Goal: Transaction & Acquisition: Purchase product/service

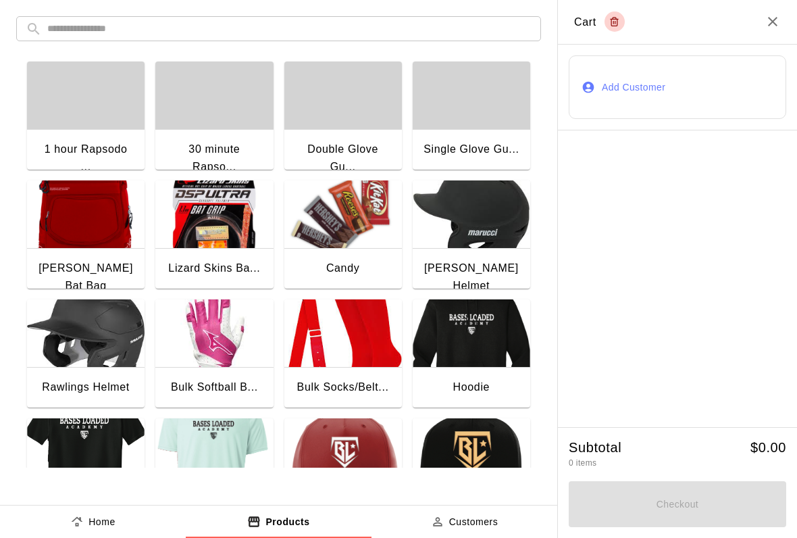
click at [766, 30] on h2 "Cart" at bounding box center [677, 22] width 239 height 45
click at [762, 23] on h2 "Cart" at bounding box center [677, 22] width 239 height 45
click at [766, 28] on icon "Close" at bounding box center [773, 22] width 16 height 16
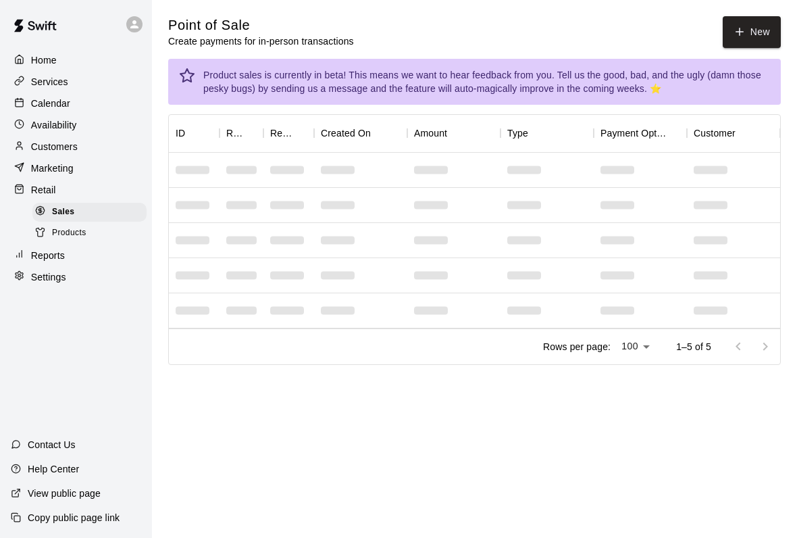
click at [41, 86] on p "Services" at bounding box center [49, 82] width 37 height 14
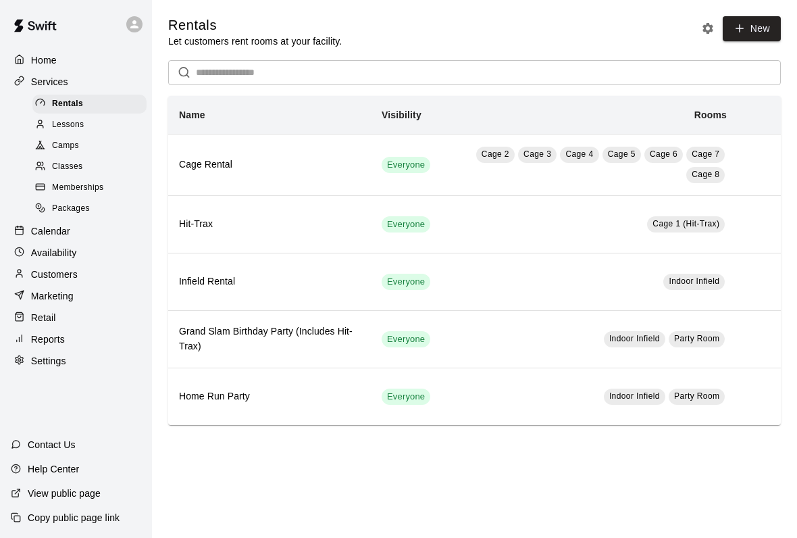
click at [39, 229] on p "Calendar" at bounding box center [50, 231] width 39 height 14
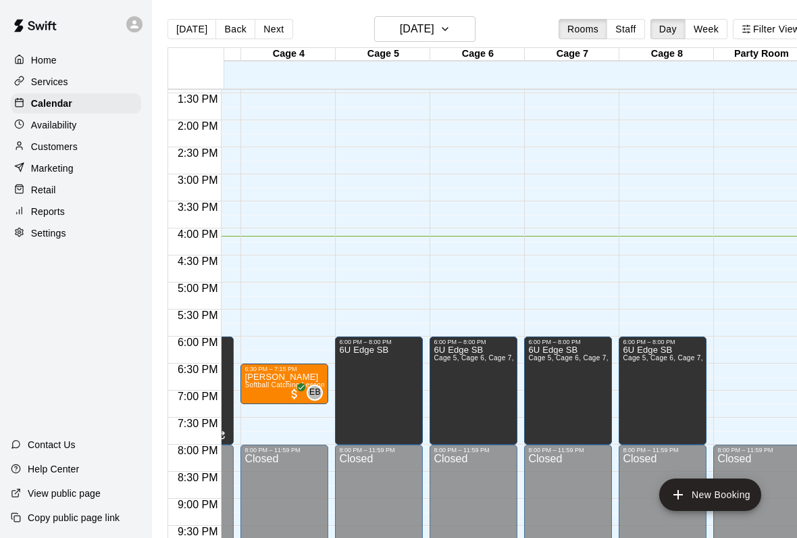
scroll to position [726, 267]
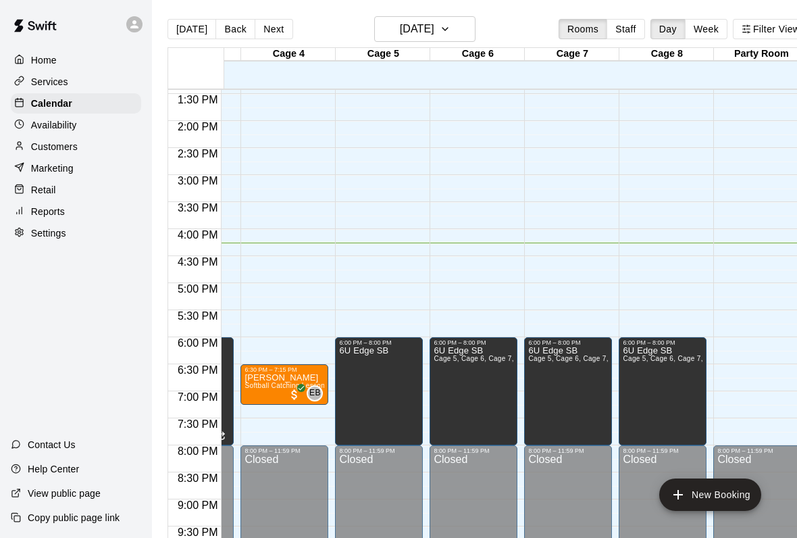
click at [46, 189] on p "Retail" at bounding box center [43, 190] width 25 height 14
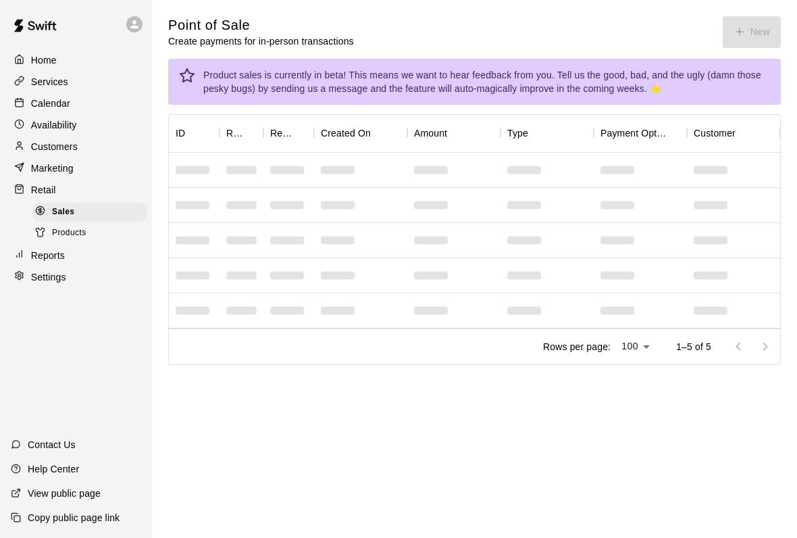
click at [742, 35] on div "Point of Sale Create payments for in-person transactions New" at bounding box center [474, 32] width 613 height 32
click at [757, 22] on div "Point of Sale Create payments for in-person transactions New" at bounding box center [474, 32] width 613 height 32
click at [755, 21] on div "Point of Sale Create payments for in-person transactions New" at bounding box center [474, 32] width 613 height 32
click at [751, 17] on button "New" at bounding box center [752, 32] width 58 height 32
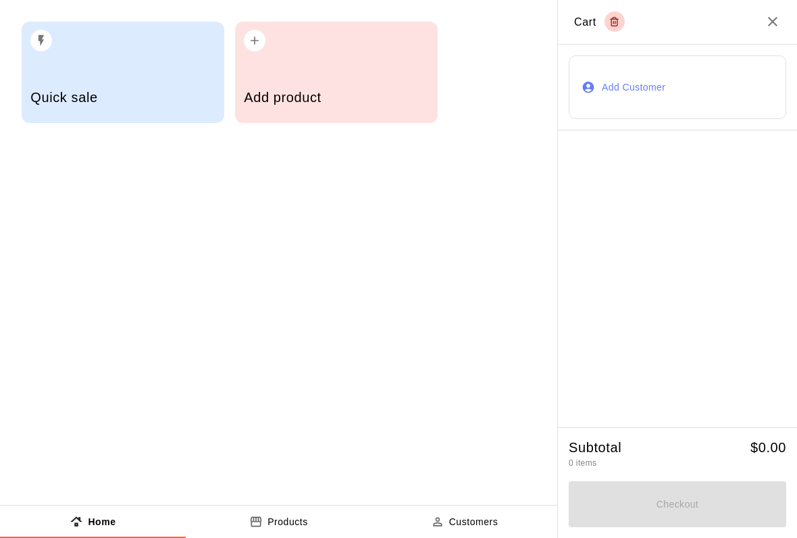
click at [366, 77] on div "Add product" at bounding box center [336, 99] width 184 height 48
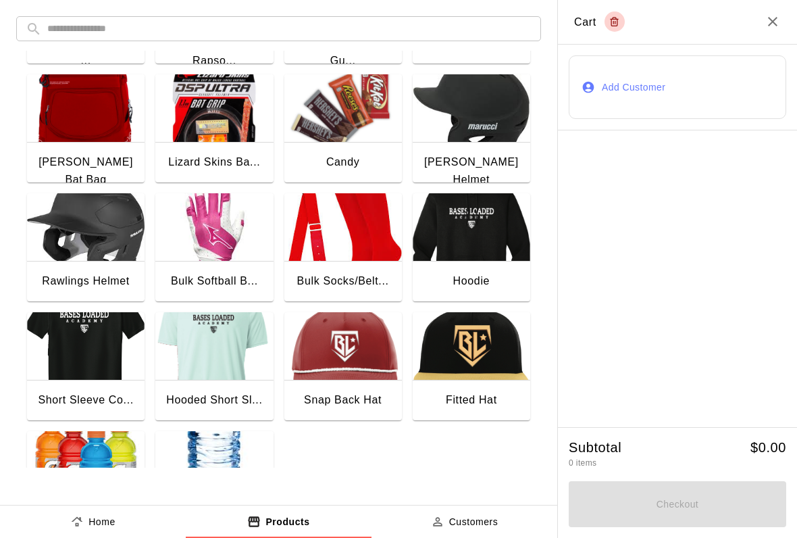
scroll to position [104, 0]
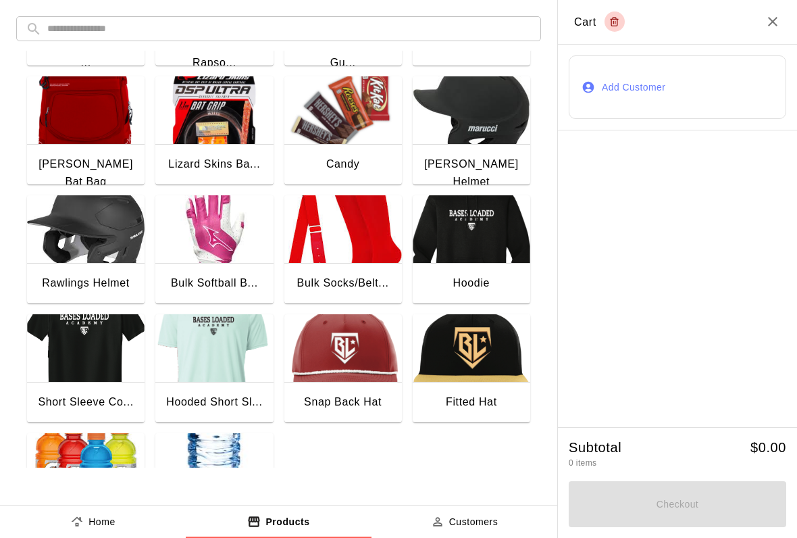
click at [353, 125] on img "button" at bounding box center [343, 110] width 118 height 68
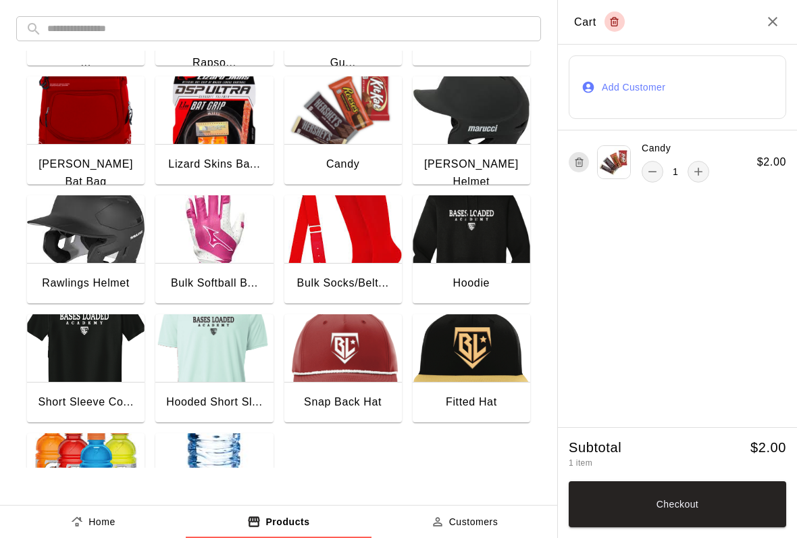
click at [611, 525] on button "Checkout" at bounding box center [678, 504] width 218 height 46
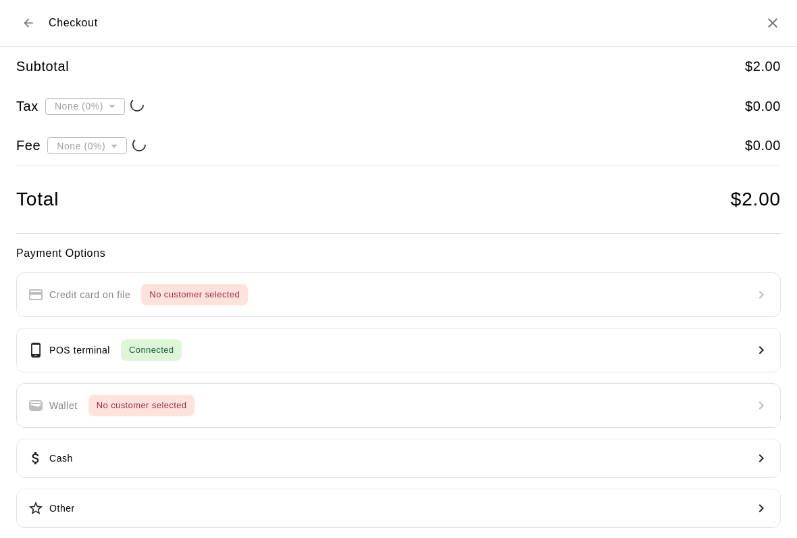
type input "**********"
click at [76, 343] on p "POS terminal" at bounding box center [79, 350] width 61 height 14
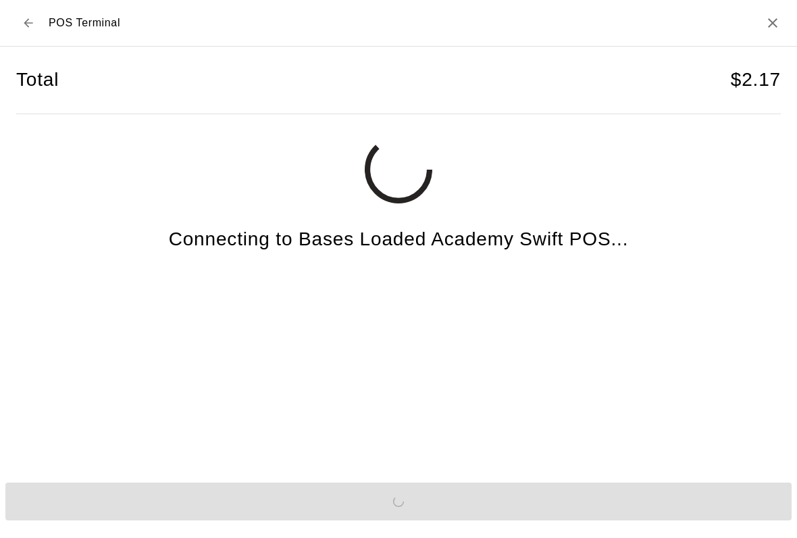
click at [567, 526] on div "Send to POS" at bounding box center [398, 501] width 797 height 49
click at [586, 516] on div "Send to POS" at bounding box center [398, 501] width 797 height 49
click at [585, 515] on div "Send to POS" at bounding box center [398, 501] width 797 height 49
click at [568, 515] on div "Send to POS" at bounding box center [398, 501] width 797 height 49
click at [622, 512] on div "Send to POS" at bounding box center [398, 501] width 797 height 49
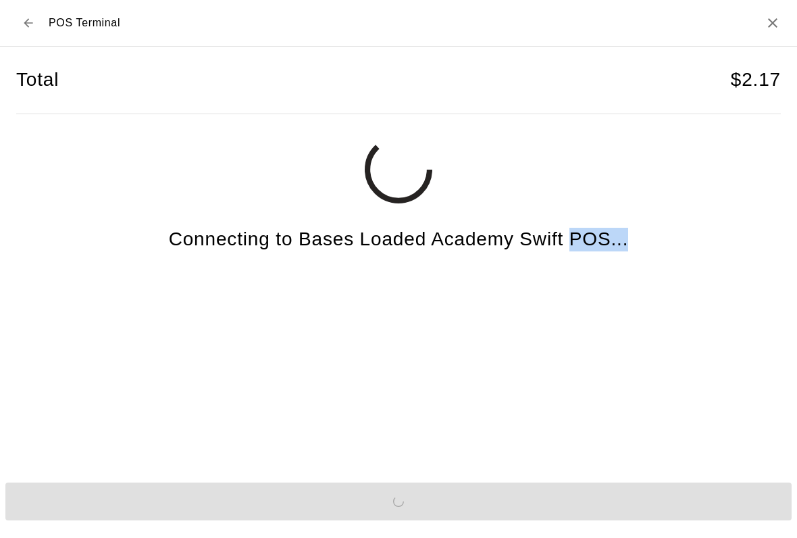
click at [597, 437] on div "Total $ 2.17 Connecting to Bases Loaded Academy Swift POS..." at bounding box center [398, 255] width 765 height 417
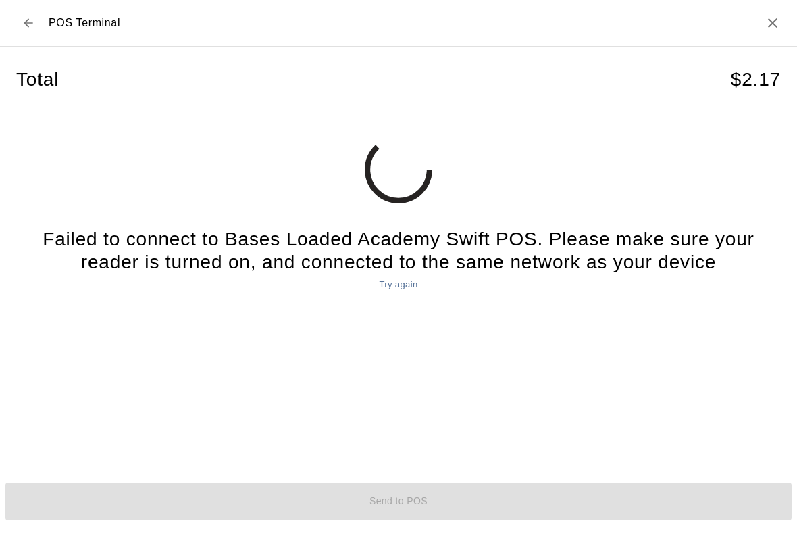
click at [779, 11] on h2 "POS Terminal" at bounding box center [398, 23] width 797 height 47
click at [780, 7] on h2 "POS Terminal" at bounding box center [398, 23] width 797 height 47
click at [773, 27] on icon "Close" at bounding box center [773, 23] width 16 height 16
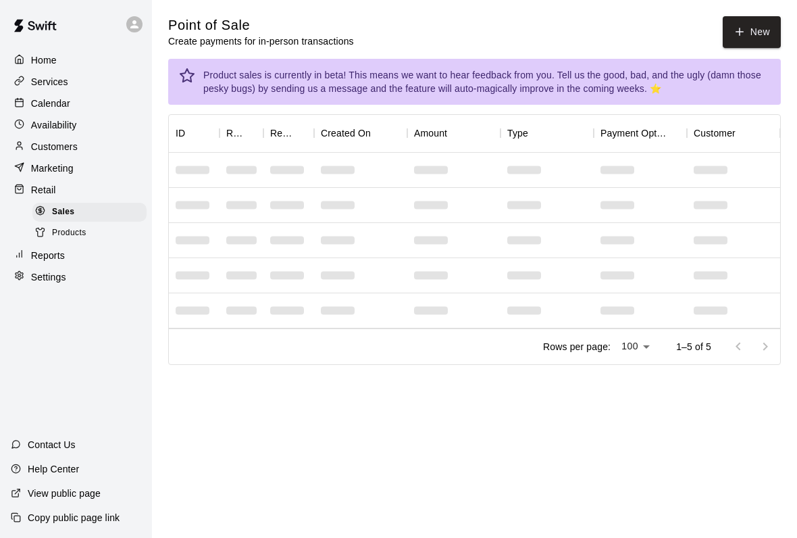
click at [731, 16] on button "New" at bounding box center [752, 32] width 58 height 32
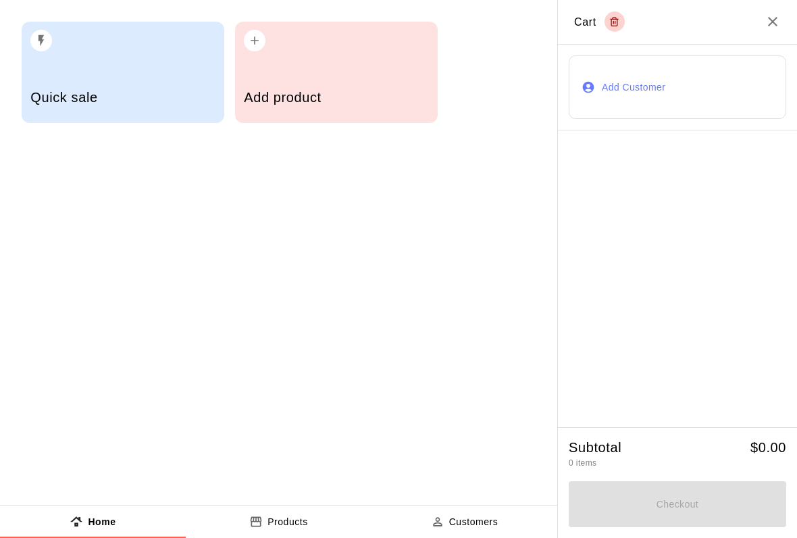
click at [325, 84] on div "Add product" at bounding box center [336, 99] width 184 height 48
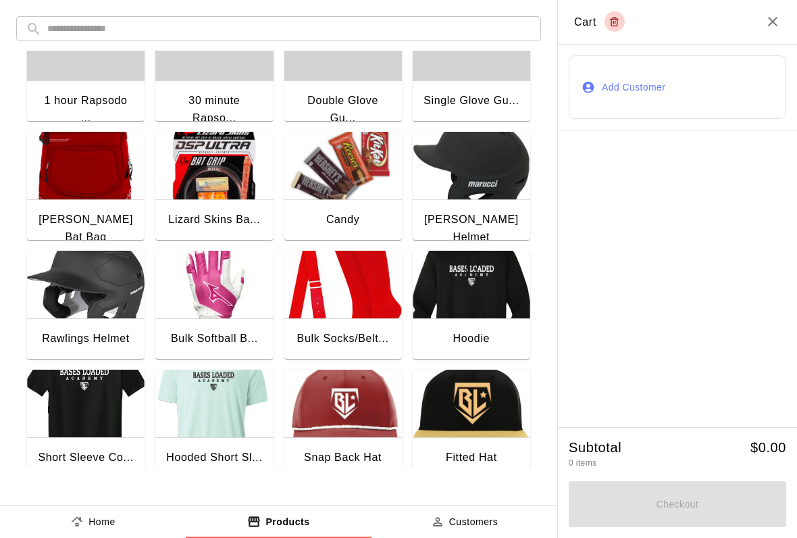
scroll to position [77, 0]
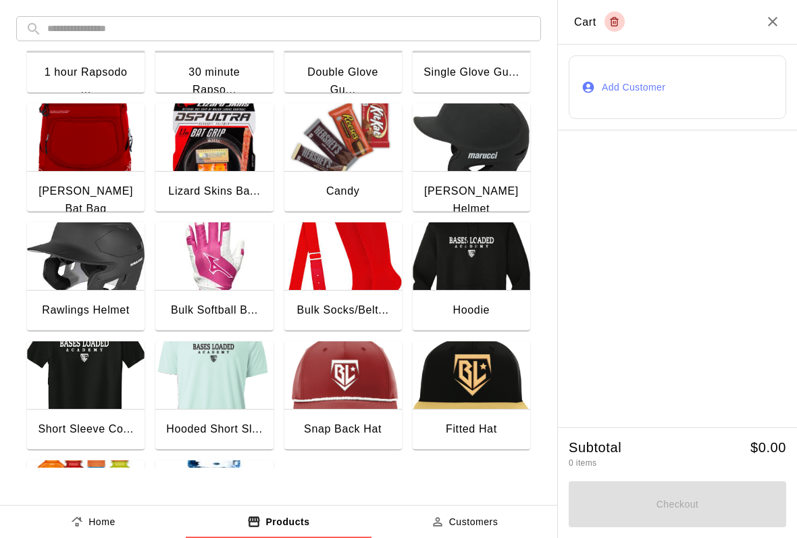
click at [345, 144] on img "button" at bounding box center [343, 137] width 118 height 68
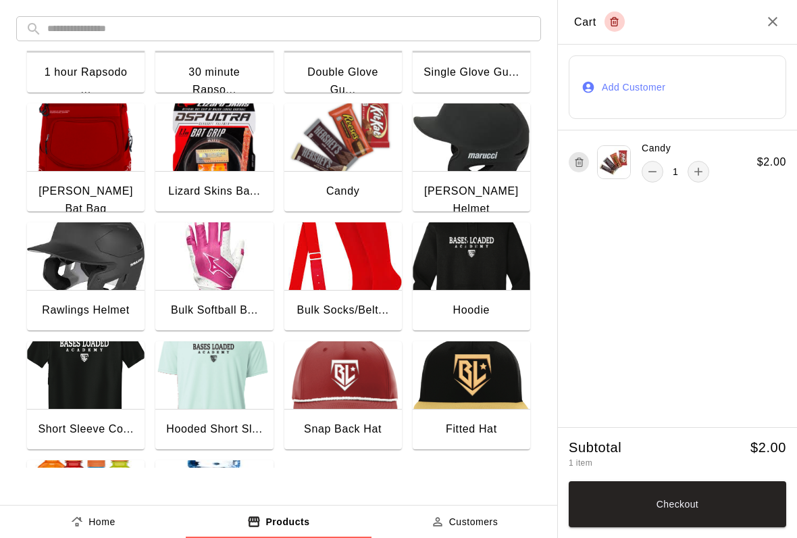
click at [621, 499] on button "Checkout" at bounding box center [678, 504] width 218 height 46
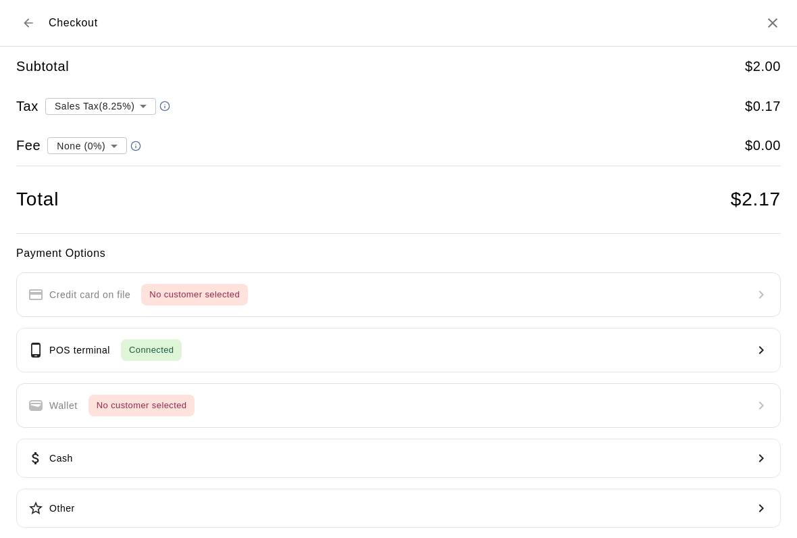
click at [151, 343] on span "Connected" at bounding box center [151, 351] width 61 height 16
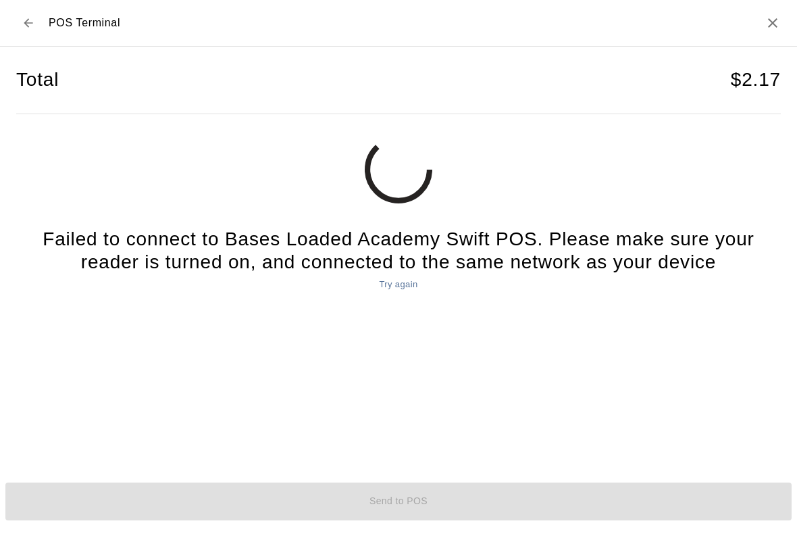
click at [775, 3] on h2 "POS Terminal" at bounding box center [398, 23] width 797 height 47
click at [793, 19] on h2 "POS Terminal" at bounding box center [398, 23] width 797 height 47
click at [793, 18] on h2 "POS Terminal" at bounding box center [398, 23] width 797 height 47
click at [776, 17] on icon "Close" at bounding box center [773, 23] width 16 height 16
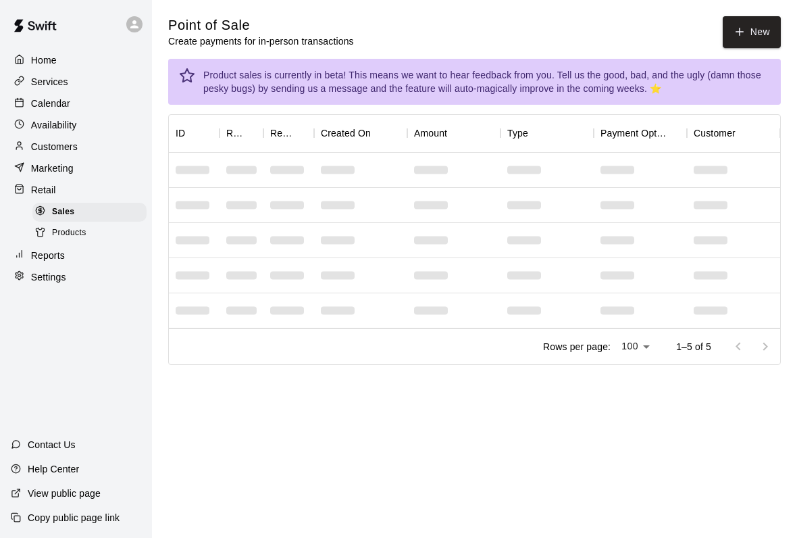
click at [772, 41] on button "New" at bounding box center [752, 32] width 58 height 32
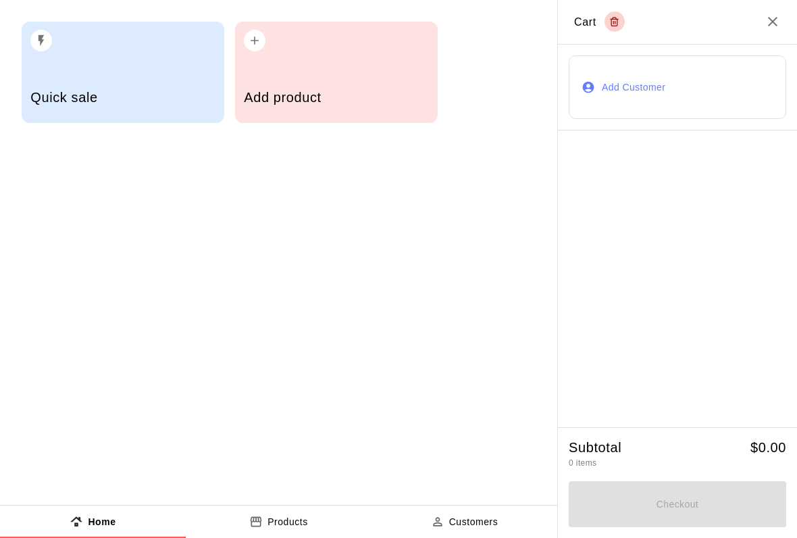
click at [334, 102] on h5 "Add product" at bounding box center [336, 98] width 184 height 18
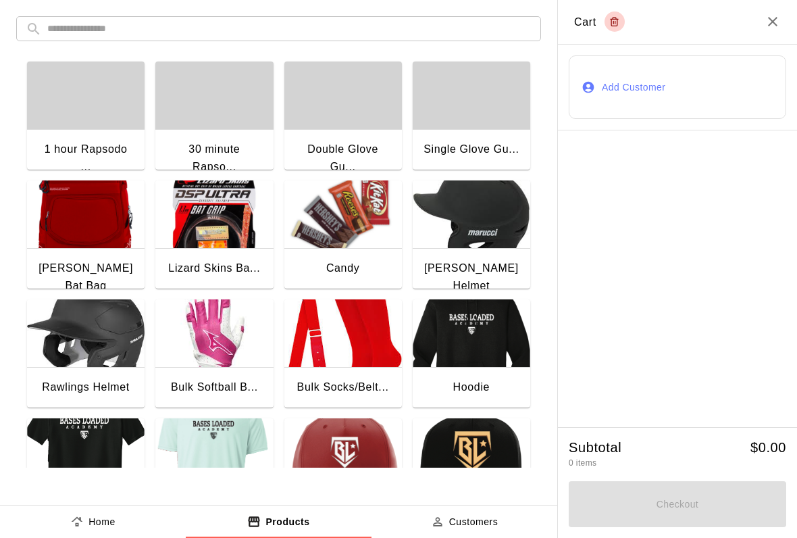
click at [354, 257] on div "Candy" at bounding box center [343, 269] width 118 height 43
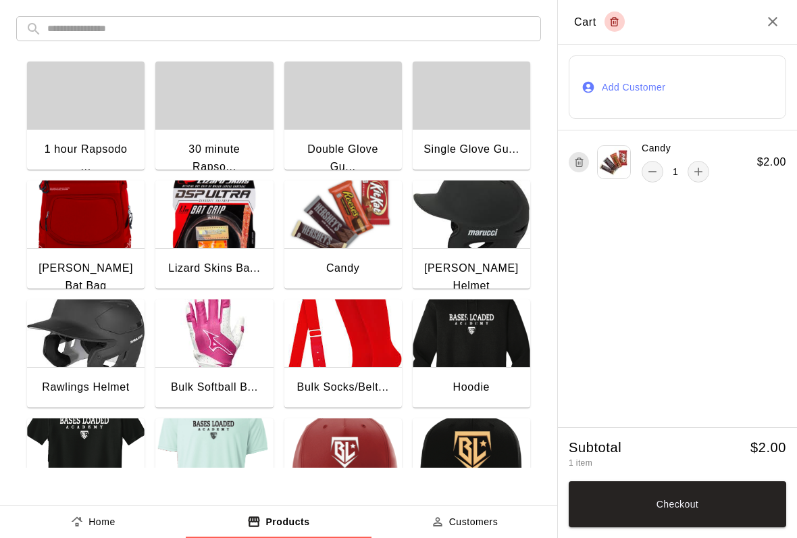
click at [633, 516] on button "Checkout" at bounding box center [678, 504] width 218 height 46
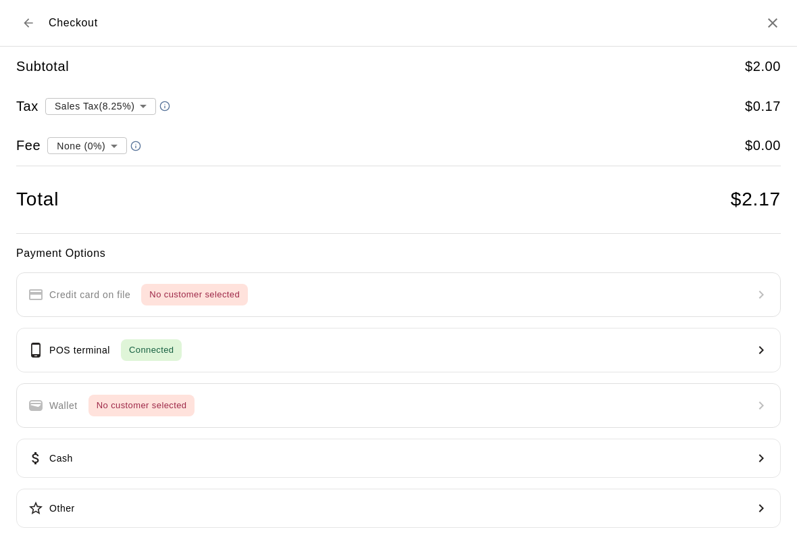
click at [341, 337] on button "POS terminal Connected" at bounding box center [398, 350] width 765 height 45
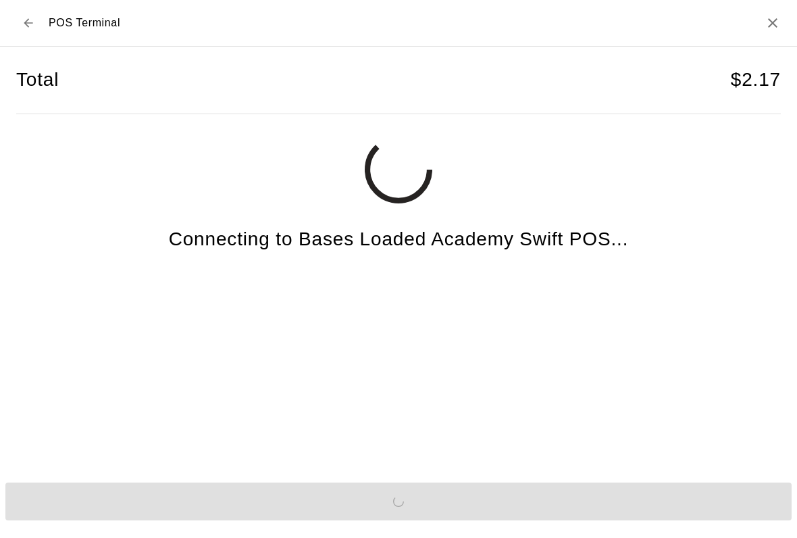
click at [568, 520] on button "Send to POS" at bounding box center [398, 501] width 787 height 38
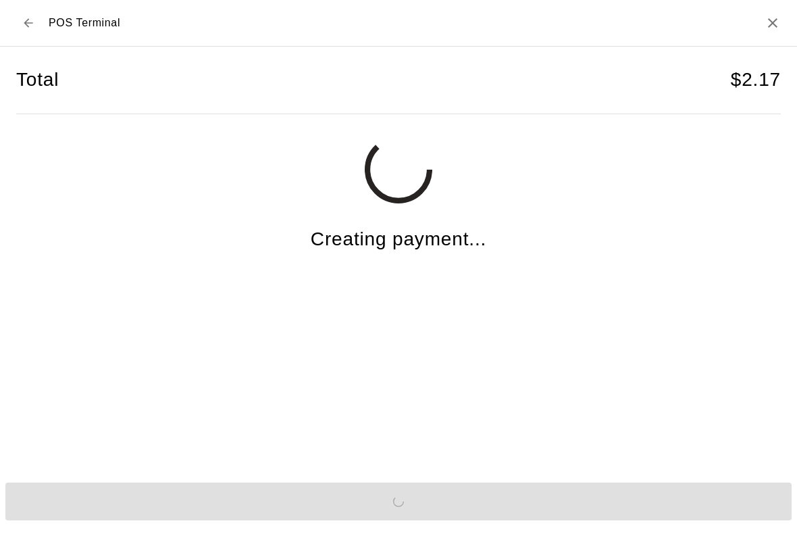
click at [569, 525] on div "Send to POS" at bounding box center [398, 501] width 797 height 49
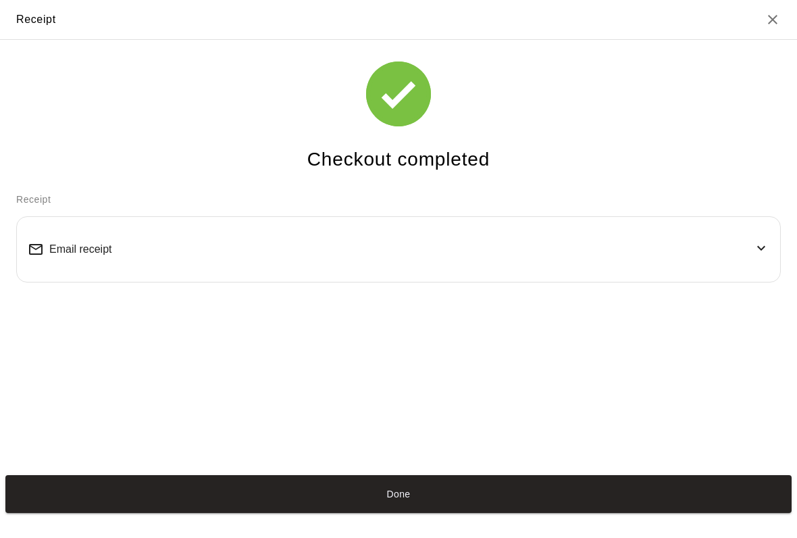
click at [651, 513] on button "Done" at bounding box center [398, 494] width 787 height 38
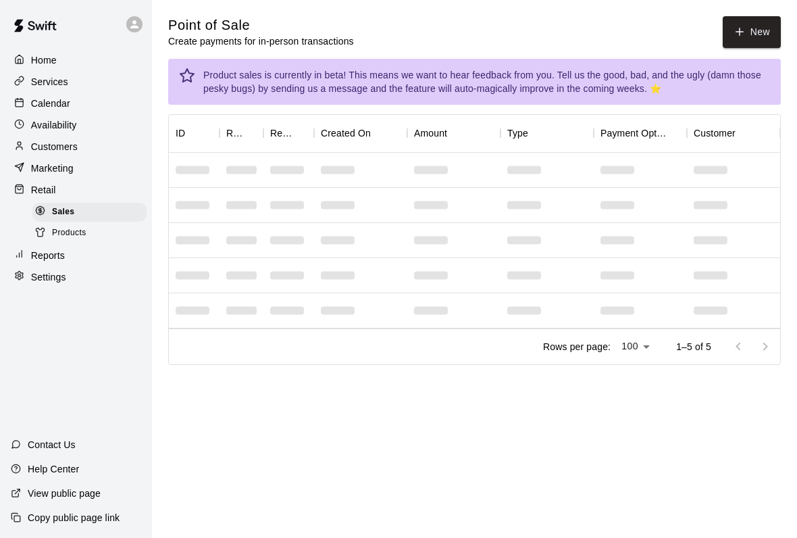
click at [764, 24] on button "New" at bounding box center [752, 32] width 58 height 32
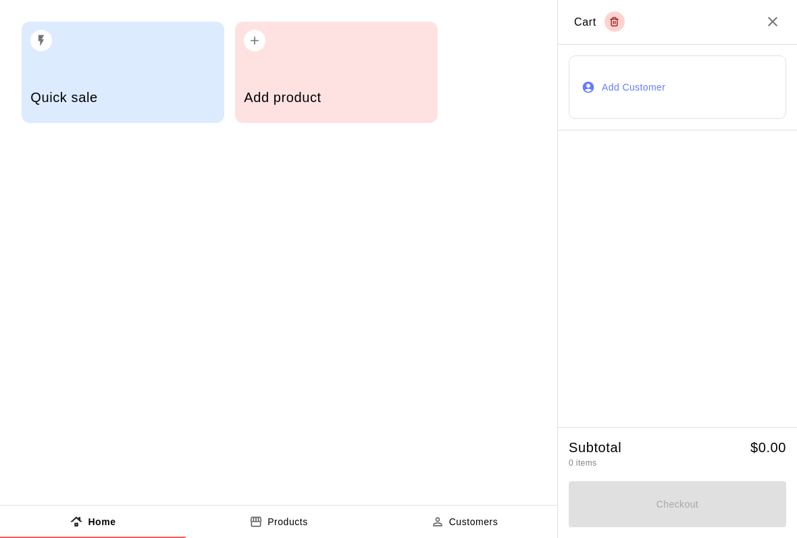
click at [758, 28] on h2 "Cart" at bounding box center [677, 22] width 239 height 45
click at [789, 15] on h2 "Cart" at bounding box center [677, 22] width 239 height 45
click at [768, 28] on icon "Close" at bounding box center [773, 22] width 16 height 16
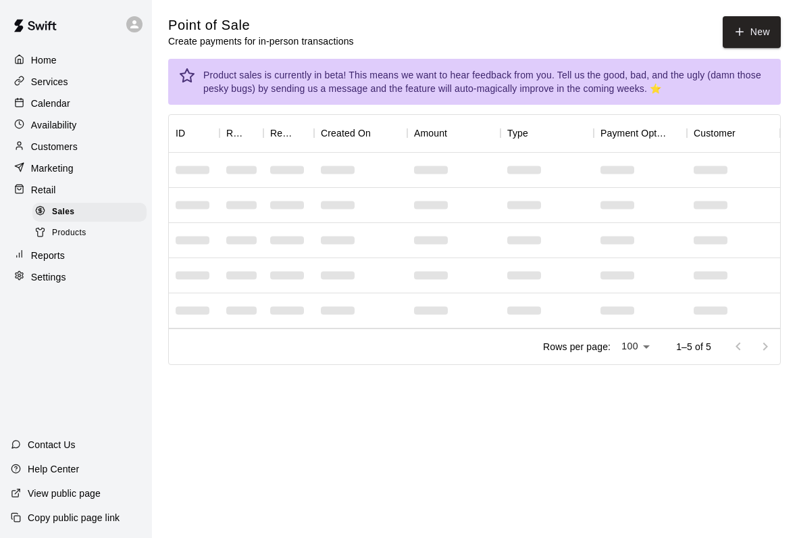
click at [39, 257] on p "Reports" at bounding box center [48, 256] width 34 height 14
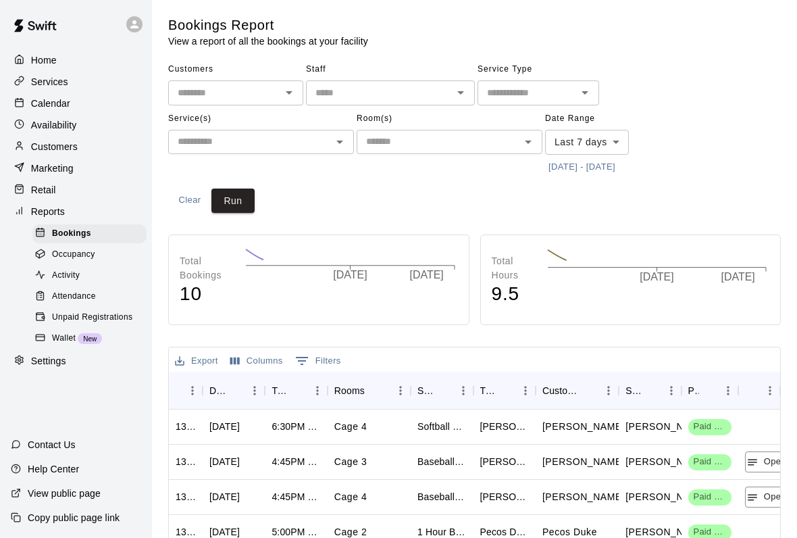
click at [37, 283] on div "Activity" at bounding box center [89, 275] width 114 height 19
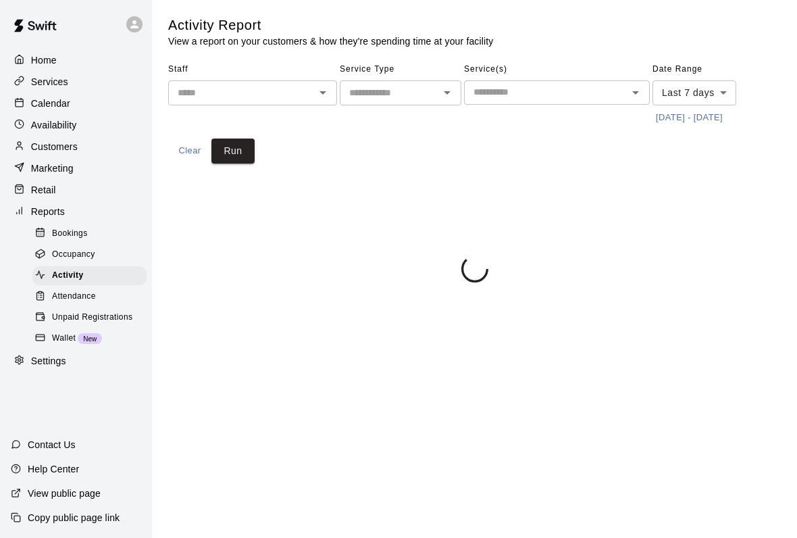
click at [50, 191] on p "Retail" at bounding box center [43, 190] width 25 height 14
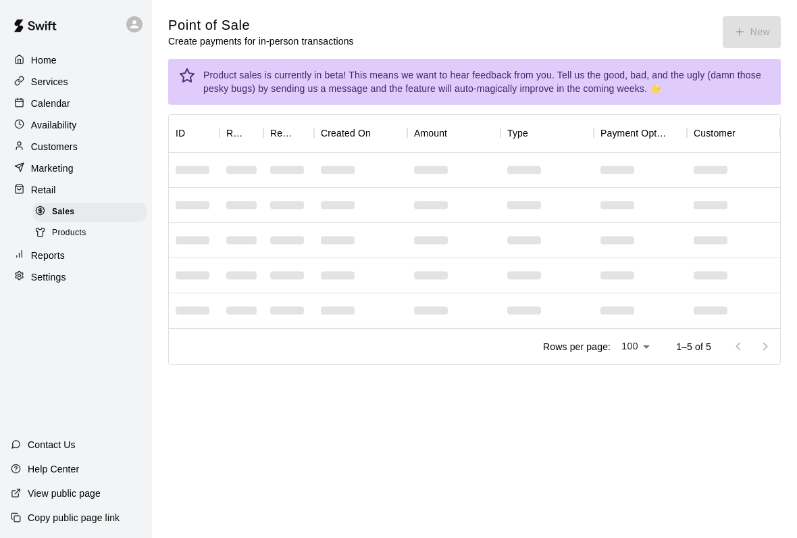
click at [42, 167] on p "Marketing" at bounding box center [52, 168] width 43 height 14
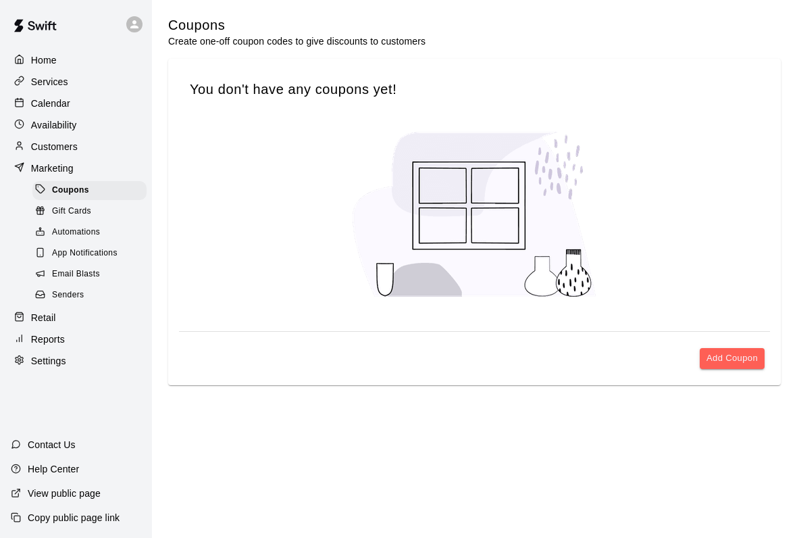
click at [41, 318] on p "Retail" at bounding box center [43, 318] width 25 height 14
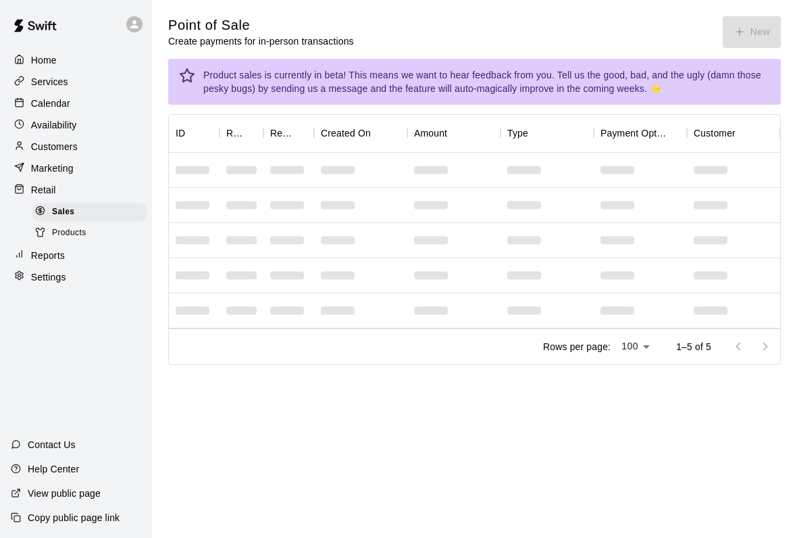
click at [39, 105] on p "Calendar" at bounding box center [50, 104] width 39 height 14
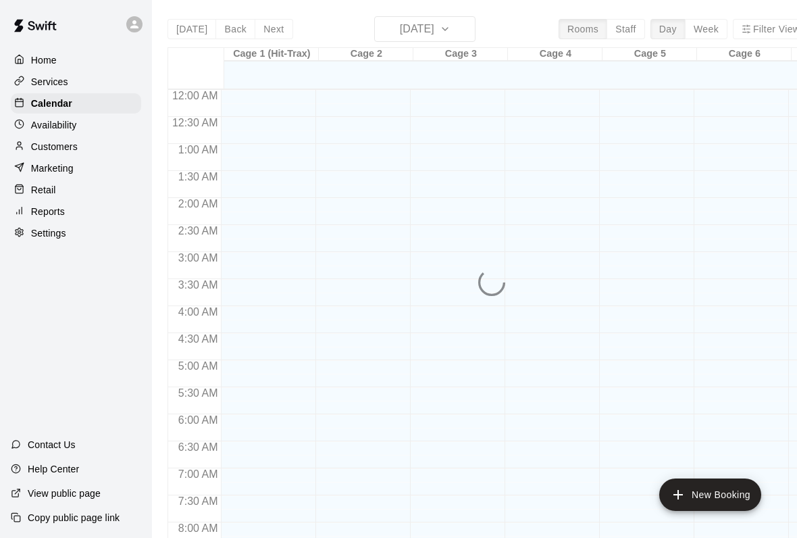
scroll to position [778, 0]
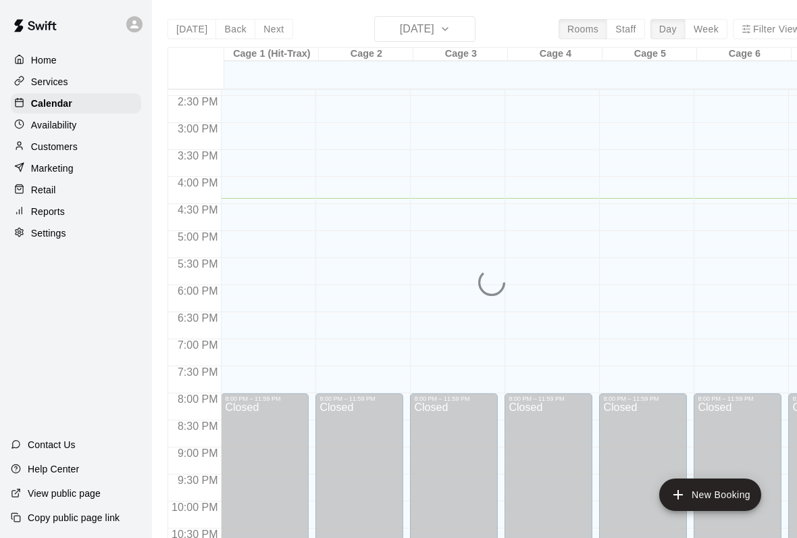
click at [37, 147] on p "Customers" at bounding box center [54, 147] width 47 height 14
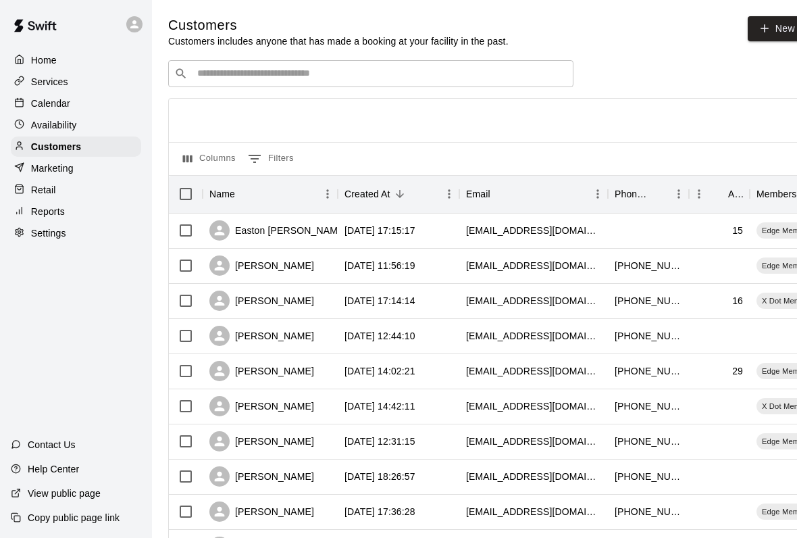
click at [778, 35] on link "New" at bounding box center [777, 28] width 58 height 25
select select "**"
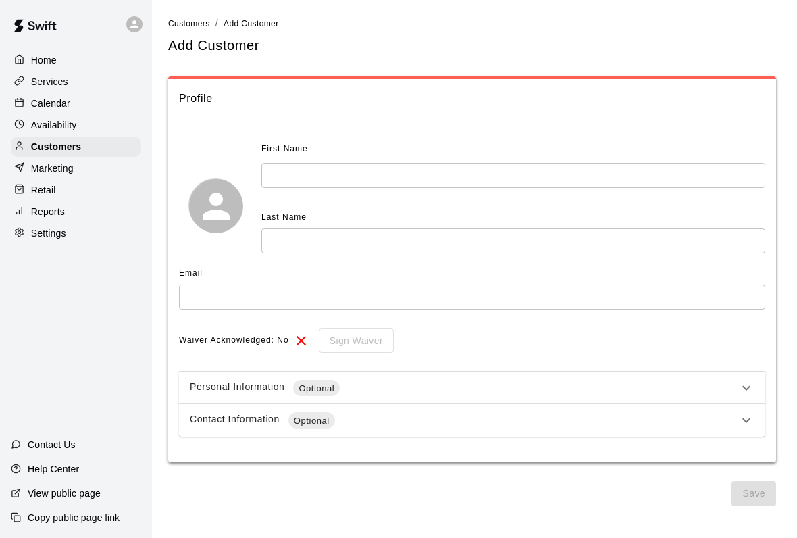
click at [276, 177] on input "text" at bounding box center [514, 175] width 504 height 25
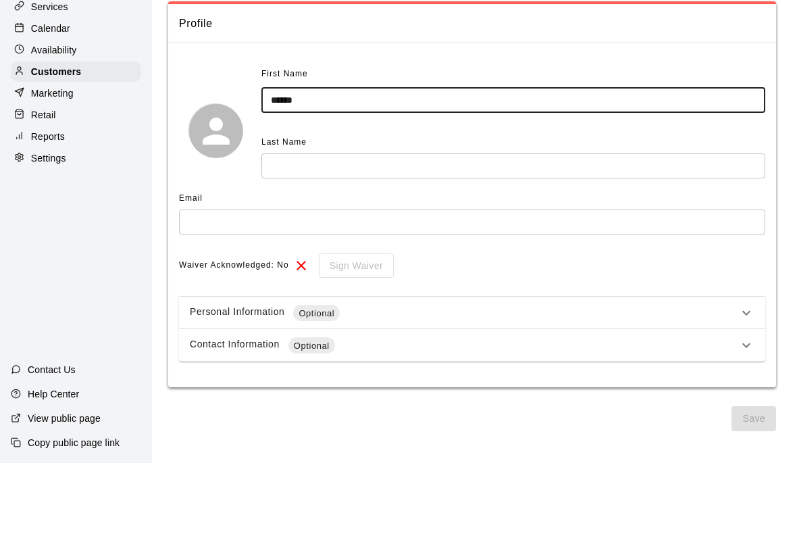
type input "******"
click at [284, 228] on input "text" at bounding box center [514, 240] width 504 height 25
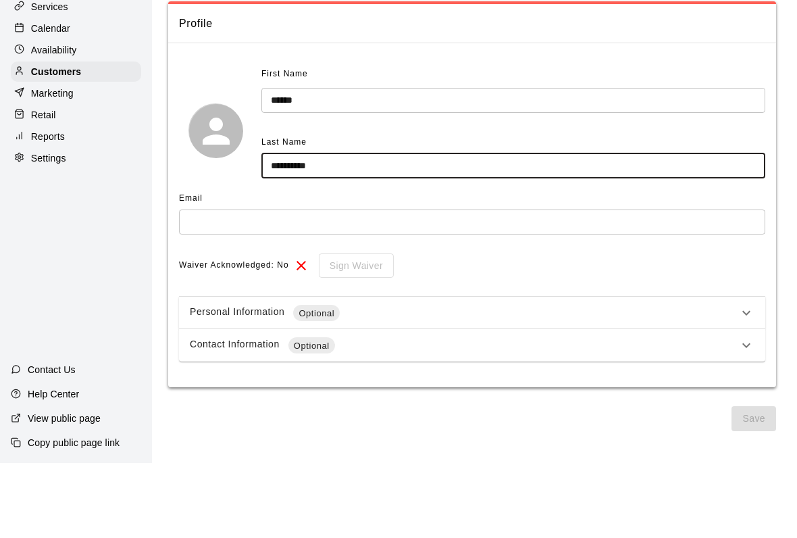
type input "*********"
click at [737, 263] on div "Email" at bounding box center [472, 274] width 587 height 22
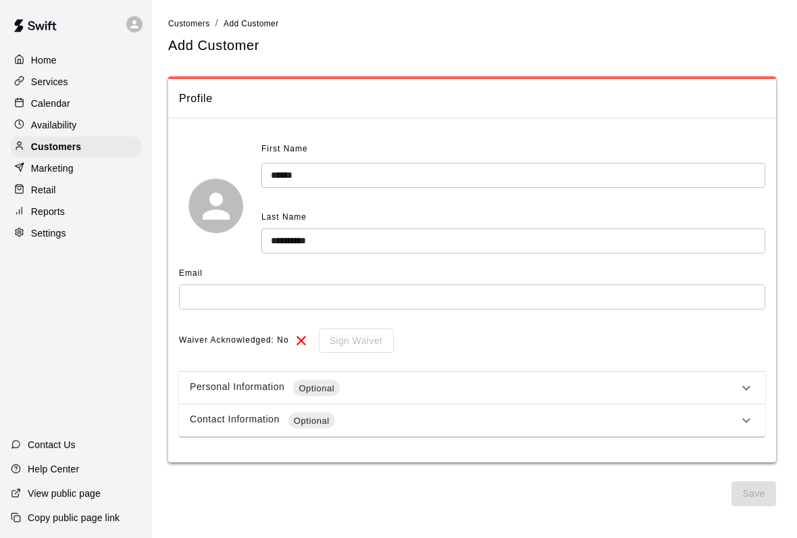
click at [213, 287] on input "text" at bounding box center [472, 296] width 587 height 25
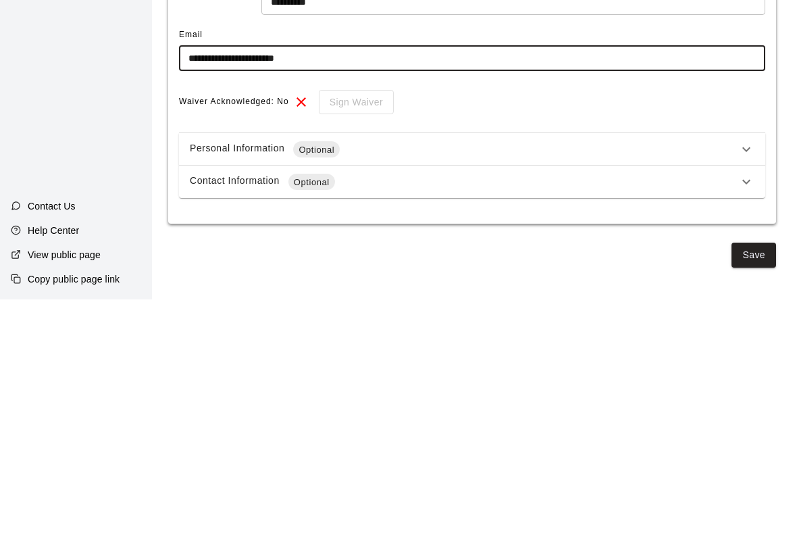
type input "**********"
click at [372, 328] on div "Sign Waiver" at bounding box center [351, 340] width 84 height 25
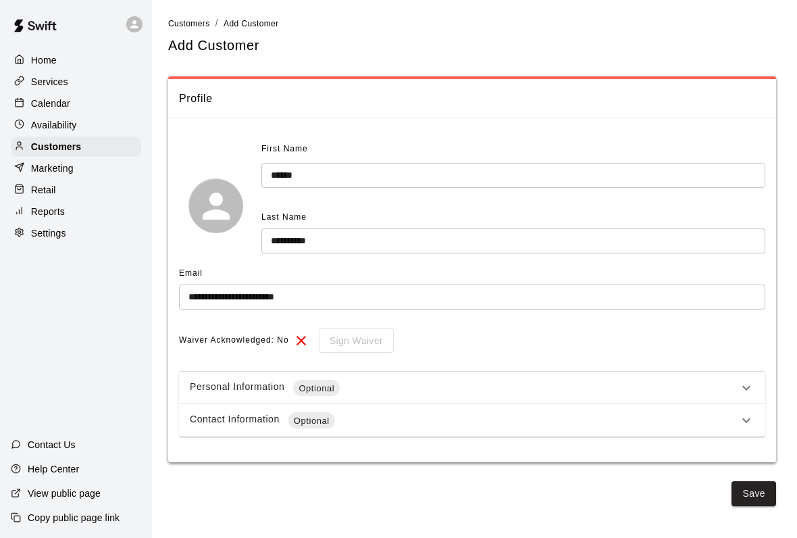
click at [457, 382] on div "Personal Information Optional" at bounding box center [464, 388] width 549 height 16
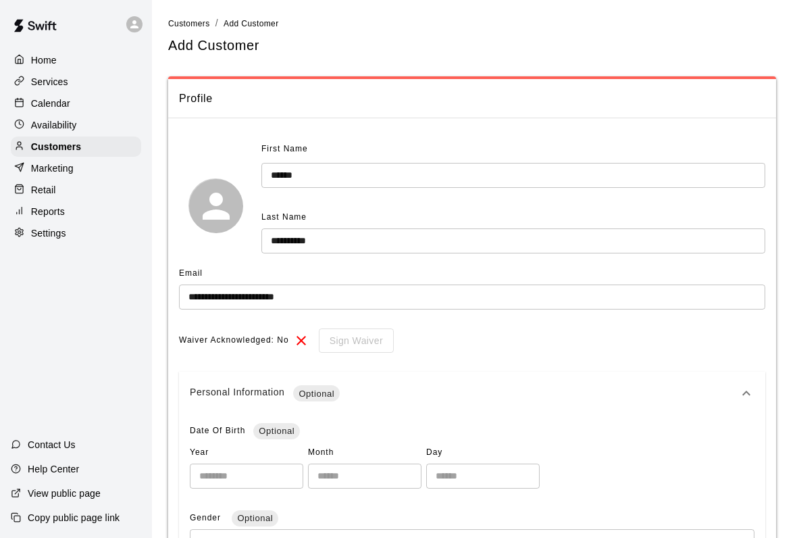
click at [302, 391] on span "Optional" at bounding box center [316, 394] width 47 height 14
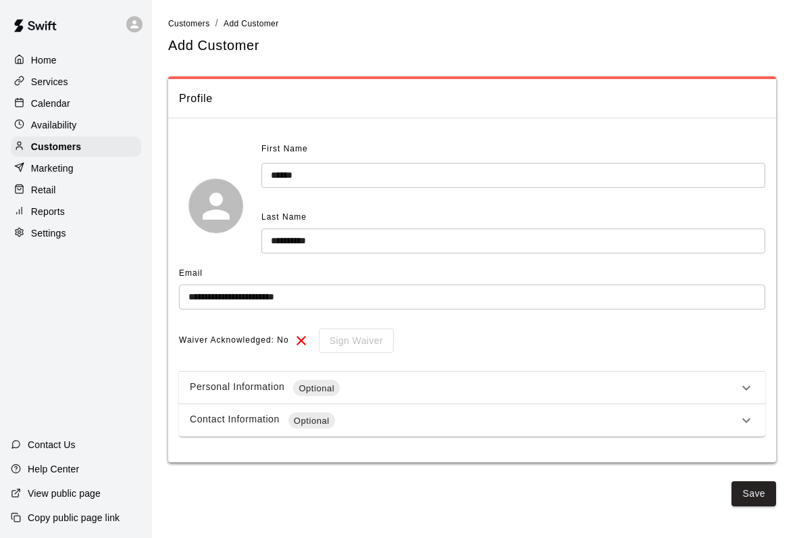
click at [760, 493] on button "Save" at bounding box center [754, 493] width 45 height 25
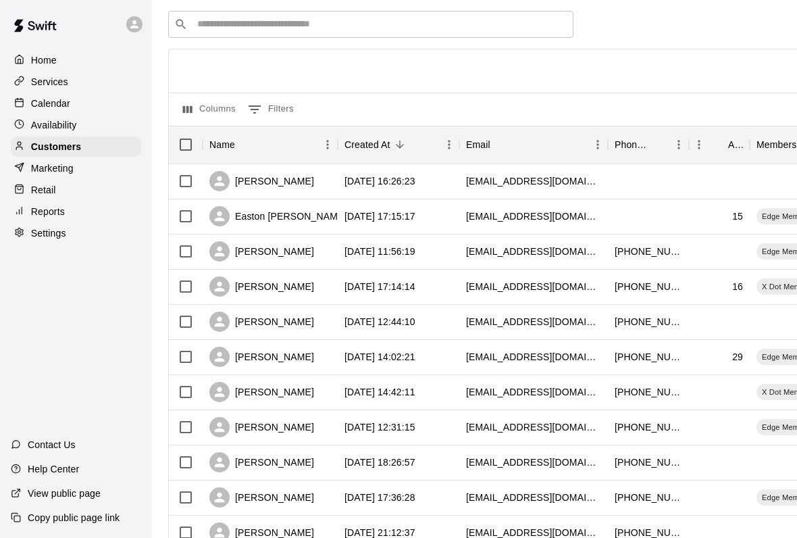
click at [105, 84] on div "Services" at bounding box center [76, 82] width 130 height 20
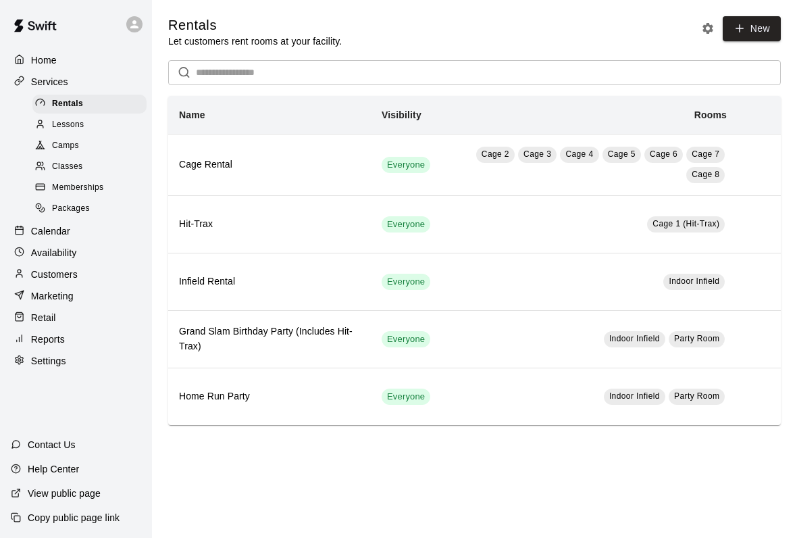
click at [112, 189] on div "Memberships" at bounding box center [89, 187] width 114 height 19
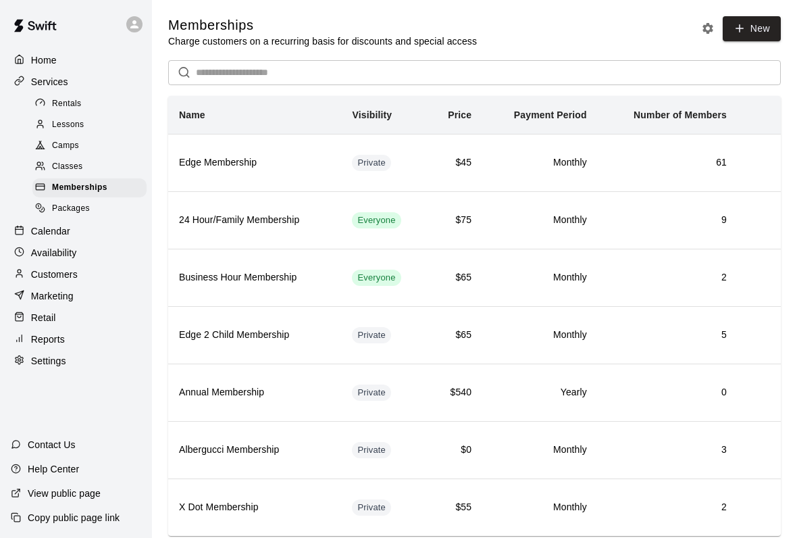
scroll to position [36, 0]
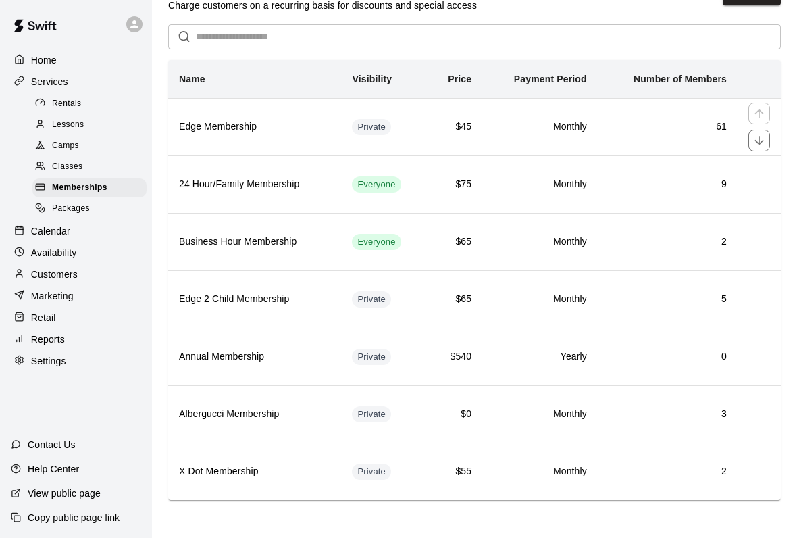
click at [558, 140] on td "Monthly" at bounding box center [540, 126] width 116 height 57
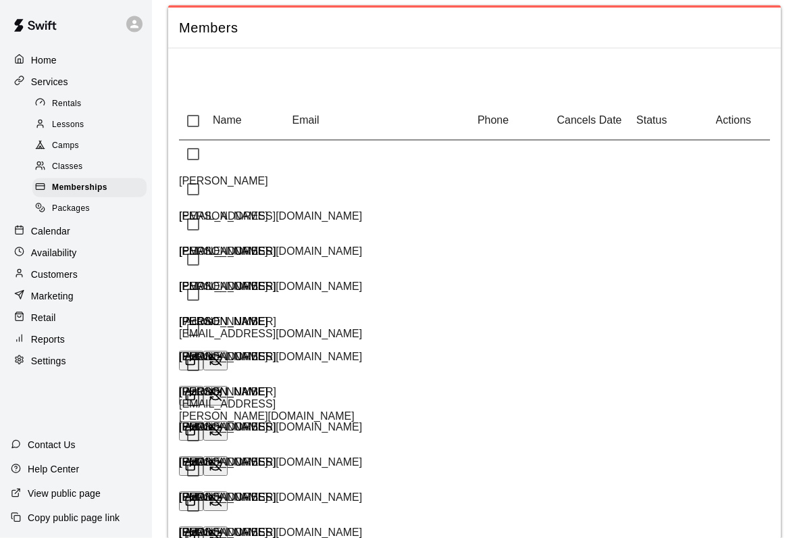
scroll to position [1845, 0]
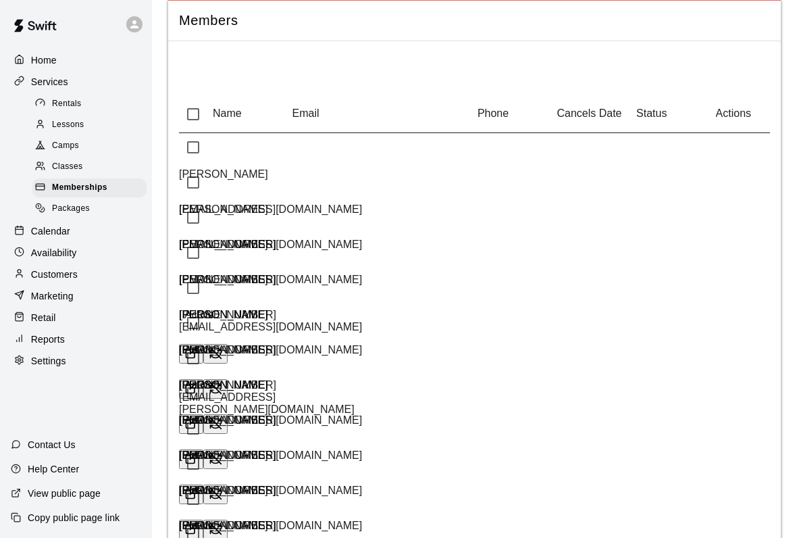
click at [97, 274] on div "Customers" at bounding box center [76, 274] width 130 height 20
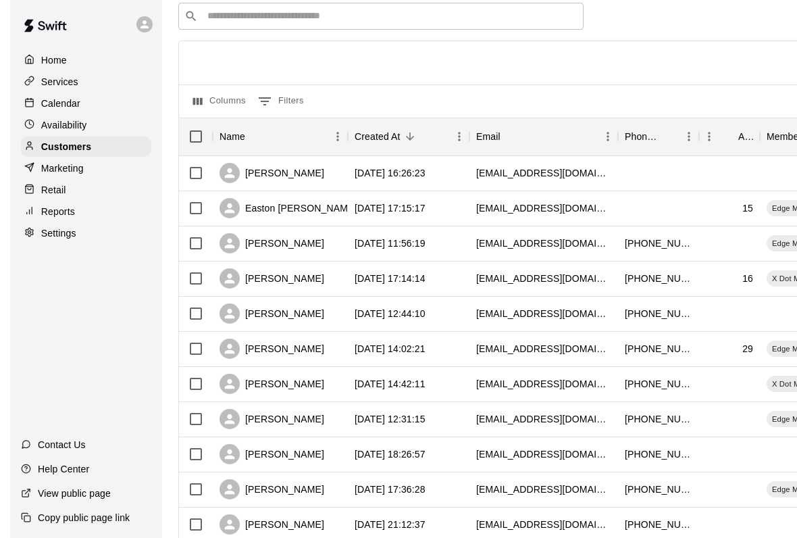
scroll to position [49, 0]
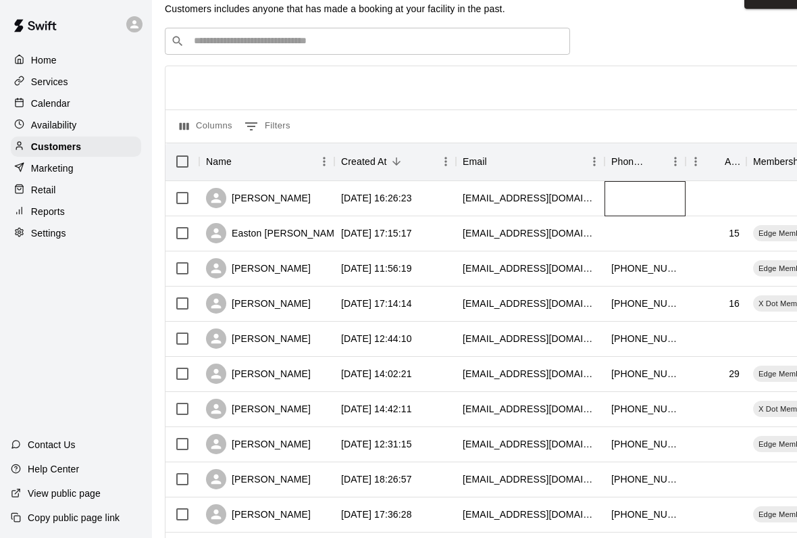
click at [641, 200] on div at bounding box center [645, 198] width 81 height 35
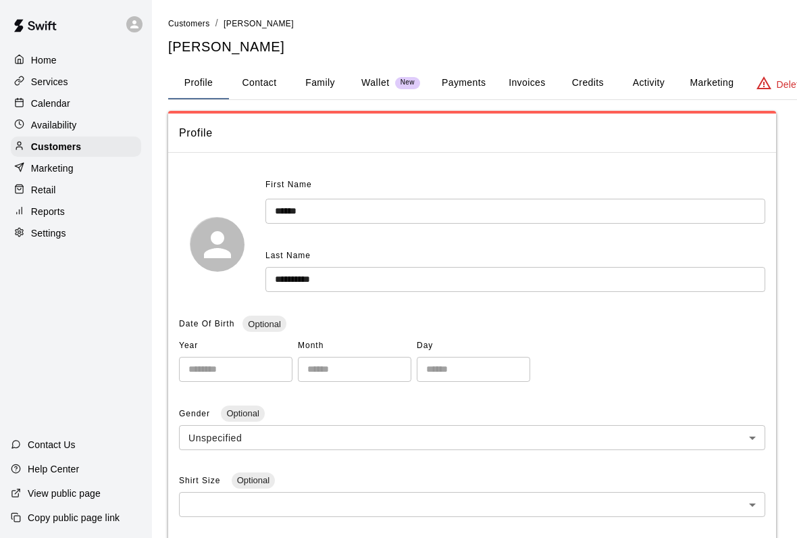
click at [474, 78] on button "Payments" at bounding box center [464, 83] width 66 height 32
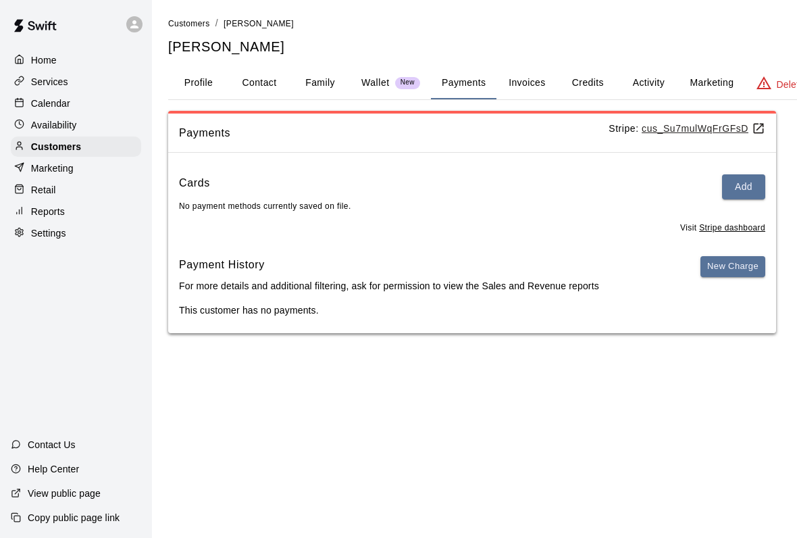
click at [744, 268] on button "New Charge" at bounding box center [733, 266] width 65 height 21
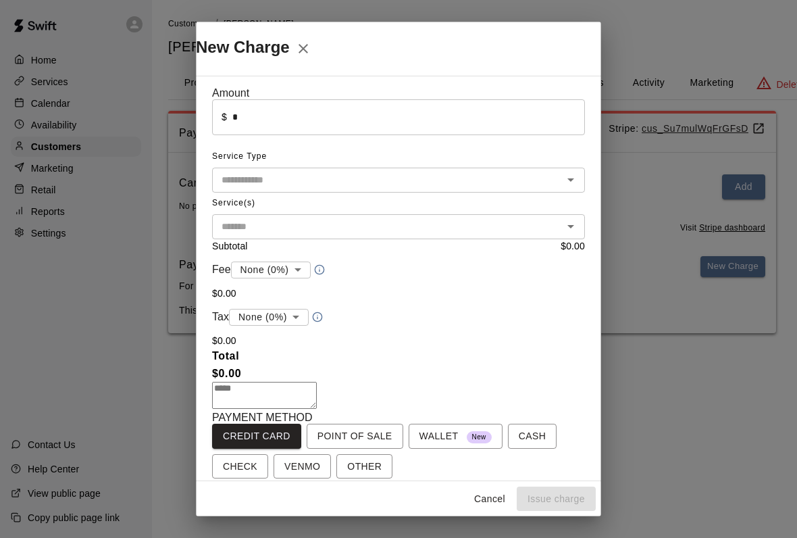
click at [318, 179] on input "text" at bounding box center [387, 180] width 343 height 17
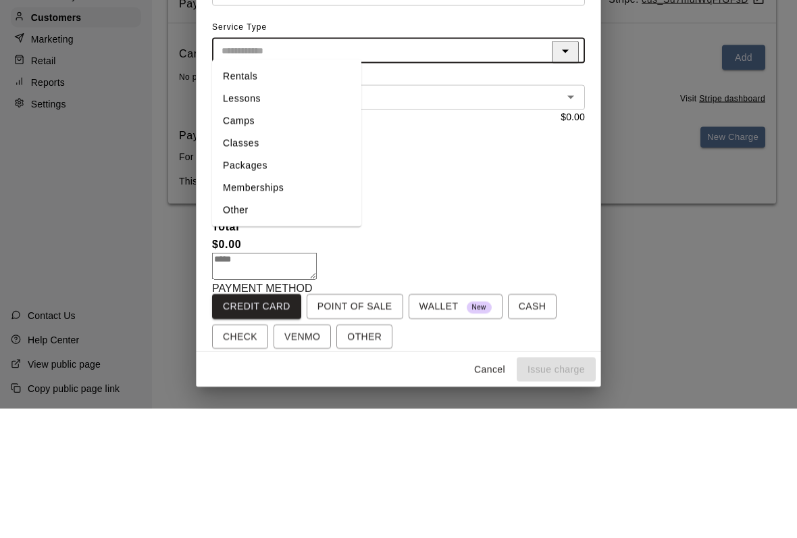
click at [301, 306] on li "Memberships" at bounding box center [286, 317] width 149 height 22
type input "**********"
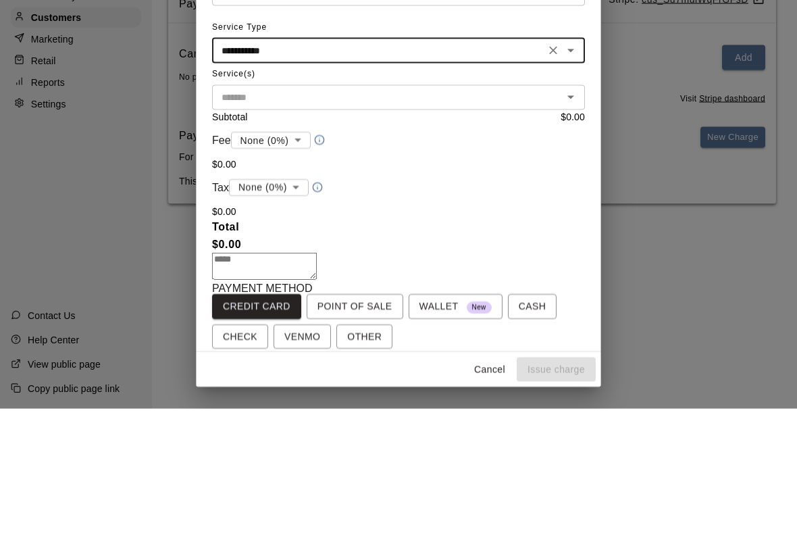
click at [453, 218] on input "text" at bounding box center [387, 226] width 343 height 17
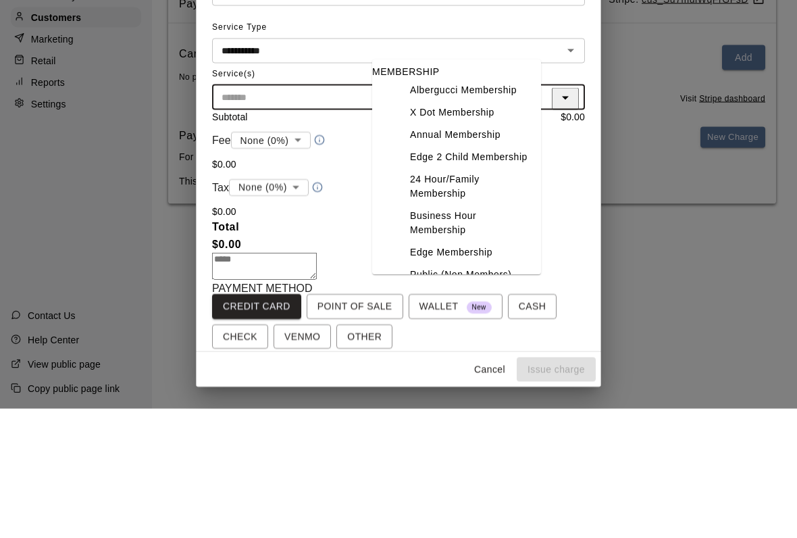
click at [503, 209] on li "Albergucci Membership" at bounding box center [470, 220] width 142 height 22
type input "**********"
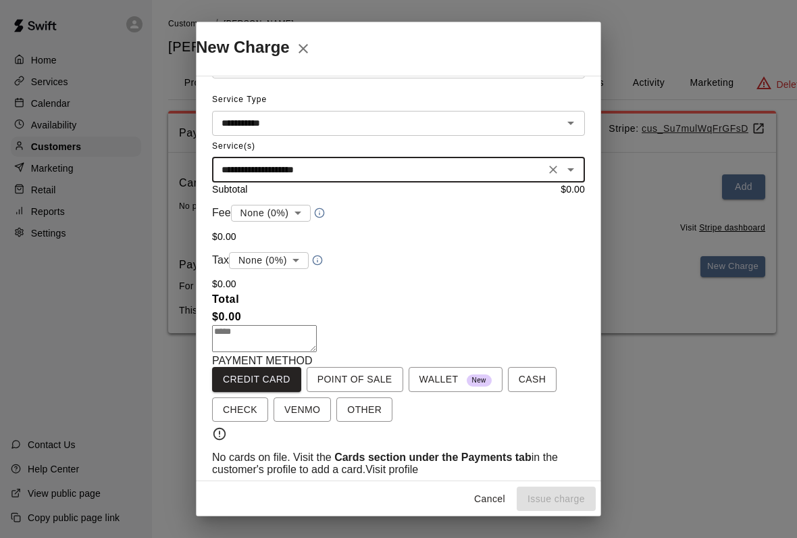
scroll to position [56, 0]
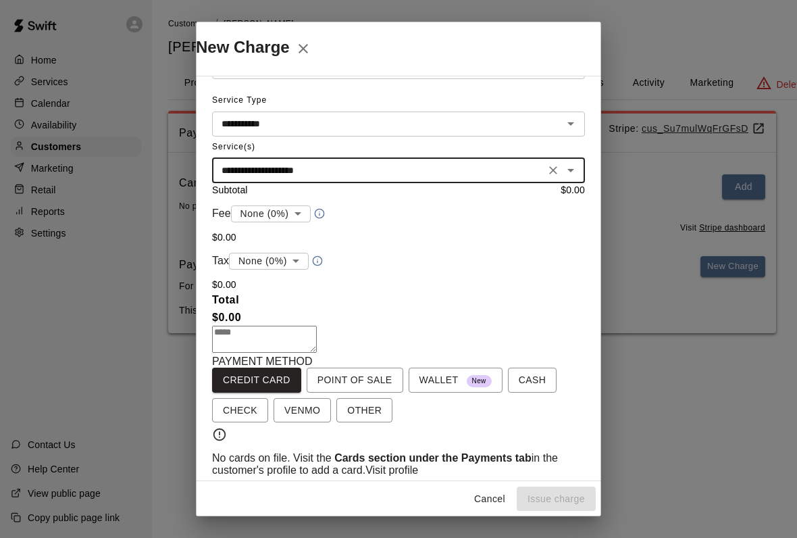
click at [312, 41] on icon "Close" at bounding box center [303, 49] width 16 height 16
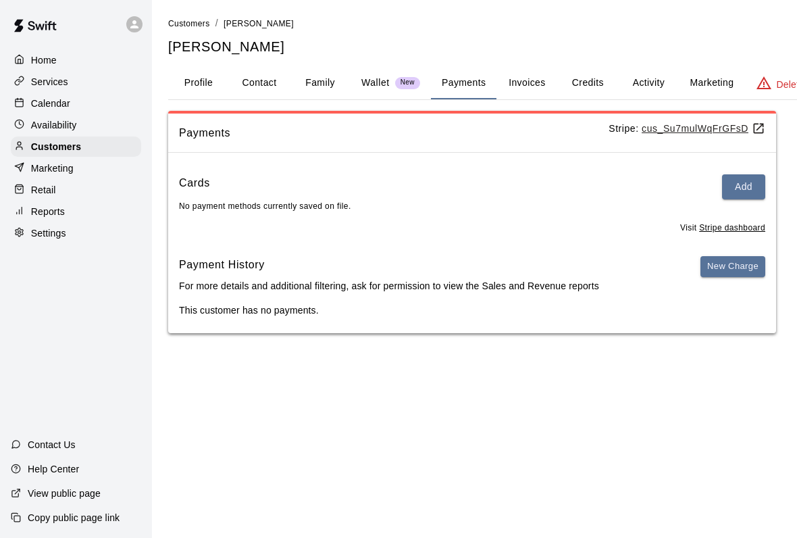
click at [744, 191] on button "Add" at bounding box center [743, 186] width 43 height 25
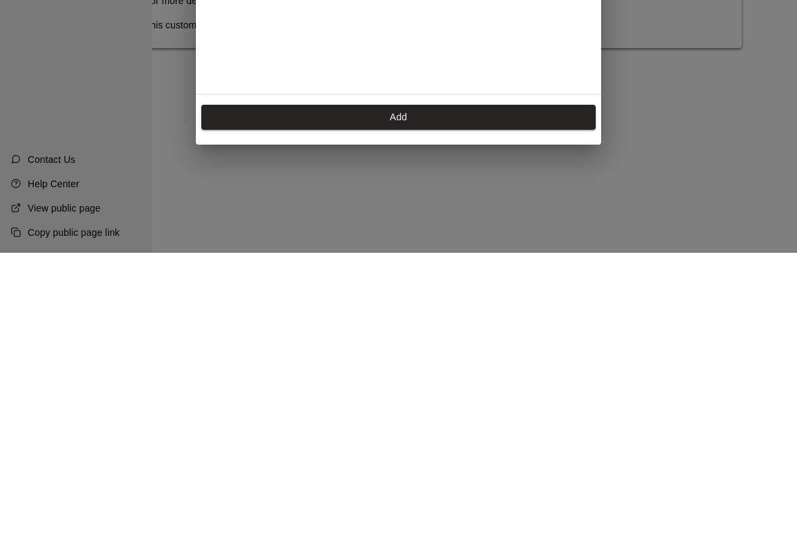
scroll to position [197, 0]
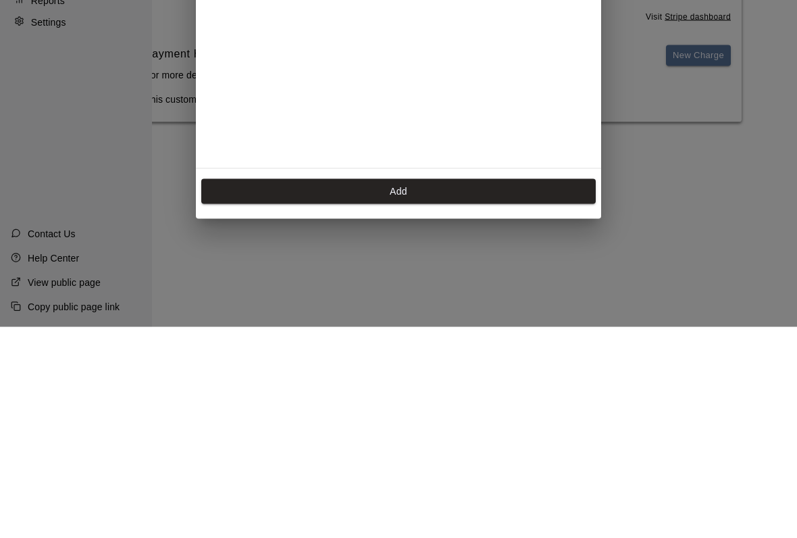
click at [230, 390] on button "Add" at bounding box center [398, 402] width 395 height 25
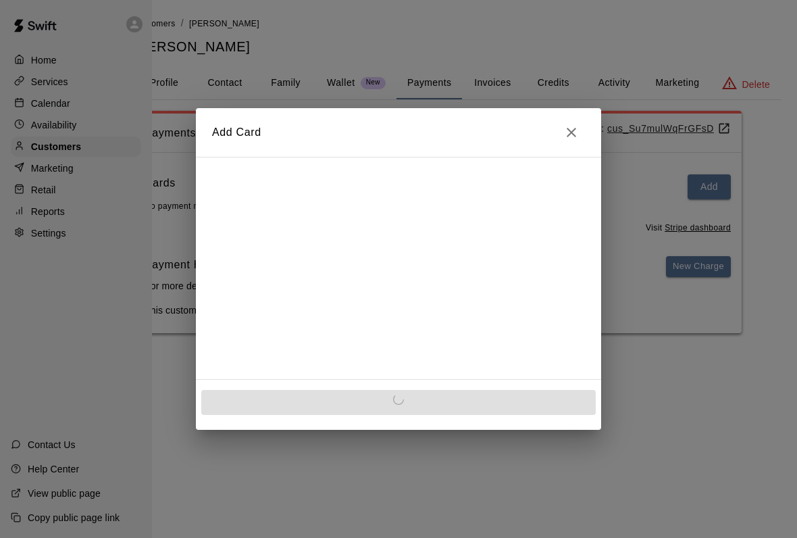
scroll to position [0, 0]
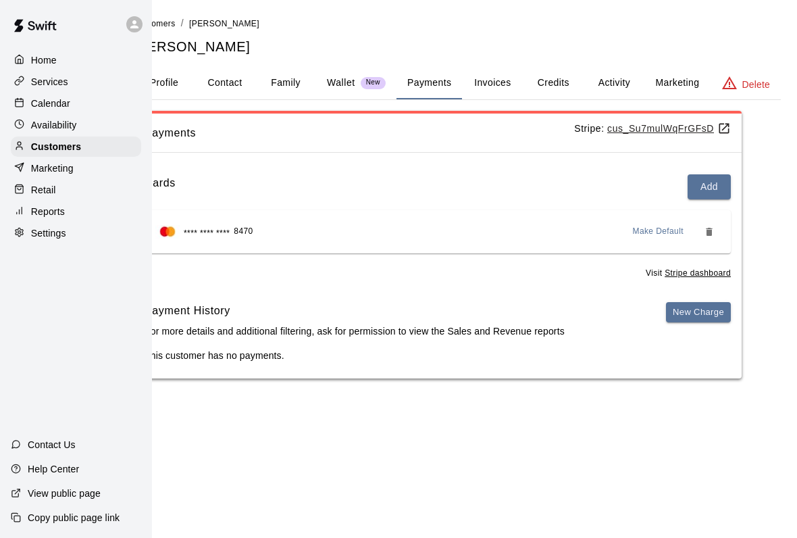
click at [678, 86] on button "Marketing" at bounding box center [678, 83] width 66 height 32
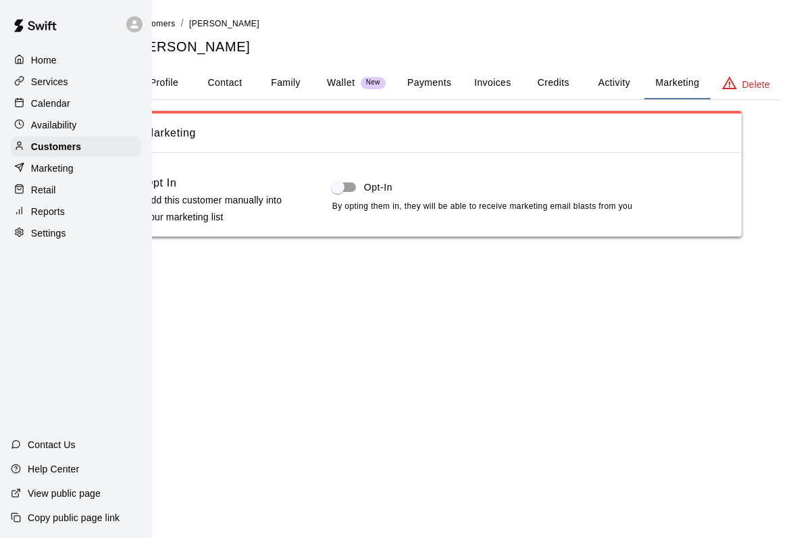
click at [616, 91] on button "Activity" at bounding box center [614, 83] width 61 height 32
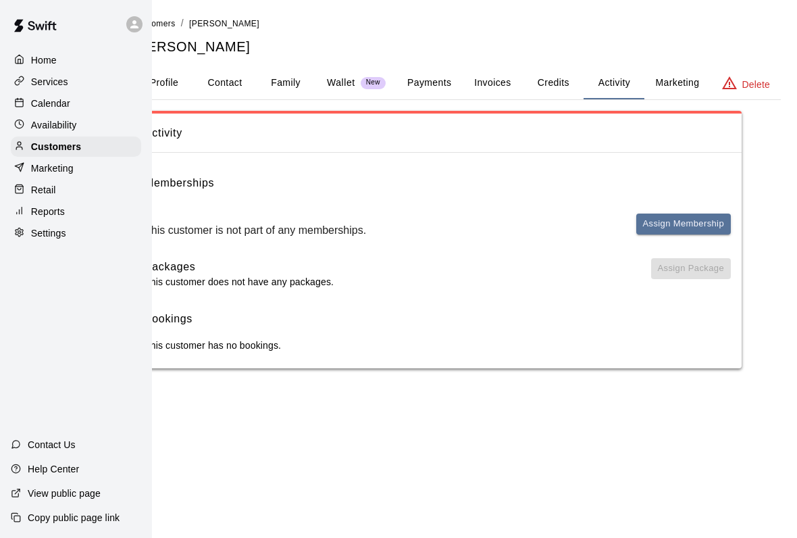
click at [552, 90] on button "Credits" at bounding box center [553, 83] width 61 height 32
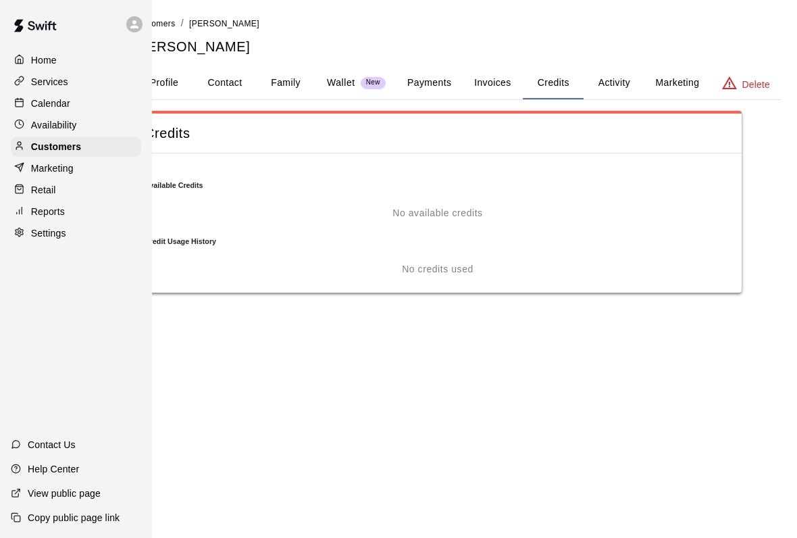
click at [496, 82] on button "Invoices" at bounding box center [492, 83] width 61 height 32
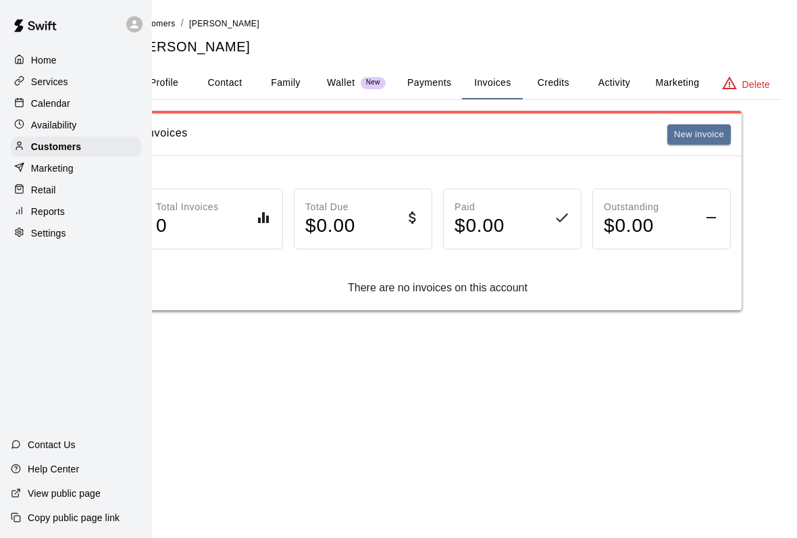
click at [437, 80] on button "Payments" at bounding box center [430, 83] width 66 height 32
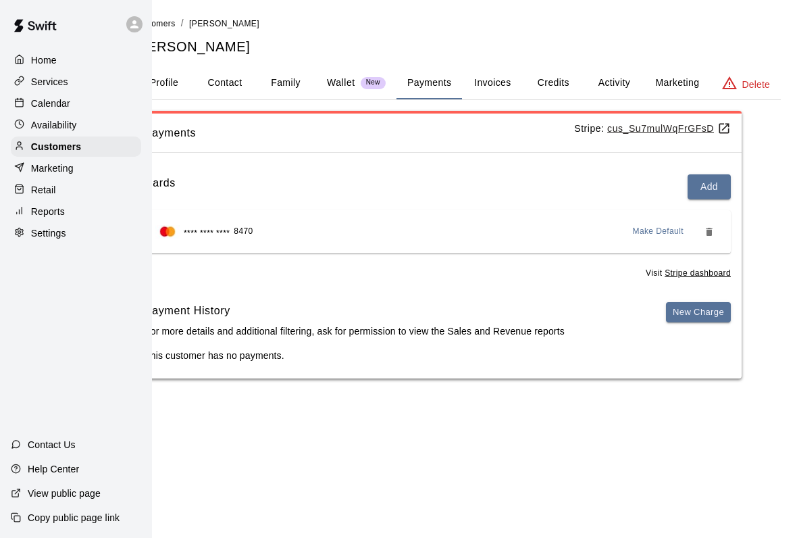
click at [686, 318] on button "New Charge" at bounding box center [698, 312] width 65 height 21
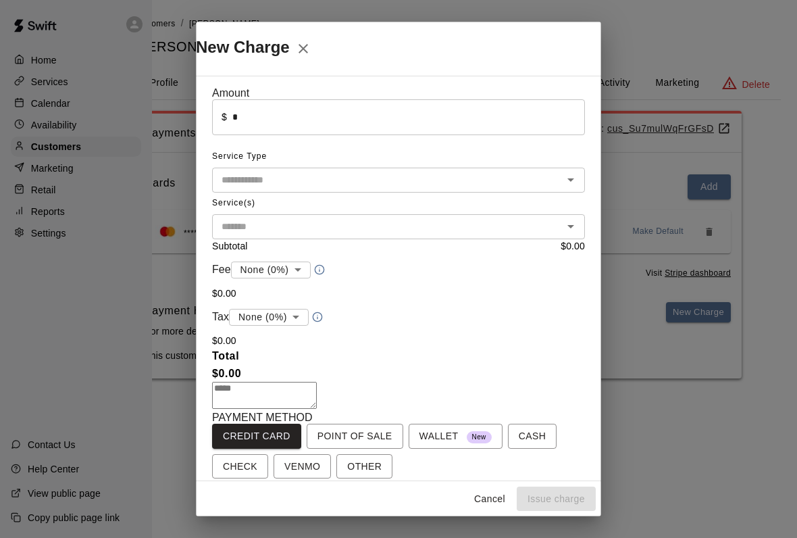
click at [561, 122] on input "*" at bounding box center [408, 117] width 353 height 36
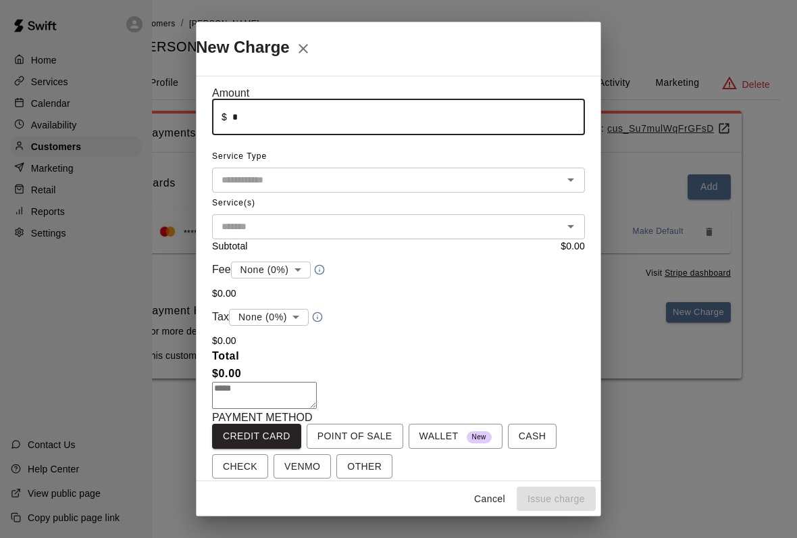
click at [589, 161] on div "Amount ​ $ * ​ Service Type ​ Service(s) ​ Subtotal $ 0.00 Fee None (0%) * ​ $ …" at bounding box center [398, 278] width 405 height 405
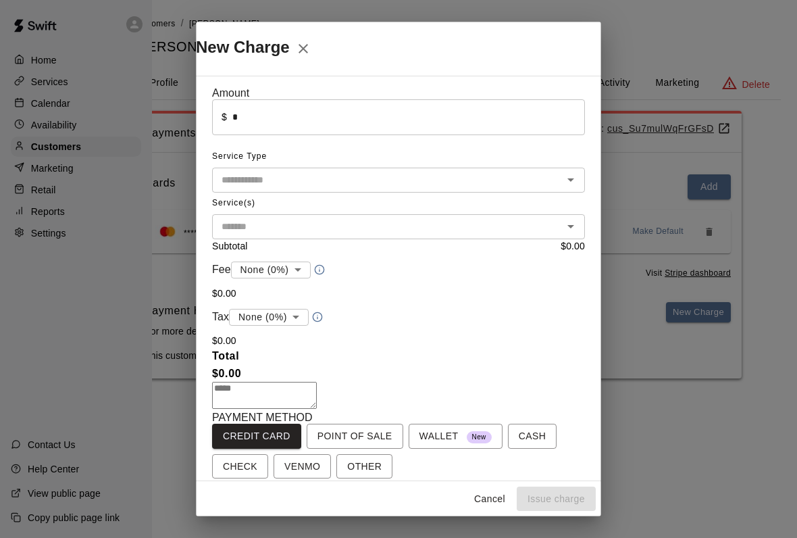
click at [460, 218] on input "text" at bounding box center [387, 226] width 343 height 17
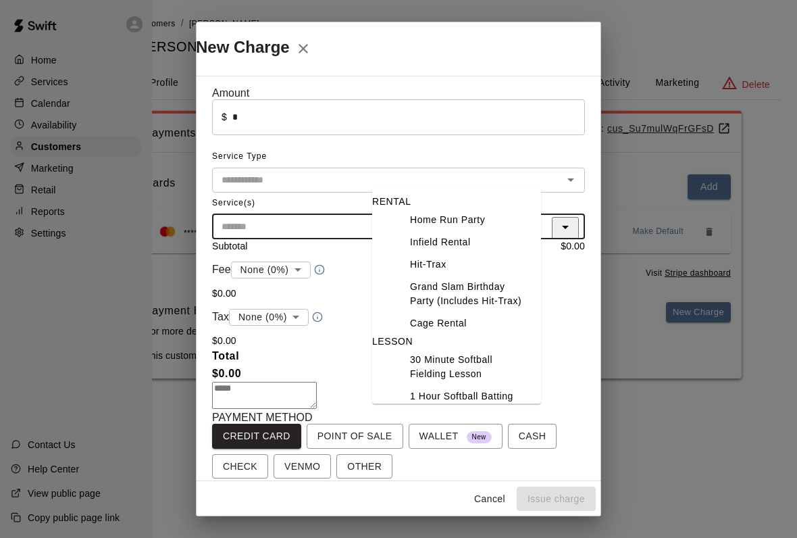
click at [332, 181] on input "text" at bounding box center [387, 180] width 343 height 17
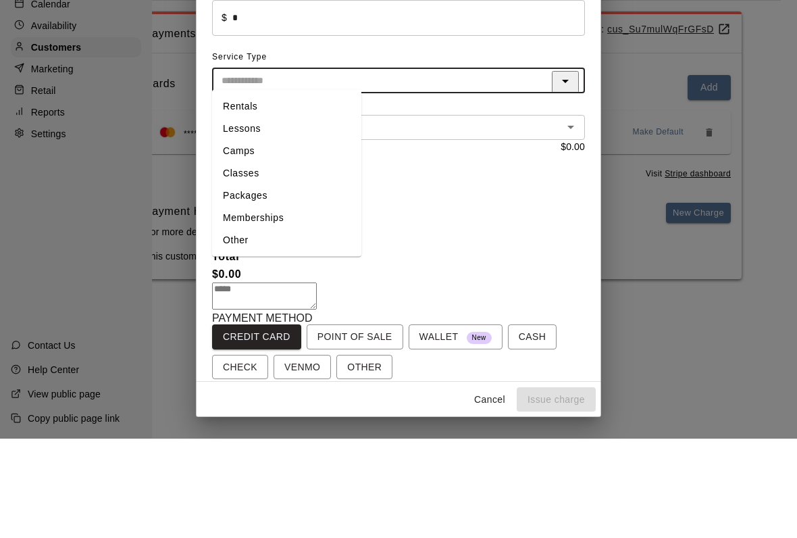
click at [324, 306] on li "Memberships" at bounding box center [286, 317] width 149 height 22
type input "**********"
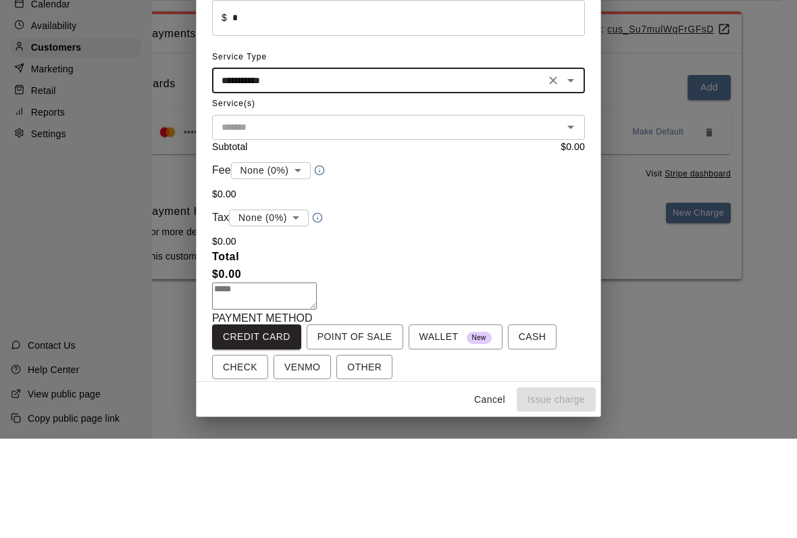
click at [481, 218] on input "text" at bounding box center [387, 226] width 343 height 17
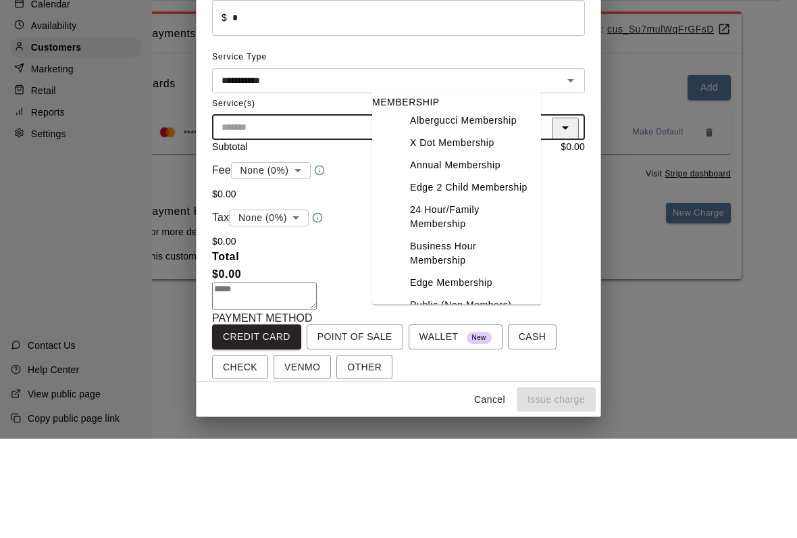
click at [488, 209] on li "Albergucci Membership" at bounding box center [470, 220] width 142 height 22
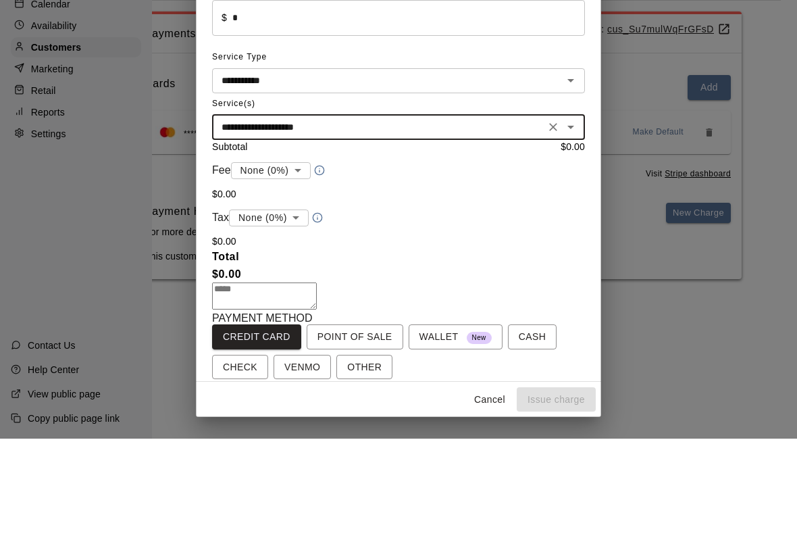
type input "**********"
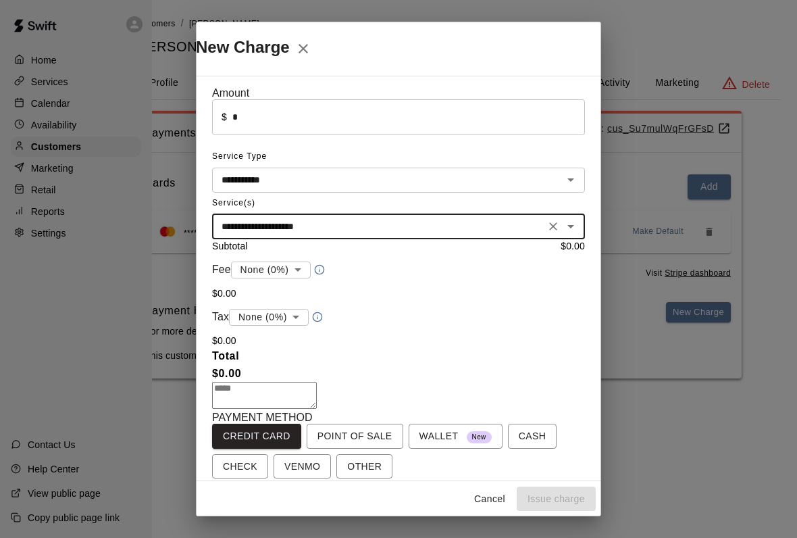
click at [317, 47] on button "Close" at bounding box center [303, 48] width 27 height 27
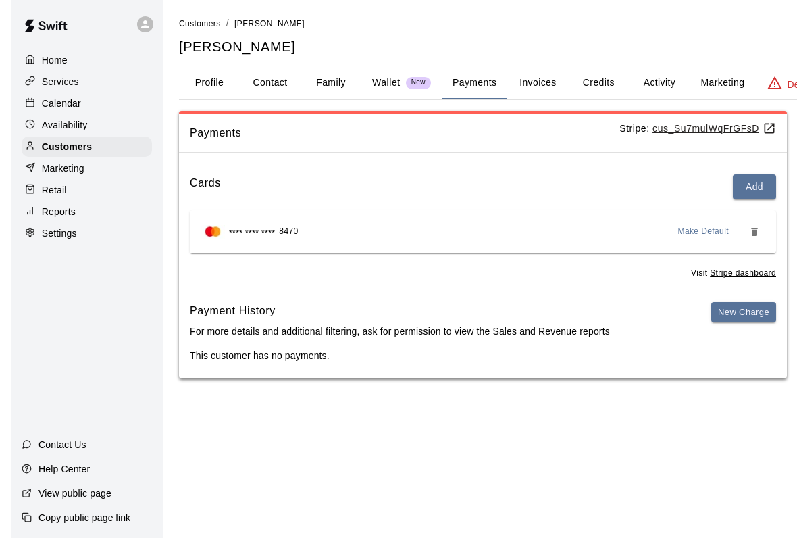
scroll to position [0, 34]
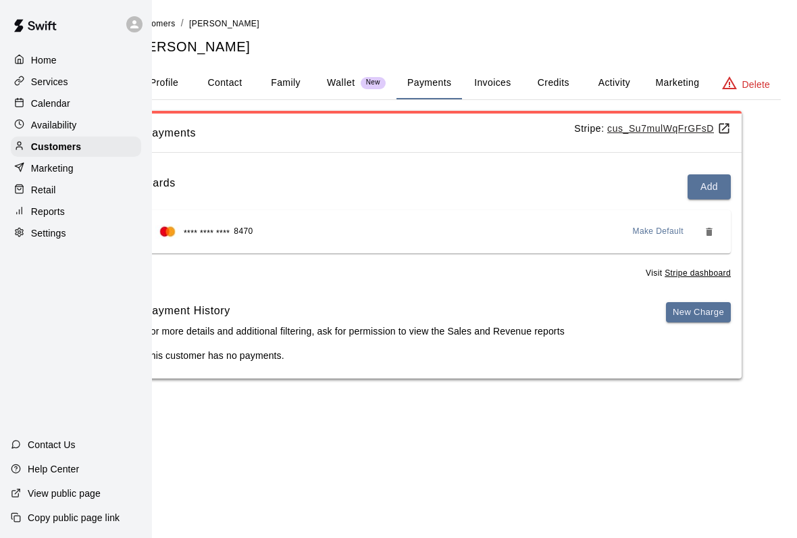
click at [716, 180] on button "Add" at bounding box center [709, 186] width 43 height 25
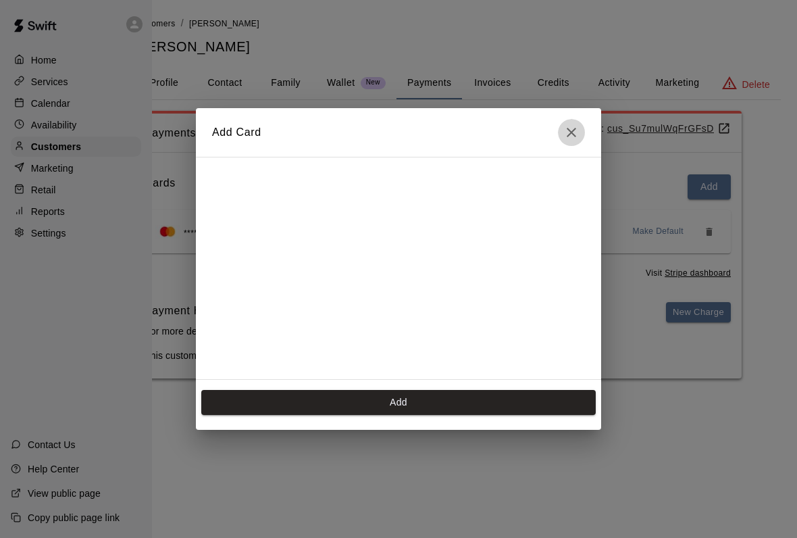
click at [582, 134] on button "Close" at bounding box center [571, 132] width 27 height 27
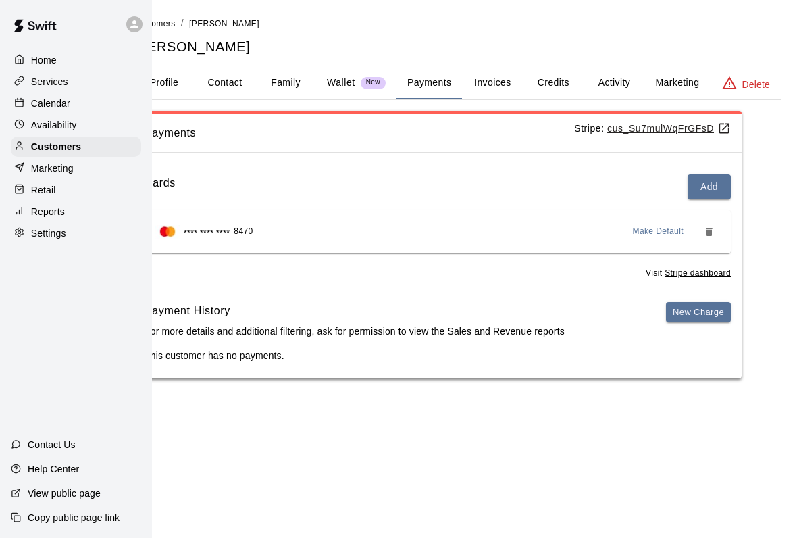
click at [616, 82] on button "Activity" at bounding box center [614, 83] width 61 height 32
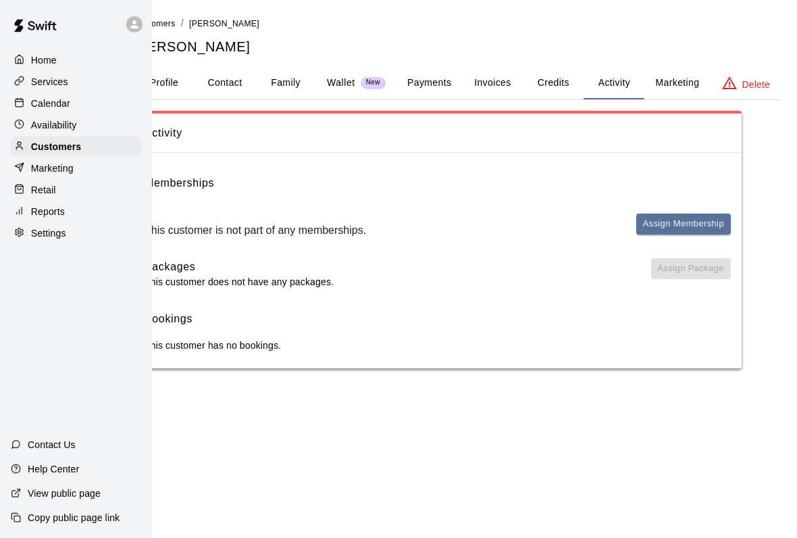
click at [681, 218] on button "Assign Membership" at bounding box center [684, 224] width 95 height 21
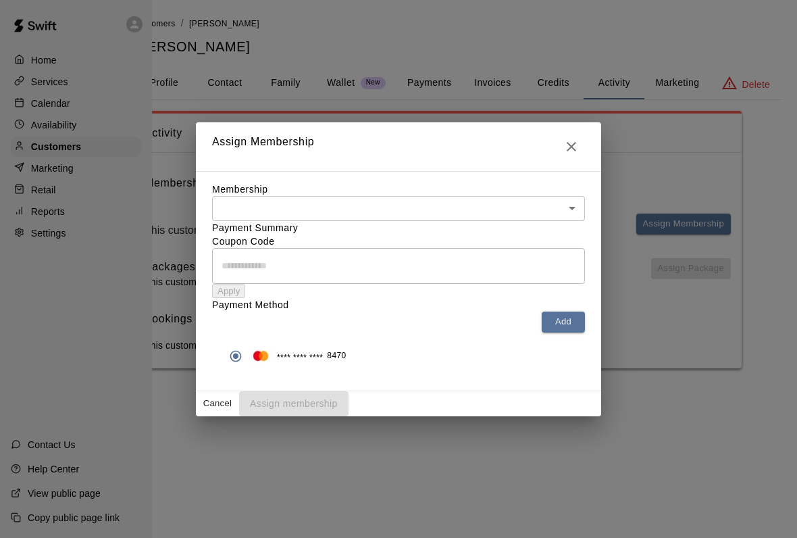
click at [578, 170] on body "Home Services Calendar Availability Customers Marketing Retail Reports Settings…" at bounding box center [364, 197] width 797 height 395
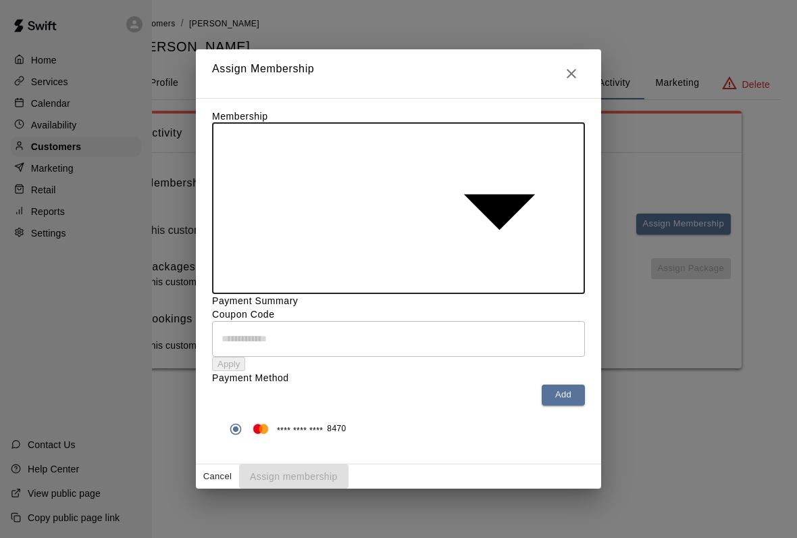
click at [308, 406] on li "Edge Membership" at bounding box center [378, 412] width 770 height 12
type input "**********"
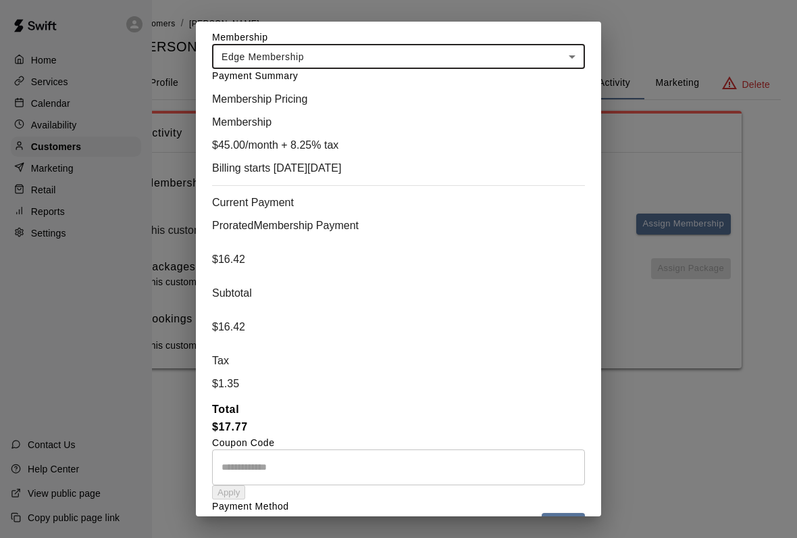
scroll to position [51, 0]
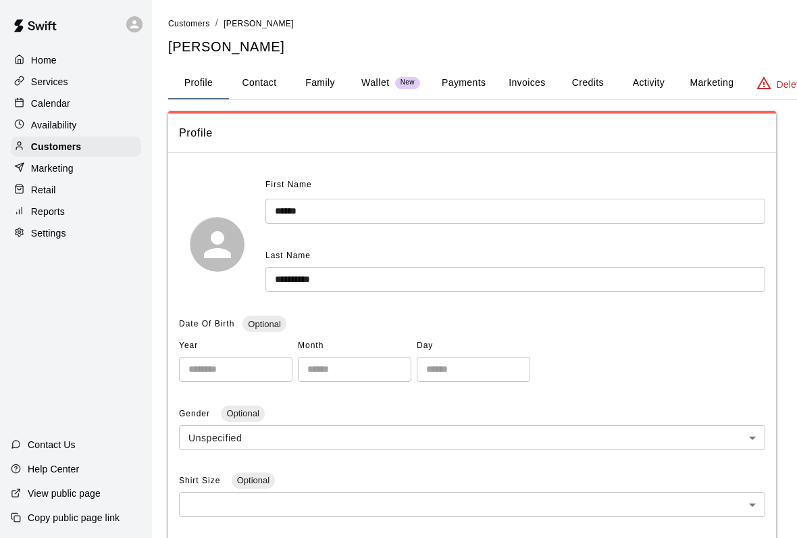
click at [89, 184] on div "Retail" at bounding box center [76, 190] width 130 height 20
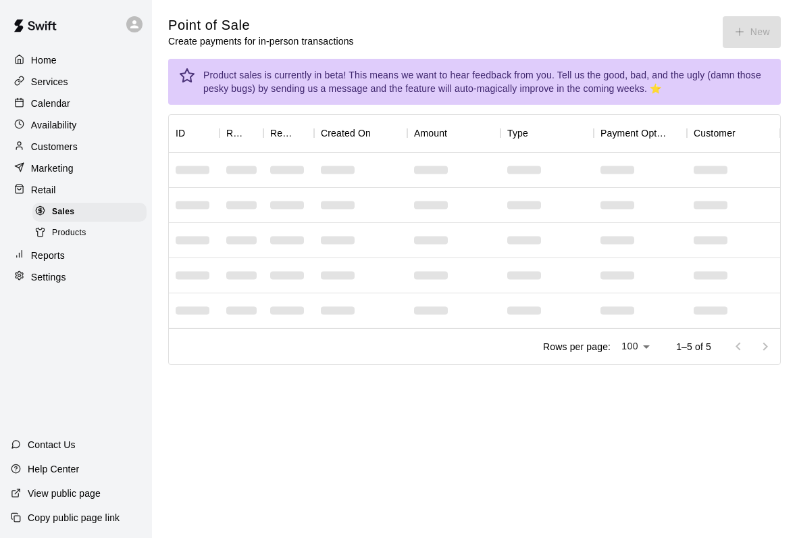
click at [758, 36] on div "Point of Sale Create payments for in-person transactions New" at bounding box center [474, 32] width 613 height 32
click at [757, 36] on div "Point of Sale Create payments for in-person transactions New" at bounding box center [474, 32] width 613 height 32
click at [757, 47] on div "Point of Sale Create payments for in-person transactions New" at bounding box center [474, 32] width 613 height 32
click at [747, 40] on div "Point of Sale Create payments for in-person transactions New" at bounding box center [474, 32] width 613 height 32
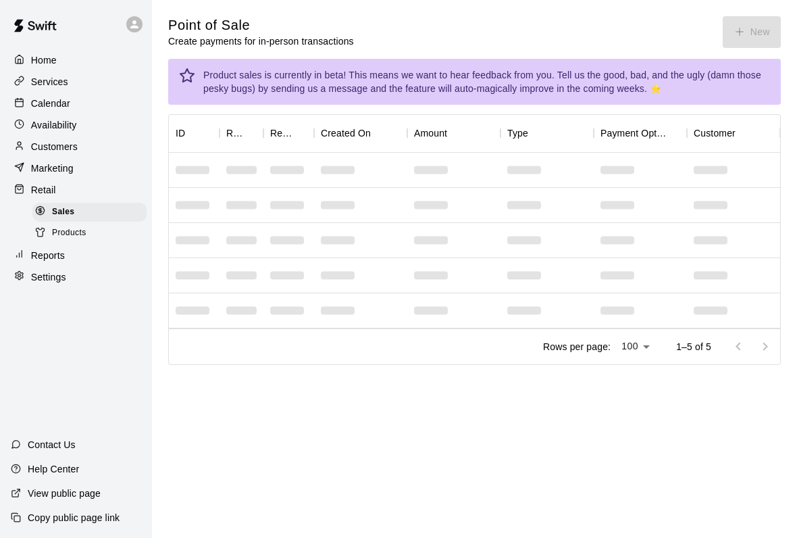
click at [753, 42] on div "Point of Sale Create payments for in-person transactions New" at bounding box center [474, 32] width 613 height 32
click at [759, 34] on div "Point of Sale Create payments for in-person transactions New" at bounding box center [474, 32] width 613 height 32
click at [747, 35] on div "Point of Sale Create payments for in-person transactions New" at bounding box center [474, 32] width 613 height 32
click at [747, 35] on button "New" at bounding box center [752, 32] width 58 height 32
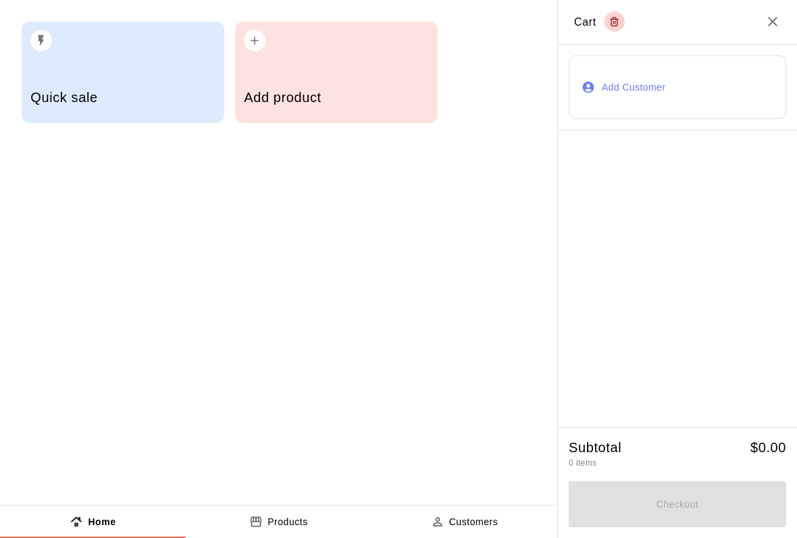
click at [359, 114] on div "Add product" at bounding box center [336, 99] width 184 height 48
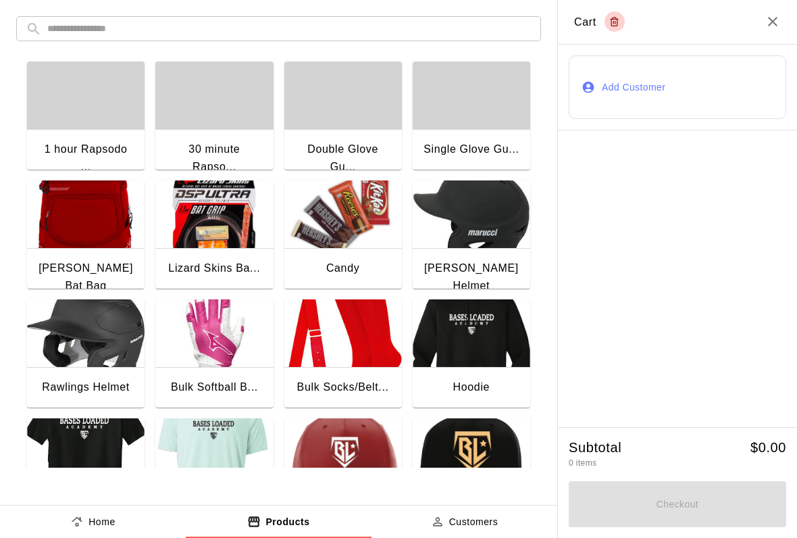
click at [343, 247] on img "button" at bounding box center [343, 214] width 118 height 68
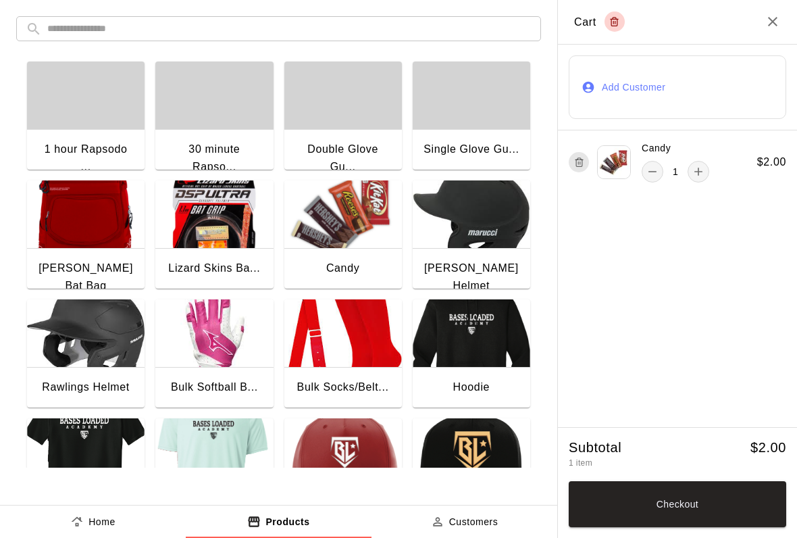
click at [345, 249] on div "Candy" at bounding box center [343, 269] width 118 height 43
click at [712, 507] on button "Checkout" at bounding box center [678, 504] width 218 height 46
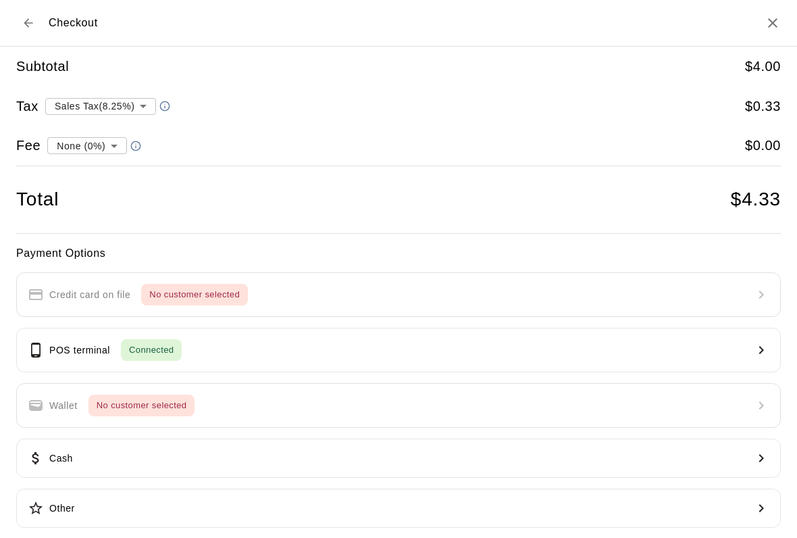
click at [212, 354] on button "POS terminal Connected" at bounding box center [398, 350] width 765 height 45
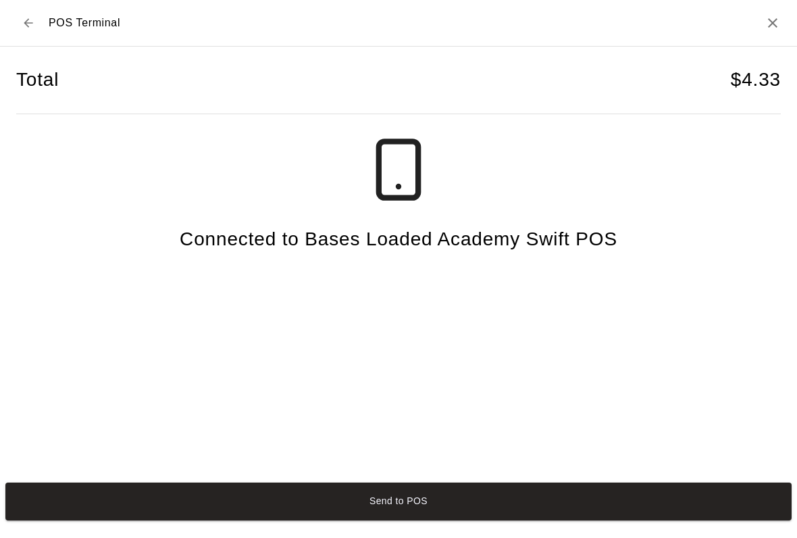
click at [99, 501] on button "Send to POS" at bounding box center [398, 501] width 787 height 38
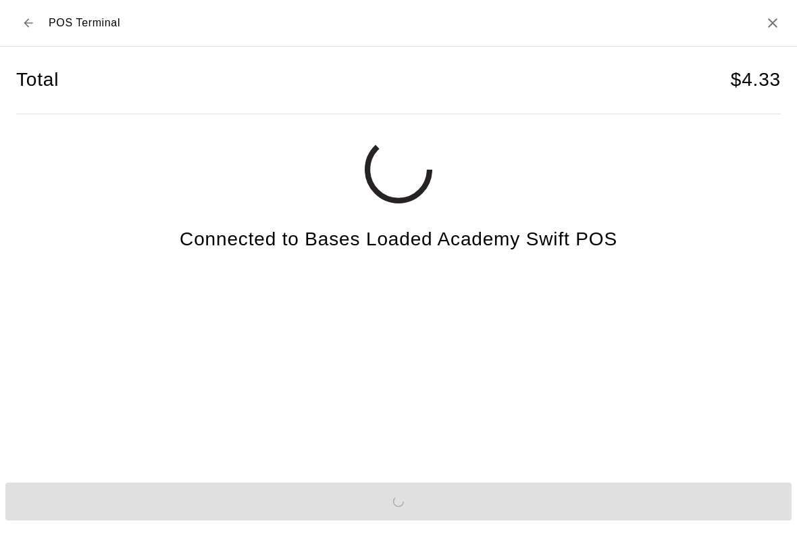
click at [98, 500] on div "Send to POS" at bounding box center [398, 501] width 797 height 49
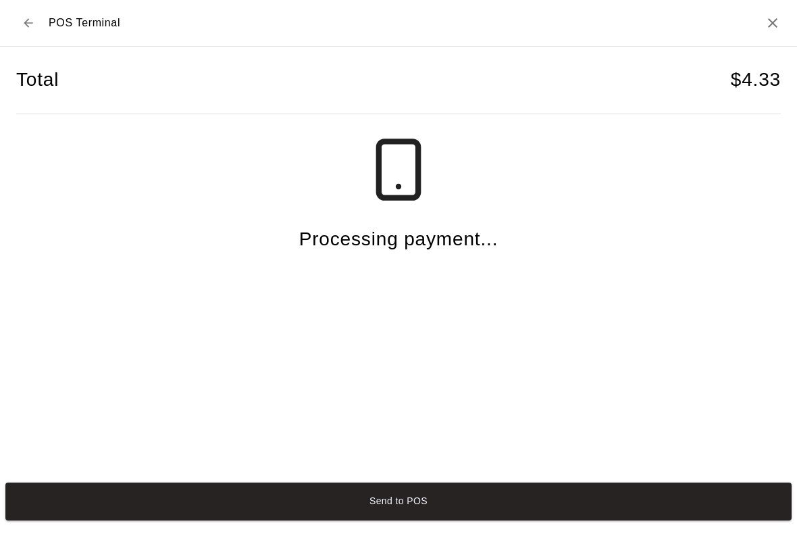
click at [143, 492] on div "Send to POS" at bounding box center [398, 501] width 797 height 49
click at [761, 28] on h2 "POS Terminal" at bounding box center [398, 23] width 797 height 47
click at [765, 27] on icon "Close" at bounding box center [773, 23] width 16 height 16
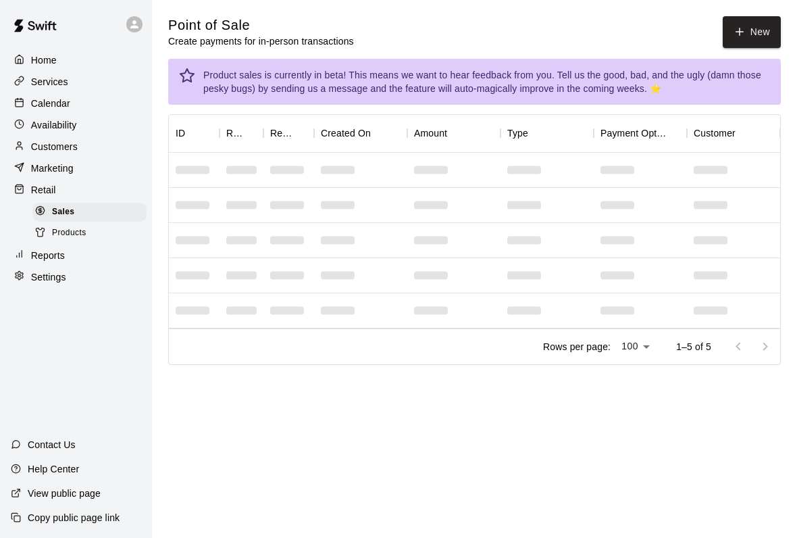
click at [749, 20] on button "New" at bounding box center [752, 32] width 58 height 32
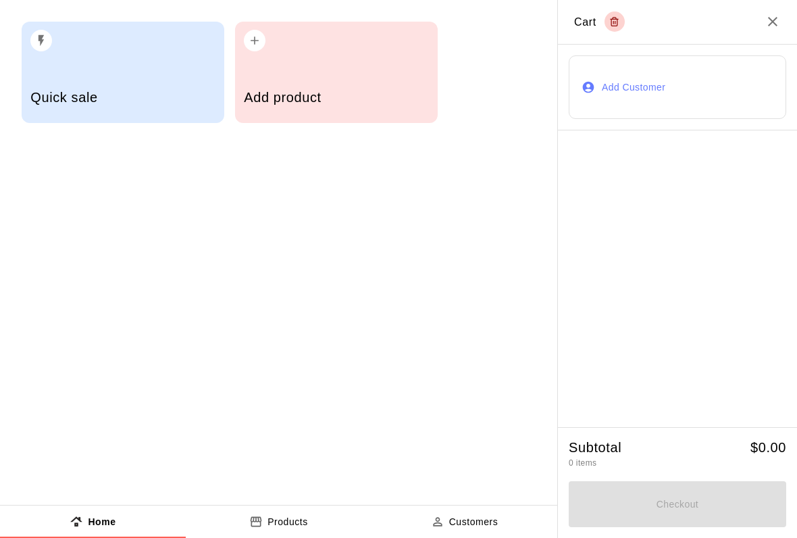
click at [359, 99] on h5 "Add product" at bounding box center [336, 98] width 184 height 18
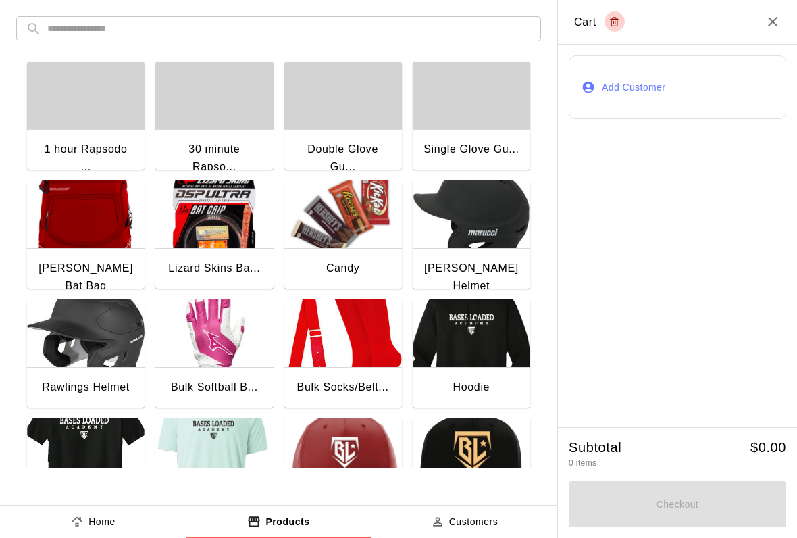
click at [364, 237] on img "button" at bounding box center [343, 214] width 118 height 68
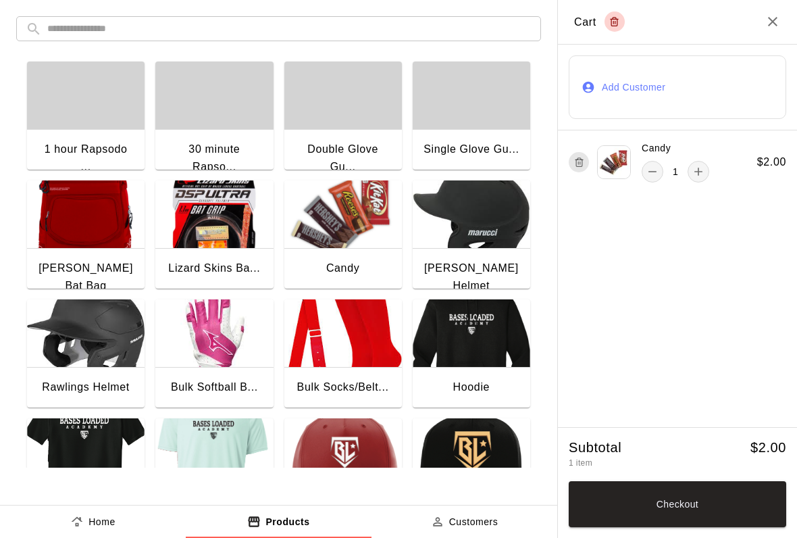
click at [690, 514] on button "Checkout" at bounding box center [678, 504] width 218 height 46
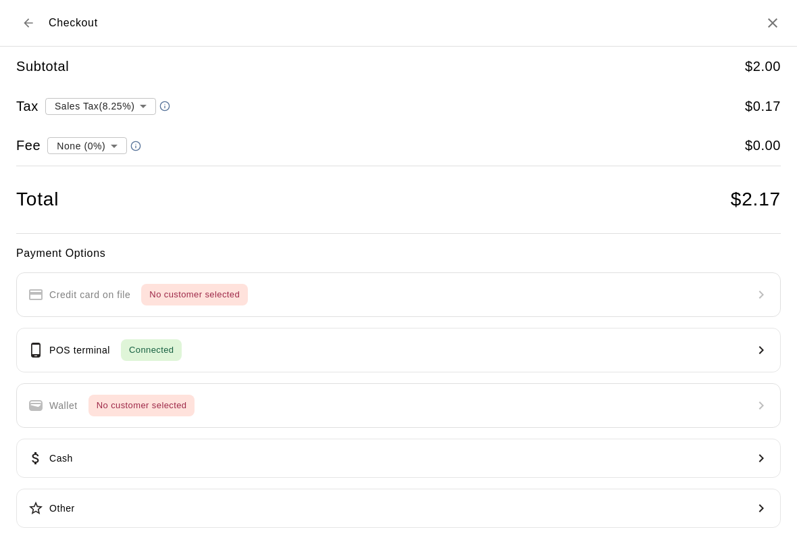
click at [283, 349] on button "POS terminal Connected" at bounding box center [398, 350] width 765 height 45
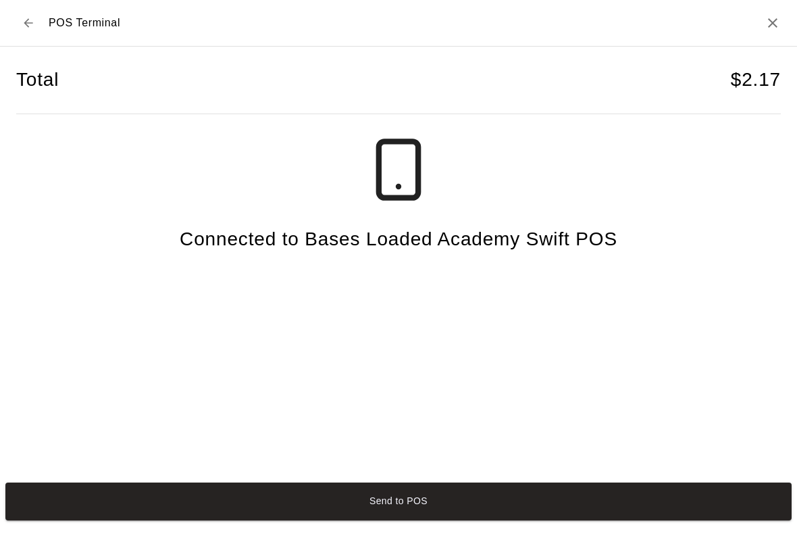
click at [660, 503] on button "Send to POS" at bounding box center [398, 501] width 787 height 38
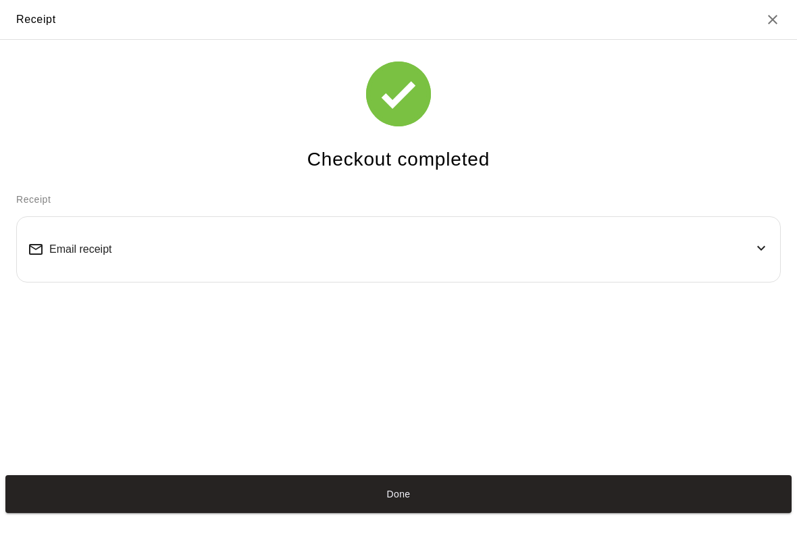
click at [318, 470] on div "Checkout completed Receipt Email receipt" at bounding box center [398, 255] width 797 height 430
click at [163, 512] on button "Done" at bounding box center [398, 494] width 787 height 38
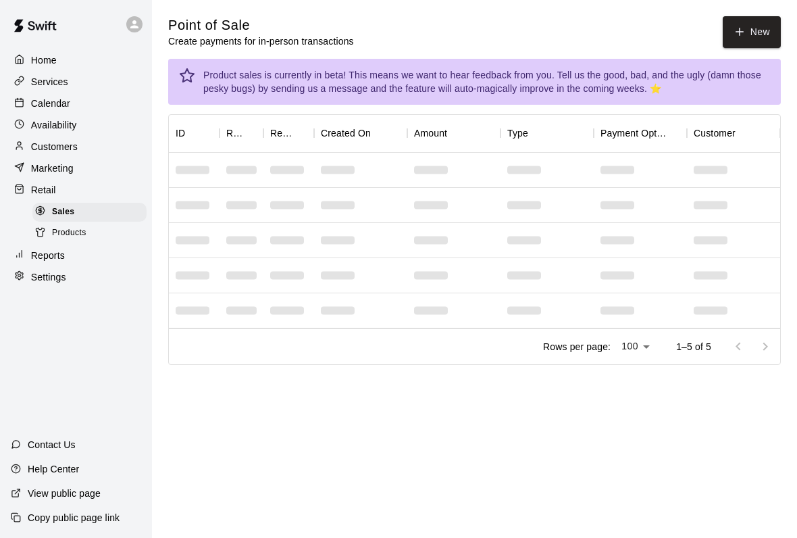
click at [43, 146] on p "Customers" at bounding box center [54, 147] width 47 height 14
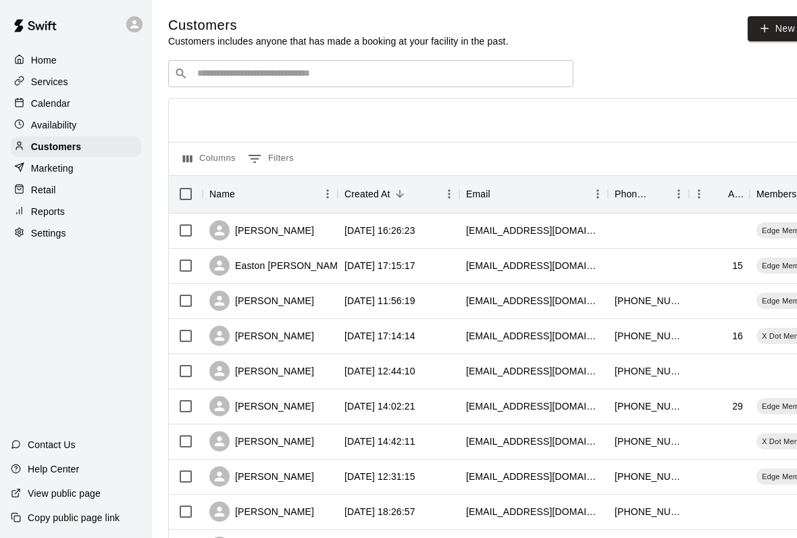
click at [45, 79] on p "Services" at bounding box center [49, 82] width 37 height 14
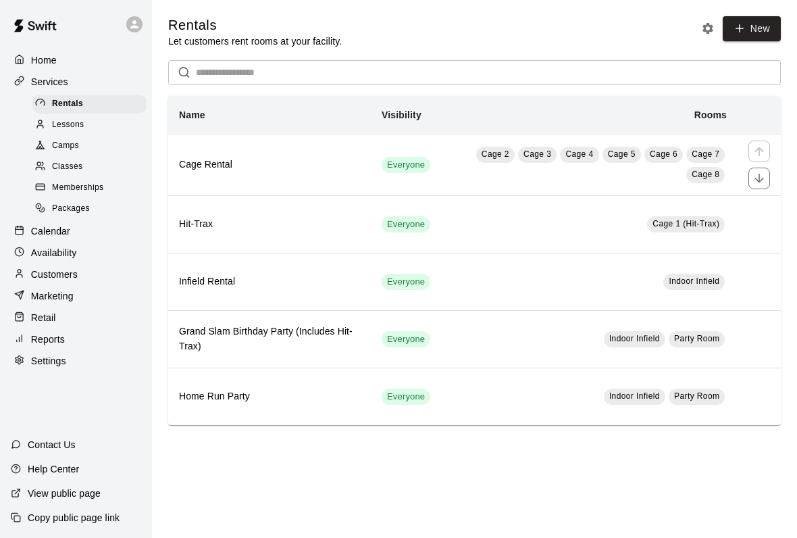
click at [328, 181] on th "Cage Rental" at bounding box center [269, 164] width 203 height 61
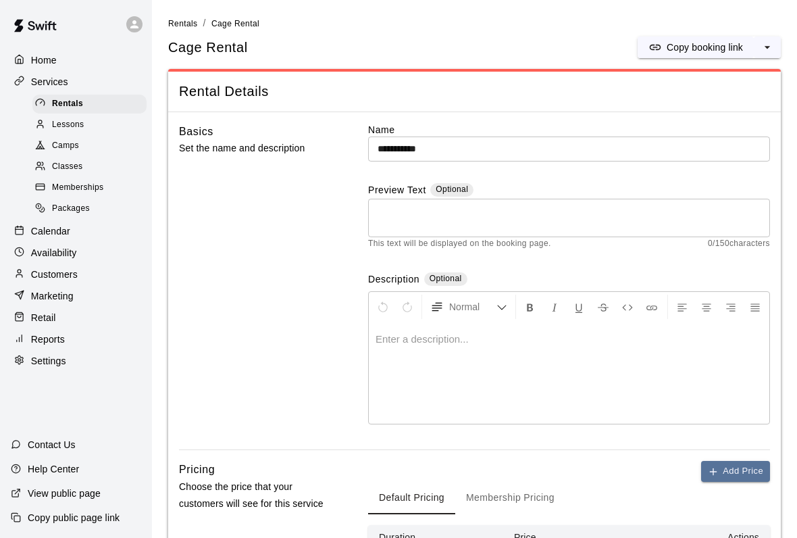
click at [65, 128] on span "Lessons" at bounding box center [68, 125] width 32 height 14
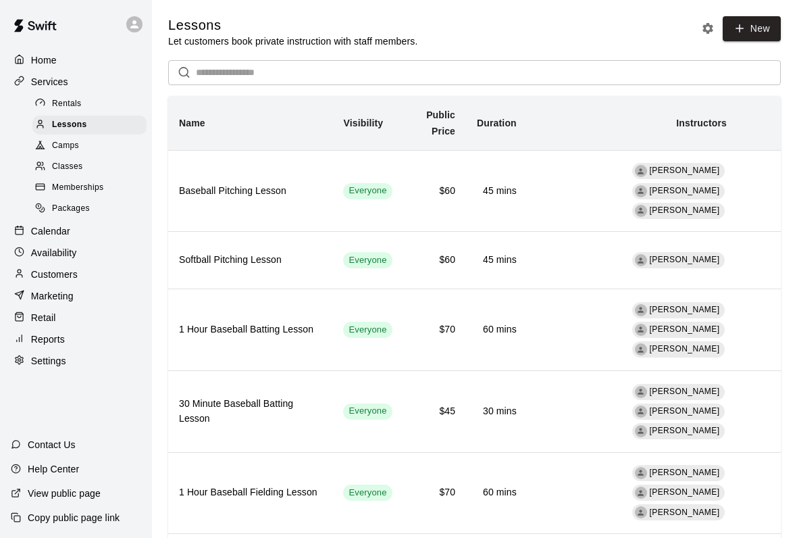
click at [66, 151] on span "Camps" at bounding box center [65, 146] width 27 height 14
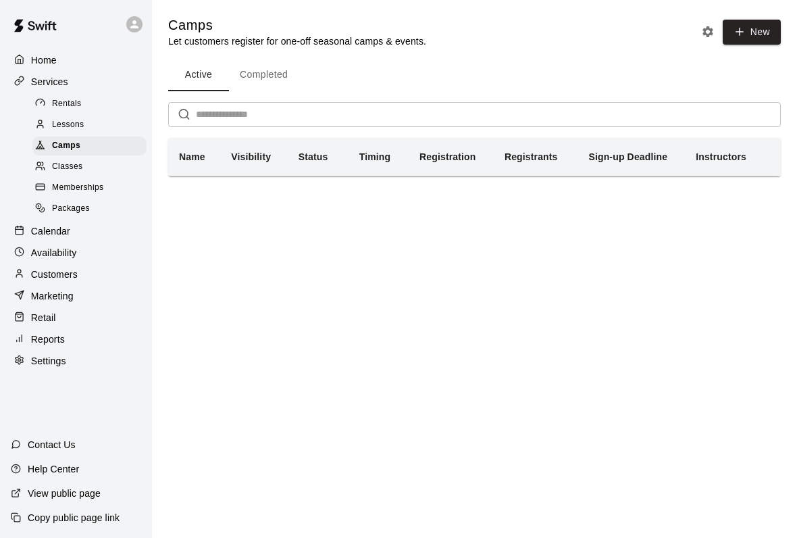
click at [49, 168] on div at bounding box center [43, 167] width 17 height 13
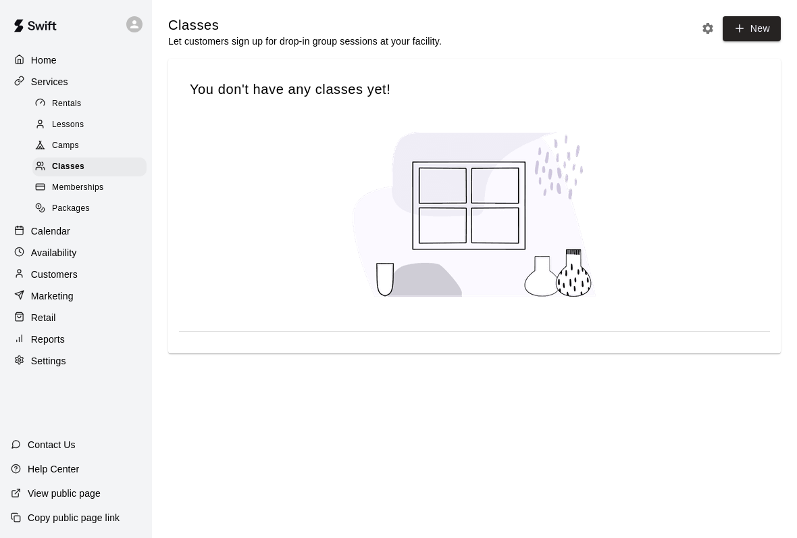
click at [28, 228] on div at bounding box center [22, 231] width 17 height 13
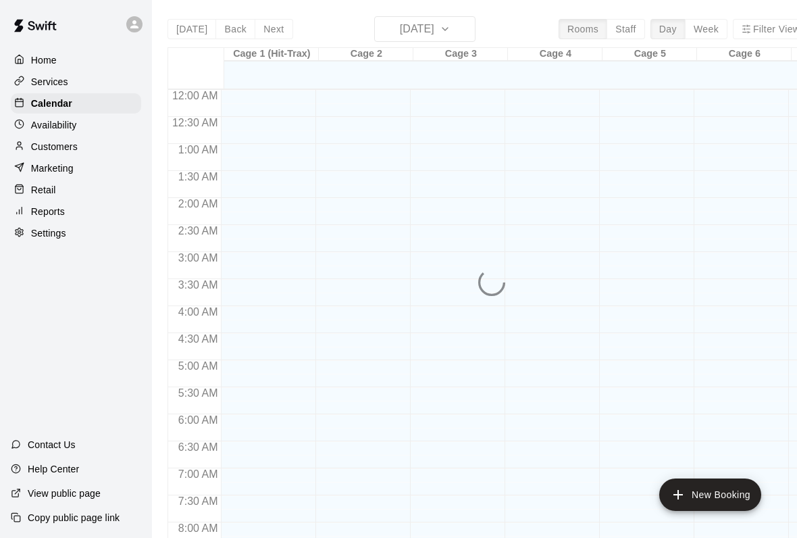
scroll to position [778, 0]
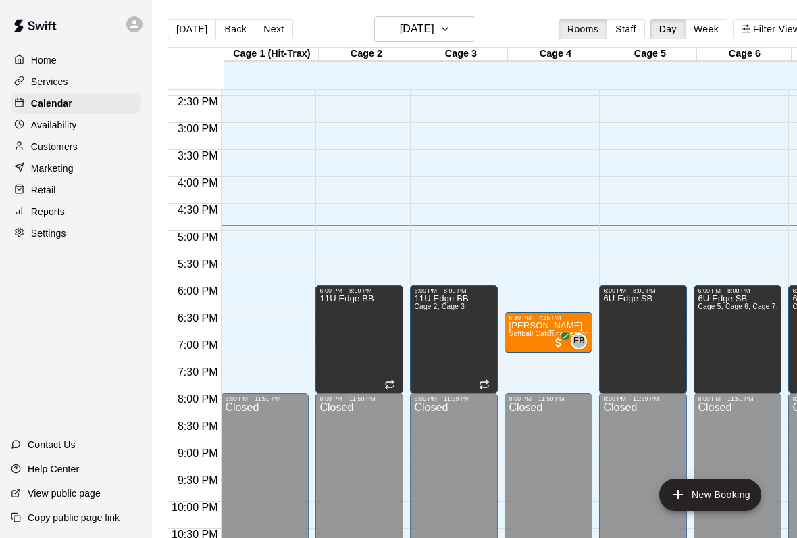
click at [42, 89] on p "Services" at bounding box center [49, 82] width 37 height 14
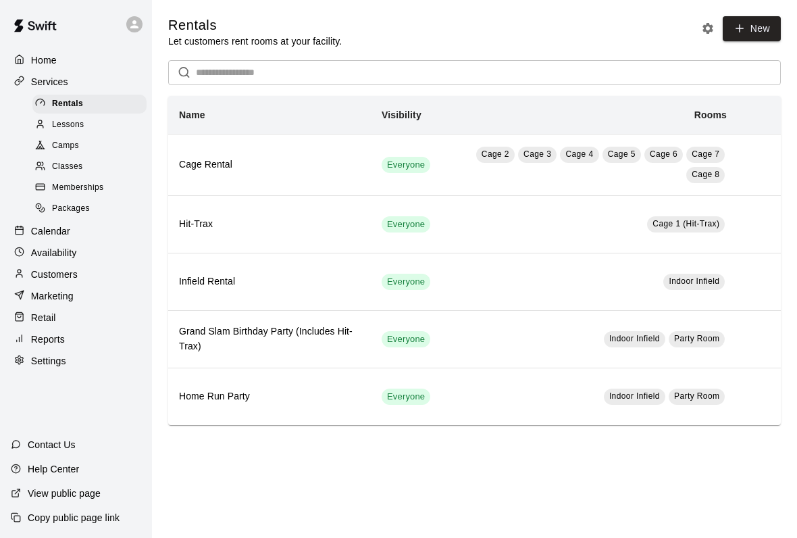
click at [68, 195] on span "Memberships" at bounding box center [77, 188] width 51 height 14
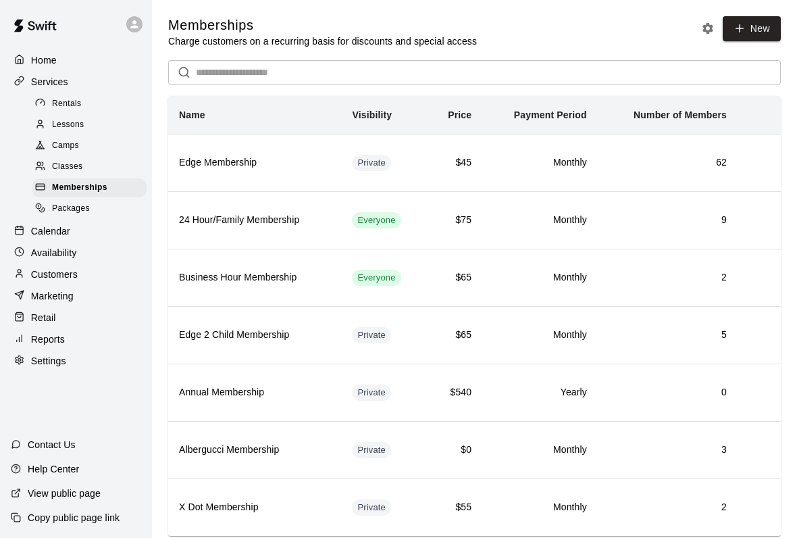
scroll to position [36, 0]
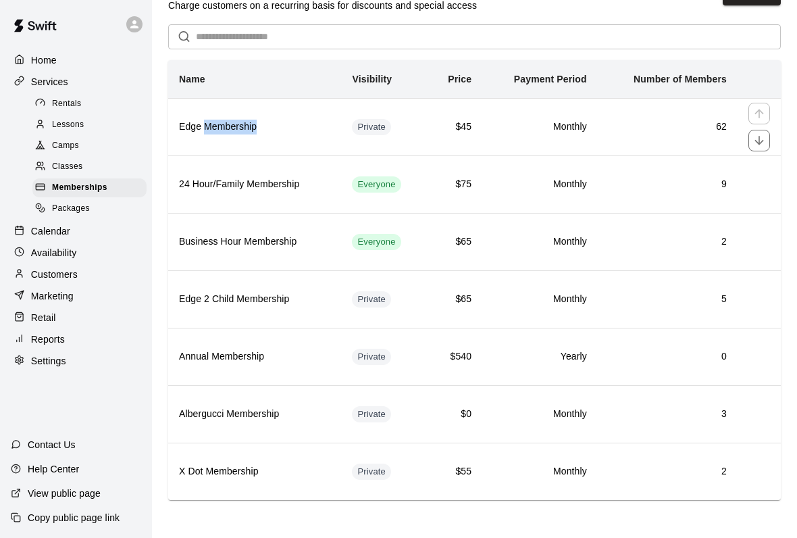
click at [286, 139] on th "Edge Membership" at bounding box center [254, 126] width 173 height 57
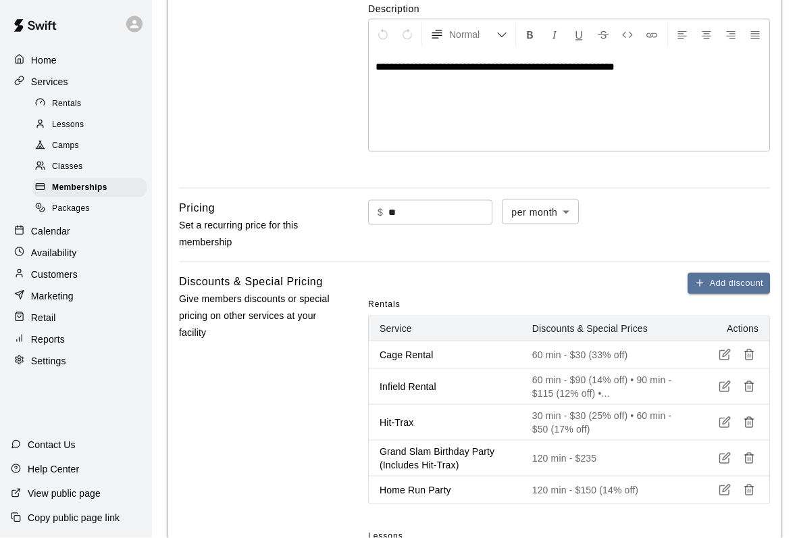
scroll to position [241, 0]
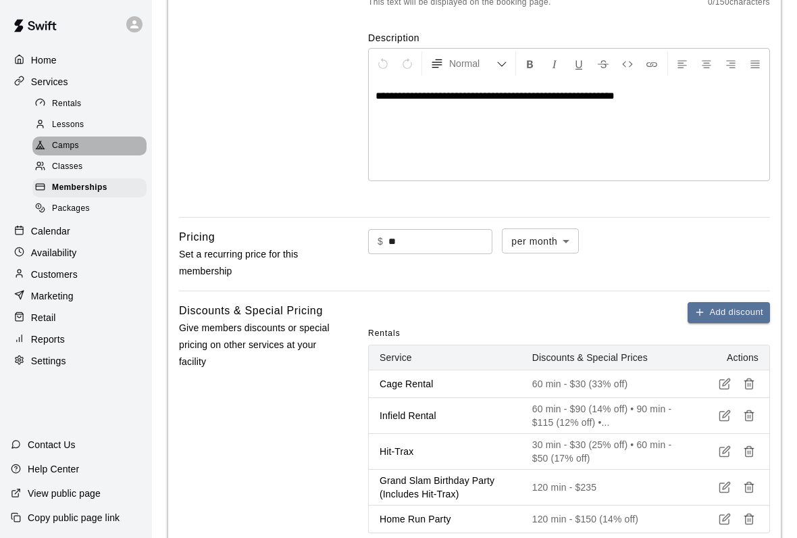
click at [74, 145] on span "Camps" at bounding box center [65, 146] width 27 height 14
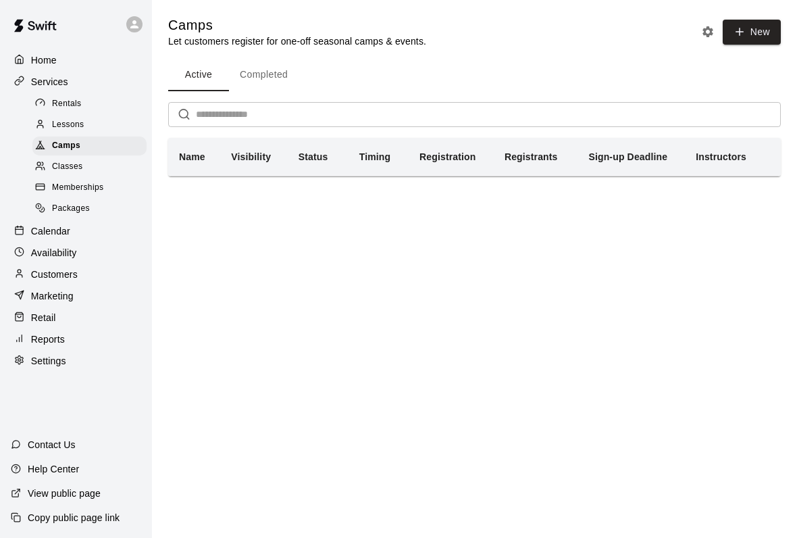
click at [60, 186] on span "Memberships" at bounding box center [77, 188] width 51 height 14
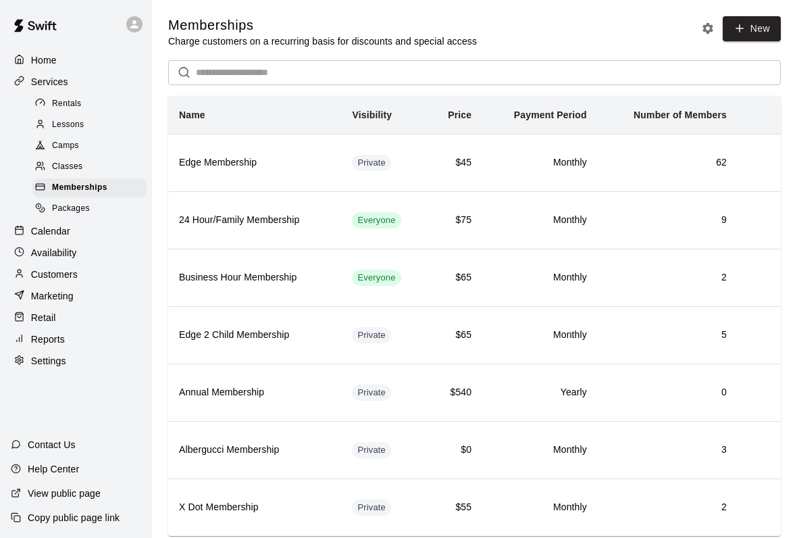
click at [47, 299] on p "Marketing" at bounding box center [52, 296] width 43 height 14
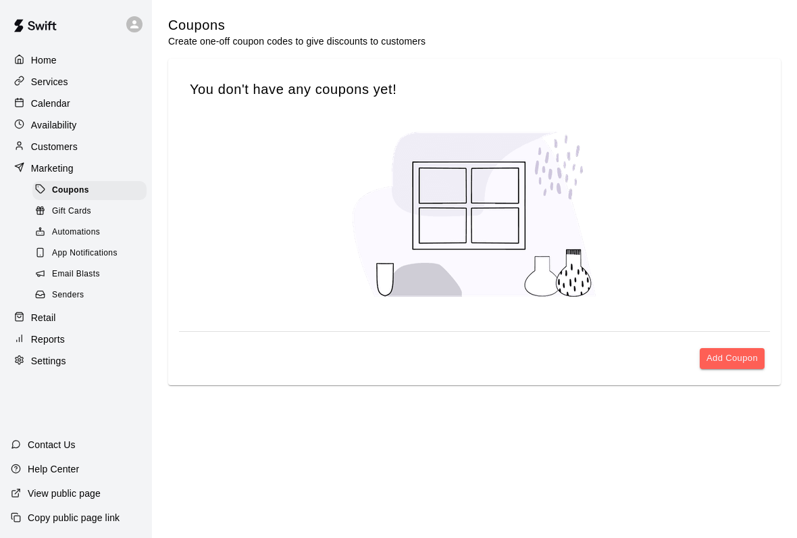
click at [36, 322] on p "Retail" at bounding box center [43, 318] width 25 height 14
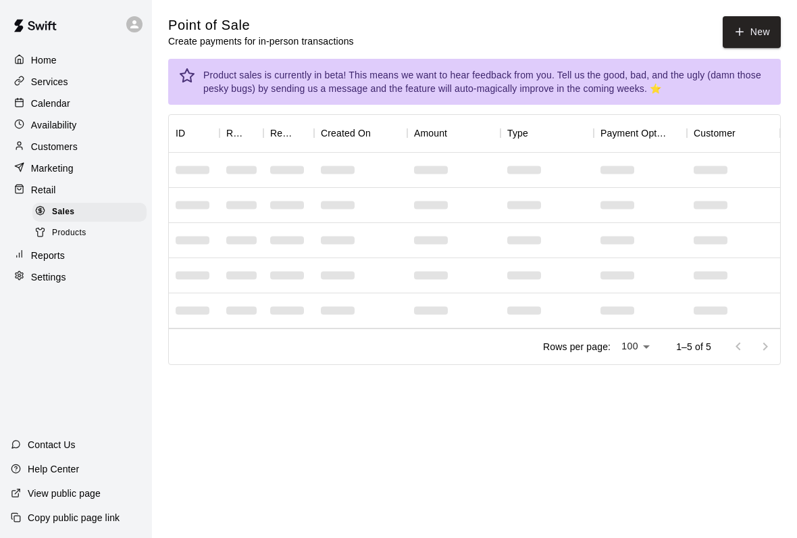
click at [743, 38] on button "New" at bounding box center [752, 32] width 58 height 32
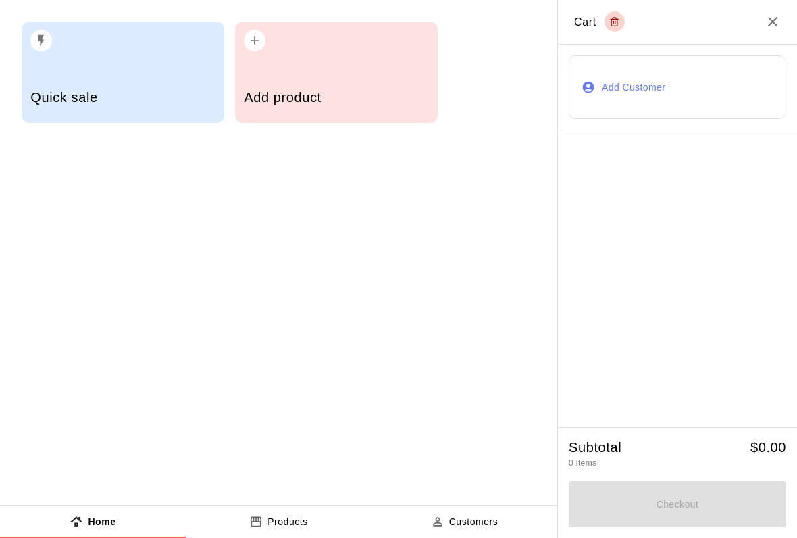
click at [363, 99] on h5 "Add product" at bounding box center [336, 98] width 184 height 18
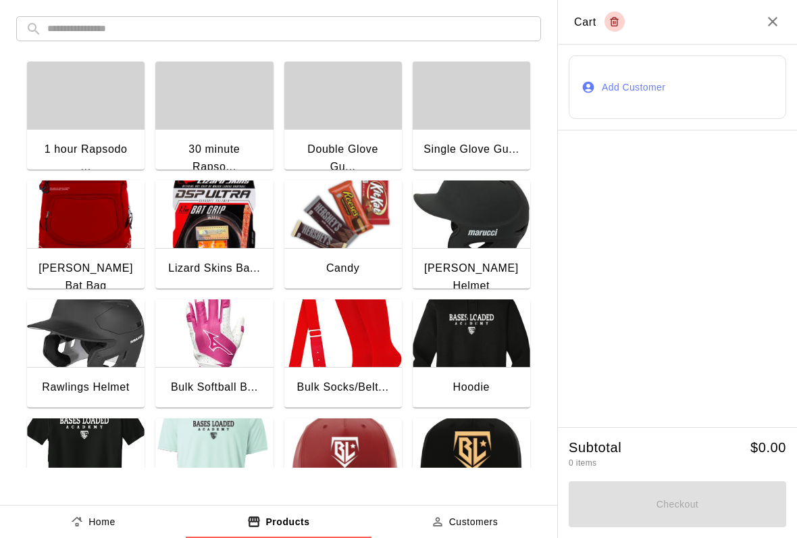
click at [359, 226] on img "button" at bounding box center [343, 214] width 118 height 68
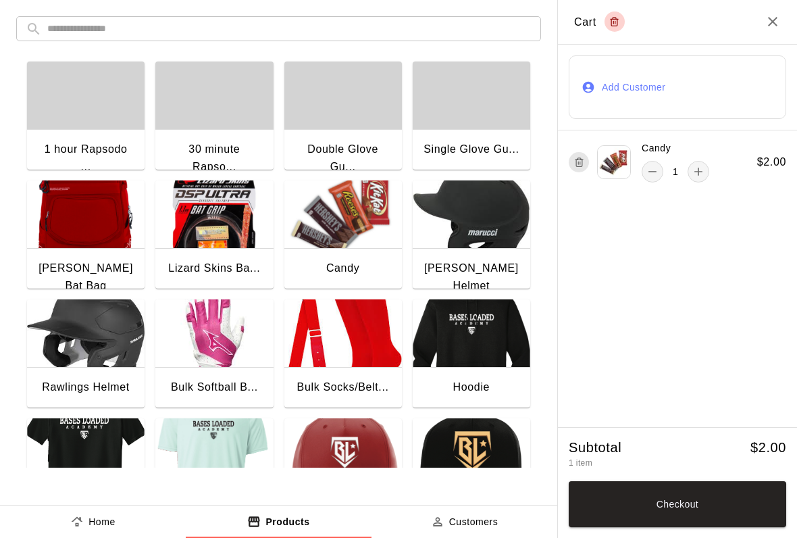
click at [696, 516] on button "Checkout" at bounding box center [678, 504] width 218 height 46
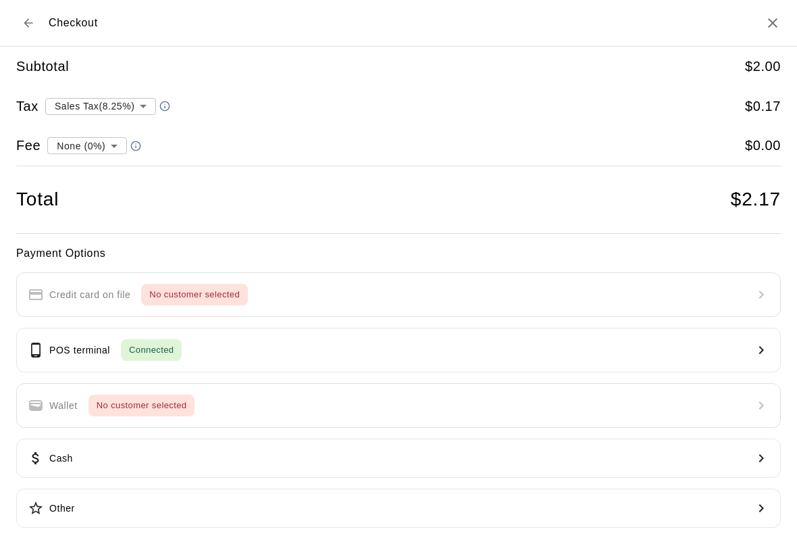
click at [500, 339] on button "POS terminal Connected" at bounding box center [398, 350] width 765 height 45
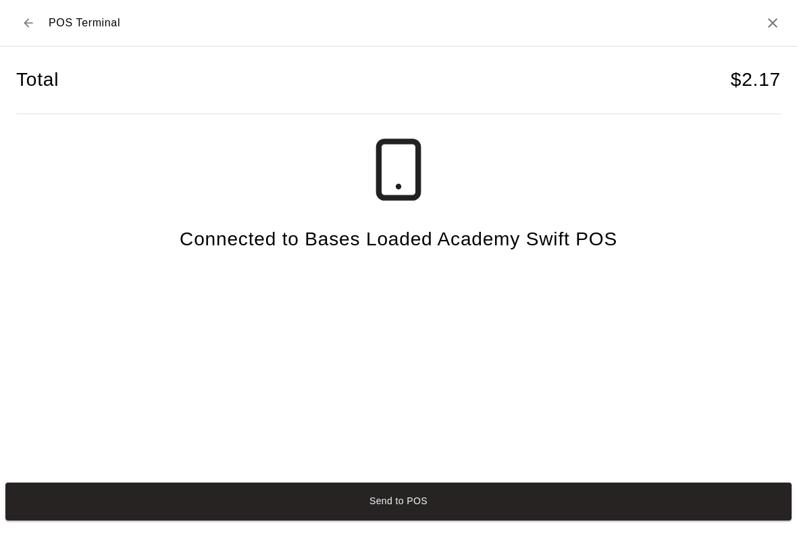
click at [113, 517] on button "Send to POS" at bounding box center [398, 501] width 787 height 38
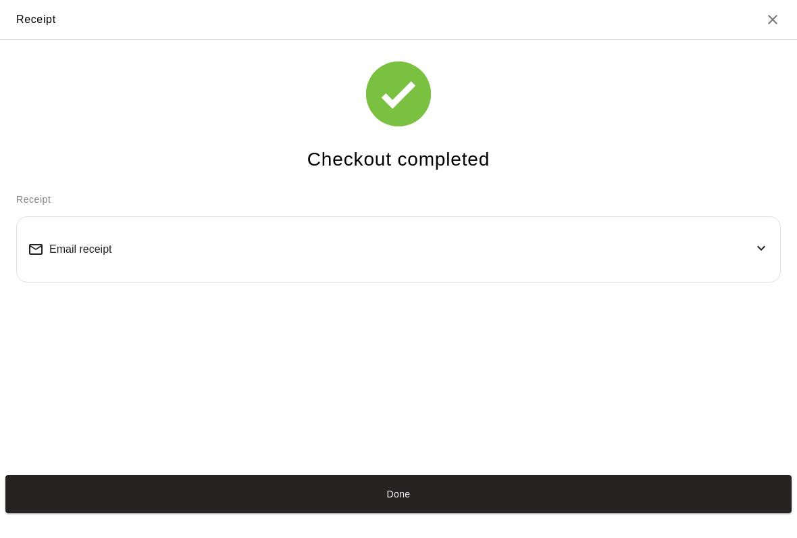
click at [632, 513] on button "Done" at bounding box center [398, 494] width 787 height 38
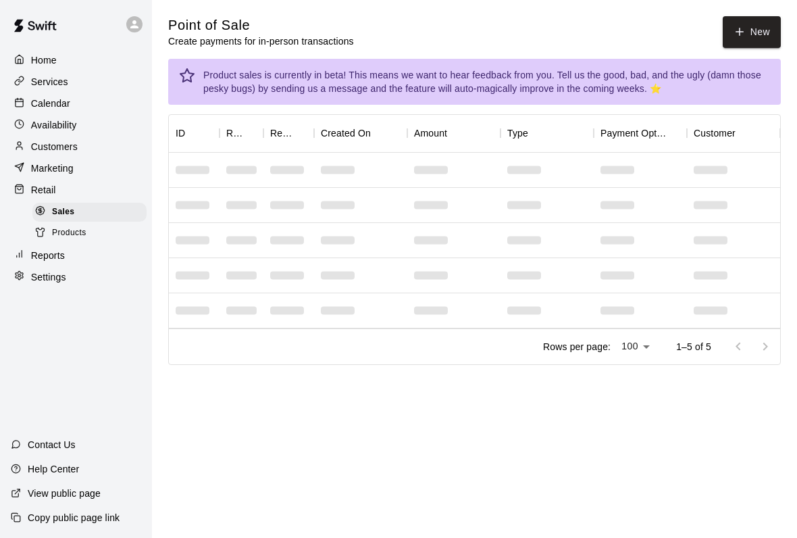
click at [745, 25] on button "New" at bounding box center [752, 32] width 58 height 32
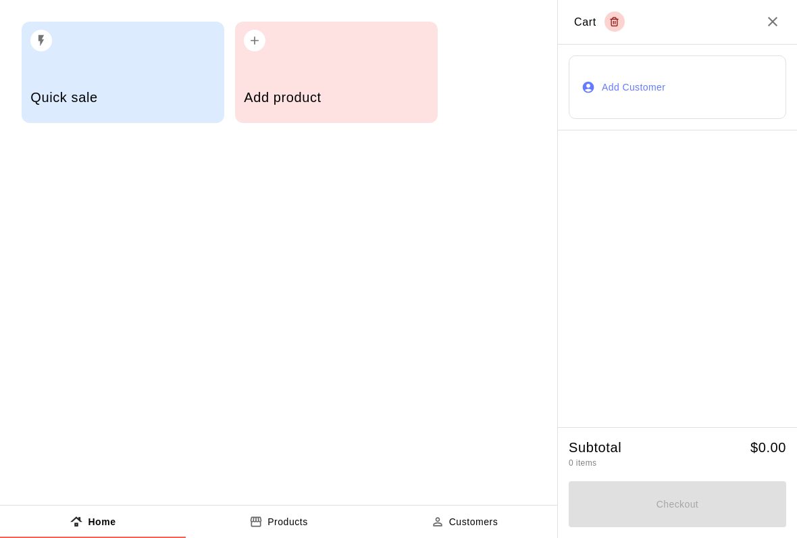
click at [312, 83] on div "Add product" at bounding box center [336, 99] width 184 height 48
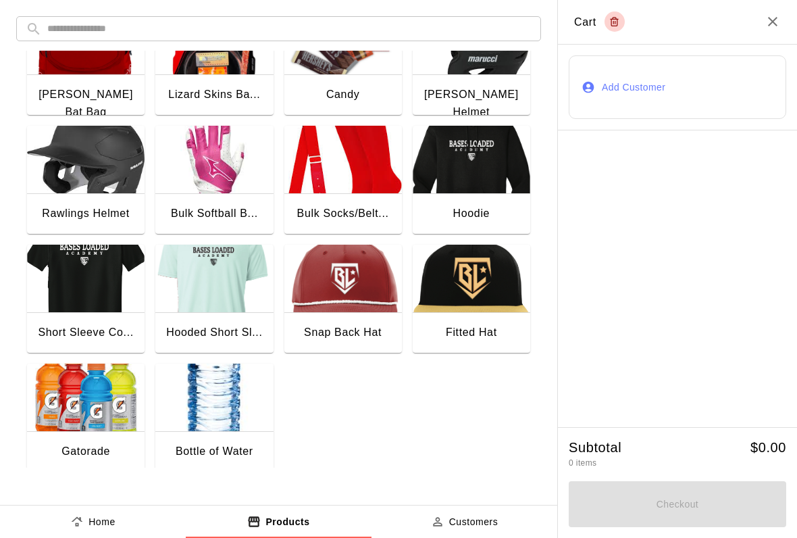
scroll to position [174, 0]
click at [213, 428] on img "button" at bounding box center [214, 398] width 118 height 68
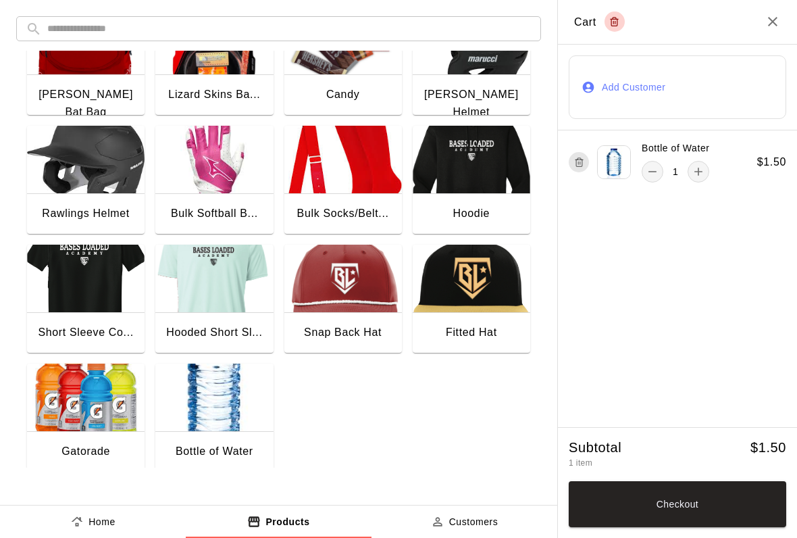
click at [244, 401] on img "button" at bounding box center [214, 398] width 118 height 68
click at [232, 409] on img "button" at bounding box center [214, 398] width 118 height 68
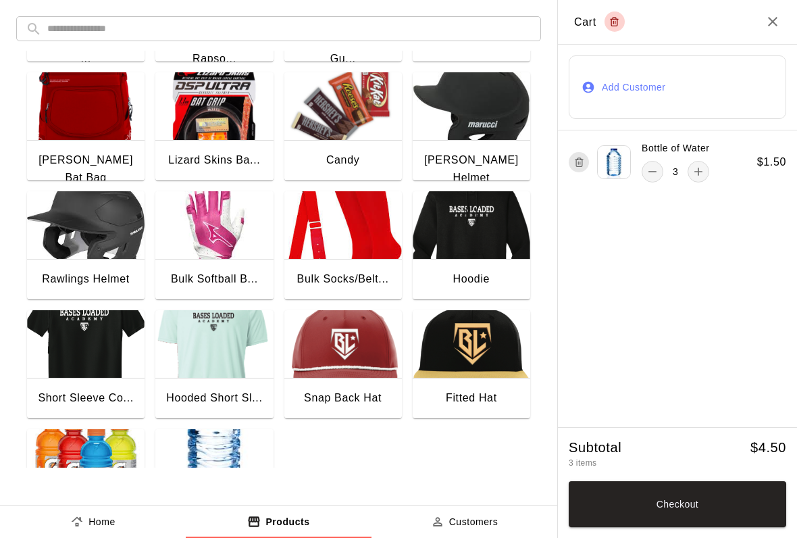
scroll to position [106, 0]
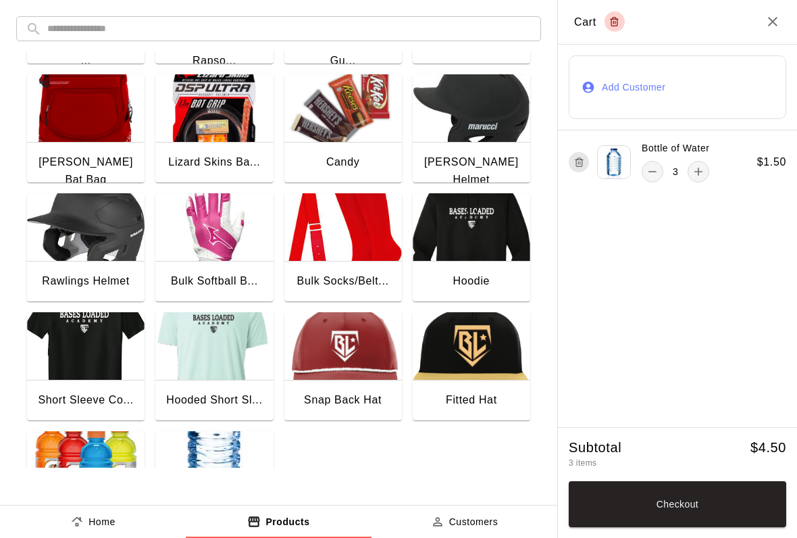
click at [351, 133] on img "button" at bounding box center [343, 108] width 118 height 68
click at [351, 132] on img "button" at bounding box center [343, 108] width 118 height 68
click at [645, 523] on button "Checkout" at bounding box center [678, 504] width 218 height 46
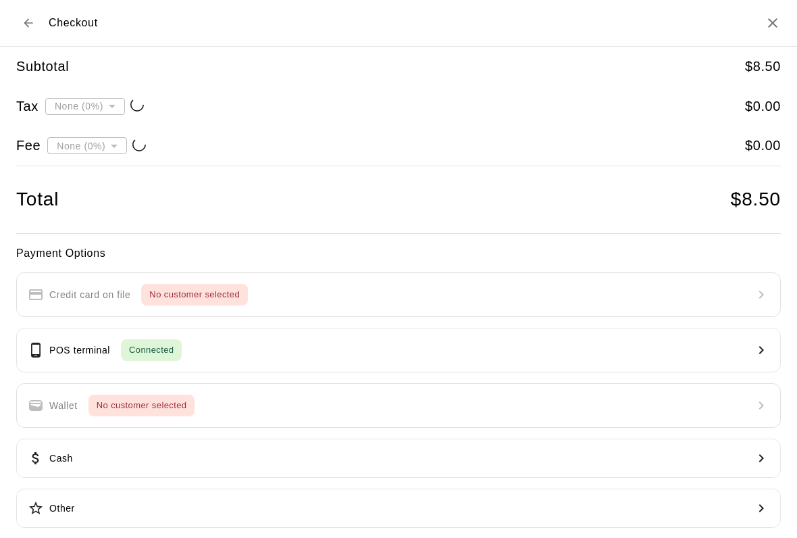
type input "**********"
click at [193, 349] on button "POS terminal Connected" at bounding box center [398, 350] width 765 height 45
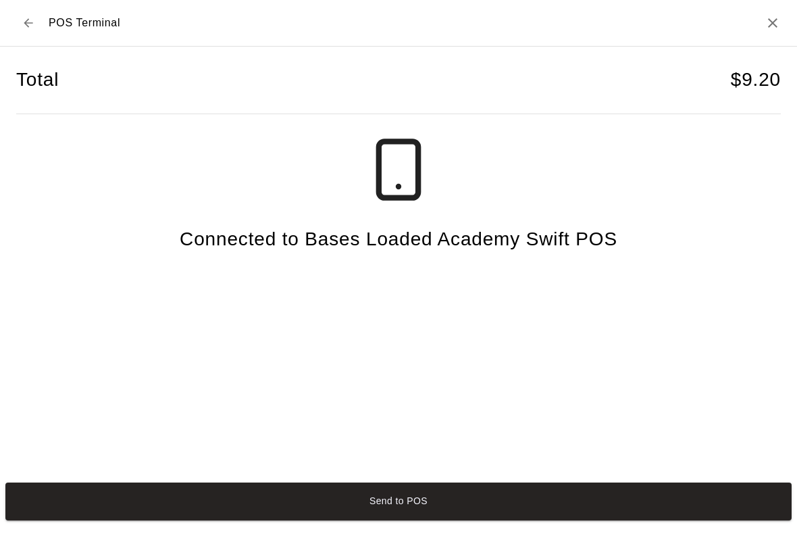
click at [234, 520] on button "Send to POS" at bounding box center [398, 501] width 787 height 38
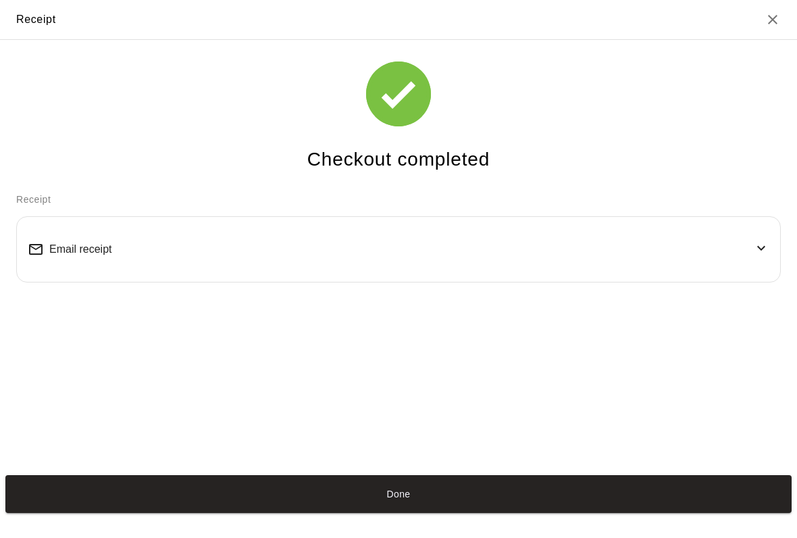
click at [589, 513] on button "Done" at bounding box center [398, 494] width 787 height 38
click at [578, 513] on button "Done" at bounding box center [398, 494] width 787 height 38
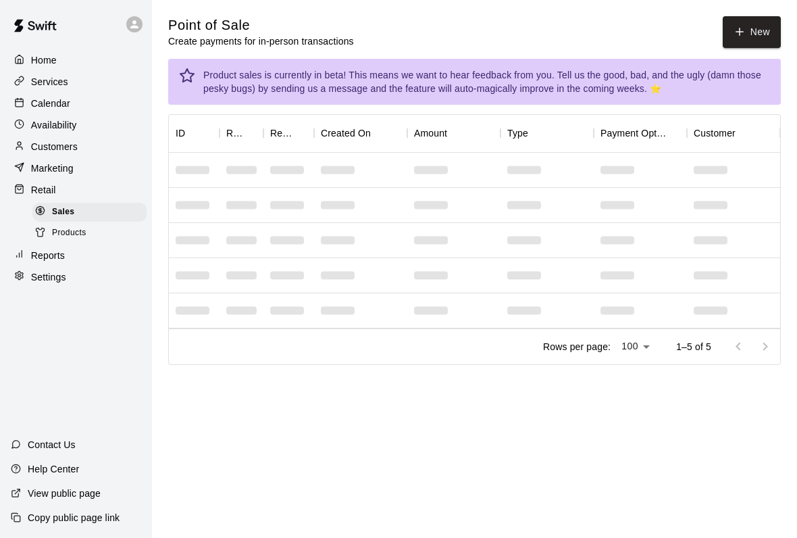
click at [789, 15] on main "Point of Sale Create payments for in-person transactions New Product sales is c…" at bounding box center [474, 201] width 645 height 403
click at [716, 36] on div "Point of Sale Create payments for in-person transactions New" at bounding box center [474, 32] width 613 height 32
click at [759, 13] on main "Point of Sale Create payments for in-person transactions New Product sales is c…" at bounding box center [474, 201] width 645 height 403
click at [766, 39] on button "New" at bounding box center [752, 32] width 58 height 32
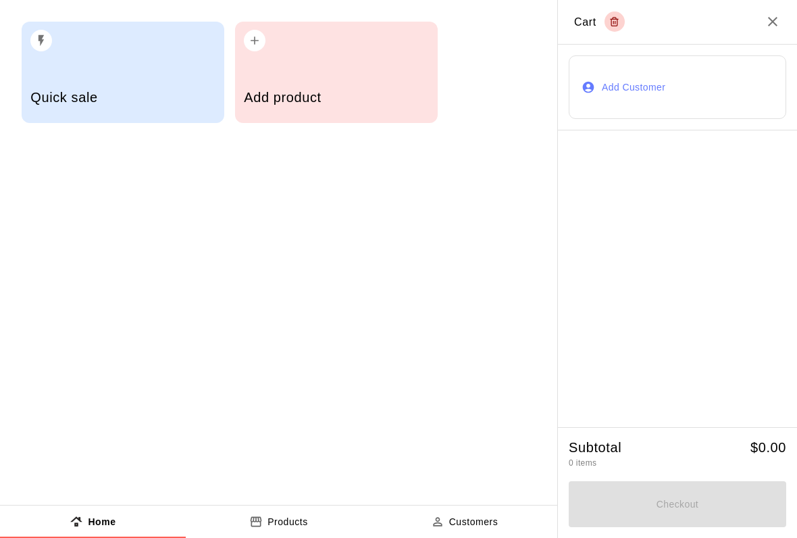
click at [361, 116] on div "Add product" at bounding box center [336, 99] width 184 height 48
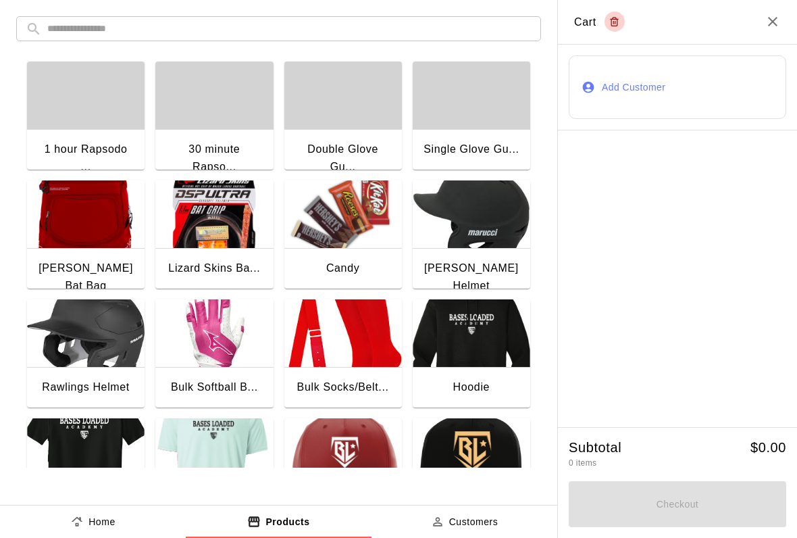
click at [340, 234] on img "button" at bounding box center [343, 214] width 118 height 68
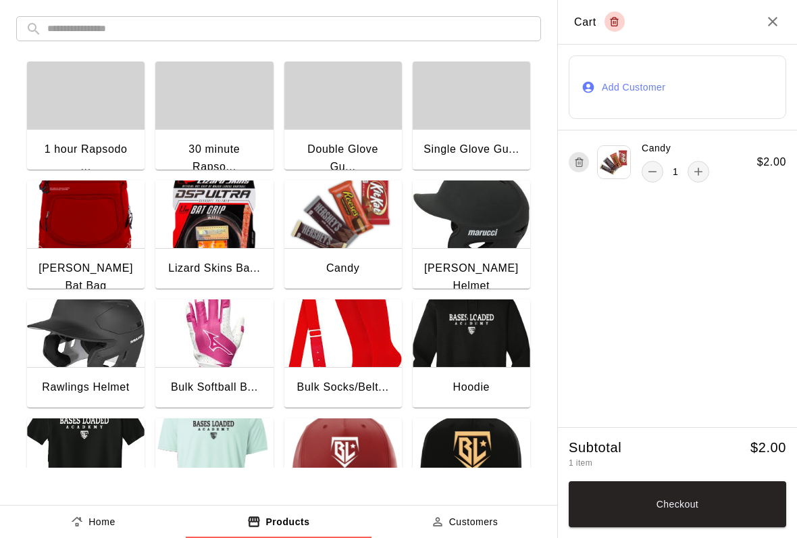
click at [647, 501] on button "Checkout" at bounding box center [678, 504] width 218 height 46
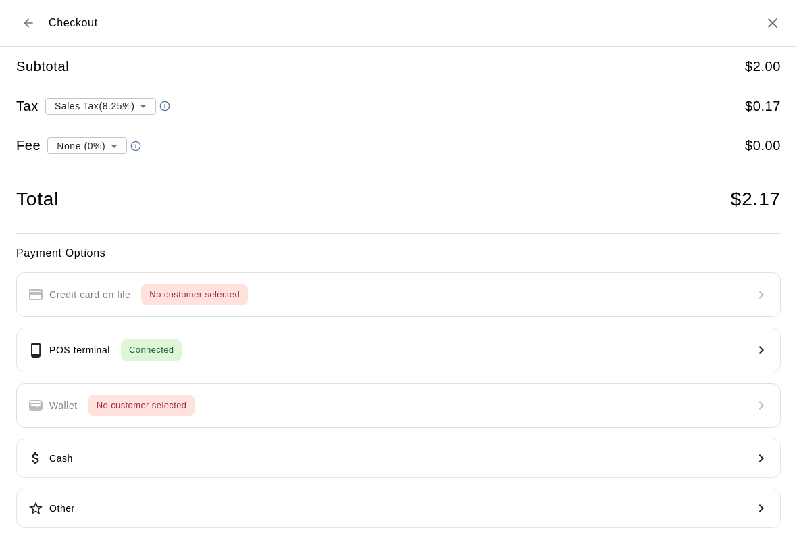
click at [173, 343] on span "Connected" at bounding box center [151, 351] width 61 height 16
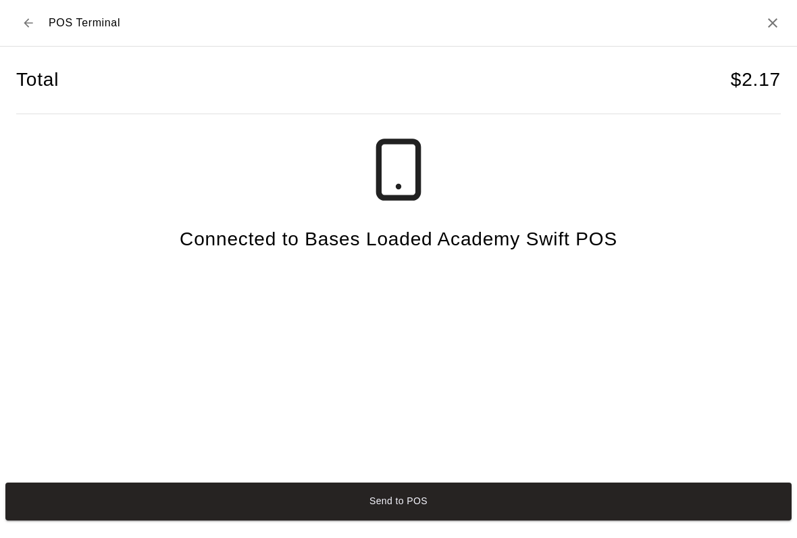
click at [591, 503] on button "Send to POS" at bounding box center [398, 501] width 787 height 38
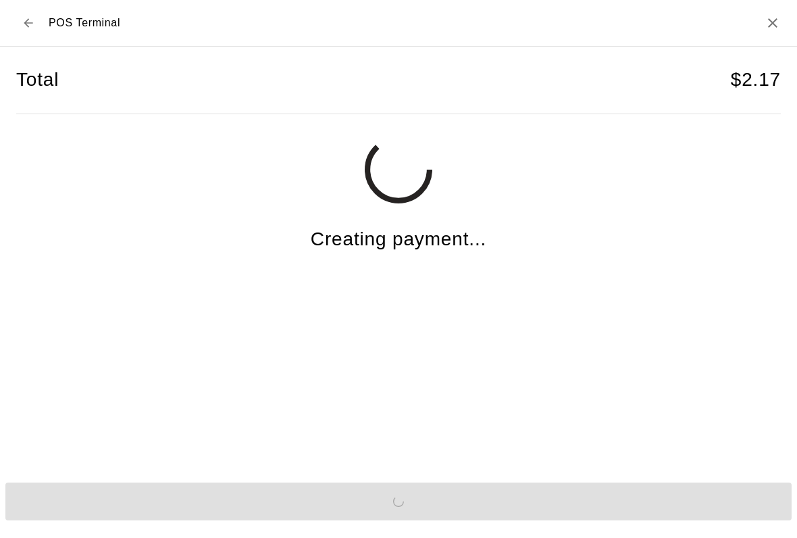
click at [778, 22] on icon "Close" at bounding box center [773, 23] width 16 height 16
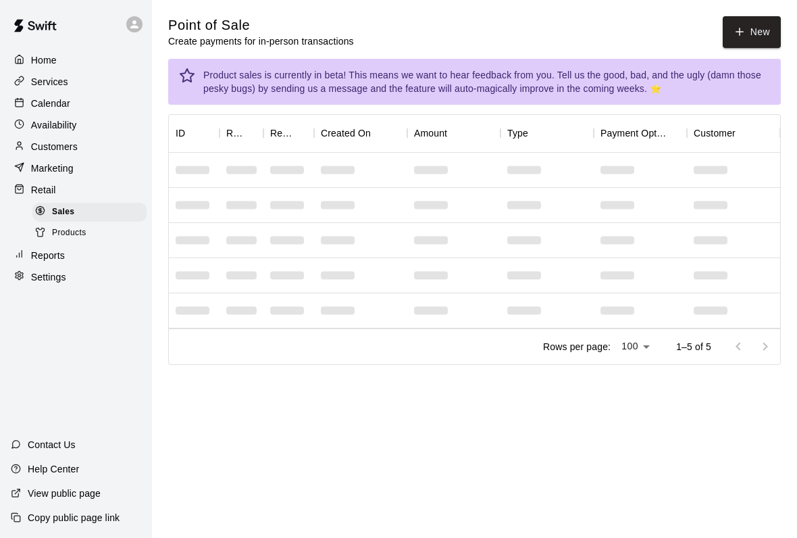
click at [757, 33] on button "New" at bounding box center [752, 32] width 58 height 32
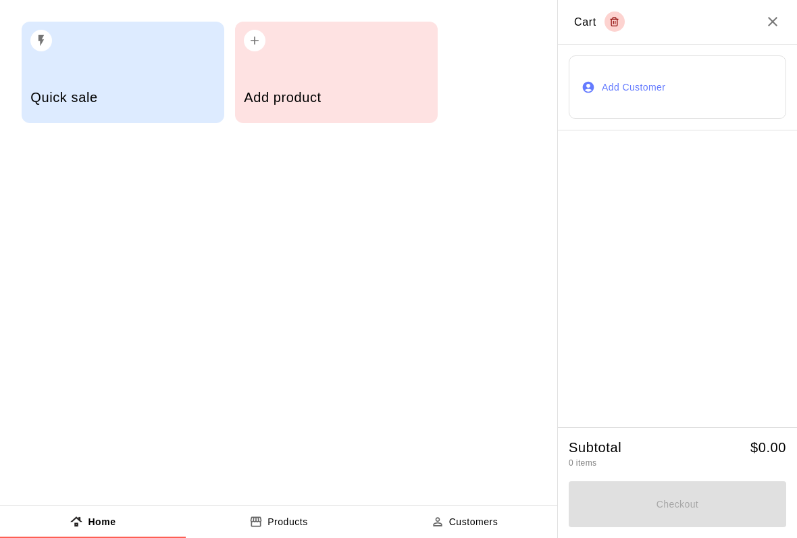
click at [344, 118] on div "Add product" at bounding box center [336, 99] width 184 height 48
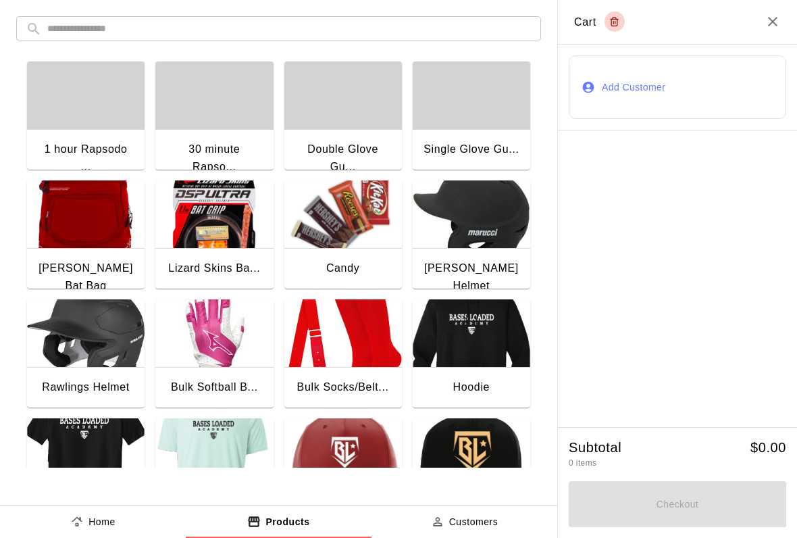
click at [344, 248] on img "button" at bounding box center [343, 214] width 118 height 68
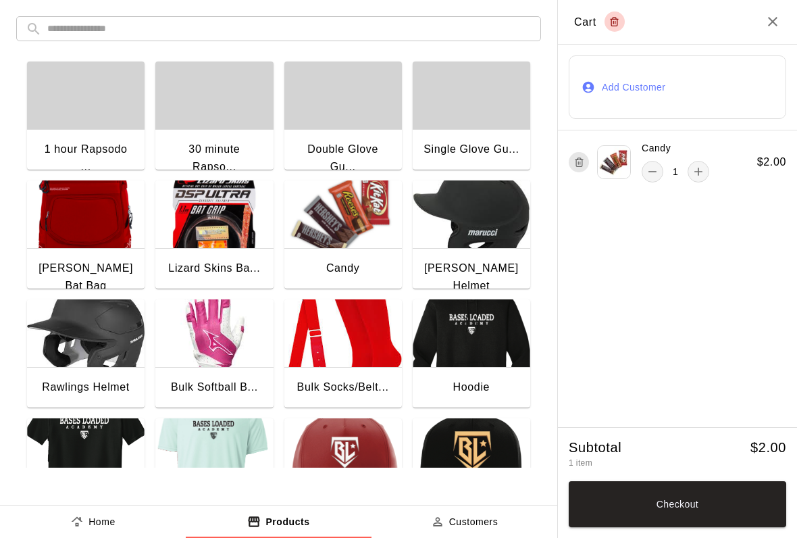
click at [772, 14] on icon "Close" at bounding box center [773, 22] width 16 height 16
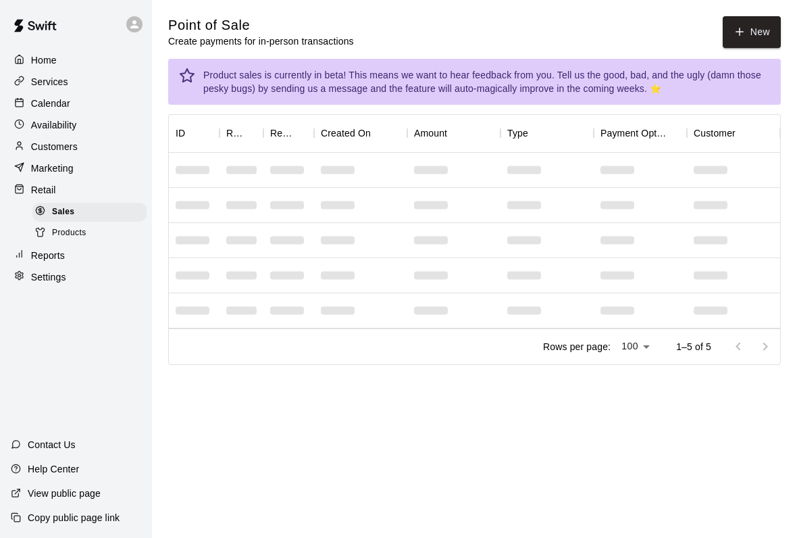
click at [757, 26] on button "New" at bounding box center [752, 32] width 58 height 32
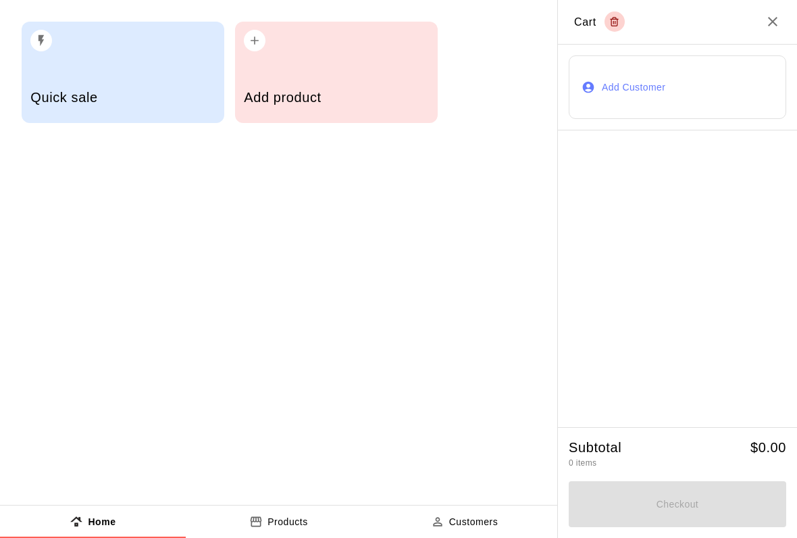
click at [310, 90] on h5 "Add product" at bounding box center [336, 98] width 184 height 18
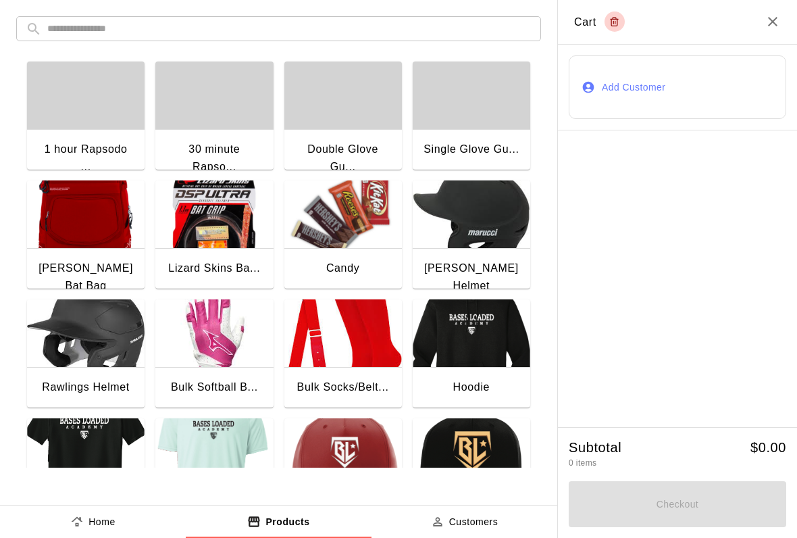
click at [350, 238] on img "button" at bounding box center [343, 214] width 118 height 68
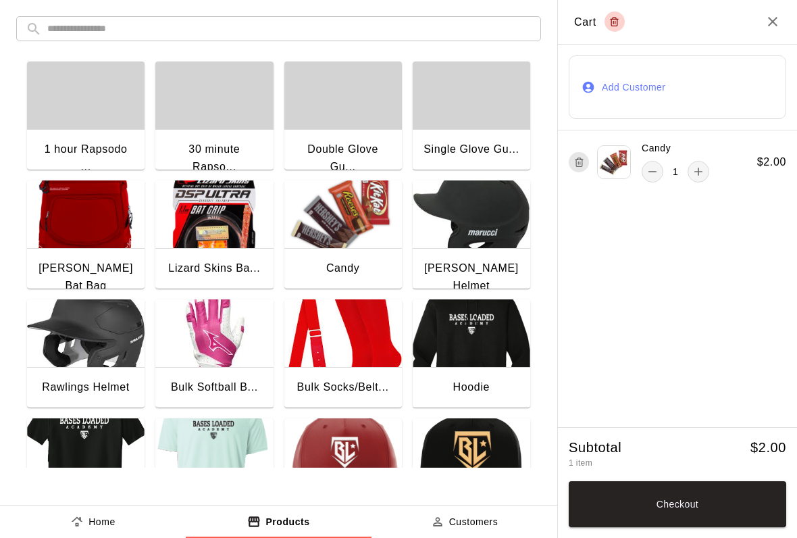
click at [637, 525] on button "Checkout" at bounding box center [678, 504] width 218 height 46
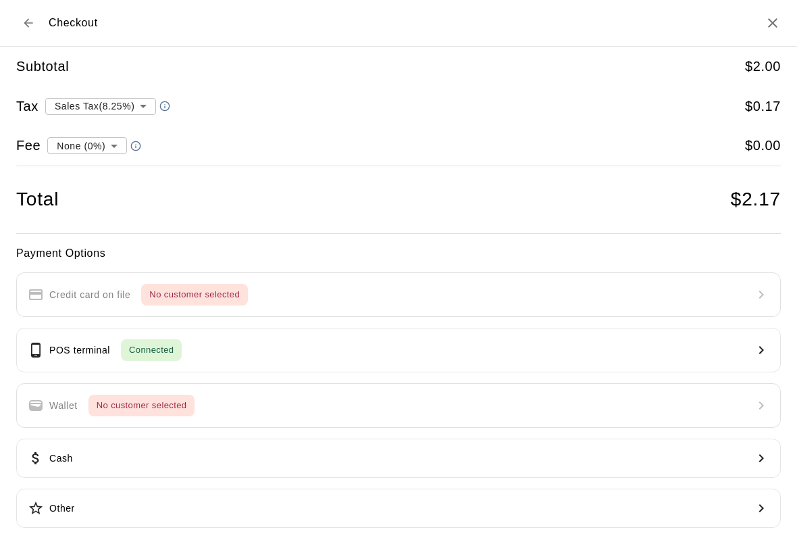
click at [483, 340] on button "POS terminal Connected" at bounding box center [398, 350] width 765 height 45
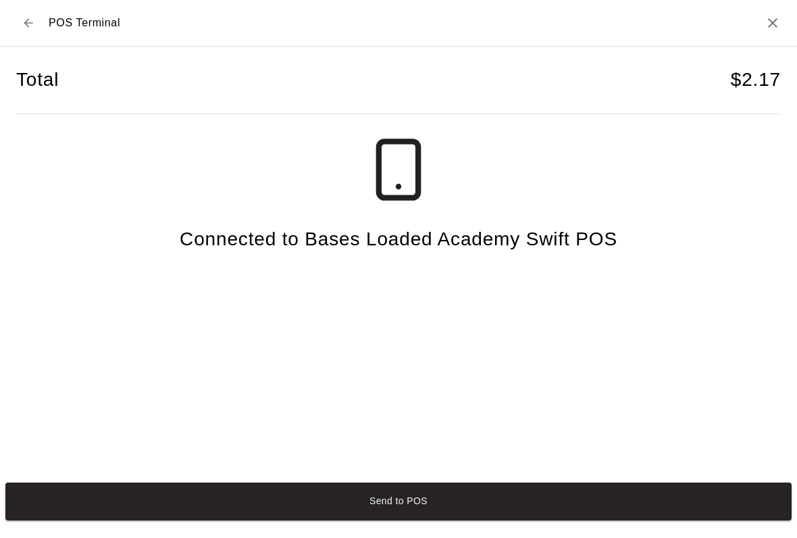
click at [374, 506] on button "Send to POS" at bounding box center [398, 501] width 787 height 38
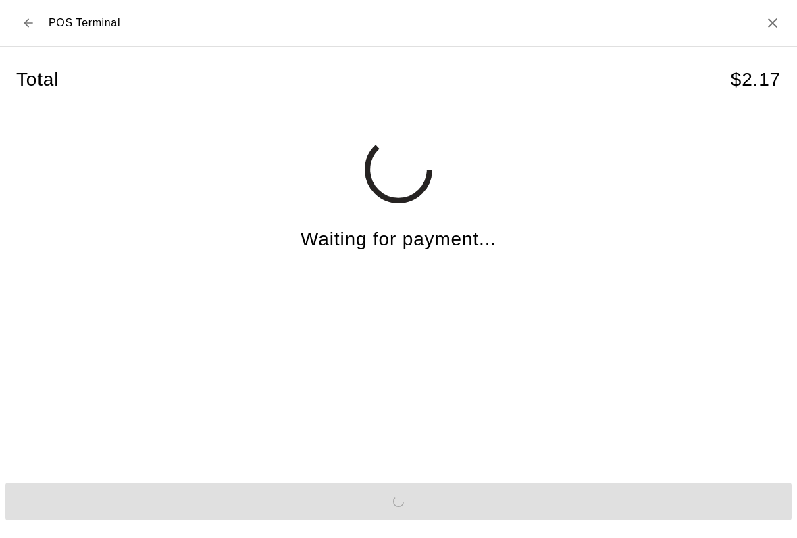
click at [764, 32] on h2 "POS Terminal" at bounding box center [398, 23] width 797 height 47
click at [763, 32] on h2 "POS Terminal" at bounding box center [398, 23] width 797 height 47
click at [780, 24] on icon "Close" at bounding box center [773, 23] width 16 height 16
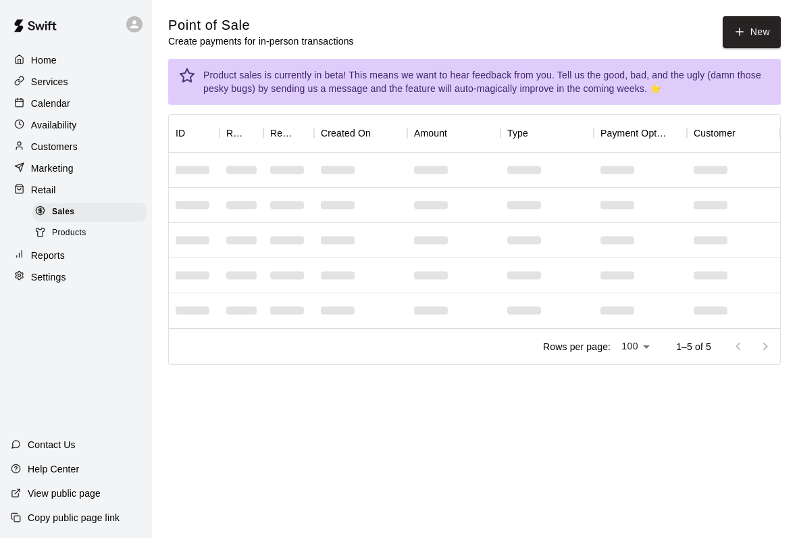
click at [739, 22] on button "New" at bounding box center [752, 32] width 58 height 32
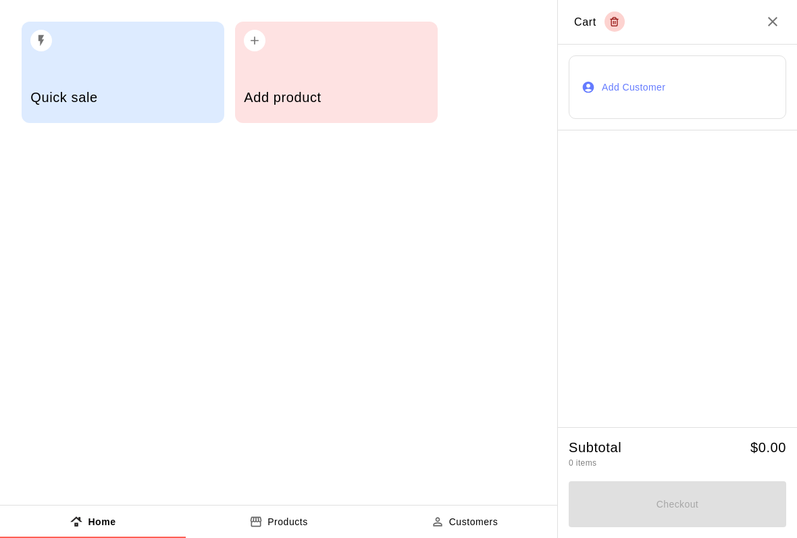
click at [359, 82] on div "Add product" at bounding box center [336, 99] width 184 height 48
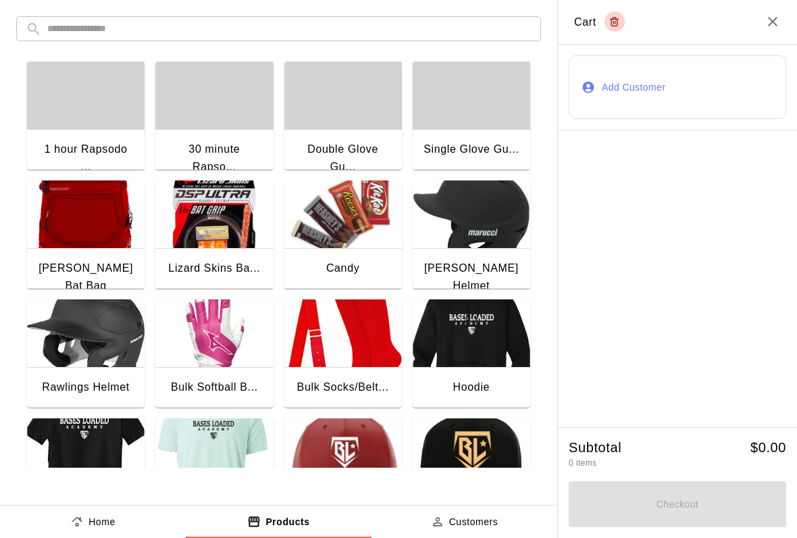
click at [310, 248] on img "button" at bounding box center [343, 214] width 118 height 68
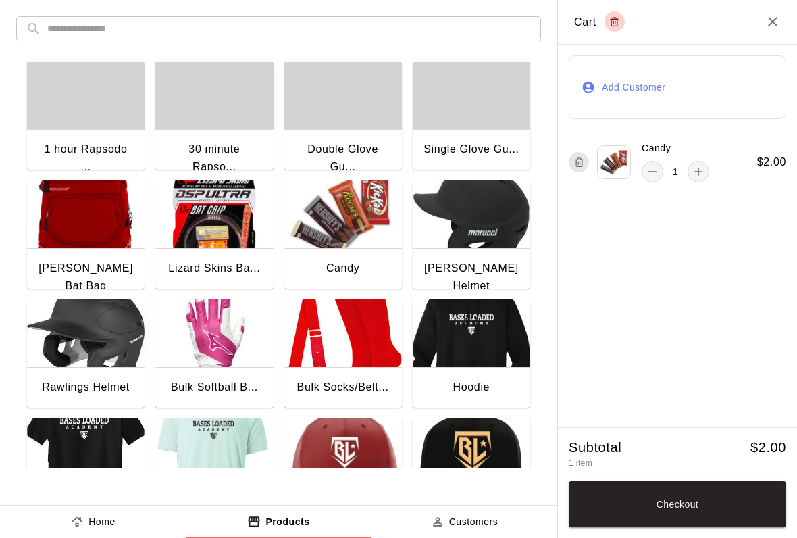
click at [641, 505] on button "Checkout" at bounding box center [678, 504] width 218 height 46
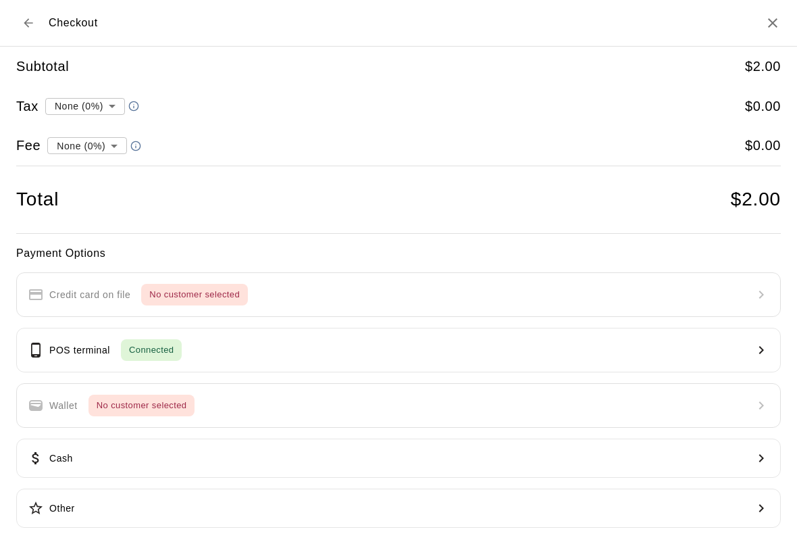
type input "**********"
click at [408, 342] on button "POS terminal Connected" at bounding box center [398, 350] width 765 height 45
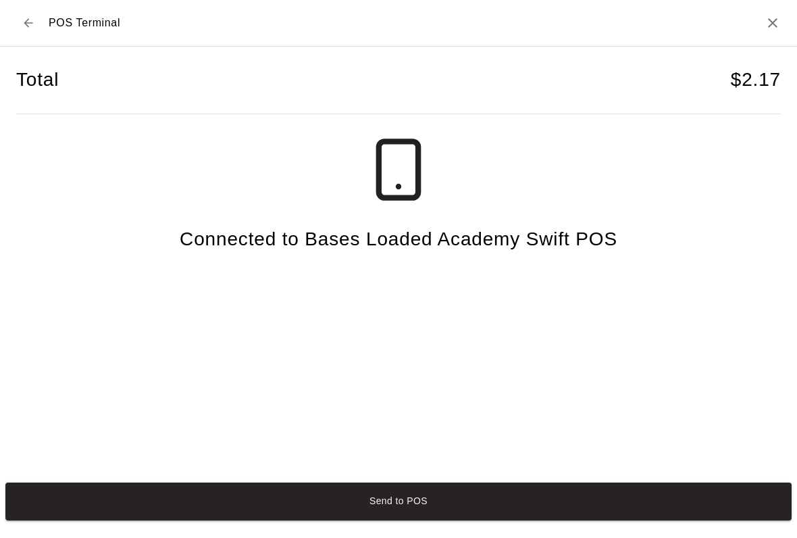
click at [763, 11] on h2 "POS Terminal" at bounding box center [398, 23] width 797 height 47
click at [777, 16] on icon "Close" at bounding box center [773, 23] width 16 height 16
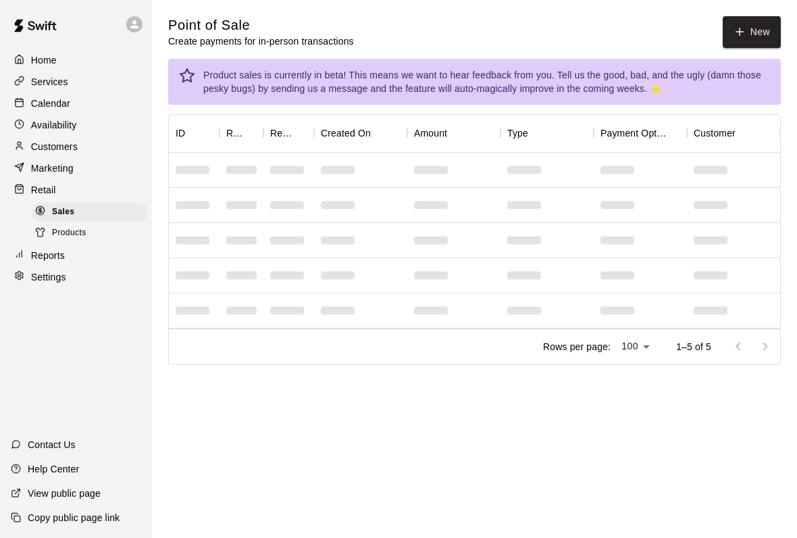
click at [753, 30] on button "New" at bounding box center [752, 32] width 58 height 32
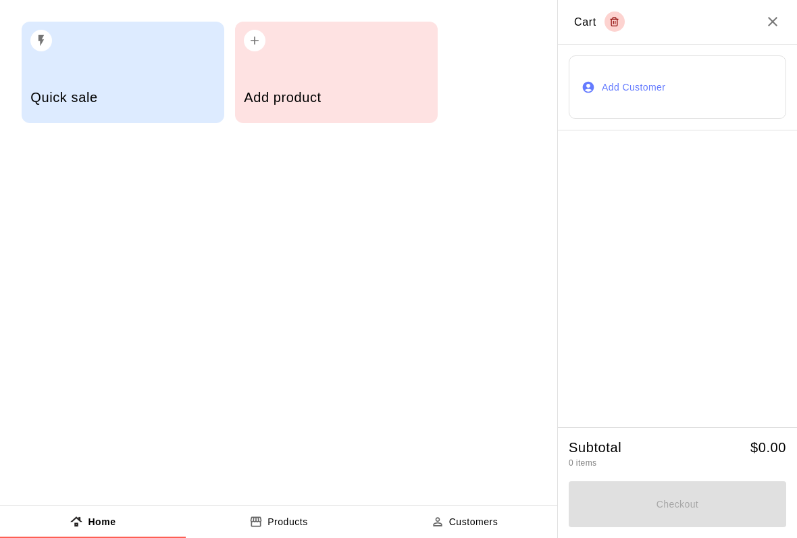
click at [399, 79] on div "Add product" at bounding box center [336, 99] width 184 height 48
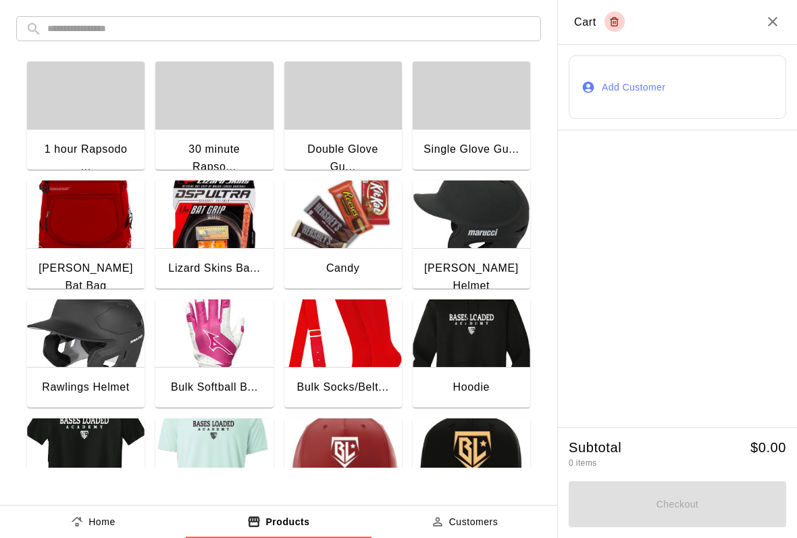
click at [312, 233] on img "button" at bounding box center [343, 214] width 118 height 68
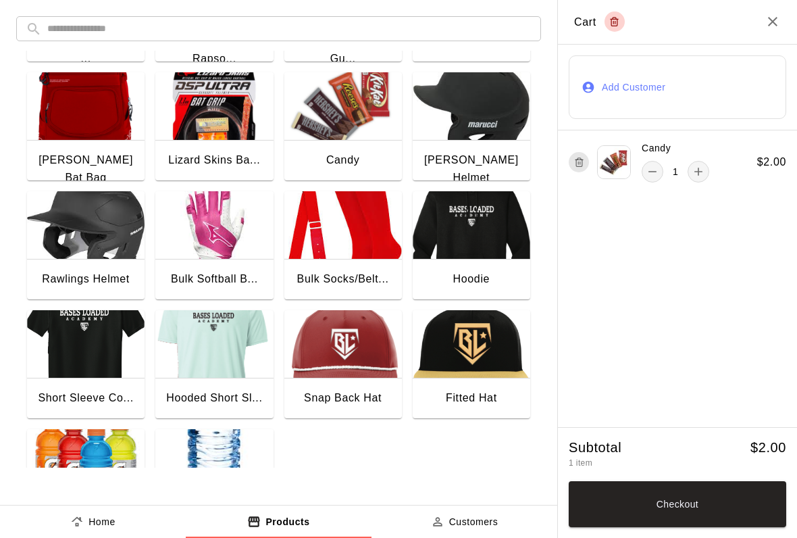
scroll to position [108, 0]
click at [209, 457] on img "button" at bounding box center [214, 463] width 118 height 68
click at [643, 509] on button "Checkout" at bounding box center [678, 504] width 218 height 46
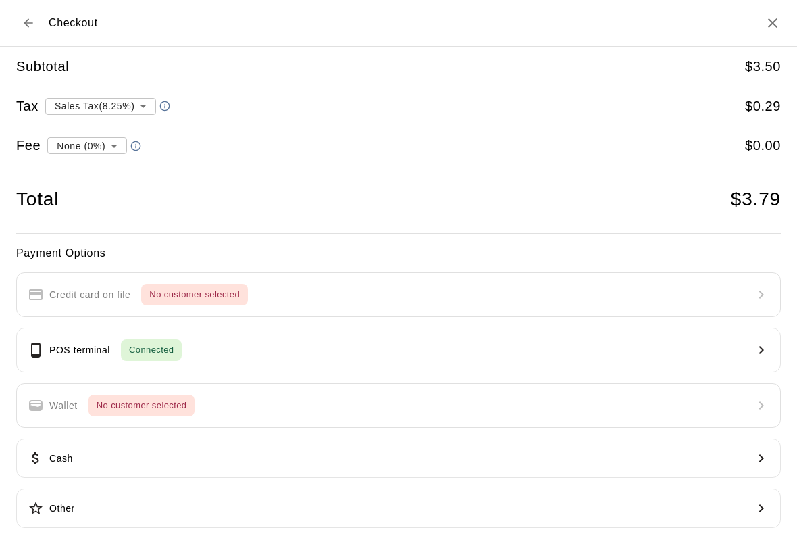
click at [147, 347] on span "Connected" at bounding box center [151, 351] width 61 height 16
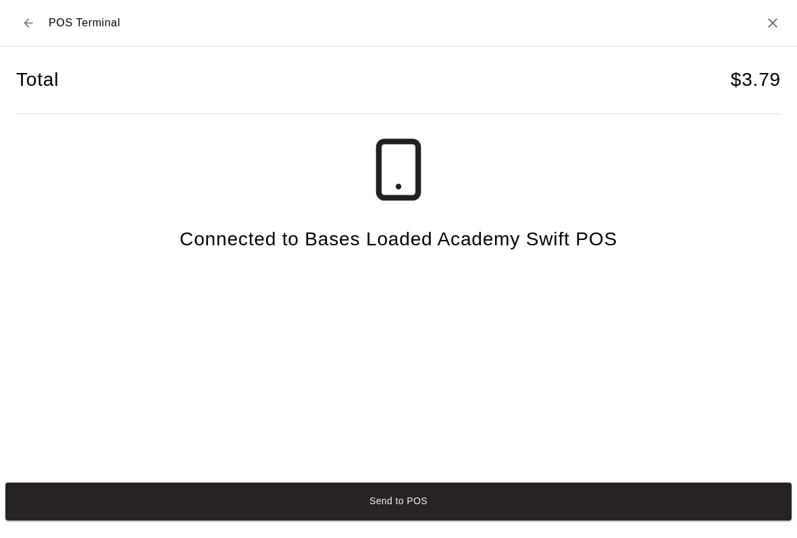
click at [229, 499] on button "Send to POS" at bounding box center [398, 501] width 787 height 38
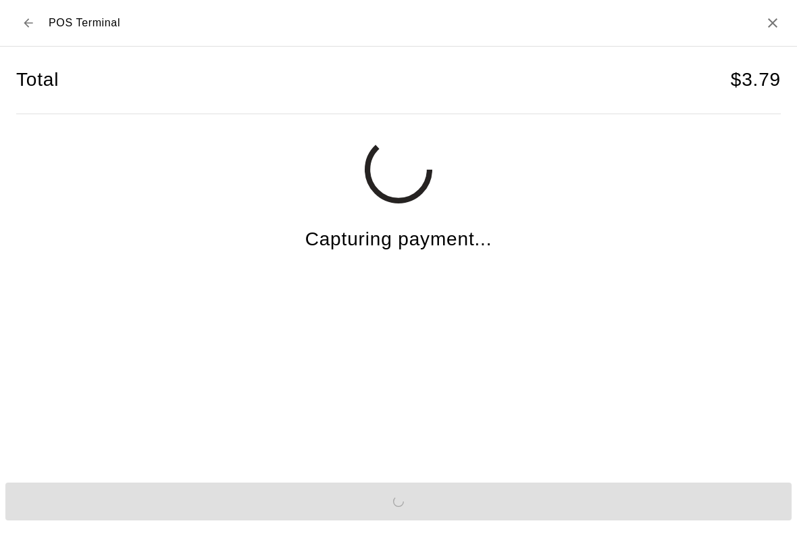
click at [180, 526] on div "Send to POS" at bounding box center [398, 501] width 797 height 49
click at [130, 521] on div "Send to POS" at bounding box center [398, 501] width 797 height 49
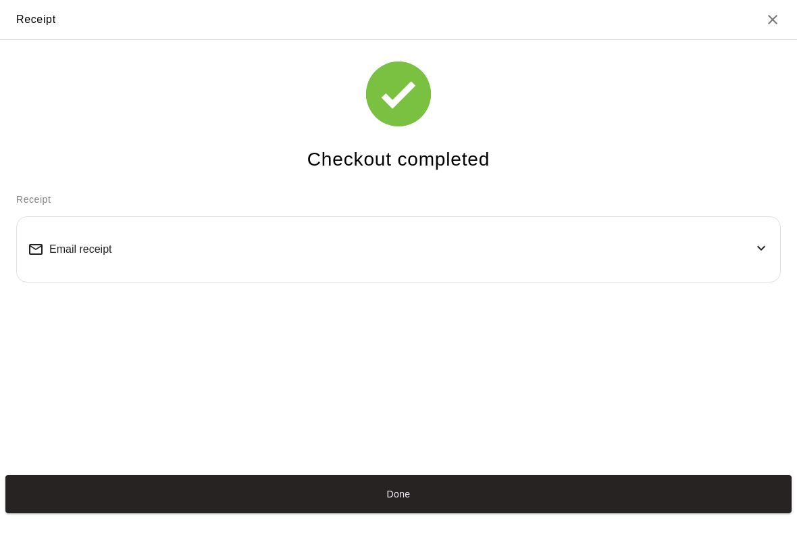
click at [92, 513] on button "Done" at bounding box center [398, 494] width 787 height 38
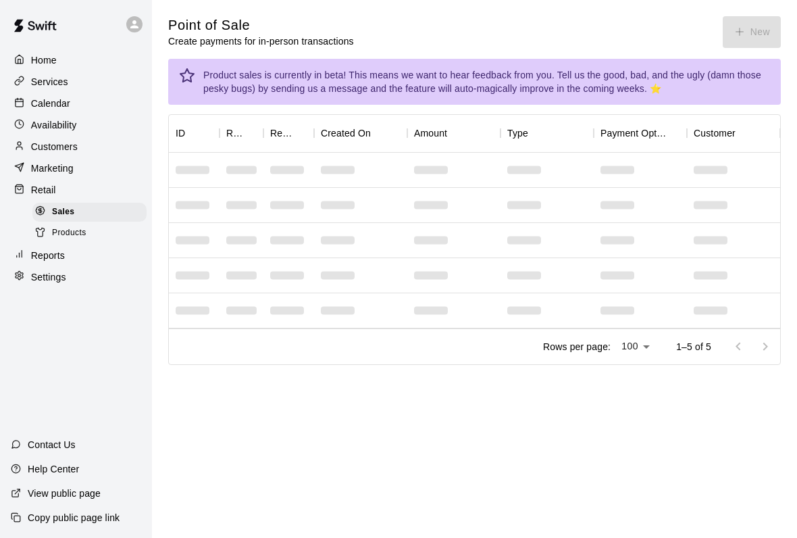
click at [42, 103] on p "Calendar" at bounding box center [50, 104] width 39 height 14
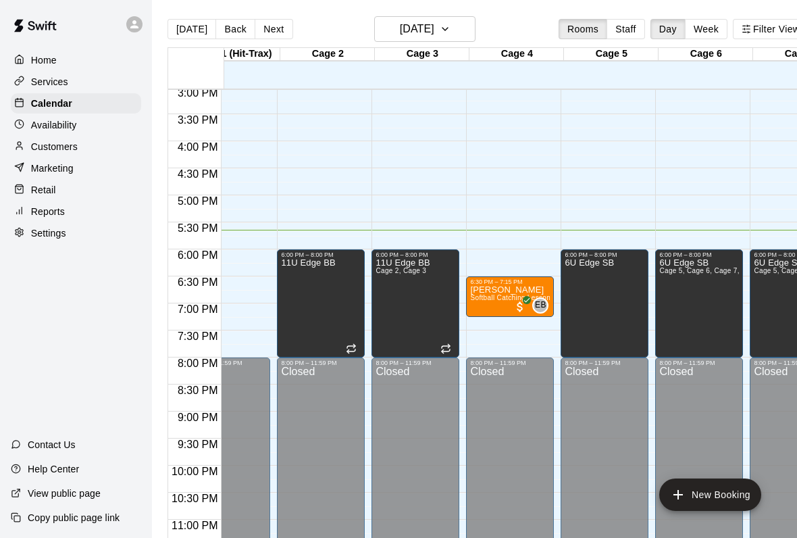
click at [299, 287] on div "11U Edge BB" at bounding box center [308, 527] width 54 height 538
click at [301, 266] on icon "edit" at bounding box center [297, 274] width 16 height 16
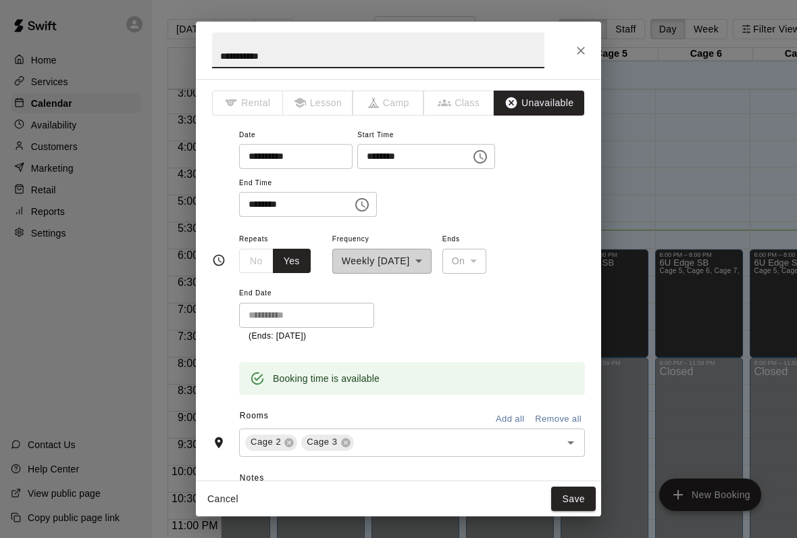
click at [316, 49] on input "**********" at bounding box center [378, 50] width 332 height 36
click at [330, 53] on input "**********" at bounding box center [378, 50] width 332 height 36
click at [330, 52] on input "**********" at bounding box center [378, 50] width 332 height 36
type input "*"
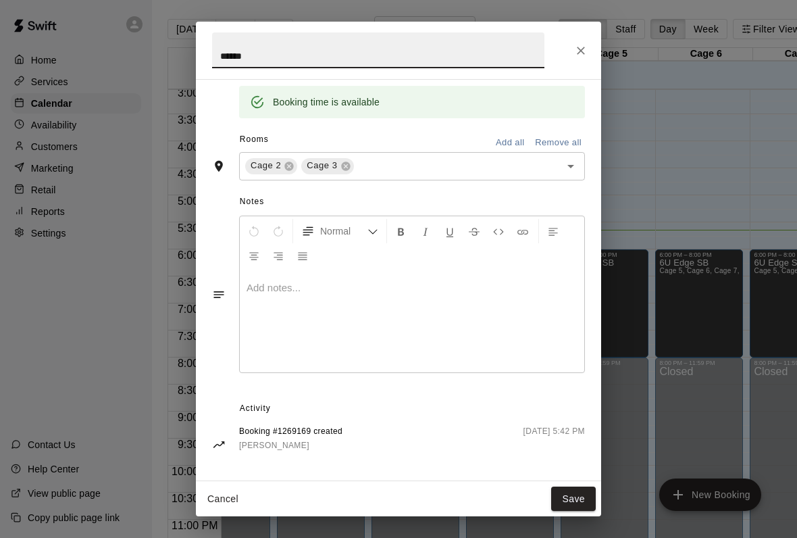
type input "******"
click at [559, 505] on button "Save" at bounding box center [573, 499] width 45 height 25
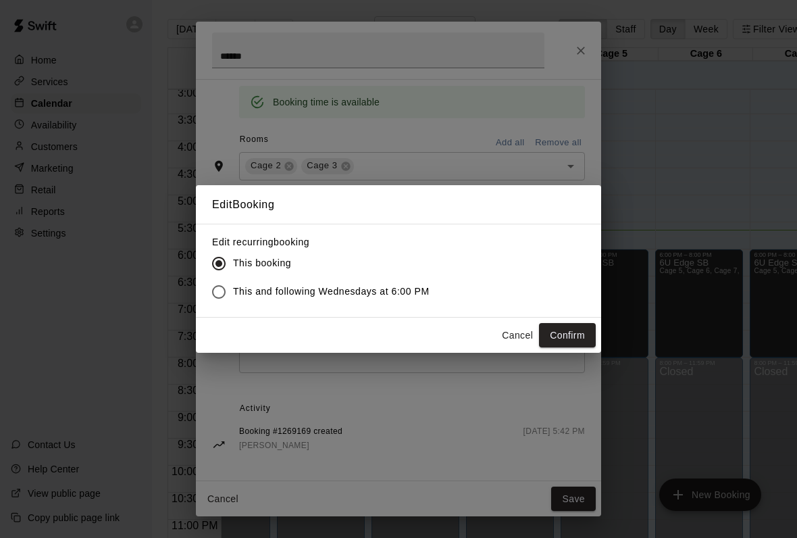
click at [562, 343] on button "Confirm" at bounding box center [567, 335] width 57 height 25
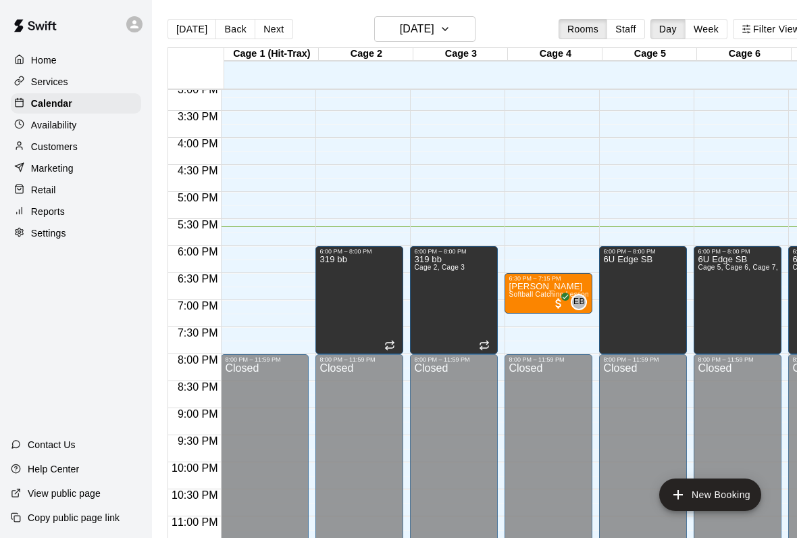
click at [358, 437] on div "Closed" at bounding box center [360, 469] width 80 height 212
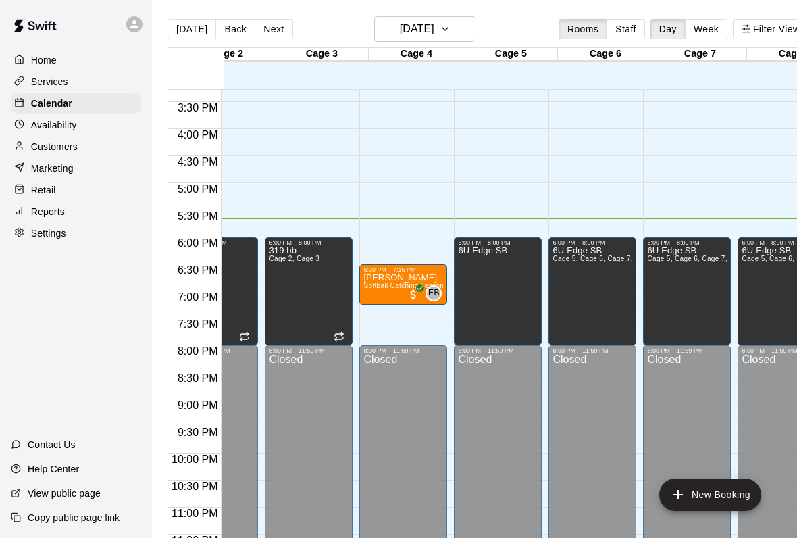
scroll to position [0, 207]
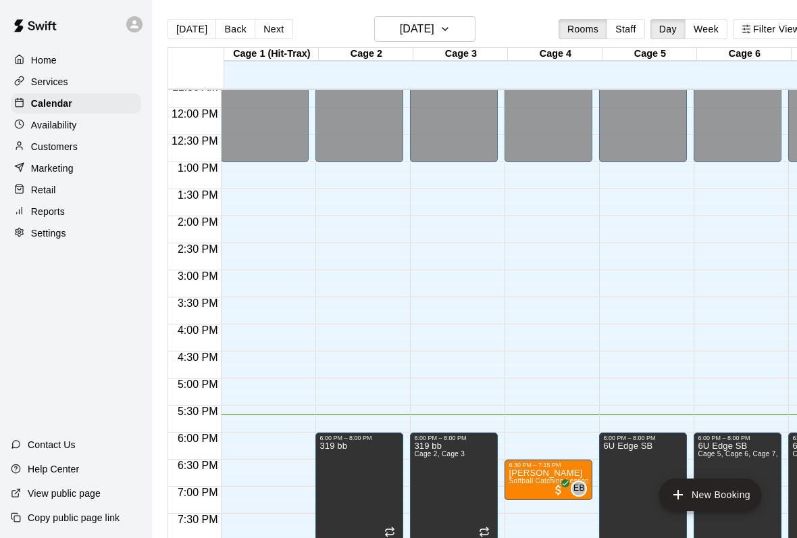
click at [57, 142] on p "Customers" at bounding box center [54, 147] width 47 height 14
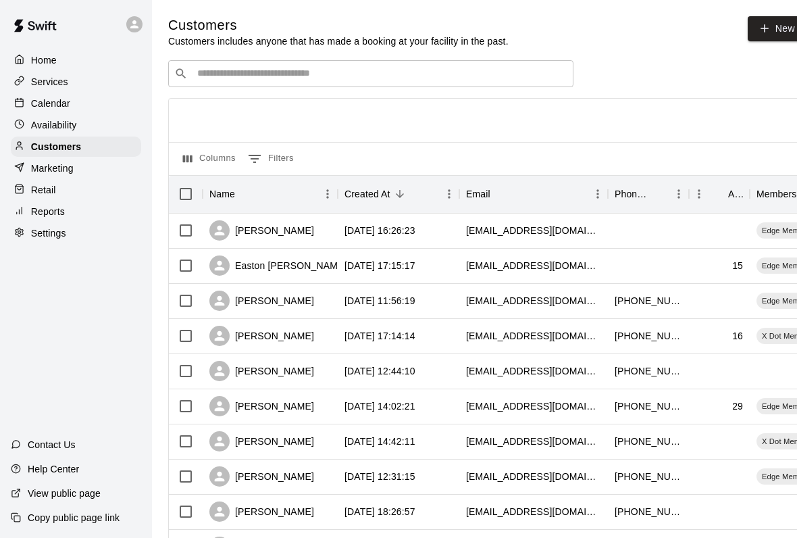
click at [217, 77] on input "Search customers by name or email" at bounding box center [380, 74] width 374 height 14
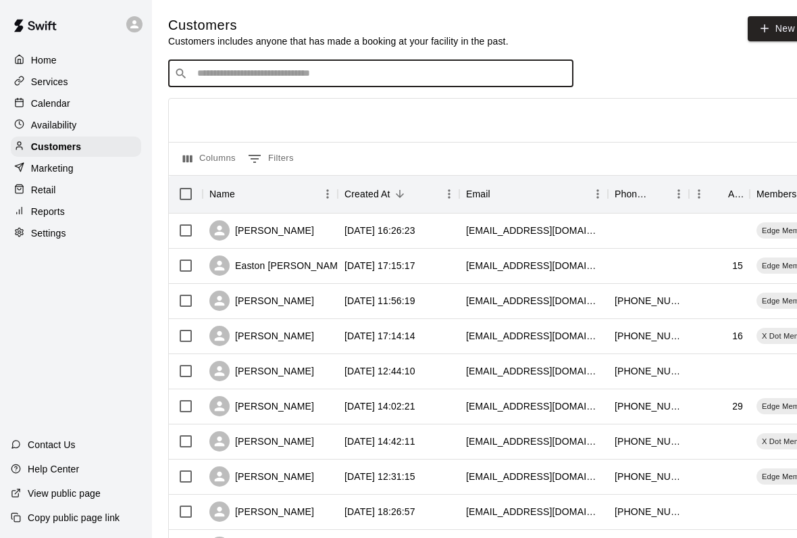
type input "*"
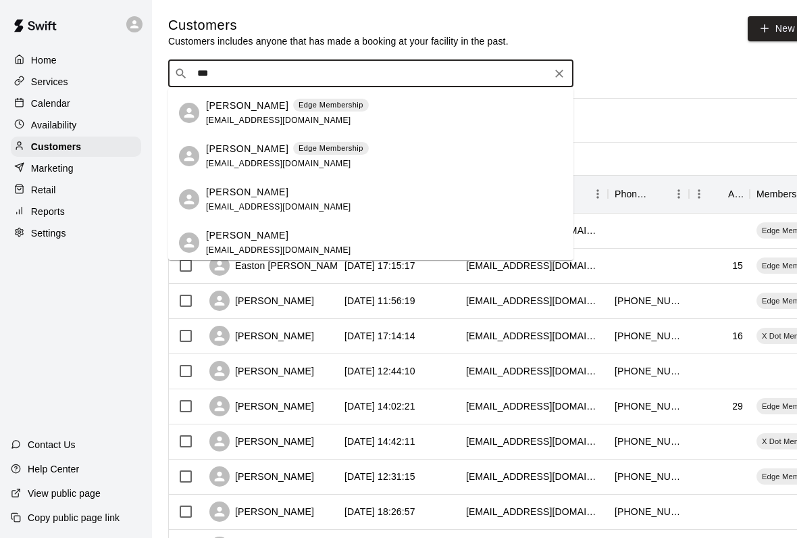
scroll to position [82, 0]
click at [669, 81] on div "​ *** ​" at bounding box center [487, 73] width 638 height 27
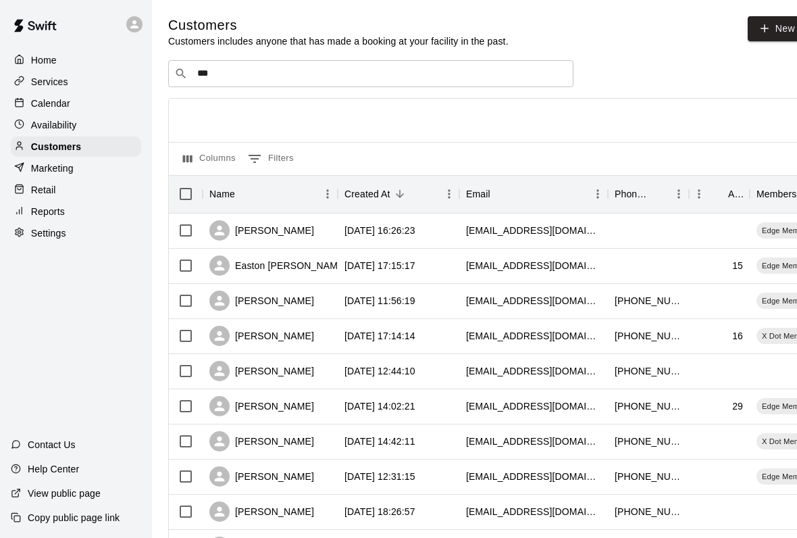
click at [305, 80] on input "***" at bounding box center [370, 74] width 354 height 14
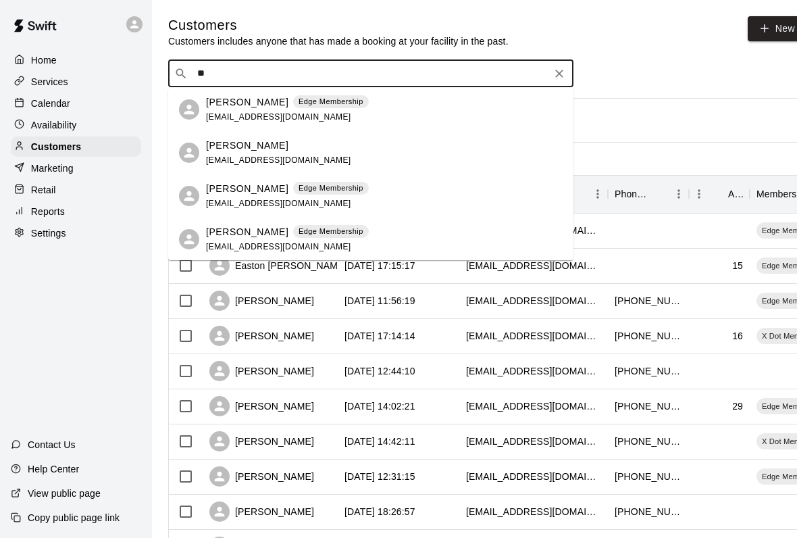
type input "*"
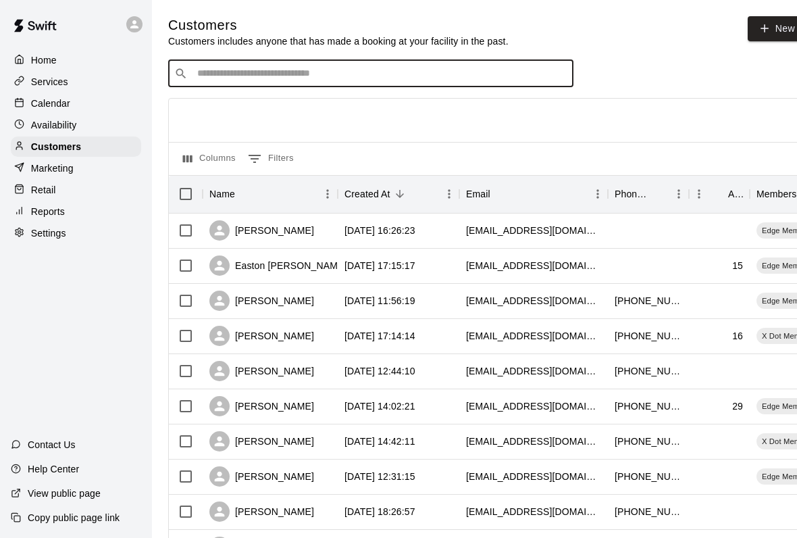
click at [66, 175] on p "Marketing" at bounding box center [52, 168] width 43 height 14
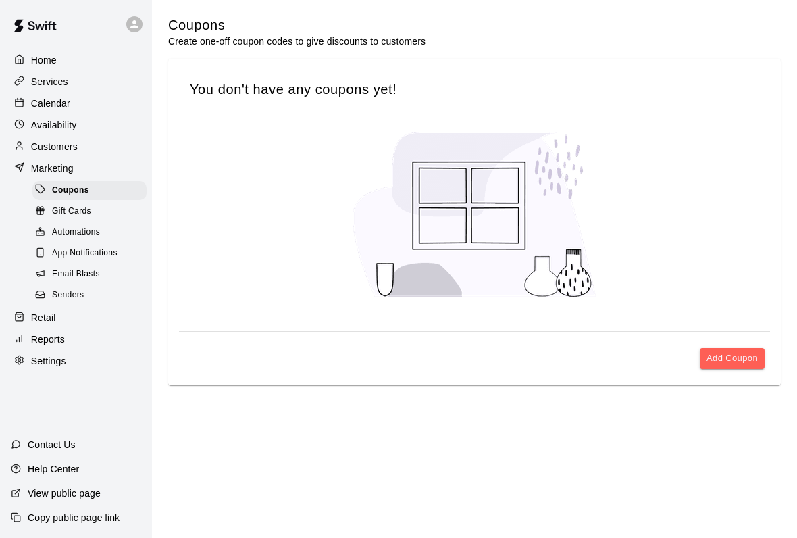
click at [64, 316] on div "Retail" at bounding box center [76, 317] width 130 height 20
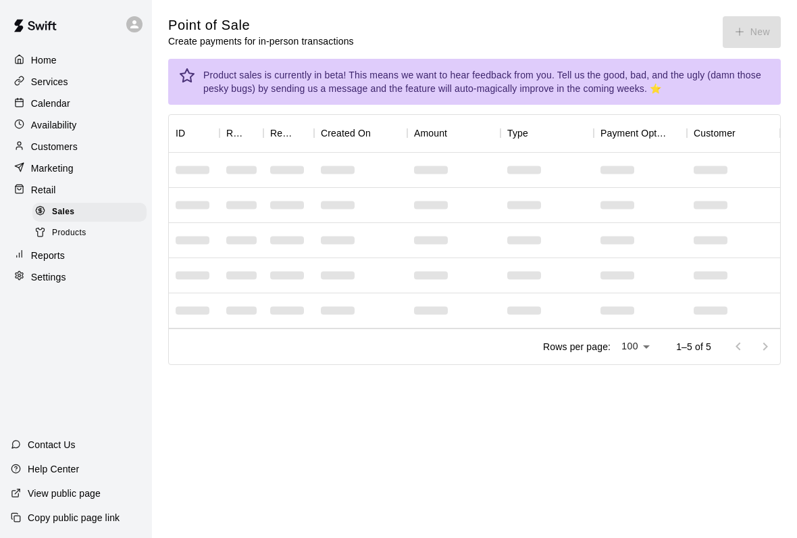
click at [766, 33] on div "Point of Sale Create payments for in-person transactions New" at bounding box center [474, 32] width 613 height 32
click at [753, 26] on div "Point of Sale Create payments for in-person transactions New" at bounding box center [474, 32] width 613 height 32
click at [752, 37] on div "Point of Sale Create payments for in-person transactions New" at bounding box center [474, 32] width 613 height 32
click at [761, 28] on button "New" at bounding box center [752, 32] width 58 height 32
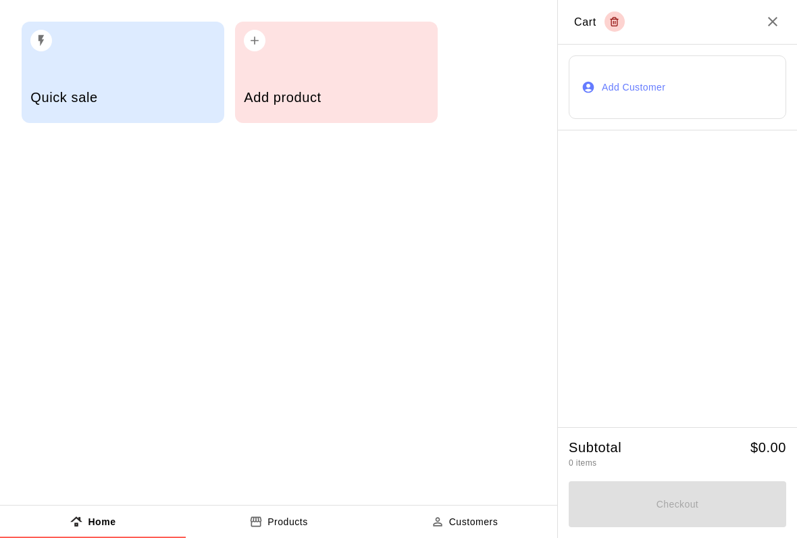
click at [73, 97] on h5 "Quick sale" at bounding box center [122, 98] width 184 height 18
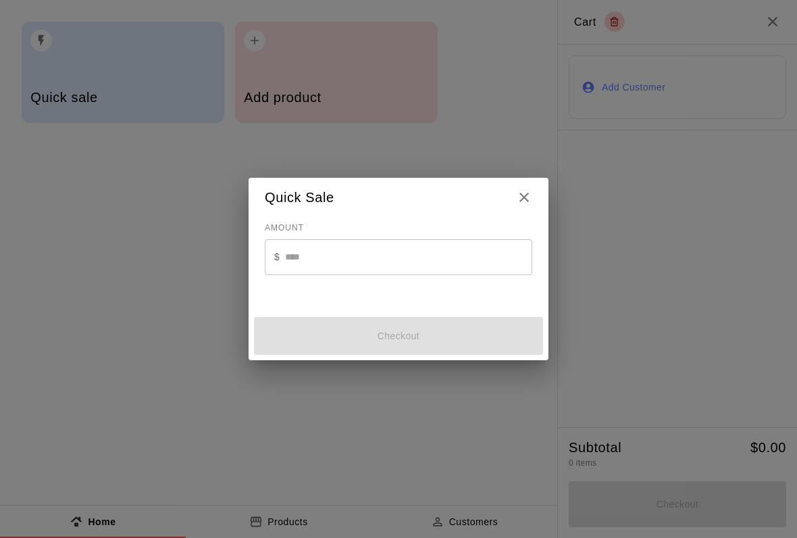
click at [303, 255] on input "text" at bounding box center [408, 257] width 247 height 36
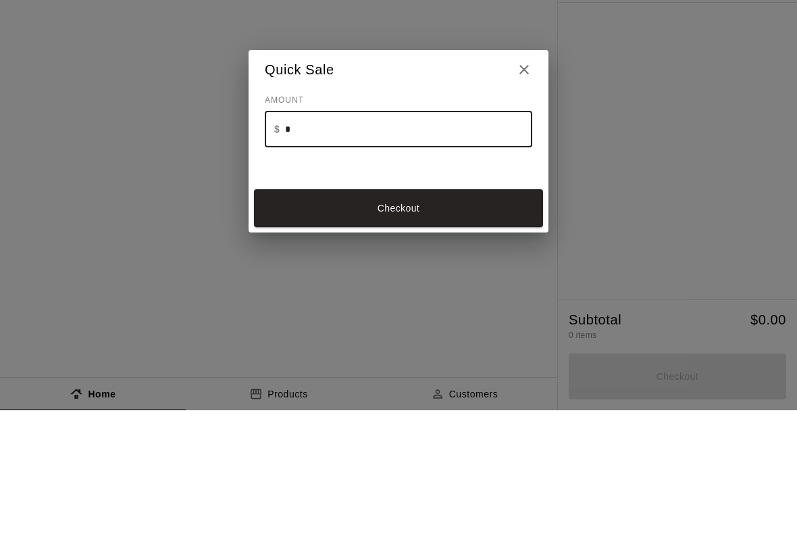
type input "**"
click at [293, 317] on button "Checkout" at bounding box center [398, 336] width 289 height 38
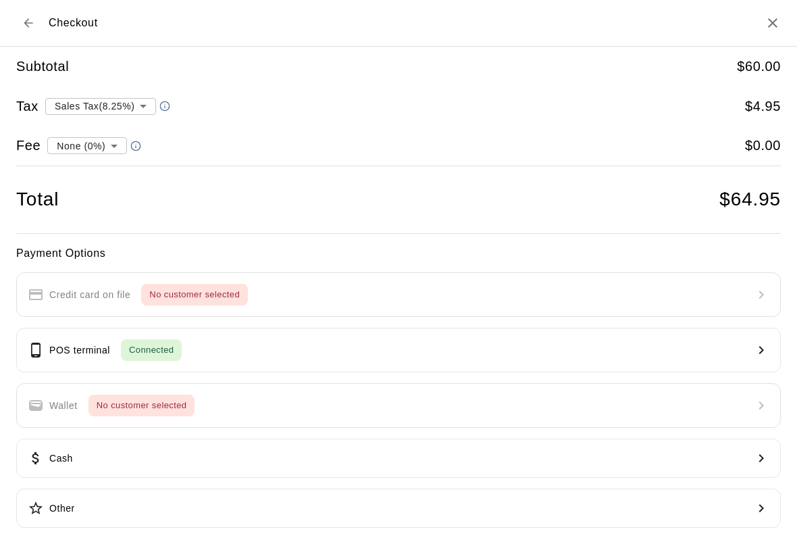
click at [637, 342] on button "POS terminal Connected" at bounding box center [398, 350] width 765 height 45
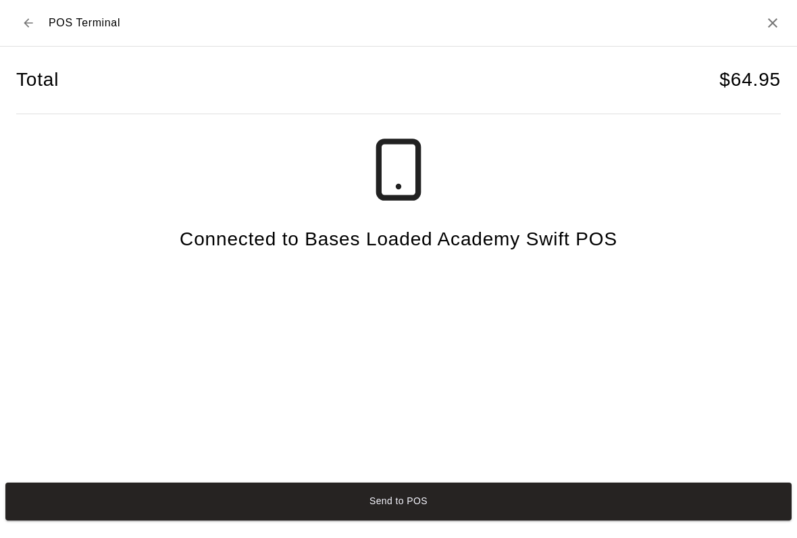
click at [557, 512] on button "Send to POS" at bounding box center [398, 501] width 787 height 38
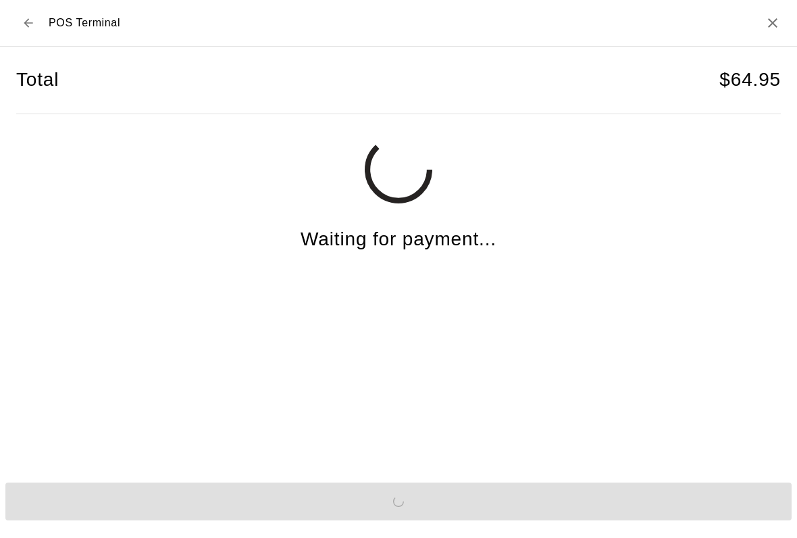
click at [778, 23] on icon "Close" at bounding box center [773, 23] width 16 height 16
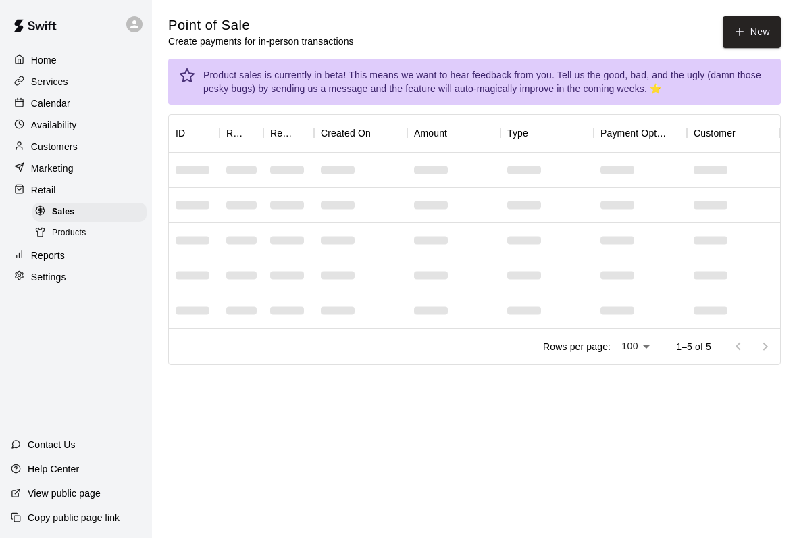
click at [49, 121] on p "Availability" at bounding box center [54, 125] width 46 height 14
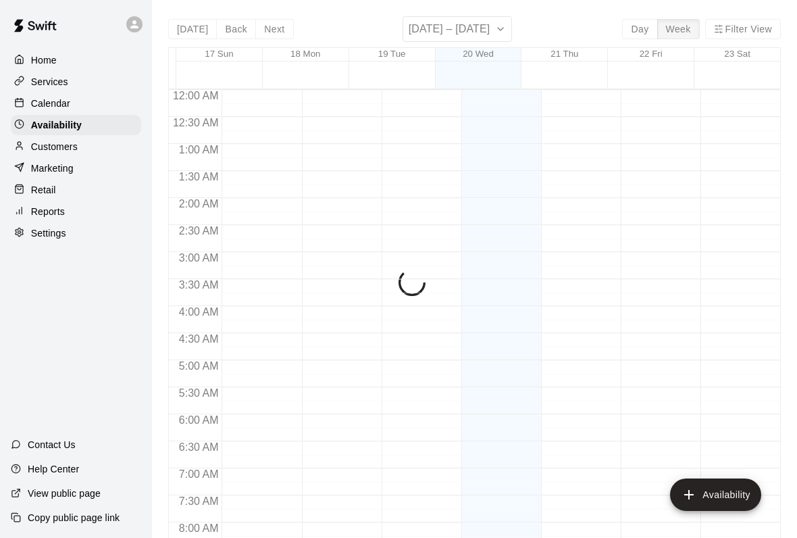
scroll to position [818, 0]
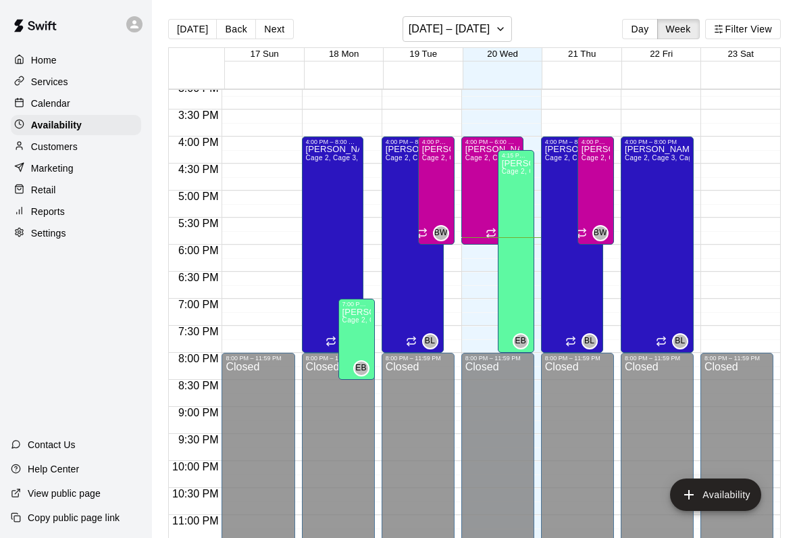
click at [64, 94] on div "Calendar" at bounding box center [76, 103] width 130 height 20
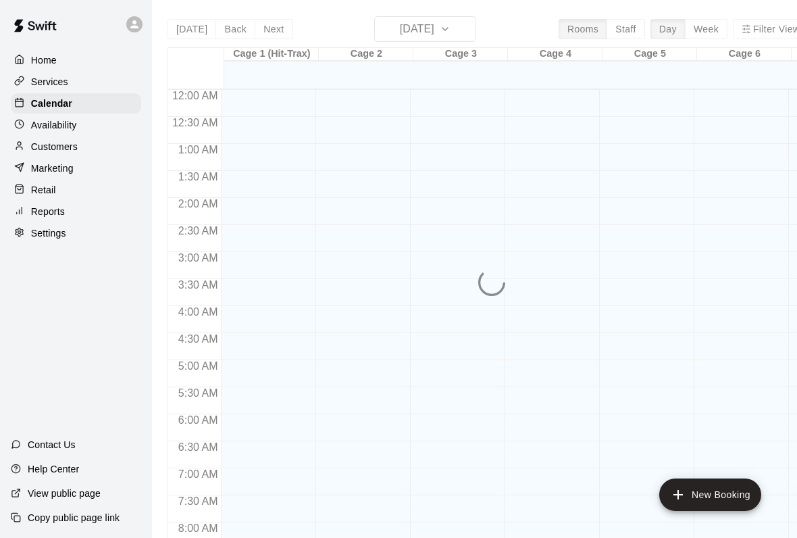
scroll to position [778, 0]
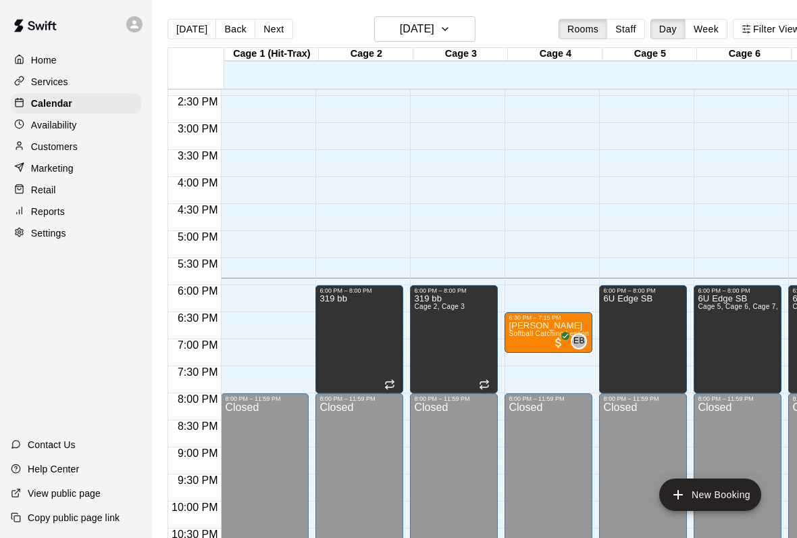
click at [83, 139] on div "Customers" at bounding box center [76, 146] width 130 height 20
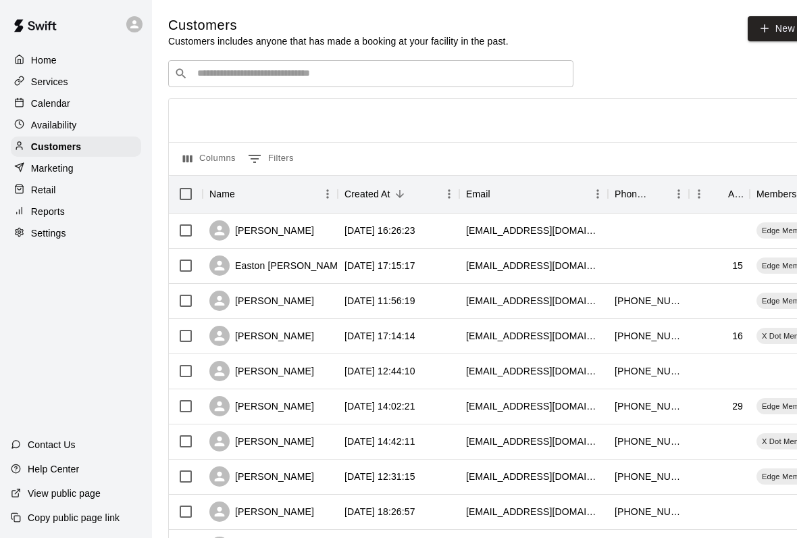
click at [31, 127] on p "Availability" at bounding box center [54, 125] width 46 height 14
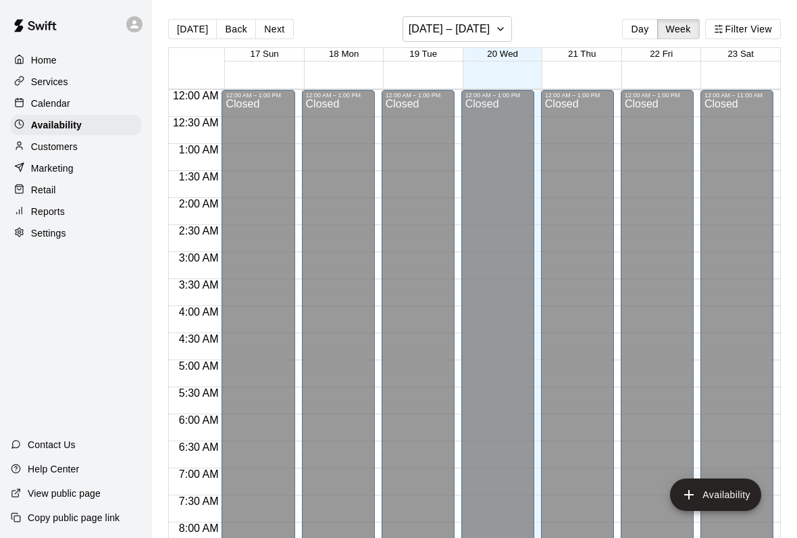
scroll to position [818, 0]
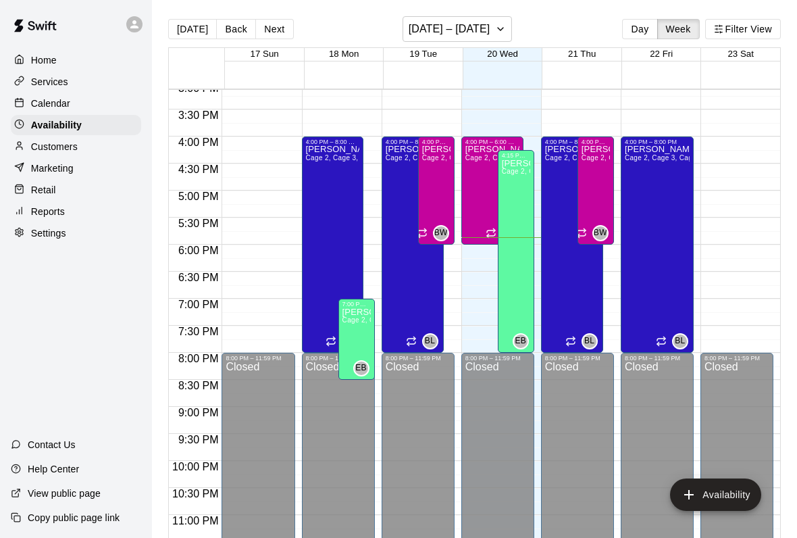
click at [32, 105] on p "Calendar" at bounding box center [50, 104] width 39 height 14
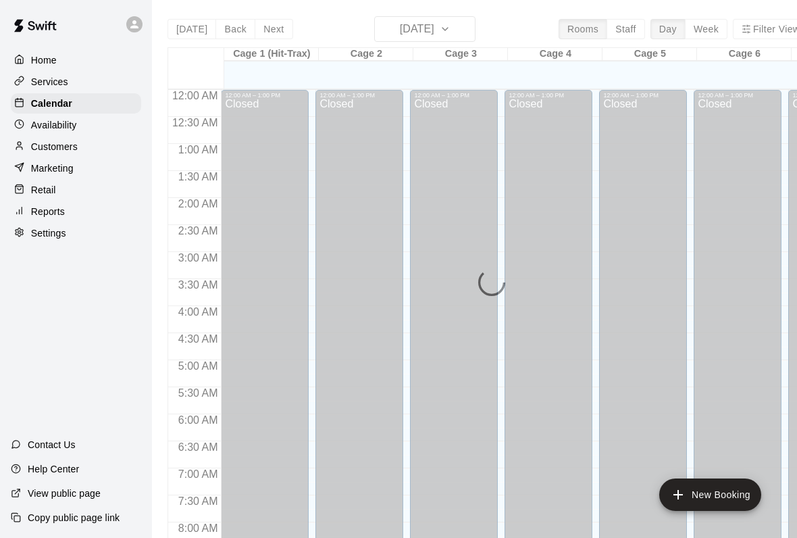
scroll to position [778, 0]
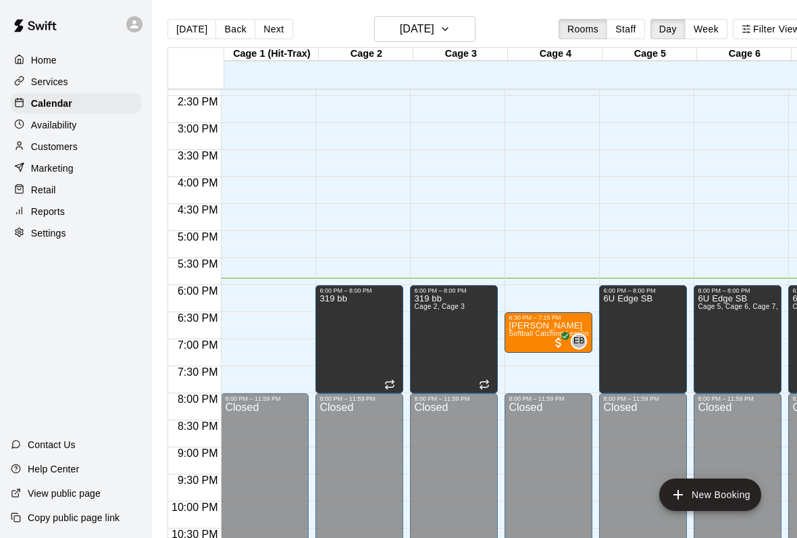
click at [32, 191] on p "Retail" at bounding box center [43, 190] width 25 height 14
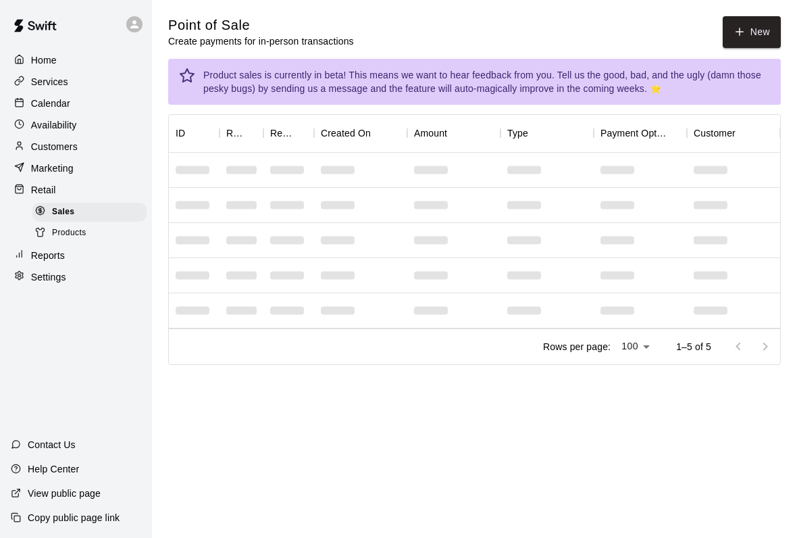
click at [753, 26] on button "New" at bounding box center [752, 32] width 58 height 32
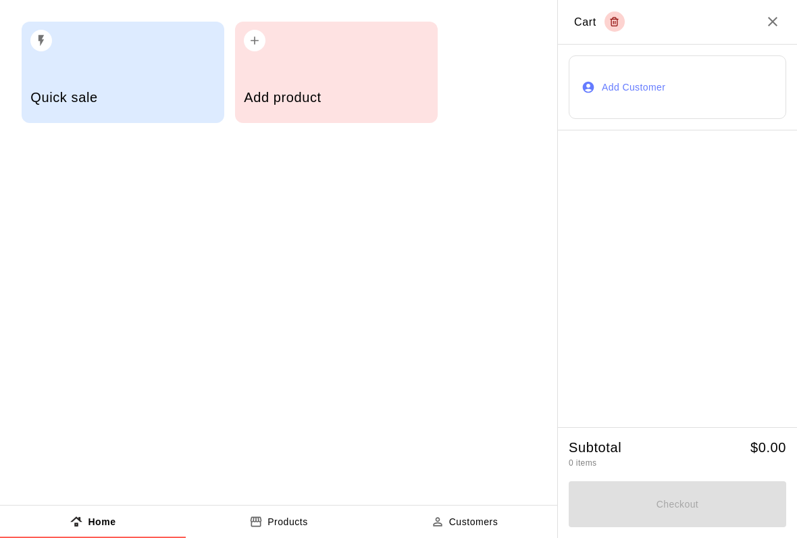
click at [112, 95] on h5 "Quick sale" at bounding box center [122, 98] width 184 height 18
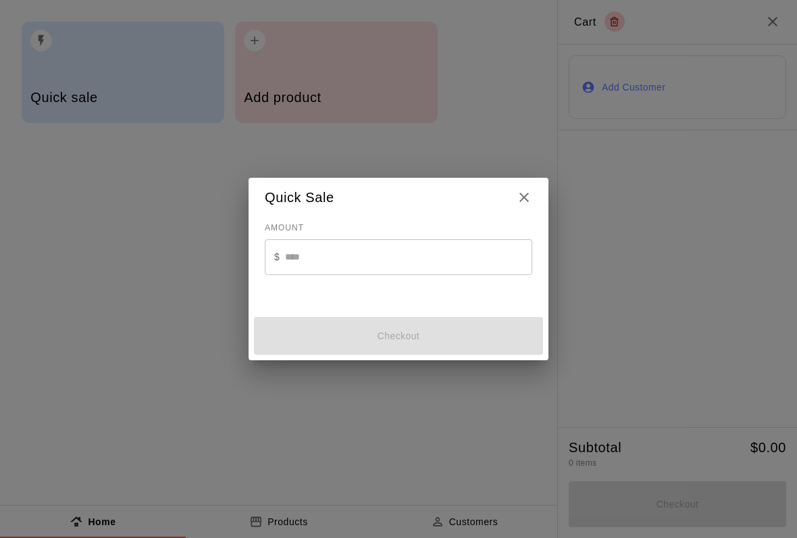
click at [324, 245] on input "text" at bounding box center [408, 257] width 247 height 36
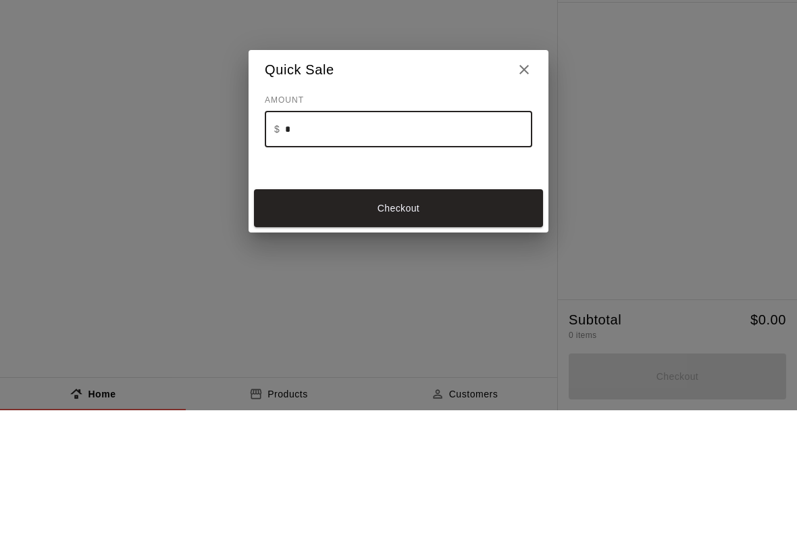
type input "**"
click at [287, 317] on button "Checkout" at bounding box center [398, 336] width 289 height 38
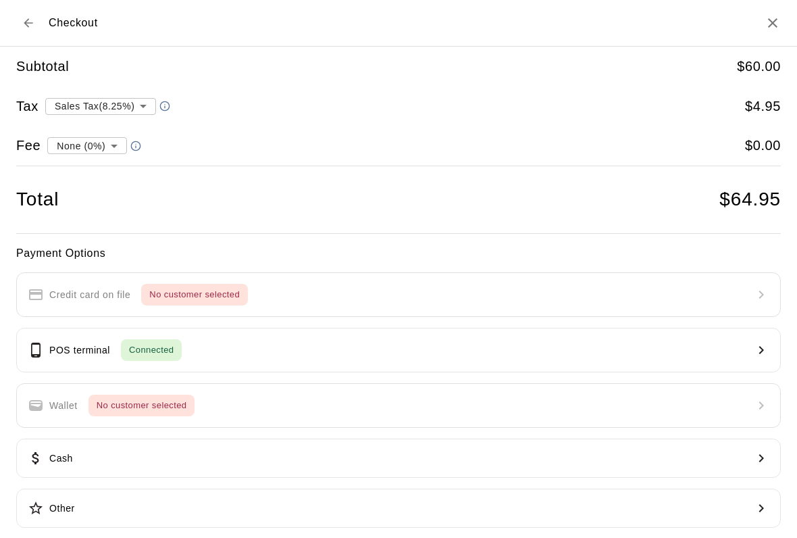
click at [696, 354] on button "POS terminal Connected" at bounding box center [398, 350] width 765 height 45
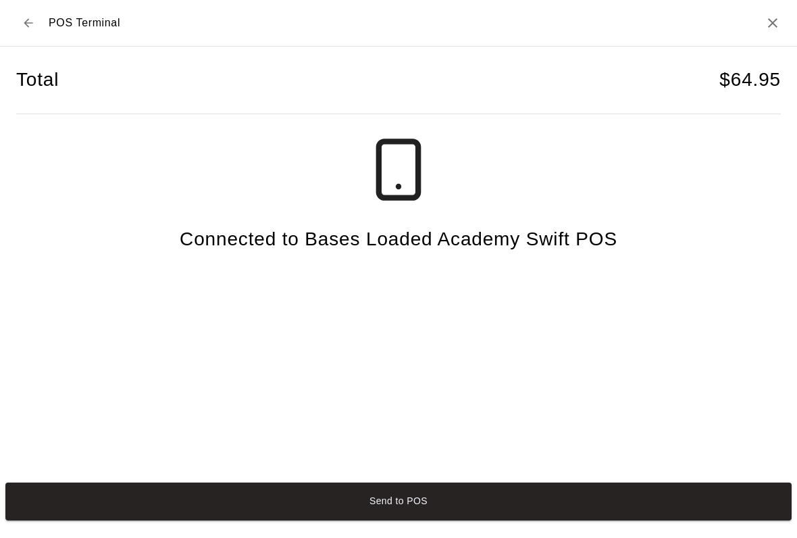
click at [595, 508] on button "Send to POS" at bounding box center [398, 501] width 787 height 38
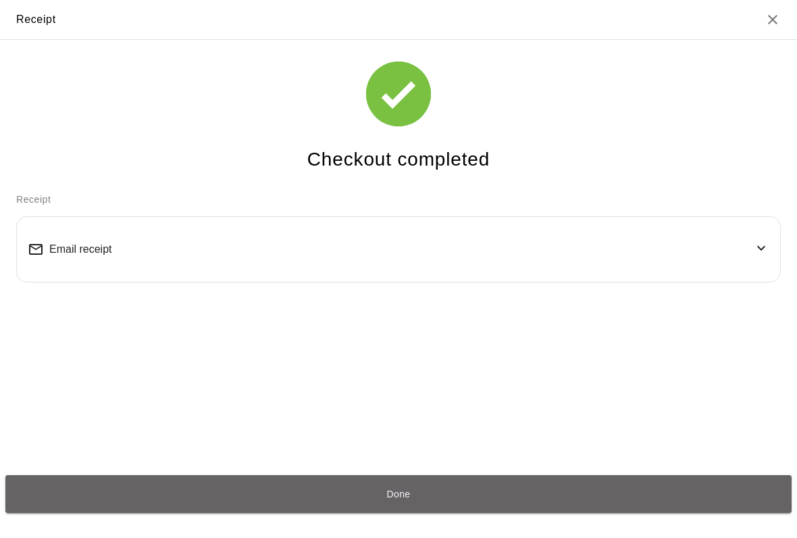
click at [614, 512] on button "Done" at bounding box center [398, 494] width 787 height 38
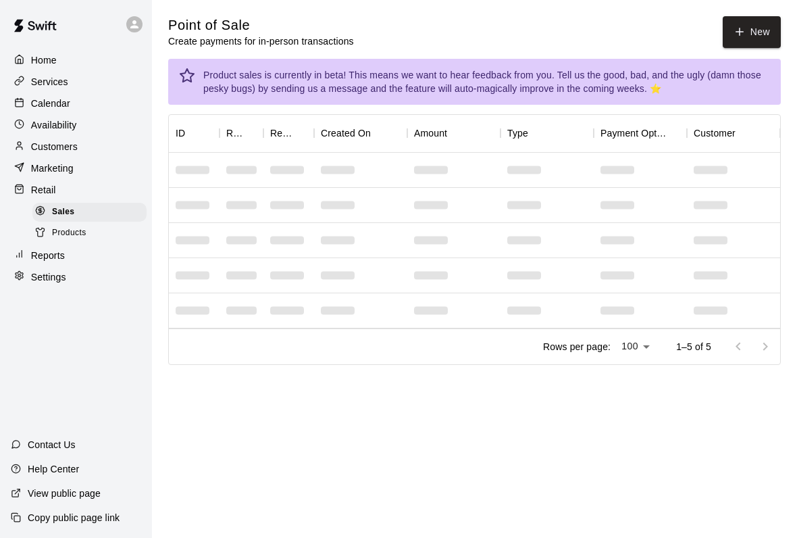
click at [764, 12] on main "Point of Sale Create payments for in-person transactions New Product sales is c…" at bounding box center [474, 201] width 645 height 403
click at [772, 41] on button "New" at bounding box center [752, 32] width 58 height 32
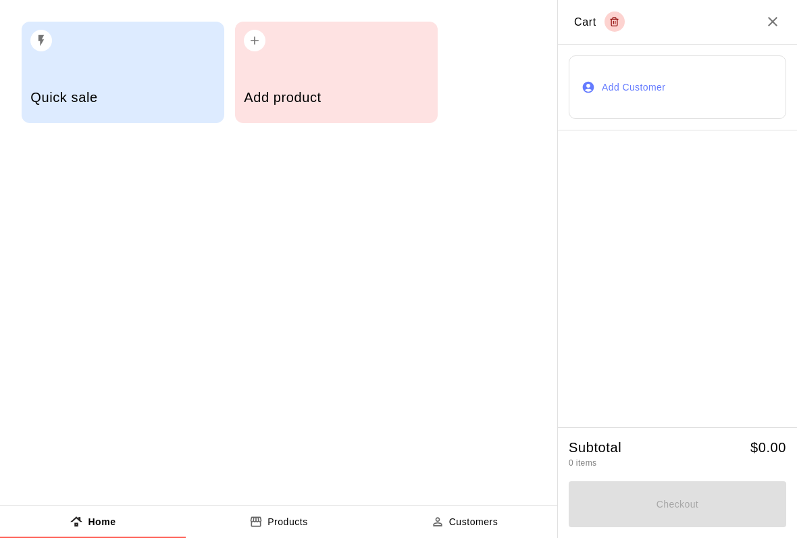
click at [312, 89] on div "Add product" at bounding box center [336, 99] width 184 height 48
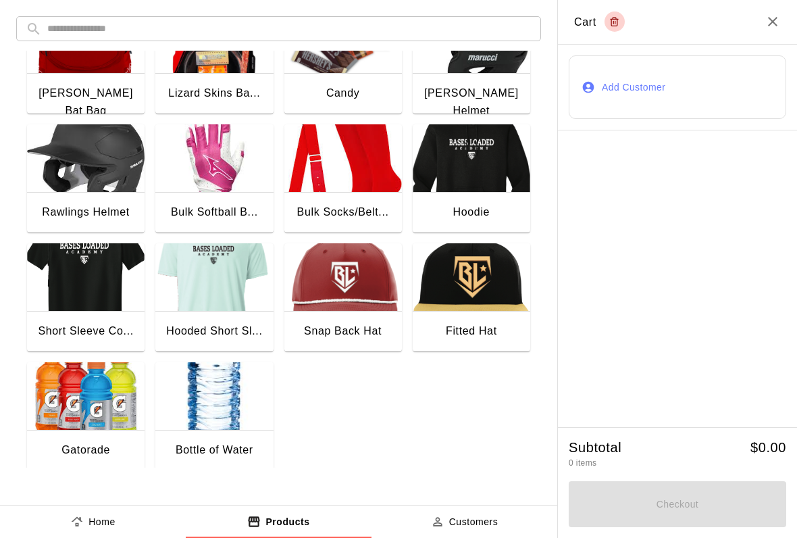
scroll to position [174, 0]
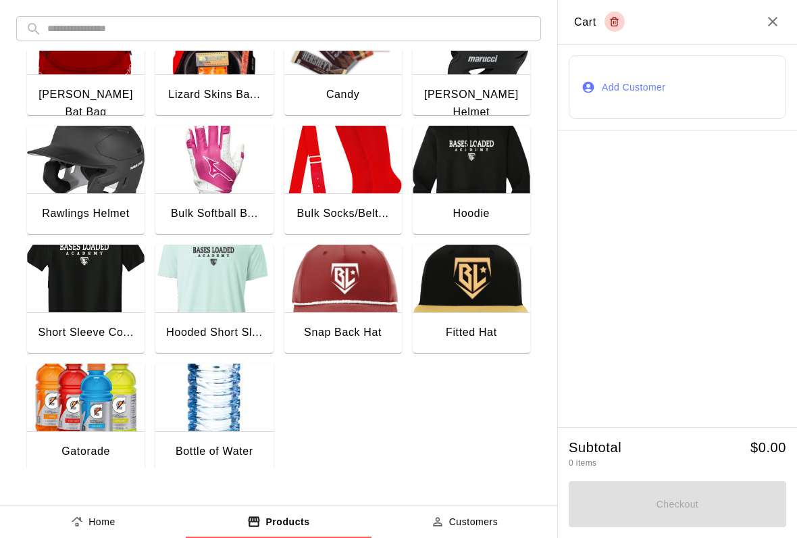
click at [218, 445] on div "Bottle of Water" at bounding box center [215, 452] width 78 height 18
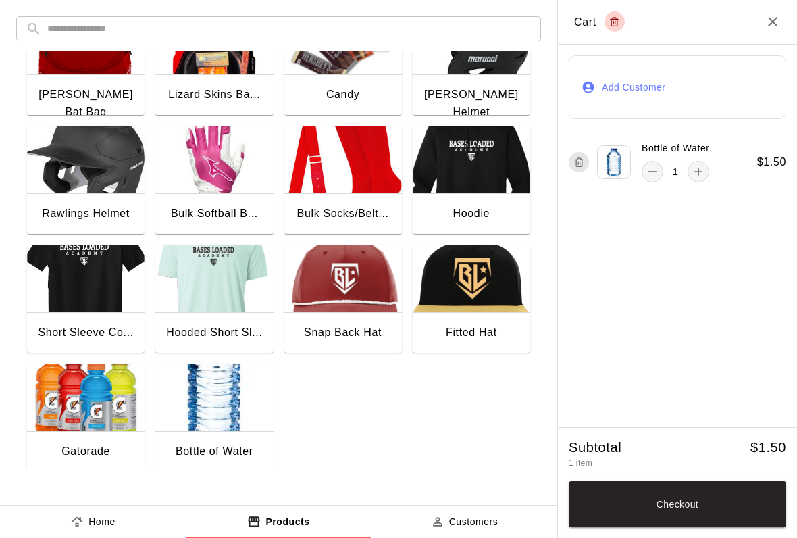
click at [703, 506] on button "Checkout" at bounding box center [678, 504] width 218 height 46
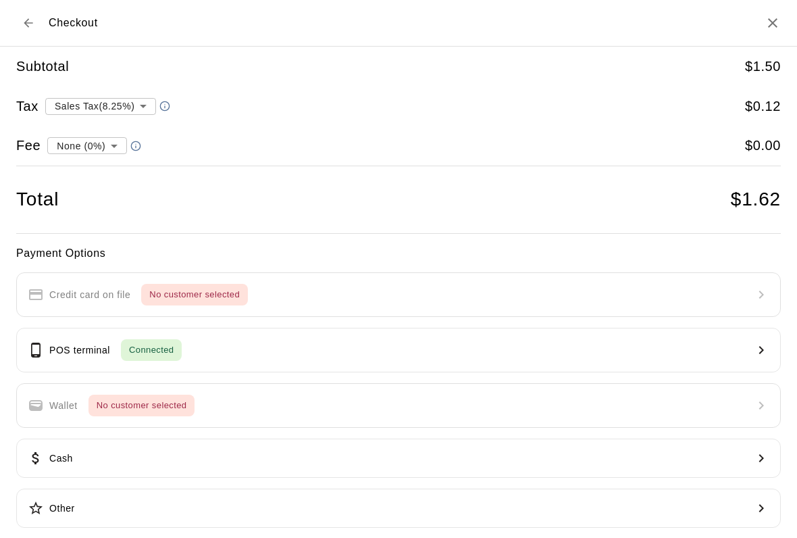
click at [232, 356] on button "POS terminal Connected" at bounding box center [398, 350] width 765 height 45
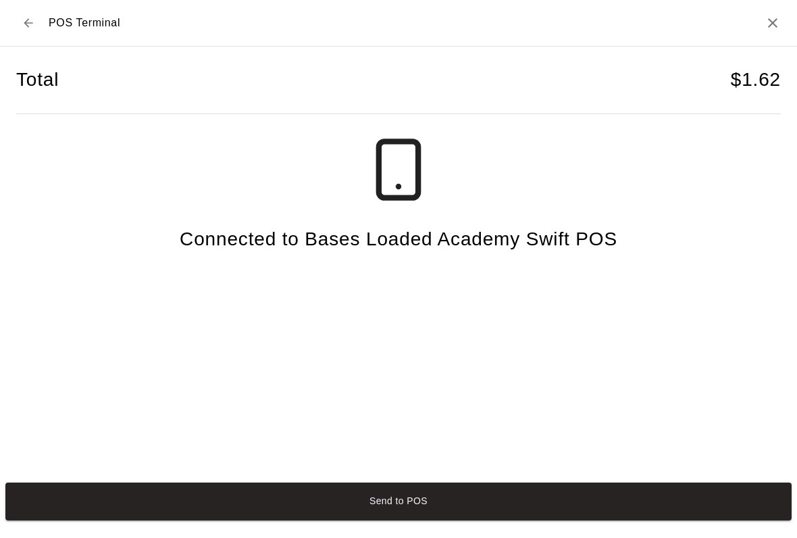
click at [664, 500] on button "Send to POS" at bounding box center [398, 501] width 787 height 38
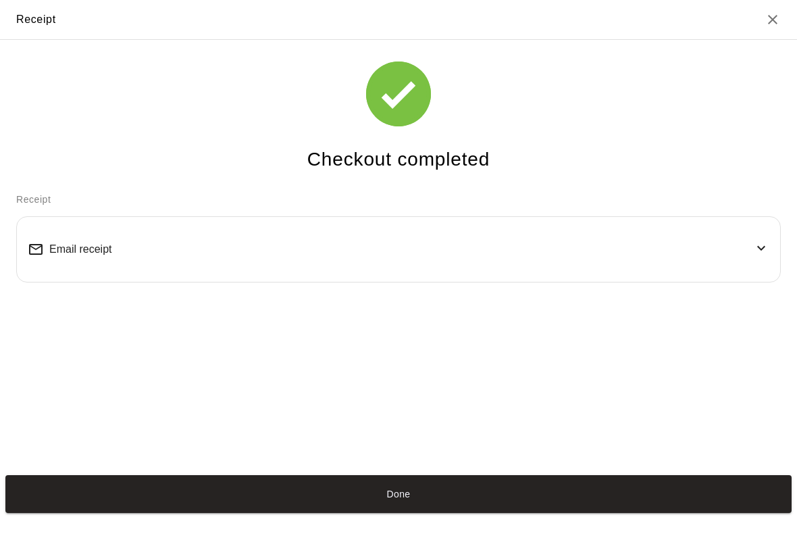
click at [301, 510] on button "Done" at bounding box center [398, 494] width 787 height 38
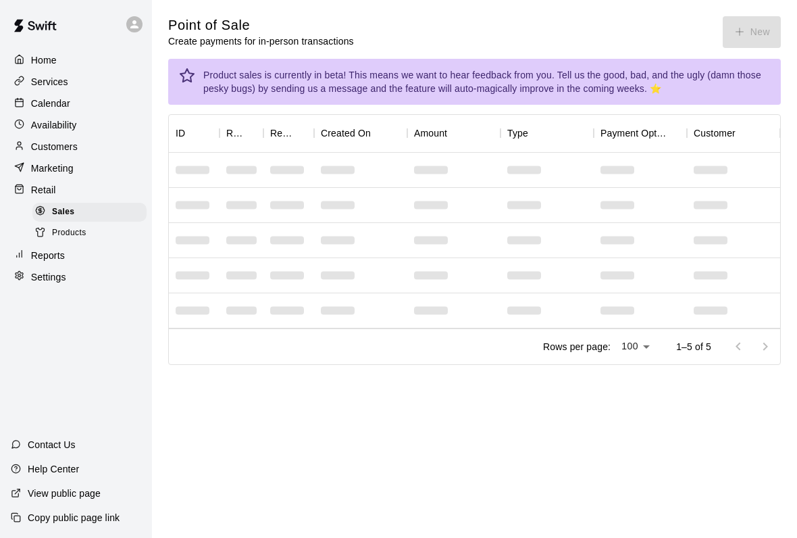
click at [36, 99] on p "Calendar" at bounding box center [50, 104] width 39 height 14
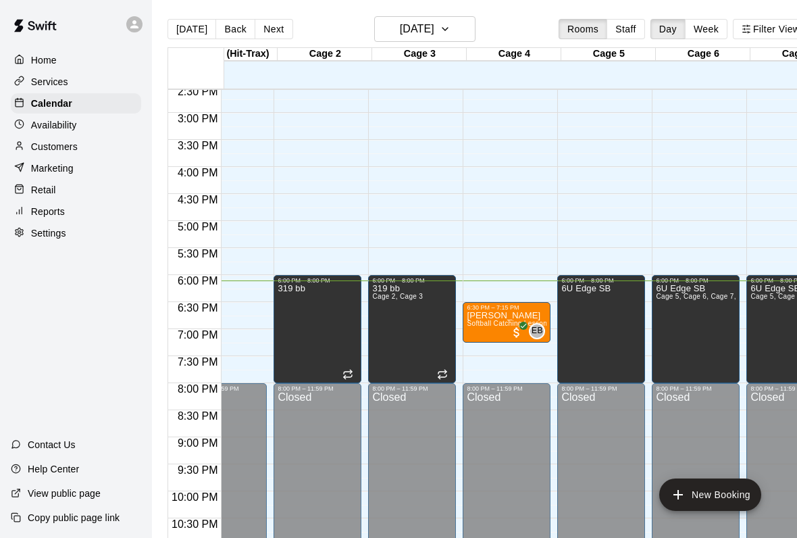
scroll to position [0, 42]
click at [36, 189] on p "Retail" at bounding box center [43, 190] width 25 height 14
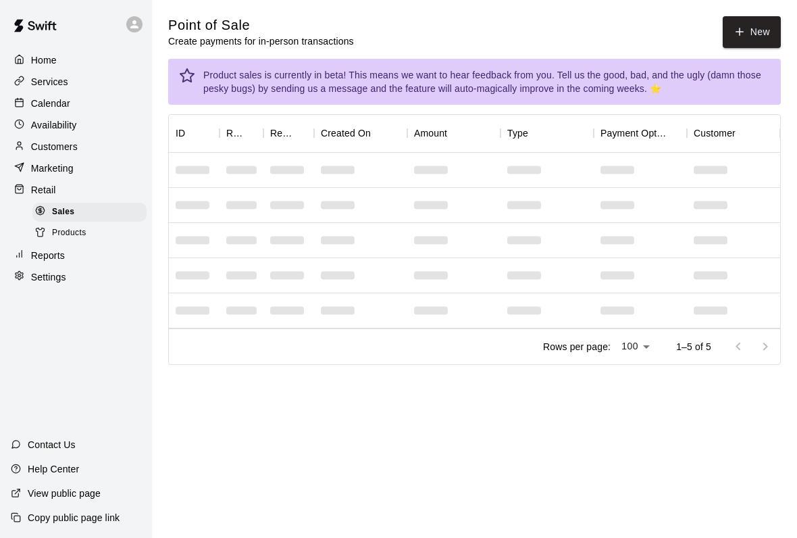
click at [760, 43] on button "New" at bounding box center [752, 32] width 58 height 32
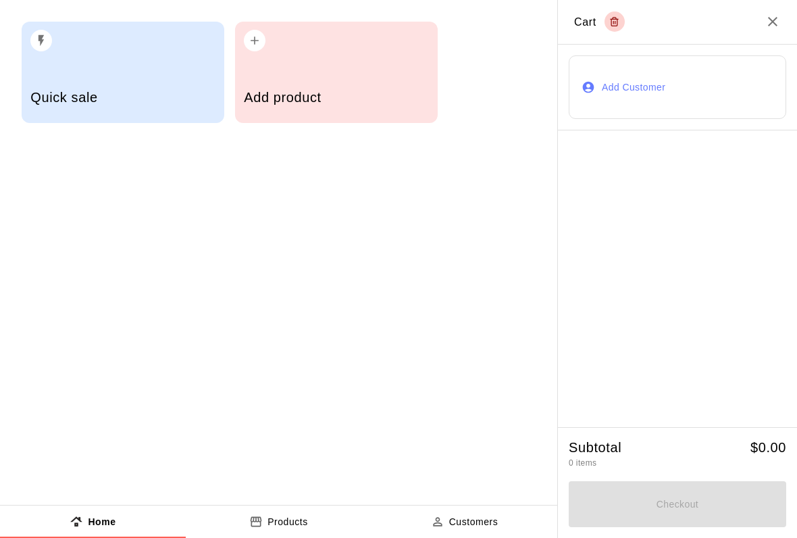
click at [291, 87] on div "Add product" at bounding box center [336, 99] width 184 height 48
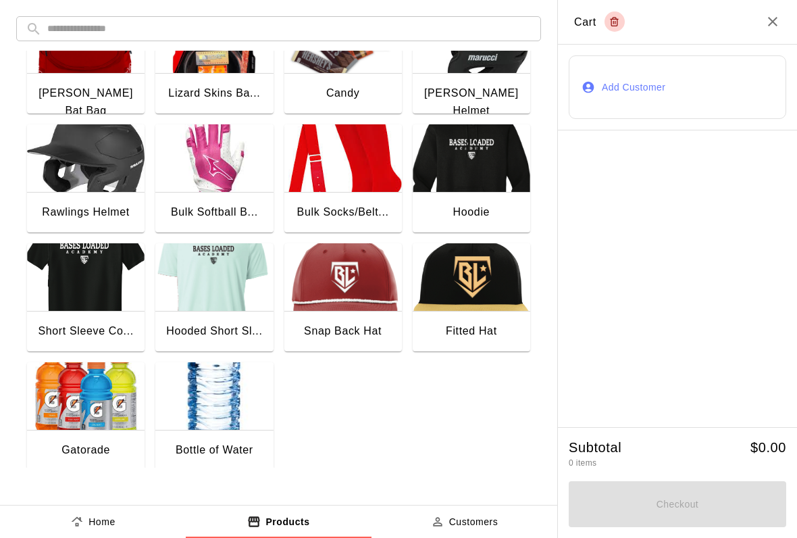
scroll to position [174, 0]
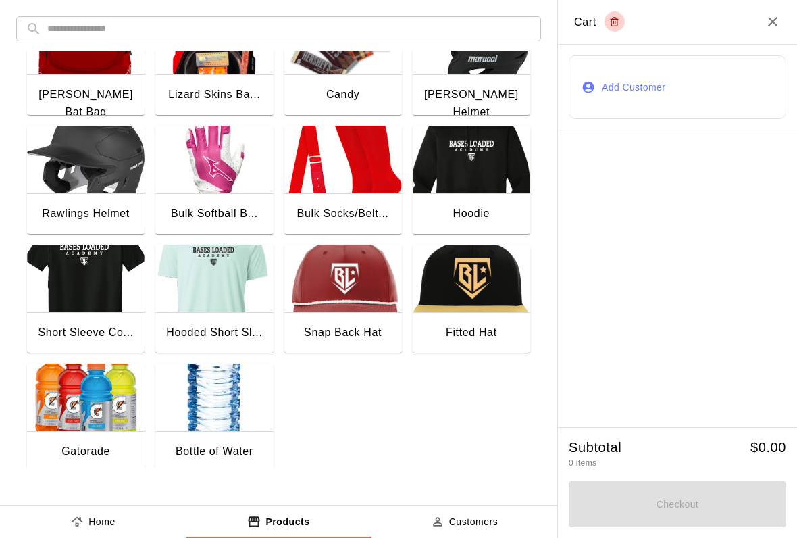
click at [192, 427] on img "button" at bounding box center [214, 398] width 118 height 68
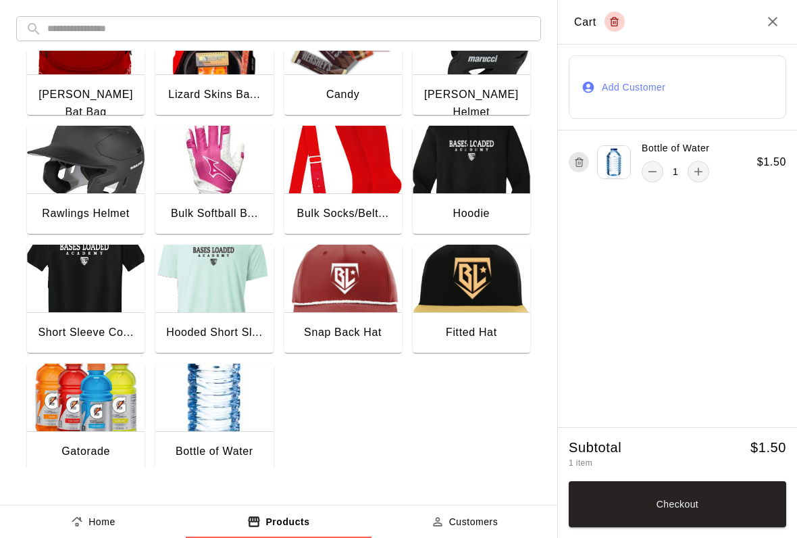
click at [347, 100] on div "Candy" at bounding box center [342, 95] width 33 height 18
click at [710, 496] on button "Checkout" at bounding box center [678, 504] width 218 height 46
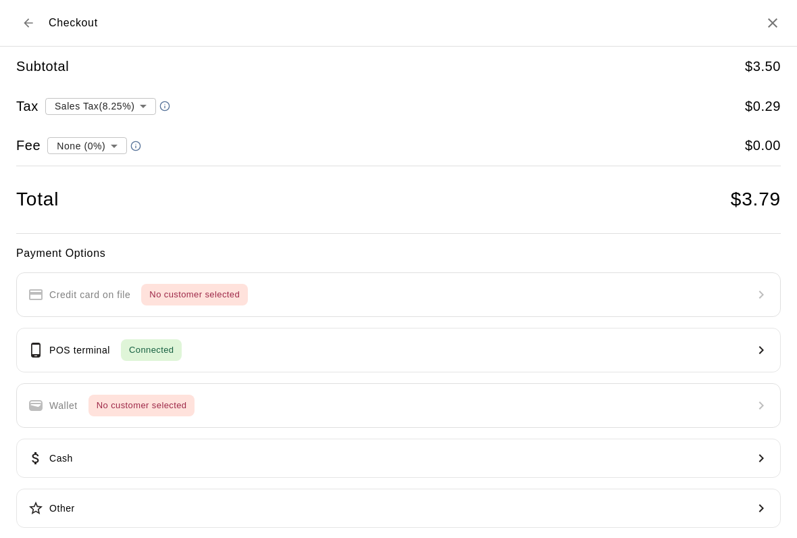
click at [122, 343] on span "Connected" at bounding box center [151, 351] width 61 height 16
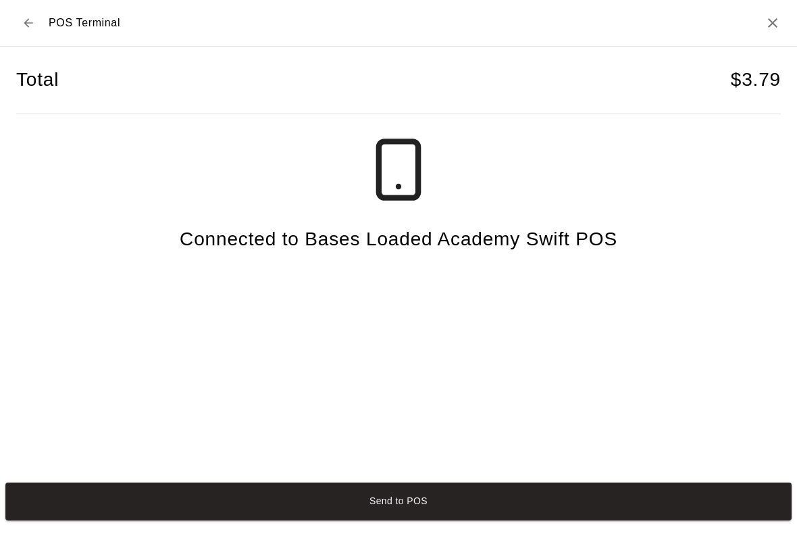
click at [135, 518] on button "Send to POS" at bounding box center [398, 501] width 787 height 38
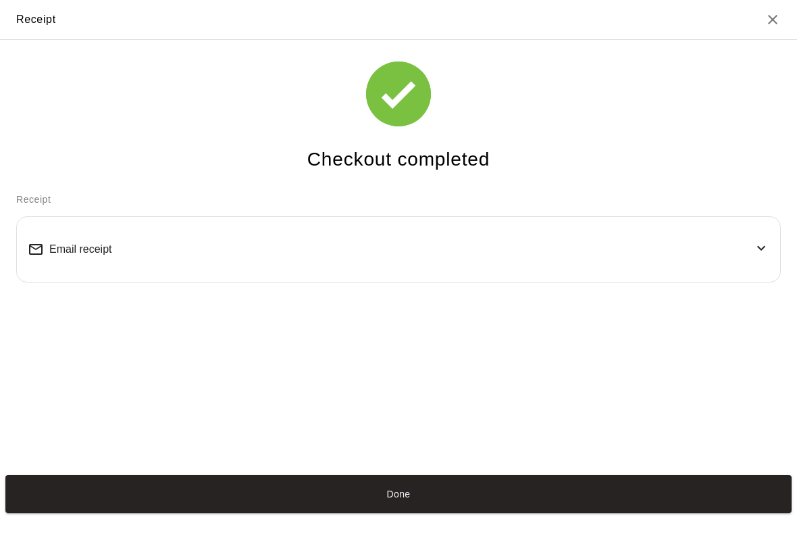
click at [430, 502] on button "Done" at bounding box center [398, 494] width 787 height 38
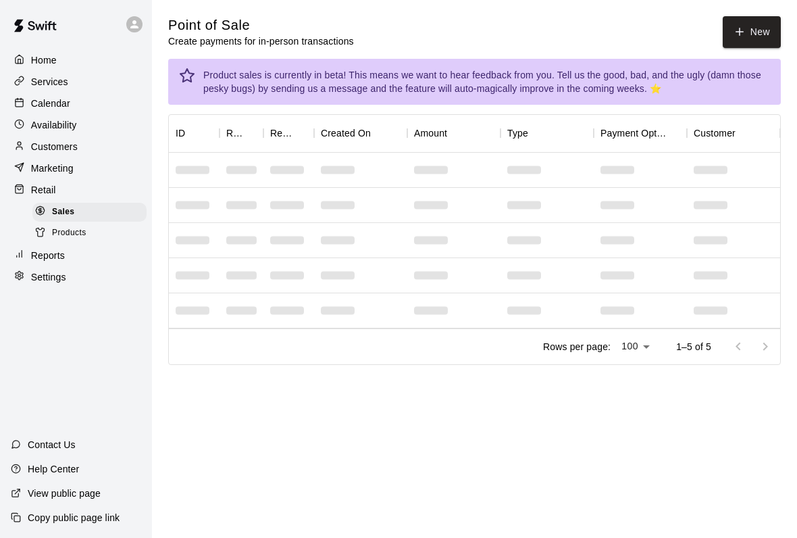
click at [749, 11] on main "Point of Sale Create payments for in-person transactions New Product sales is c…" at bounding box center [474, 201] width 645 height 403
click at [757, 25] on button "New" at bounding box center [752, 32] width 58 height 32
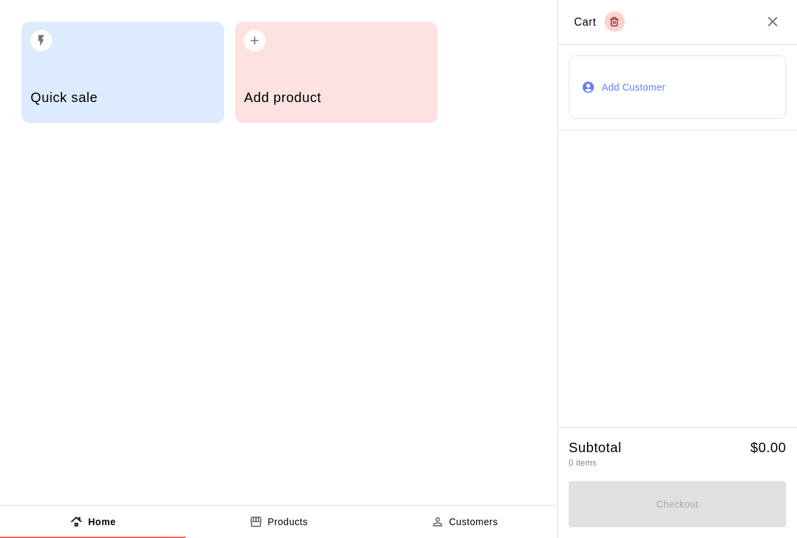
click at [338, 97] on h5 "Add product" at bounding box center [336, 98] width 184 height 18
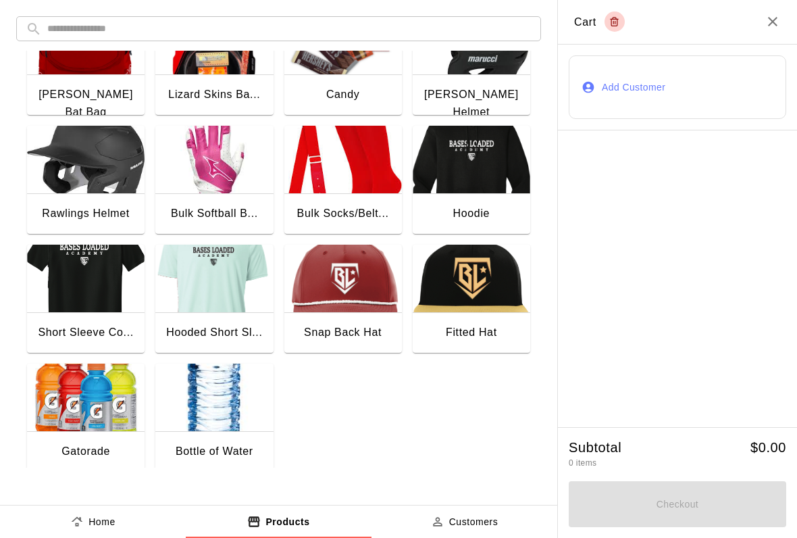
click at [82, 397] on img "button" at bounding box center [86, 398] width 118 height 68
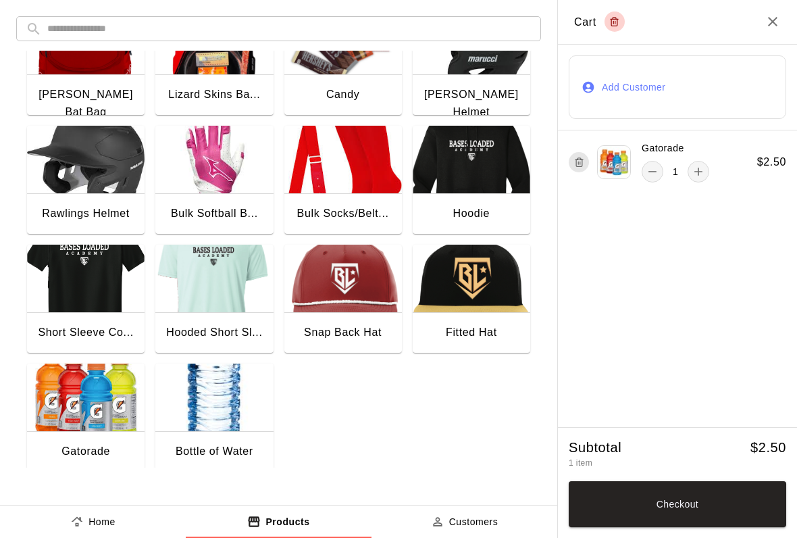
click at [107, 403] on img "button" at bounding box center [86, 398] width 118 height 68
click at [106, 403] on img "button" at bounding box center [86, 398] width 118 height 68
click at [714, 491] on button "Checkout" at bounding box center [678, 504] width 218 height 46
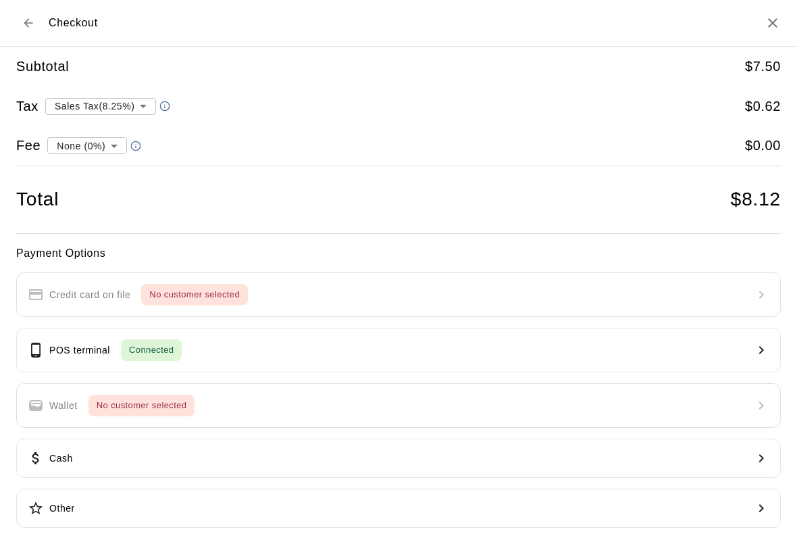
click at [134, 343] on span "Connected" at bounding box center [151, 351] width 61 height 16
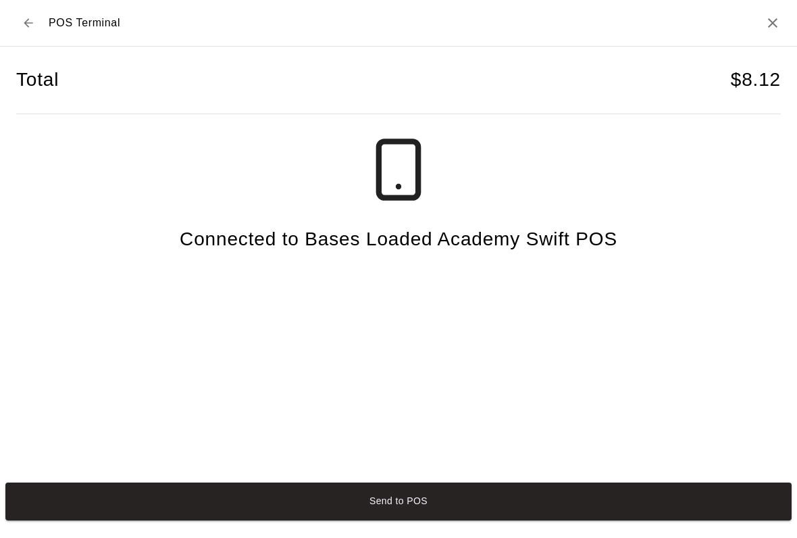
click at [710, 520] on button "Send to POS" at bounding box center [398, 501] width 787 height 38
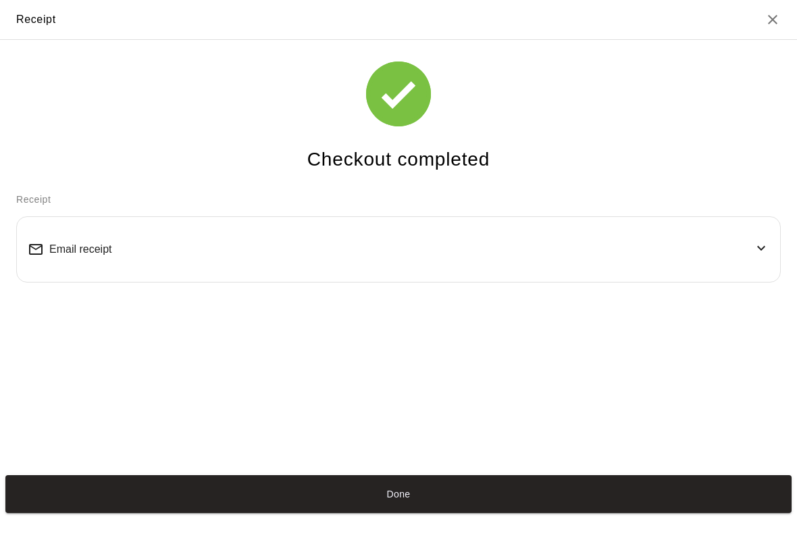
click at [620, 499] on button "Done" at bounding box center [398, 494] width 787 height 38
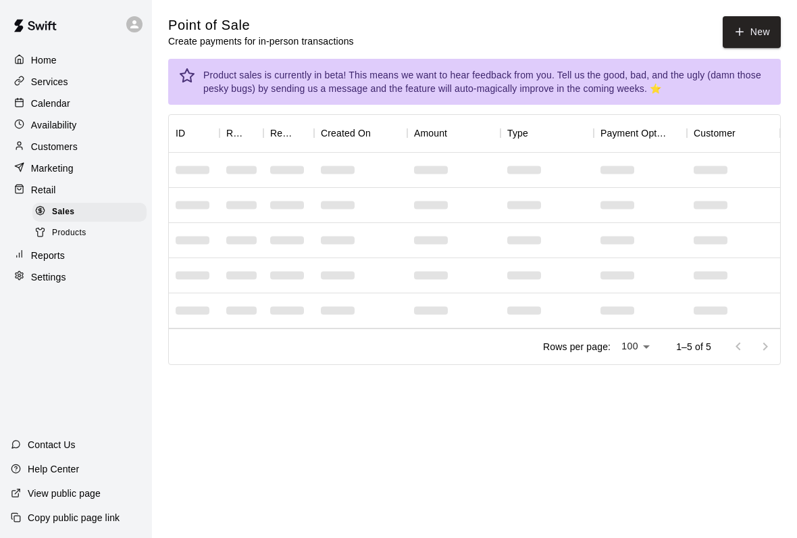
click at [759, 22] on button "New" at bounding box center [752, 32] width 58 height 32
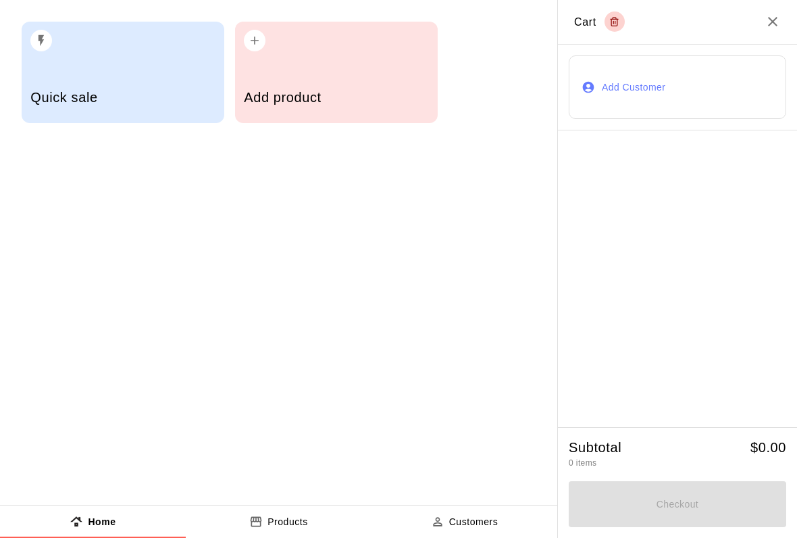
click at [364, 76] on div "Add product" at bounding box center [336, 99] width 184 height 48
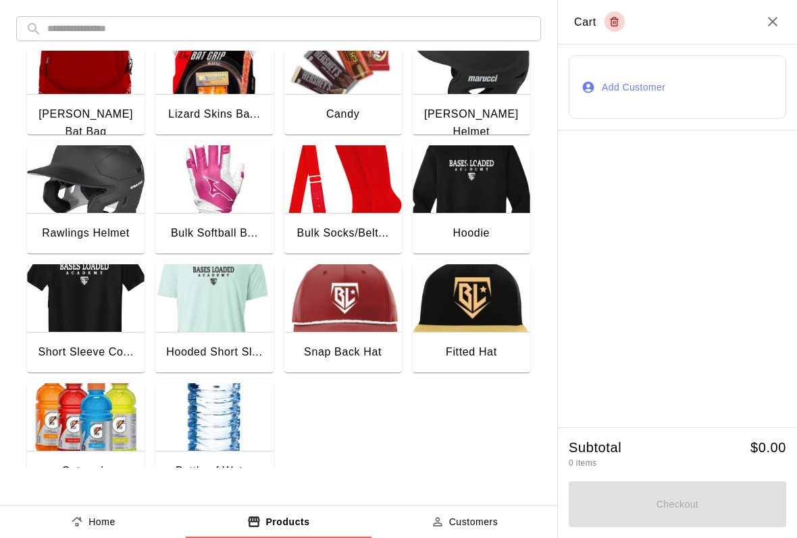
scroll to position [158, 0]
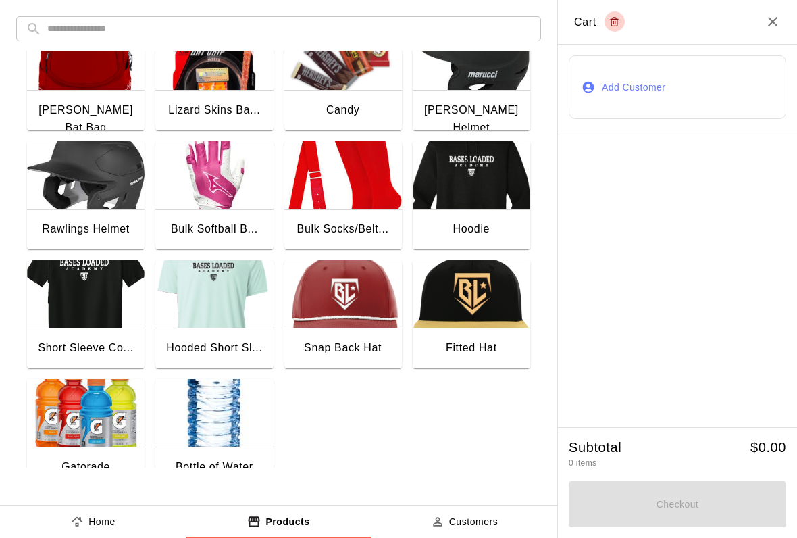
click at [230, 424] on img "button" at bounding box center [214, 413] width 118 height 68
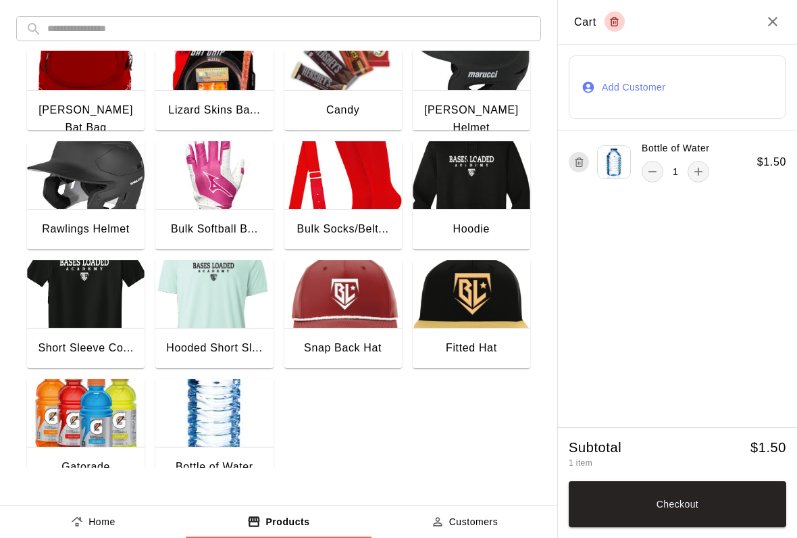
click at [64, 421] on img "button" at bounding box center [86, 413] width 118 height 68
click at [755, 500] on button "Checkout" at bounding box center [678, 504] width 218 height 46
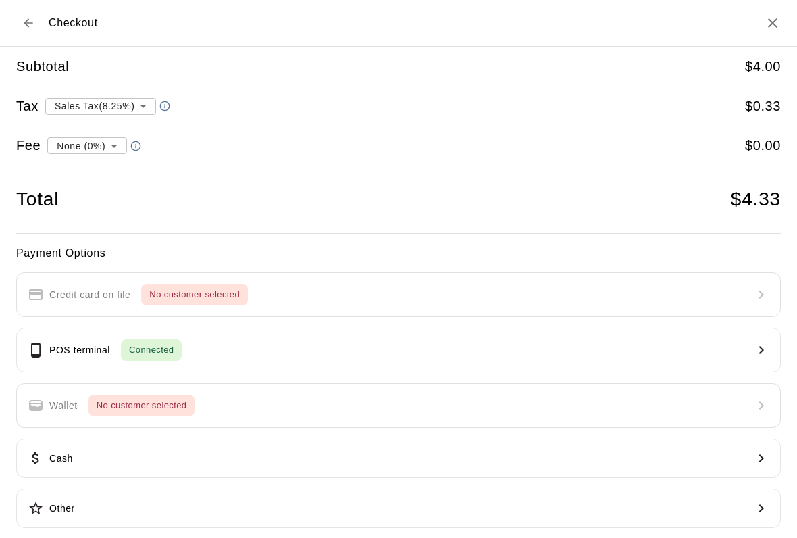
click at [264, 464] on button "Cash" at bounding box center [398, 458] width 765 height 39
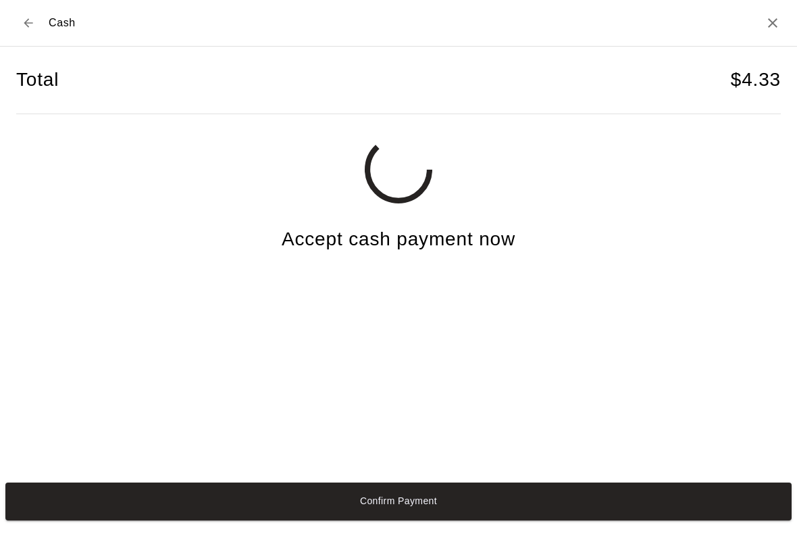
click at [438, 510] on button "Confirm Payment" at bounding box center [398, 501] width 787 height 38
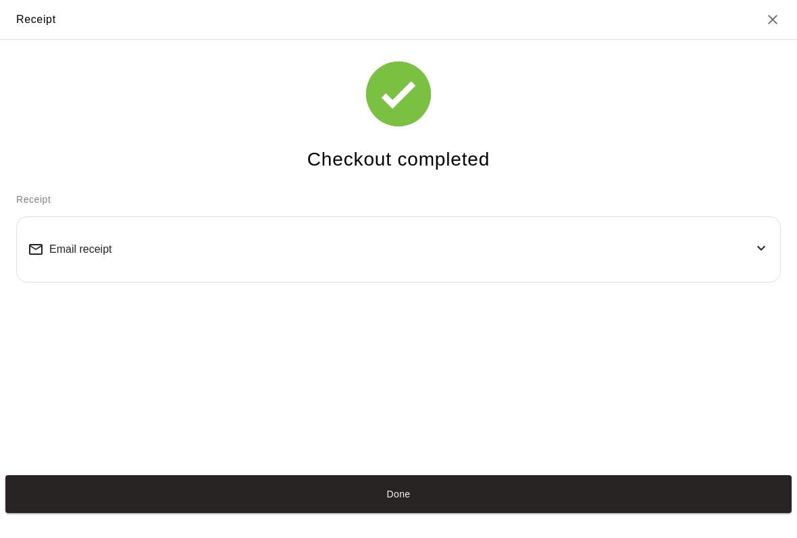
click at [712, 513] on button "Done" at bounding box center [398, 494] width 787 height 38
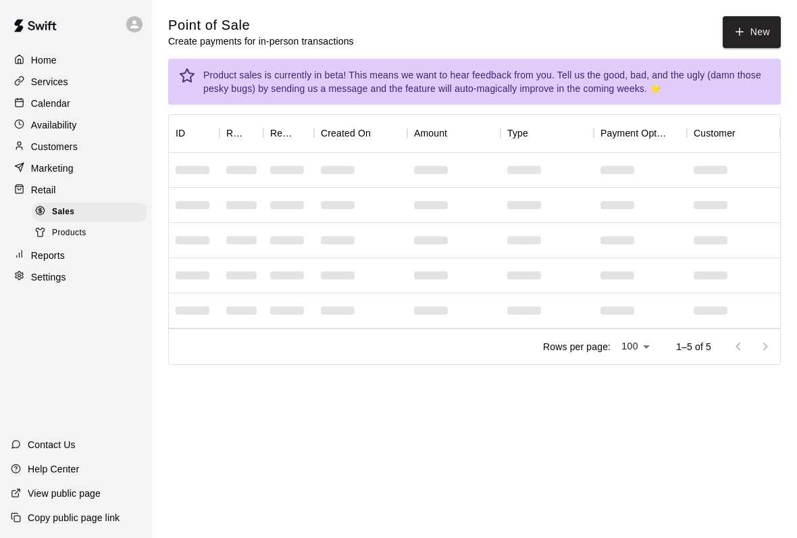
click at [758, 41] on button "New" at bounding box center [752, 32] width 58 height 32
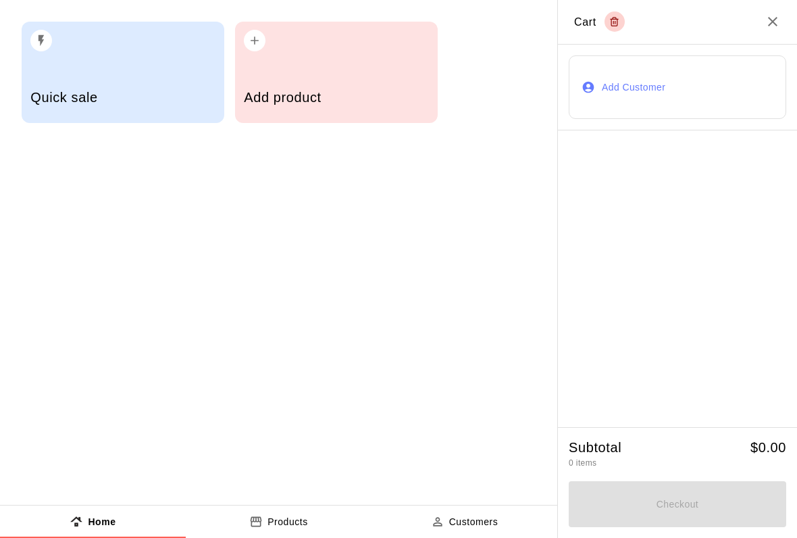
click at [332, 74] on div "Add product" at bounding box center [336, 72] width 203 height 101
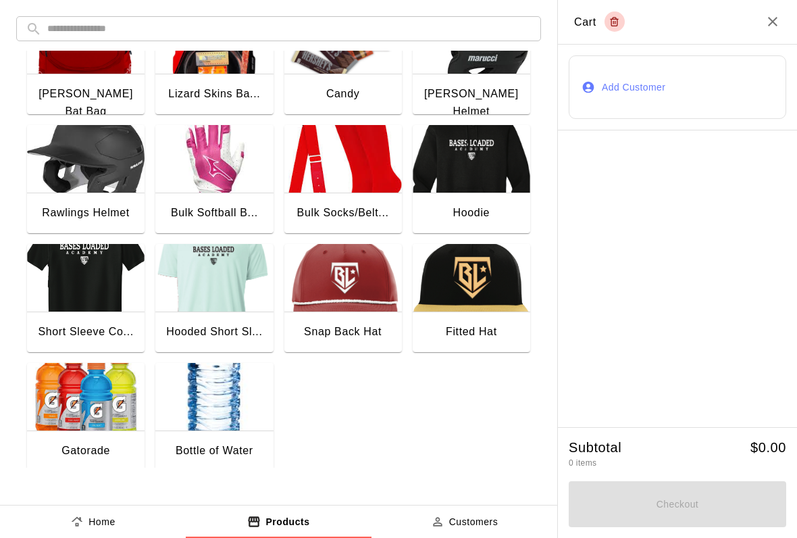
scroll to position [174, 0]
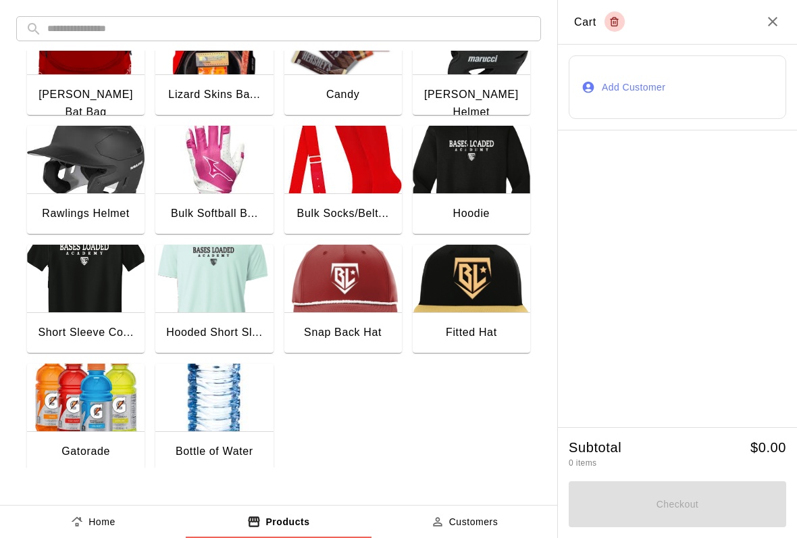
click at [80, 406] on img "button" at bounding box center [86, 398] width 118 height 68
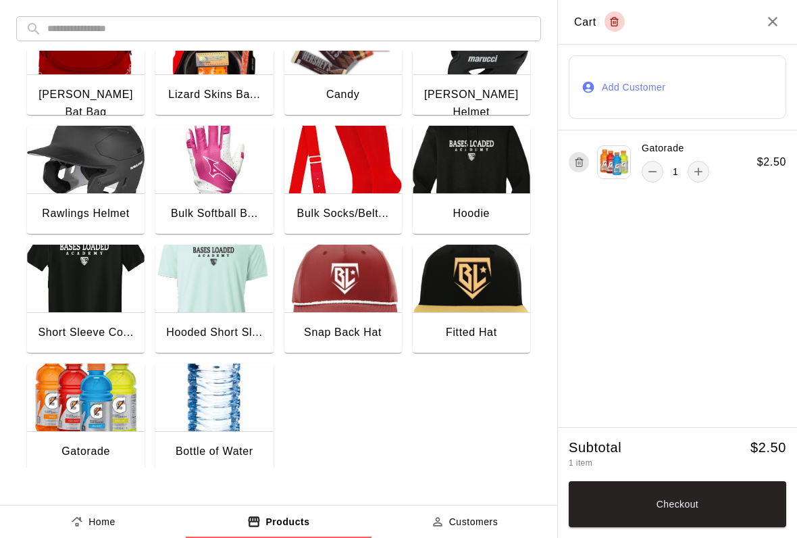
click at [192, 416] on img "button" at bounding box center [214, 398] width 118 height 68
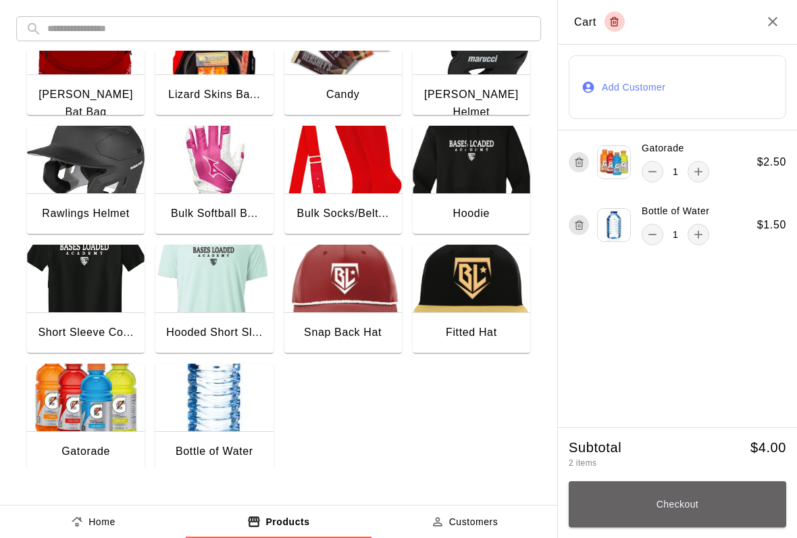
click at [638, 521] on button "Checkout" at bounding box center [678, 504] width 218 height 46
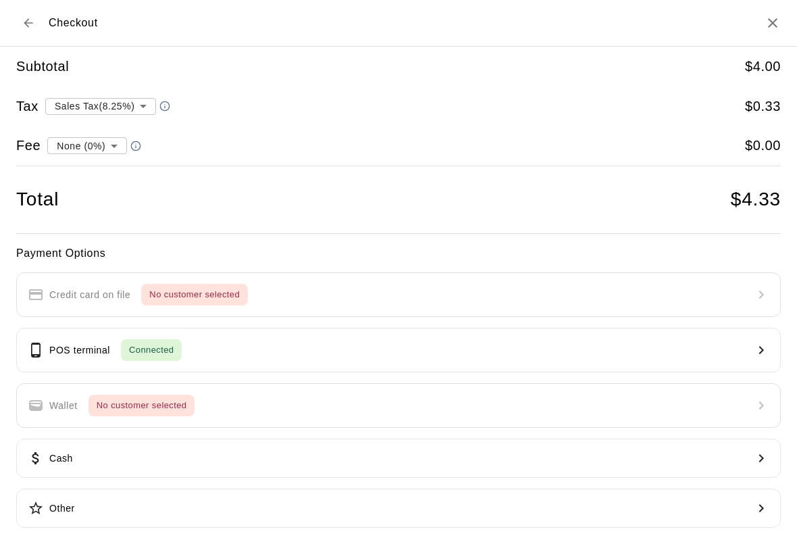
click at [507, 464] on button "Cash" at bounding box center [398, 458] width 765 height 39
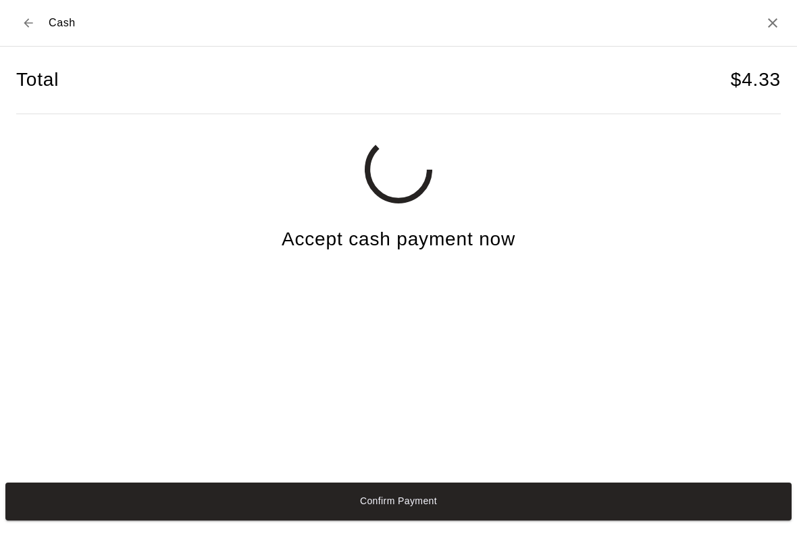
click at [484, 497] on button "Confirm Payment" at bounding box center [398, 501] width 787 height 38
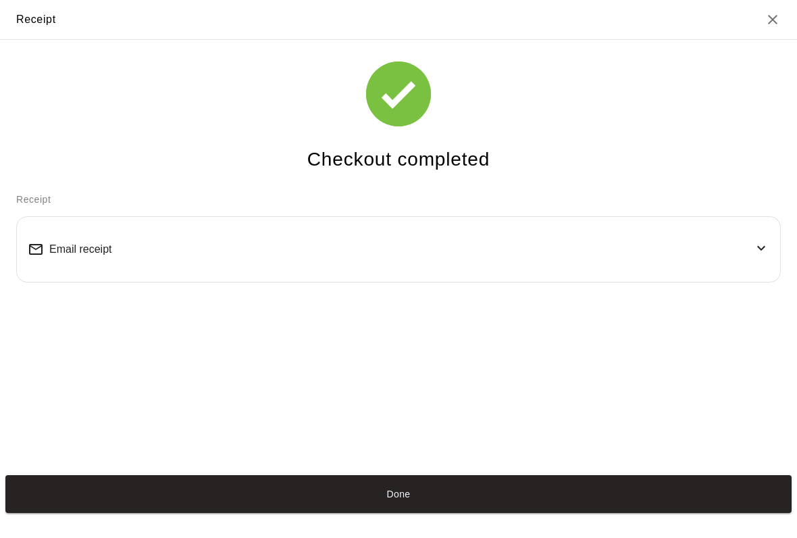
click at [771, 501] on button "Done" at bounding box center [398, 494] width 787 height 38
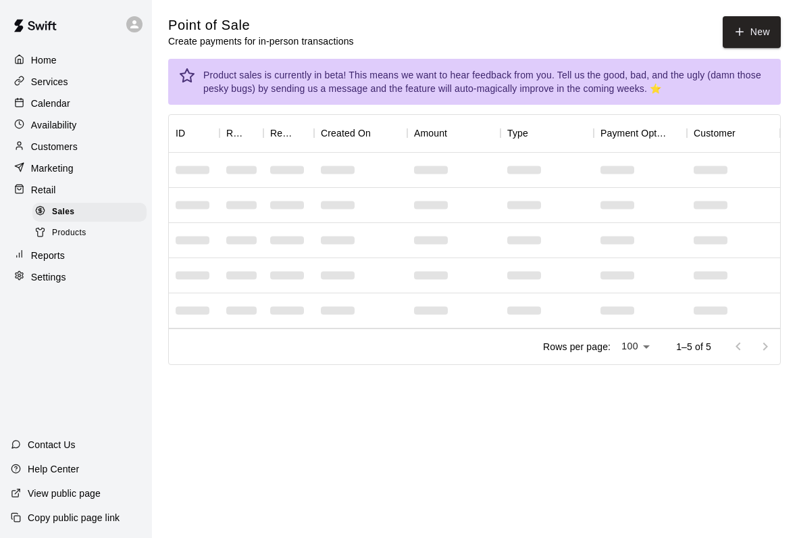
click at [762, 29] on button "New" at bounding box center [752, 32] width 58 height 32
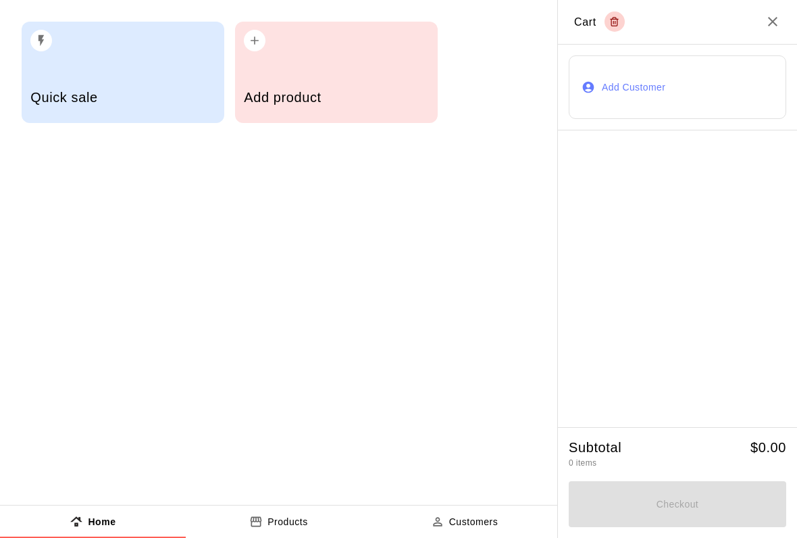
click at [323, 62] on div "Add product" at bounding box center [336, 72] width 203 height 101
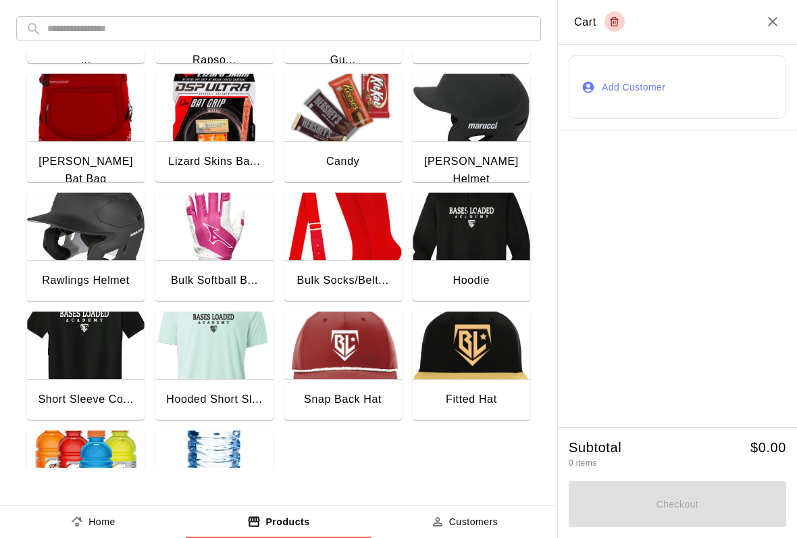
scroll to position [108, 0]
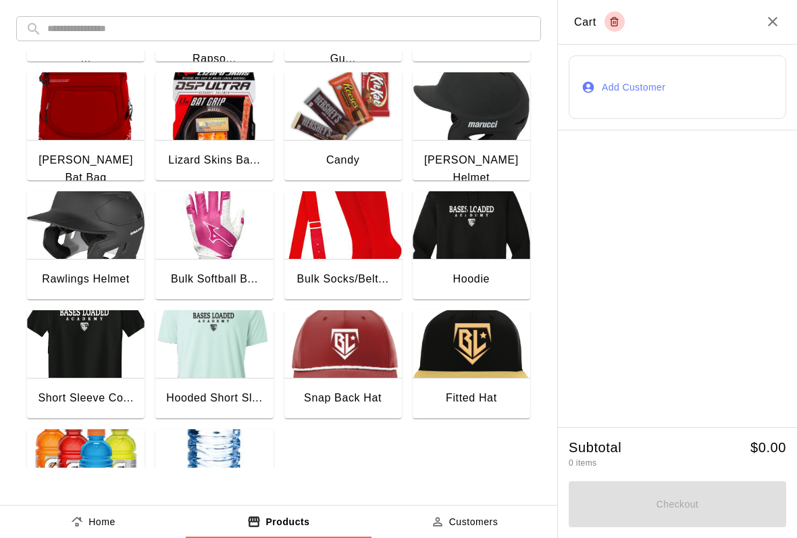
click at [75, 440] on img "button" at bounding box center [86, 463] width 118 height 68
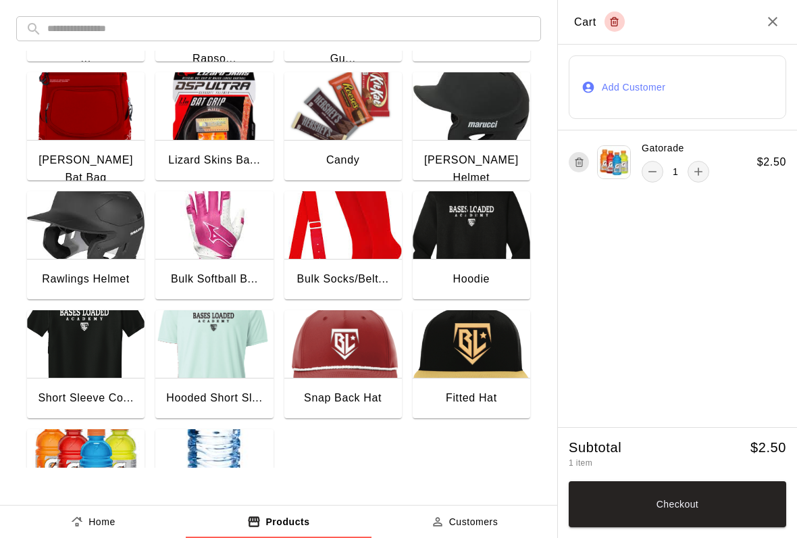
click at [700, 506] on button "Checkout" at bounding box center [678, 504] width 218 height 46
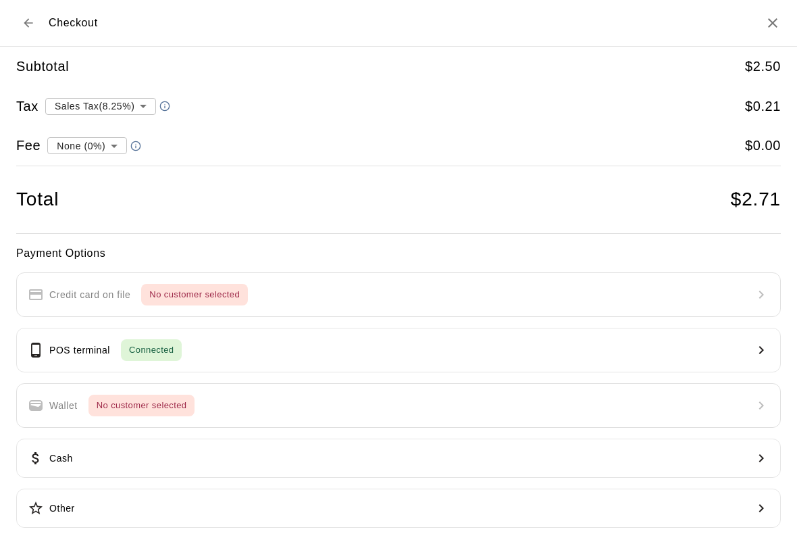
click at [329, 354] on button "POS terminal Connected" at bounding box center [398, 350] width 765 height 45
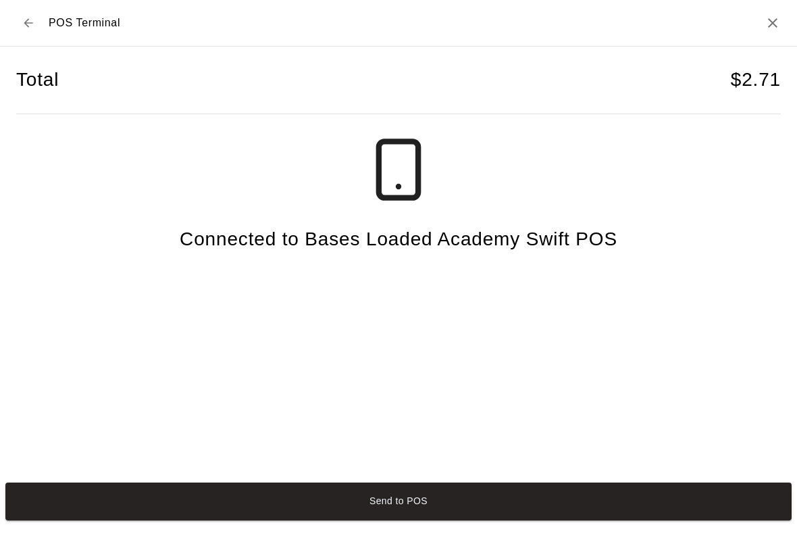
click at [660, 500] on button "Send to POS" at bounding box center [398, 501] width 787 height 38
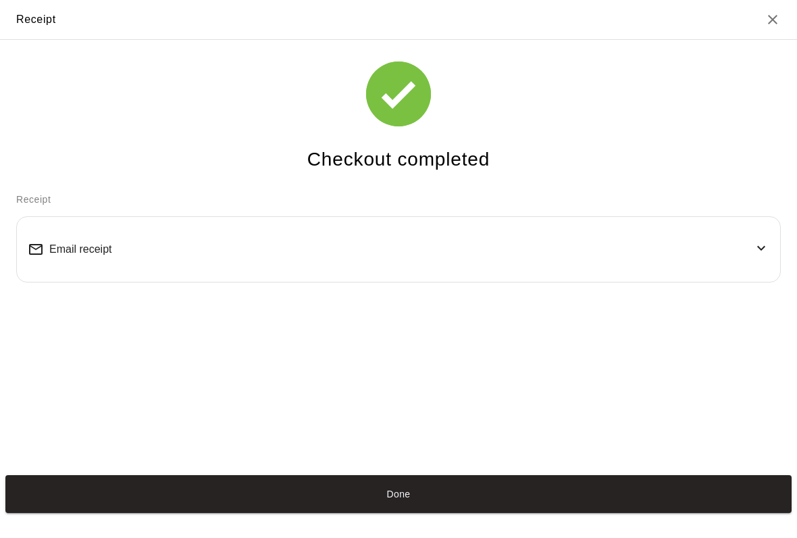
click at [304, 513] on button "Done" at bounding box center [398, 494] width 787 height 38
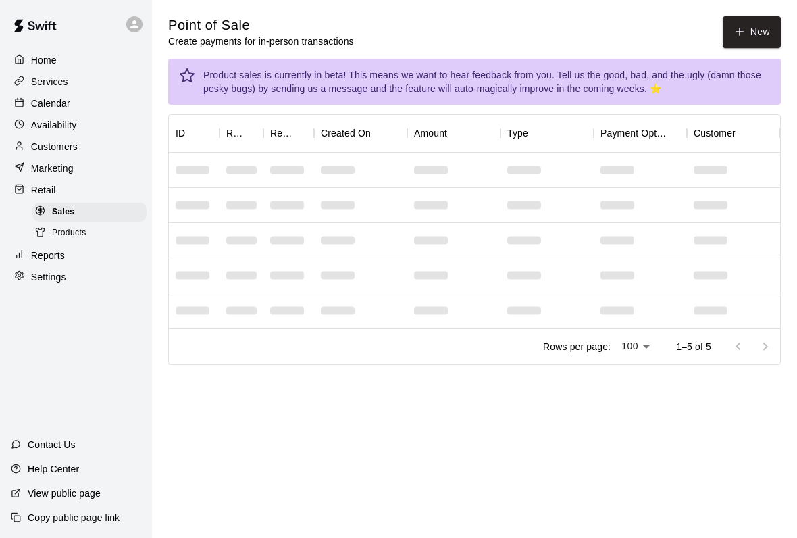
click at [733, 43] on button "New" at bounding box center [752, 32] width 58 height 32
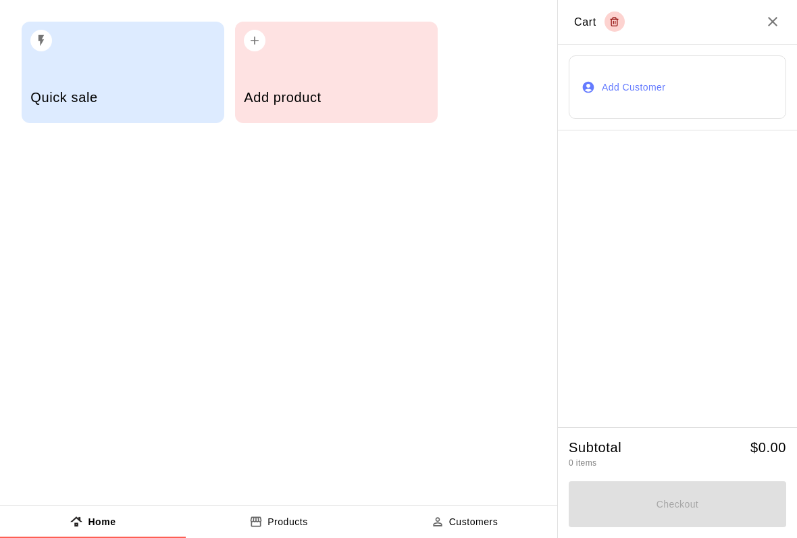
click at [68, 83] on div "Quick sale" at bounding box center [122, 99] width 184 height 48
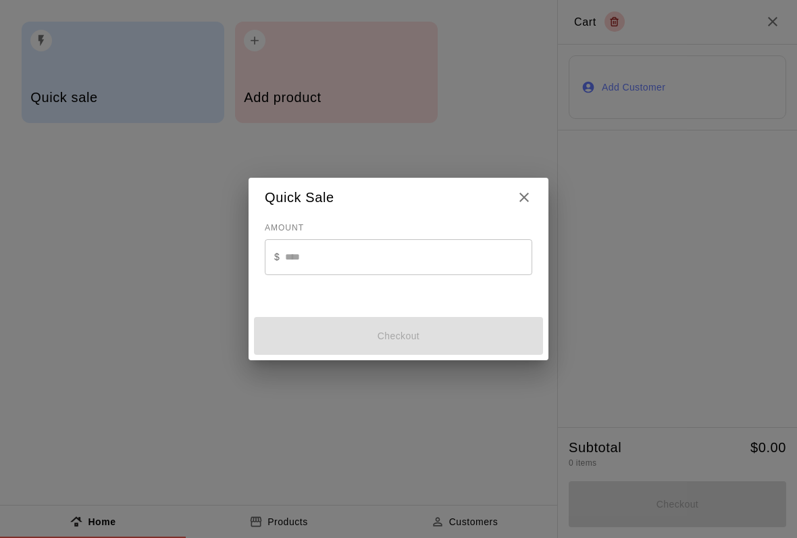
click at [532, 199] on icon "Close" at bounding box center [524, 197] width 16 height 16
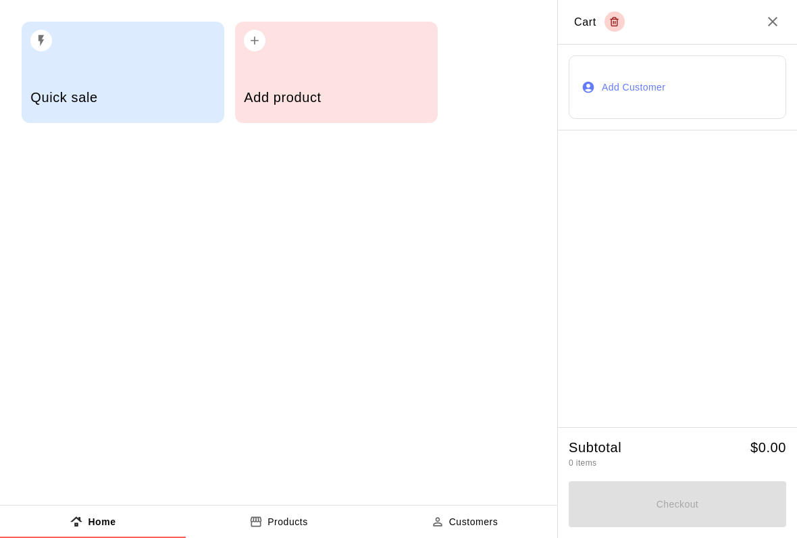
click at [536, 204] on div "Quick sale Add product" at bounding box center [278, 252] width 557 height 505
click at [780, 23] on icon "Close" at bounding box center [773, 22] width 16 height 16
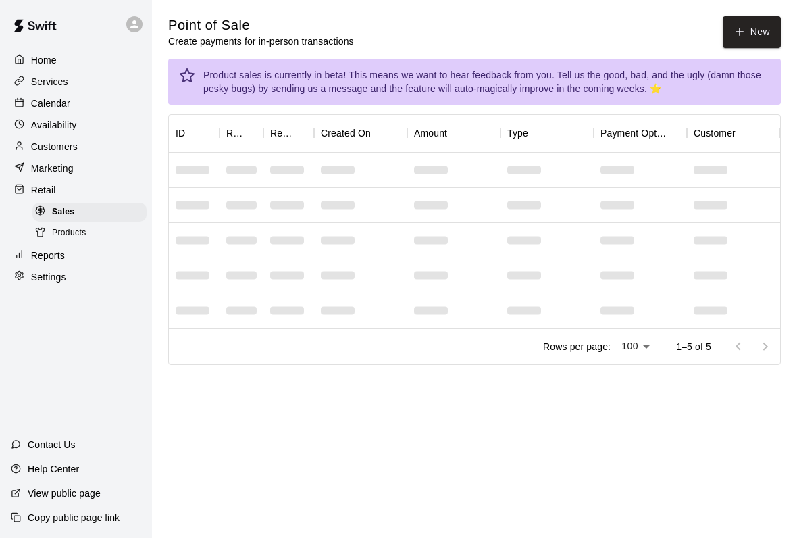
click at [72, 145] on p "Customers" at bounding box center [54, 147] width 47 height 14
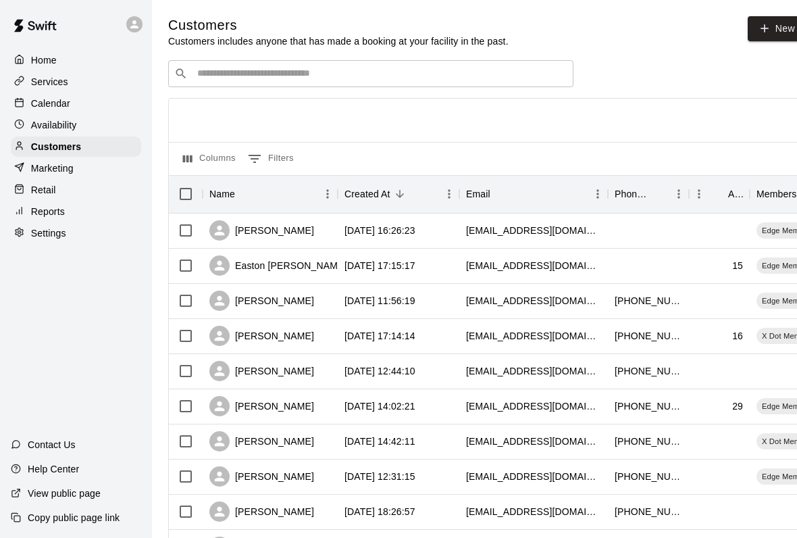
click at [483, 68] on input "Search customers by name or email" at bounding box center [380, 74] width 374 height 14
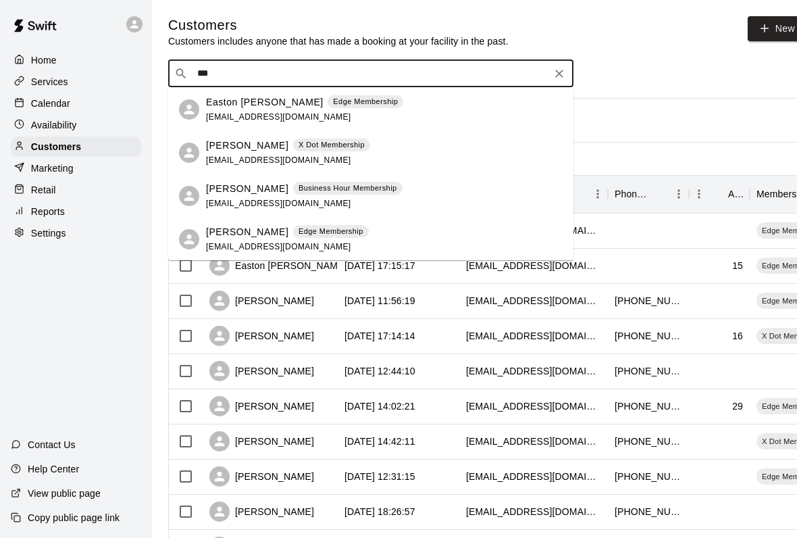
type input "****"
click at [562, 80] on icon "Clear" at bounding box center [560, 74] width 14 height 14
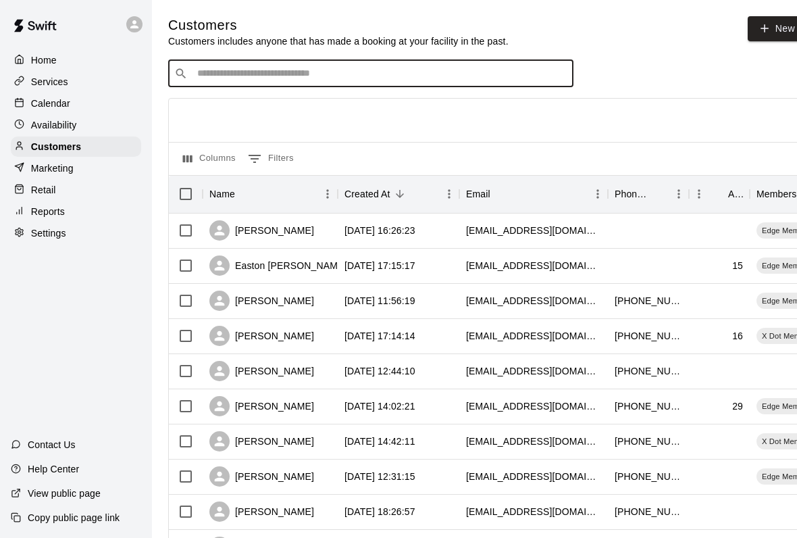
click at [111, 105] on div "Calendar" at bounding box center [76, 103] width 130 height 20
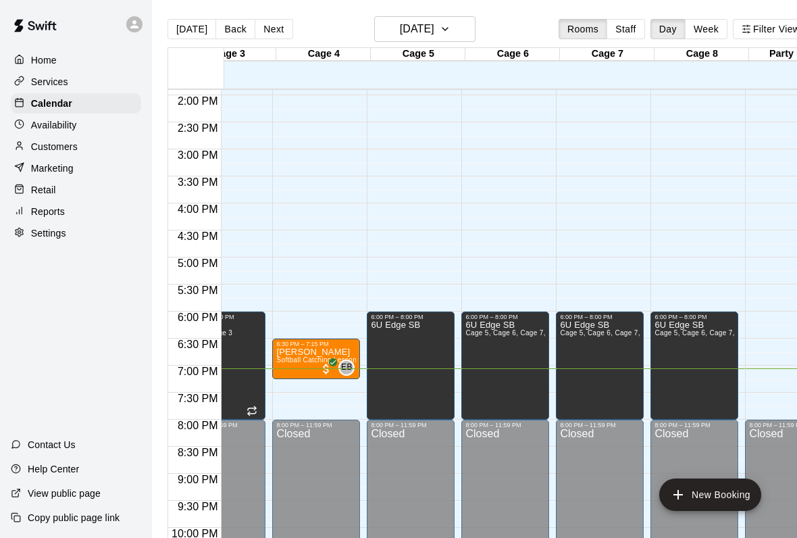
scroll to position [0, 232]
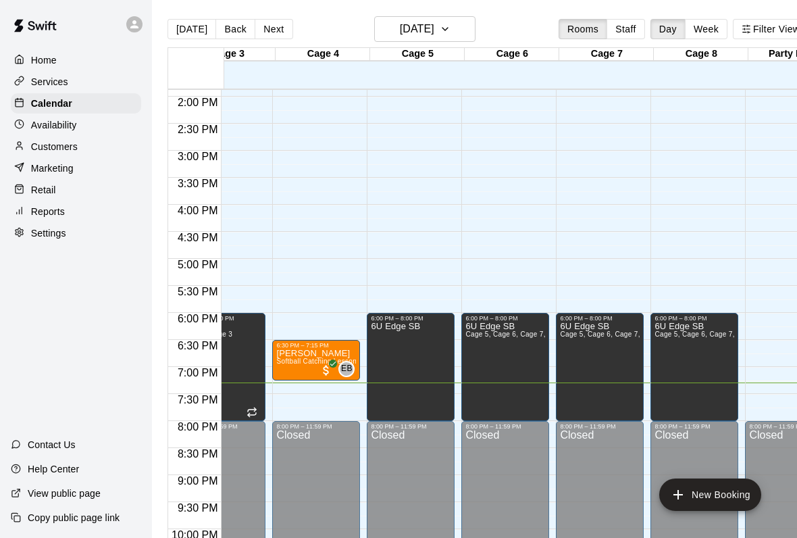
click at [51, 195] on p "Retail" at bounding box center [43, 190] width 25 height 14
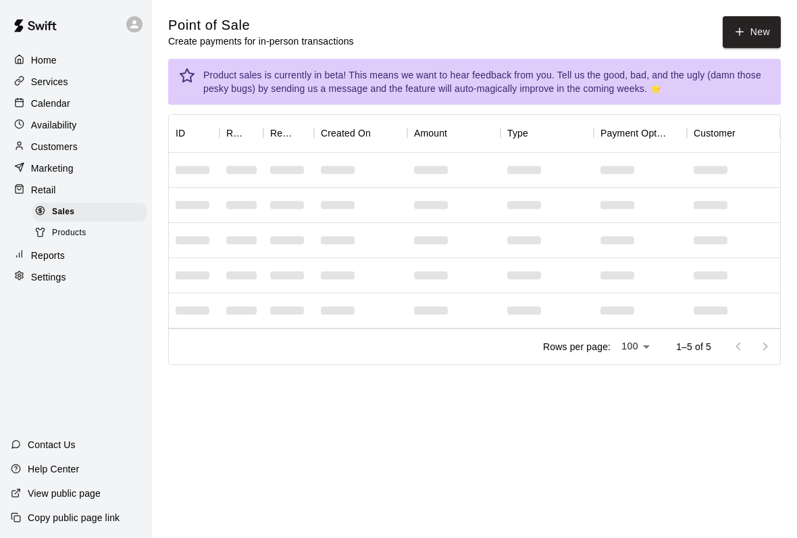
click at [754, 35] on button "New" at bounding box center [752, 32] width 58 height 32
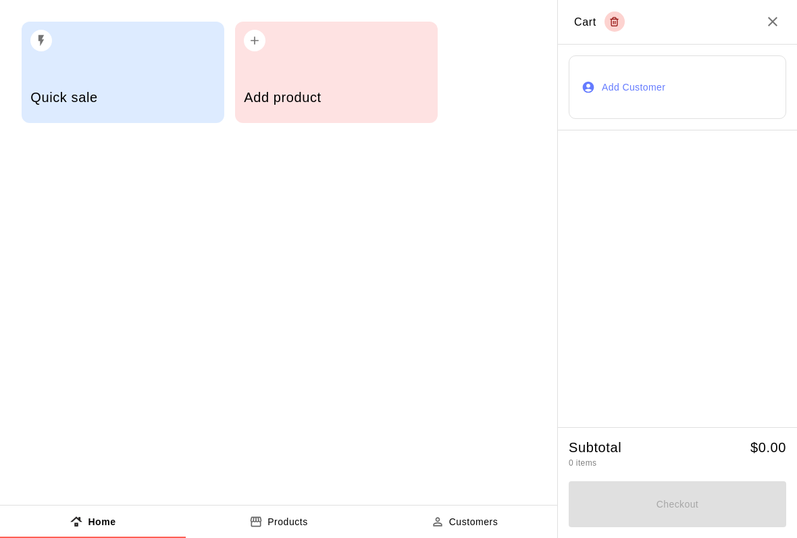
click at [337, 109] on div "Add product" at bounding box center [336, 99] width 184 height 48
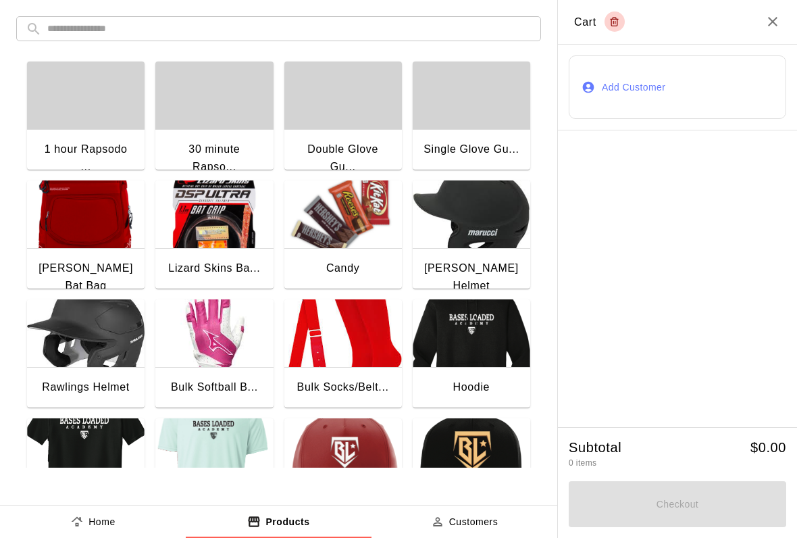
click at [345, 267] on div "Candy" at bounding box center [342, 268] width 33 height 18
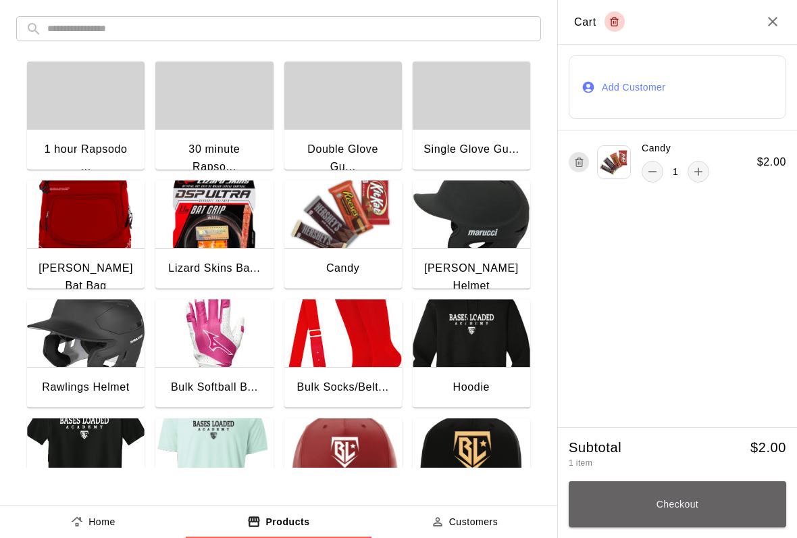
click at [716, 526] on button "Checkout" at bounding box center [678, 504] width 218 height 46
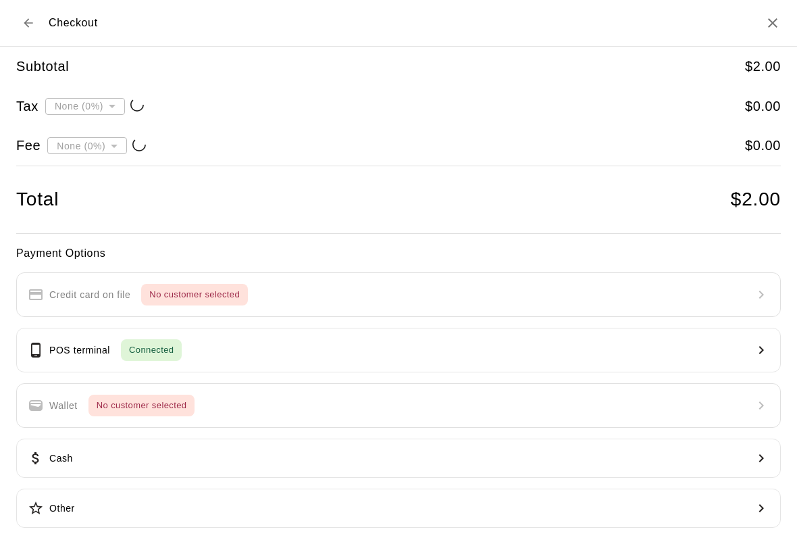
type input "**********"
click at [541, 350] on button "POS terminal Connected" at bounding box center [398, 350] width 765 height 45
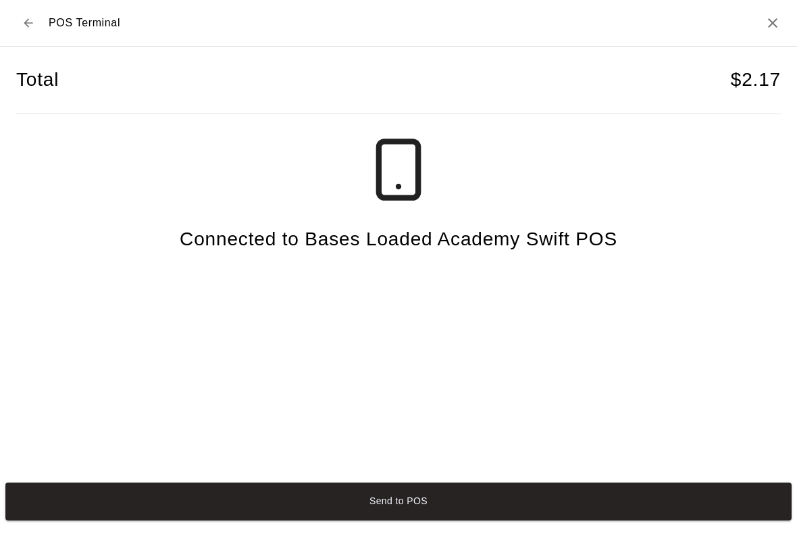
click at [630, 477] on div "Total $ 2.17 Connected to Bases Loaded Academy Swift POS" at bounding box center [398, 262] width 797 height 430
click at [661, 497] on button "Send to POS" at bounding box center [398, 501] width 787 height 38
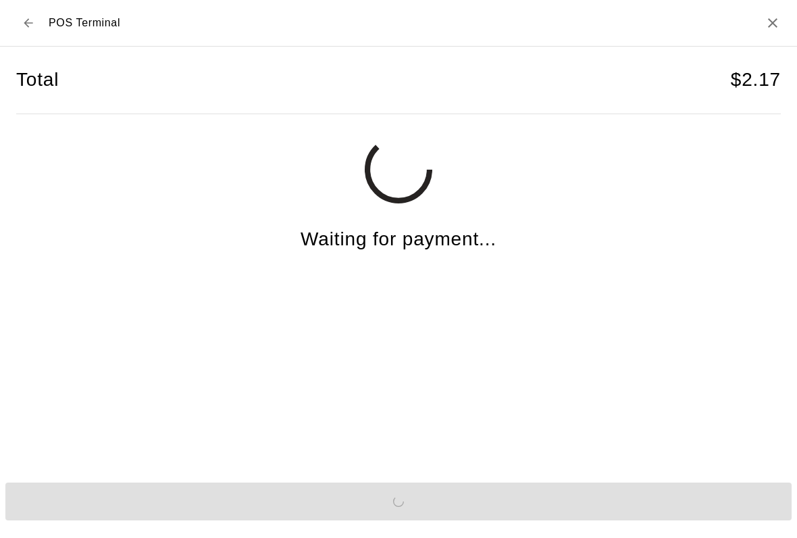
click at [775, 24] on icon "Close" at bounding box center [772, 22] width 9 height 9
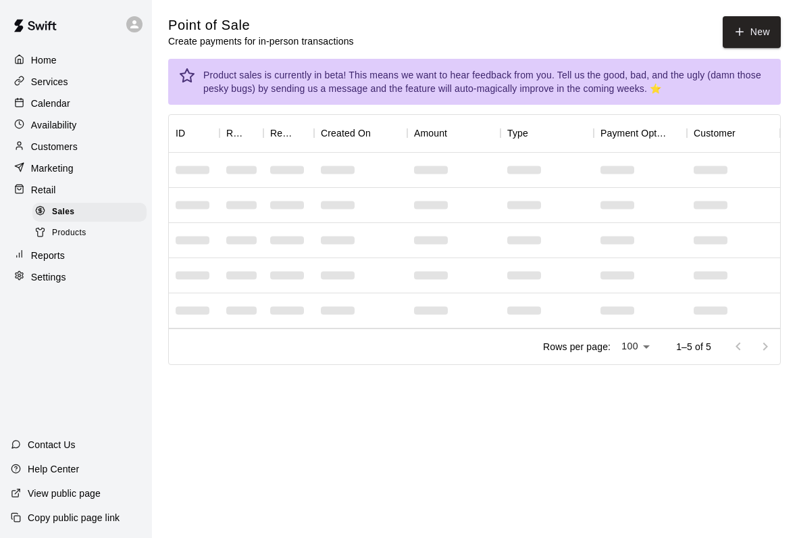
click at [746, 40] on button "New" at bounding box center [752, 32] width 58 height 32
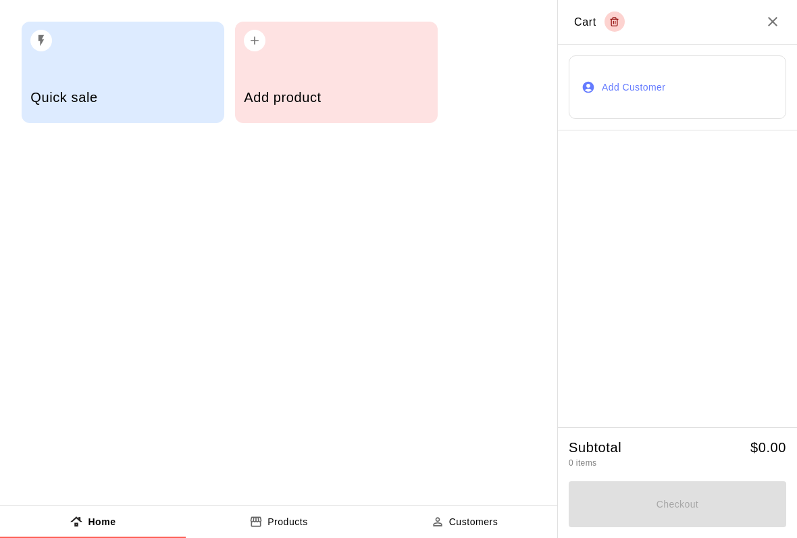
click at [337, 103] on h5 "Add product" at bounding box center [336, 98] width 184 height 18
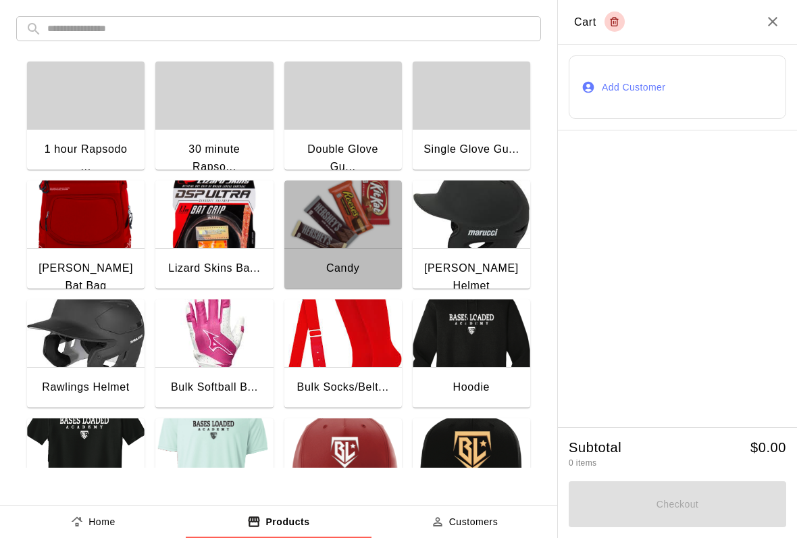
click at [339, 229] on img "button" at bounding box center [343, 214] width 118 height 68
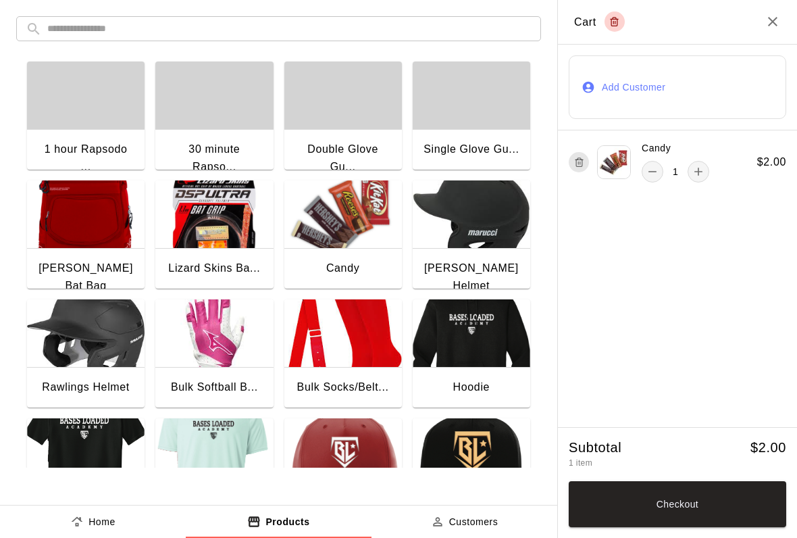
click at [367, 263] on div "Candy" at bounding box center [343, 269] width 118 height 43
click at [366, 262] on div "Candy" at bounding box center [343, 269] width 118 height 43
click at [626, 514] on button "Checkout" at bounding box center [678, 504] width 218 height 46
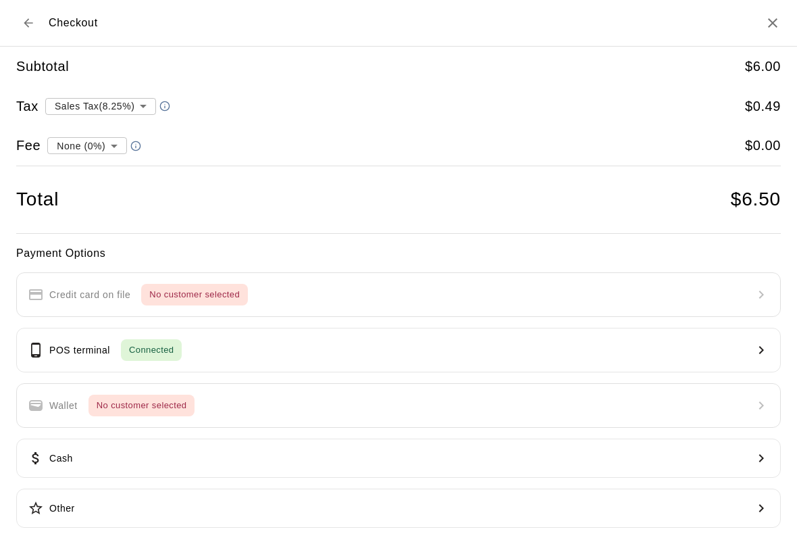
click at [268, 354] on button "POS terminal Connected" at bounding box center [398, 350] width 765 height 45
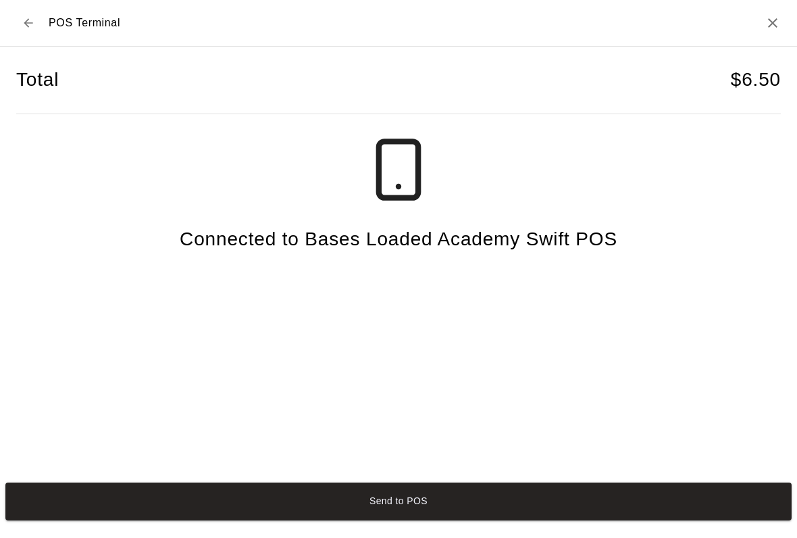
click at [179, 516] on button "Send to POS" at bounding box center [398, 501] width 787 height 38
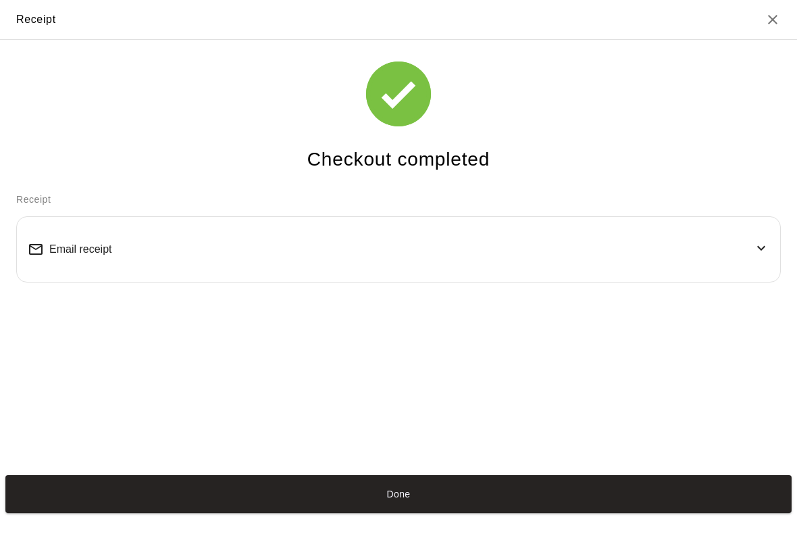
click at [603, 513] on button "Done" at bounding box center [398, 494] width 787 height 38
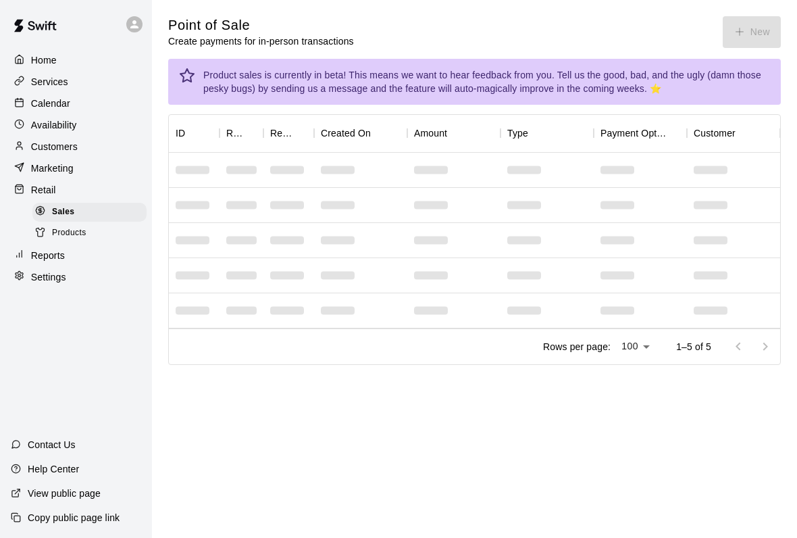
click at [88, 190] on div "Retail" at bounding box center [76, 190] width 130 height 20
click at [764, 15] on main "Point of Sale Create payments for in-person transactions New Product sales is c…" at bounding box center [474, 201] width 645 height 403
click at [755, 27] on div "Point of Sale Create payments for in-person transactions New" at bounding box center [474, 32] width 613 height 32
click at [747, 31] on button "New" at bounding box center [752, 32] width 58 height 32
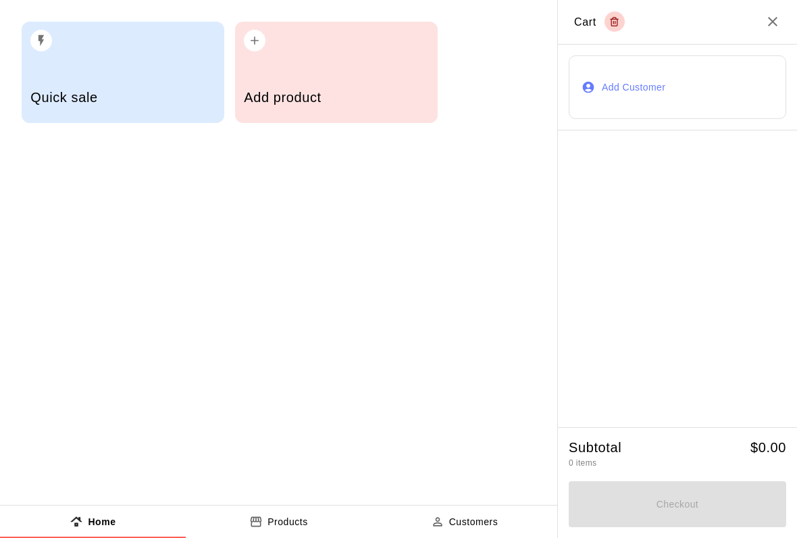
click at [736, 42] on h2 "Cart" at bounding box center [677, 22] width 239 height 45
click at [741, 30] on h2 "Cart" at bounding box center [677, 22] width 239 height 45
click at [755, 31] on h2 "Cart" at bounding box center [677, 22] width 239 height 45
click at [759, 20] on h2 "Cart" at bounding box center [677, 22] width 239 height 45
click at [758, 20] on h2 "Cart" at bounding box center [677, 22] width 239 height 45
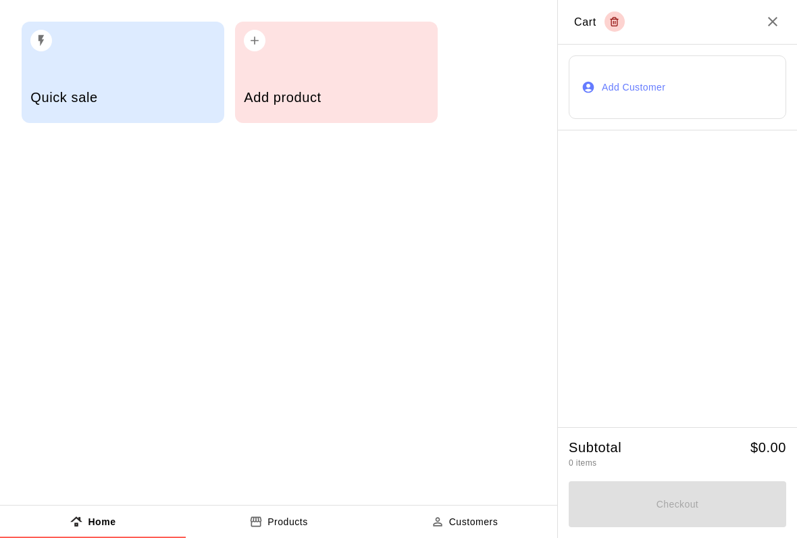
click at [761, 20] on h2 "Cart" at bounding box center [677, 22] width 239 height 45
click at [765, 16] on icon "Close" at bounding box center [773, 22] width 16 height 16
click at [762, 13] on h2 "Cart" at bounding box center [677, 22] width 239 height 45
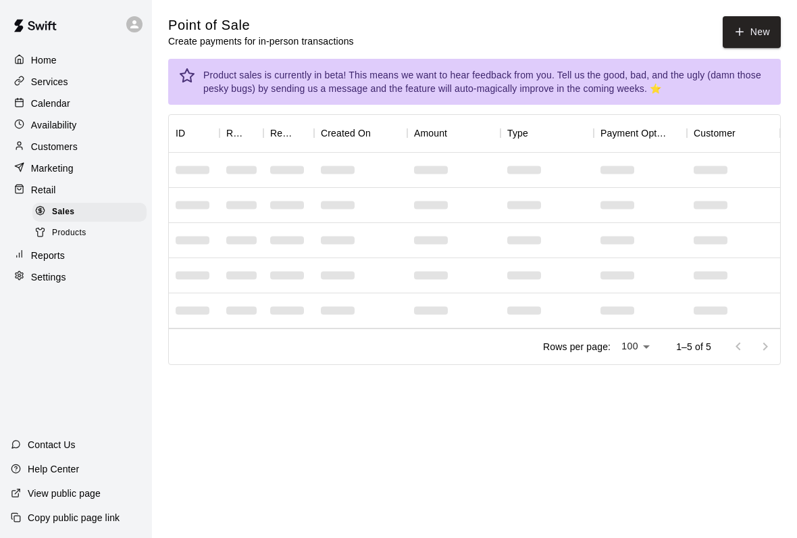
click at [760, 17] on button "New" at bounding box center [752, 32] width 58 height 32
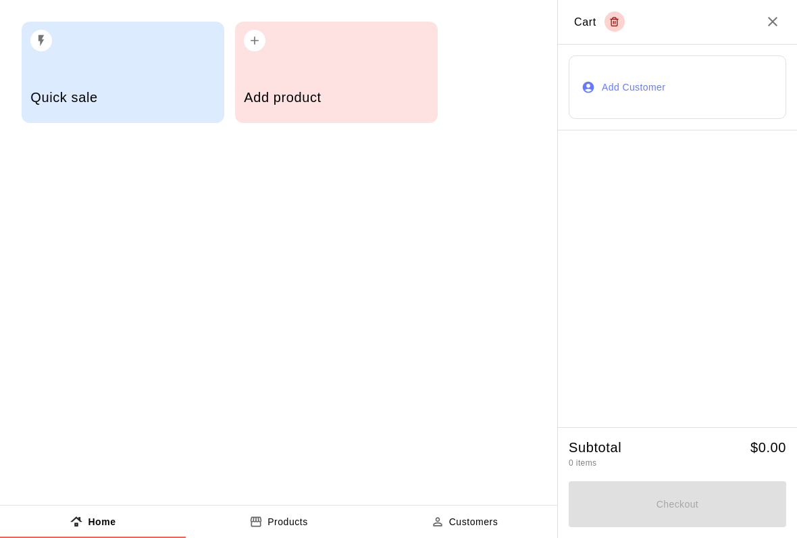
click at [150, 90] on h5 "Quick sale" at bounding box center [122, 98] width 184 height 18
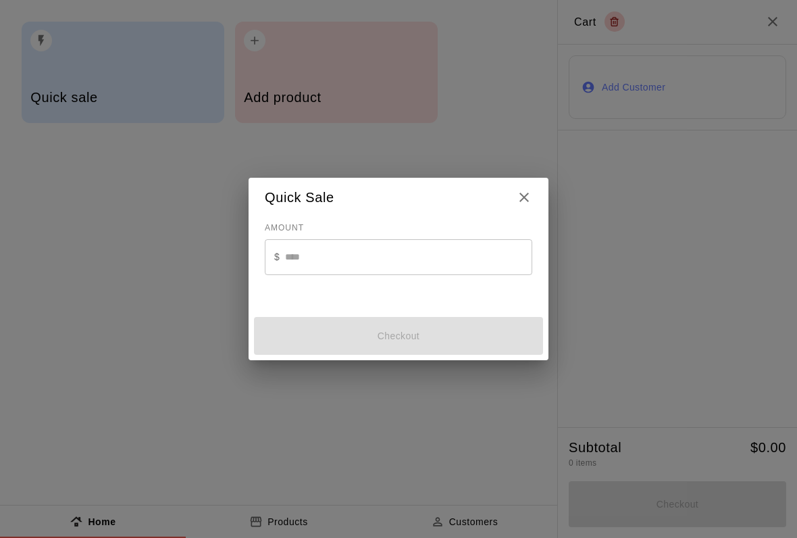
click at [364, 260] on input "text" at bounding box center [408, 257] width 247 height 36
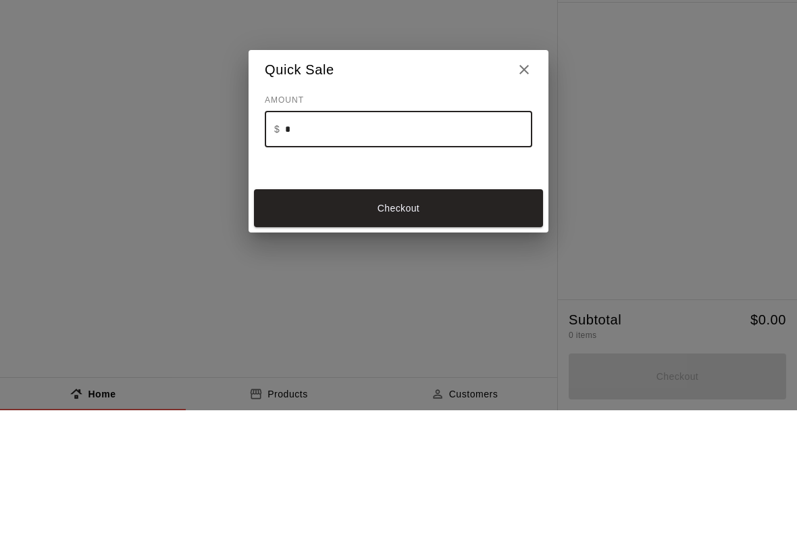
type input "*"
click at [451, 312] on div "Checkout" at bounding box center [399, 336] width 300 height 49
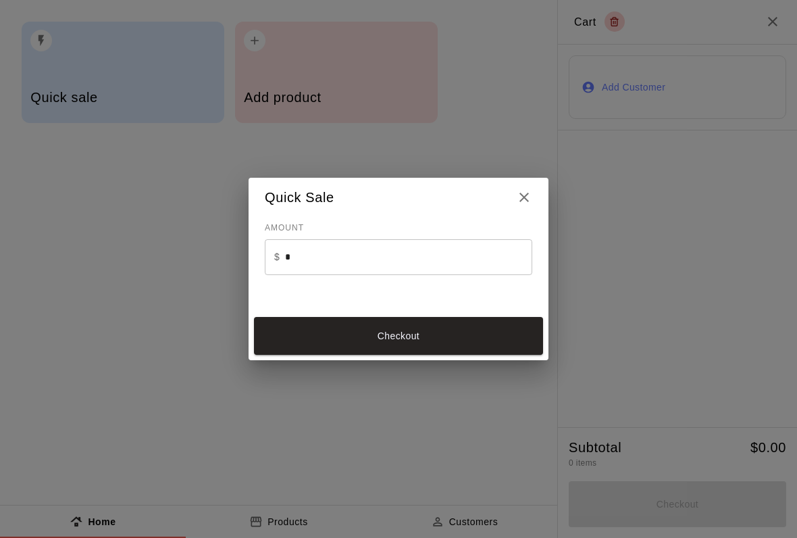
click at [462, 321] on button "Checkout" at bounding box center [398, 336] width 289 height 38
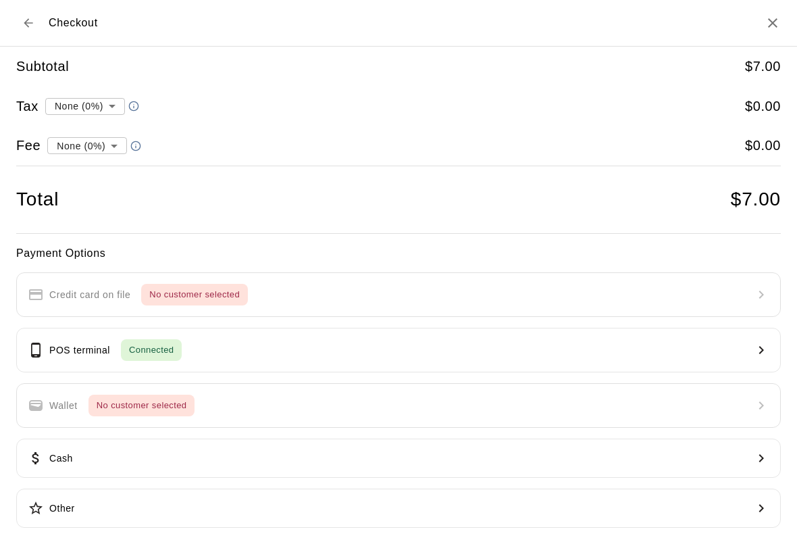
type input "**********"
click at [230, 353] on button "POS terminal Connected" at bounding box center [398, 350] width 765 height 45
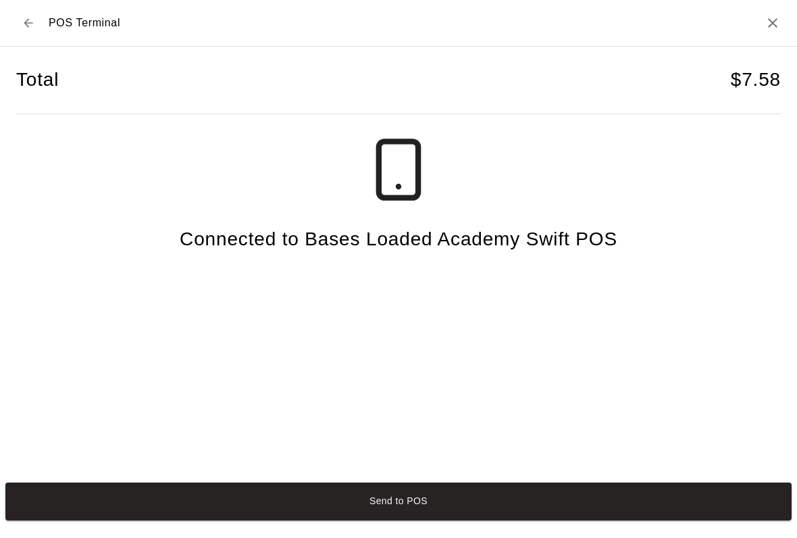
click at [428, 520] on button "Send to POS" at bounding box center [398, 501] width 787 height 38
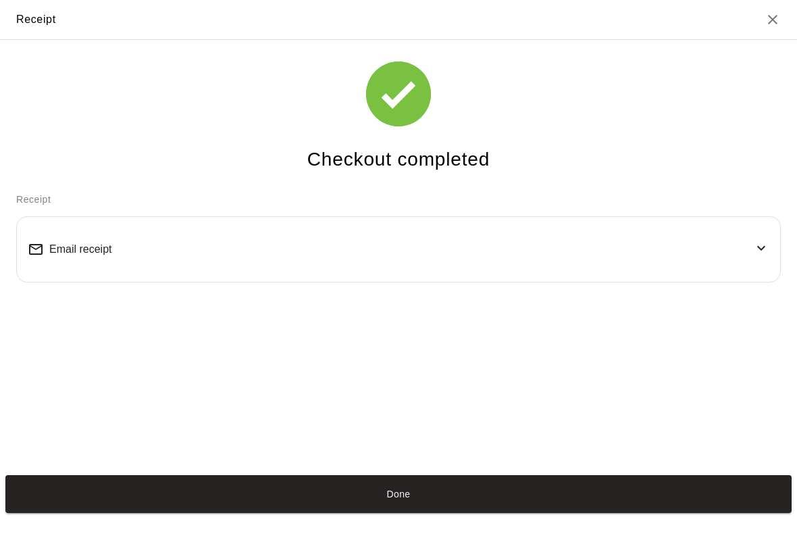
click at [191, 513] on button "Done" at bounding box center [398, 494] width 787 height 38
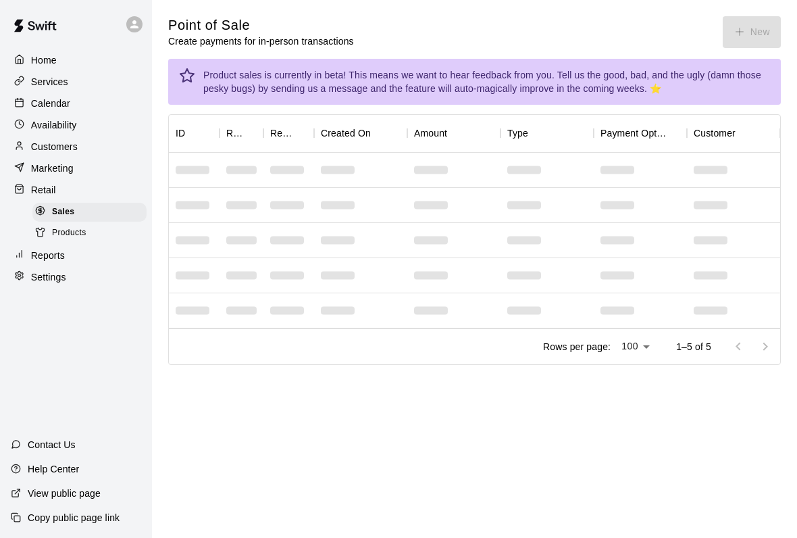
click at [57, 237] on span "Products" at bounding box center [69, 233] width 34 height 14
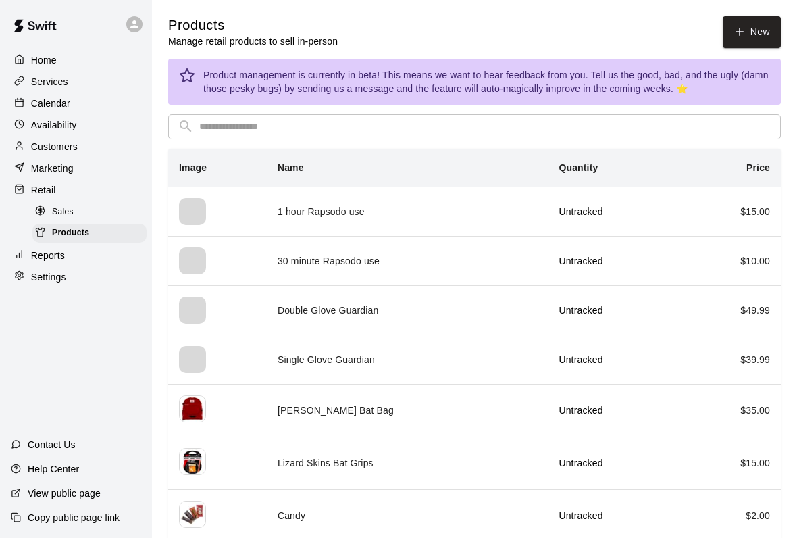
click at [64, 209] on span "Sales" at bounding box center [63, 212] width 22 height 14
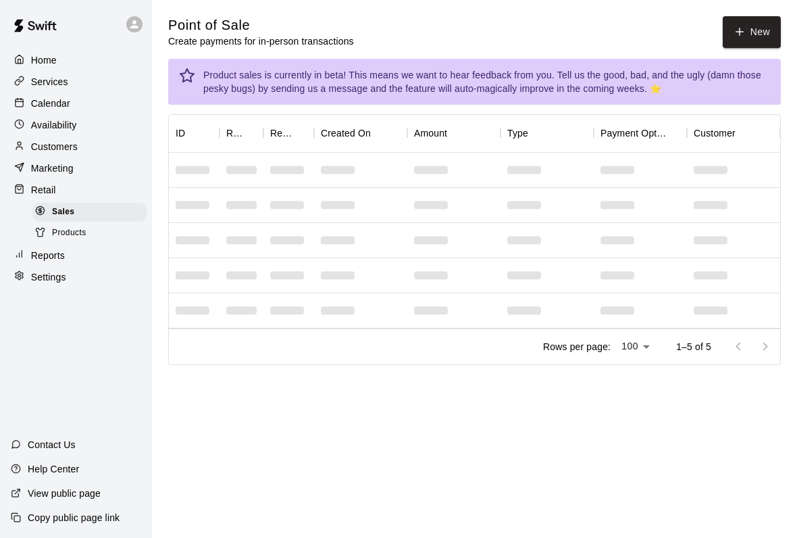
click at [754, 35] on button "New" at bounding box center [752, 32] width 58 height 32
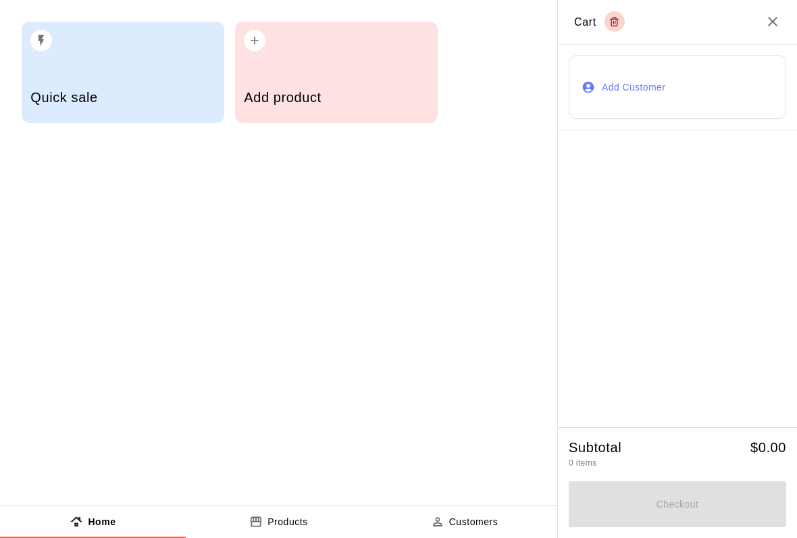
click at [359, 95] on h5 "Add product" at bounding box center [336, 98] width 184 height 18
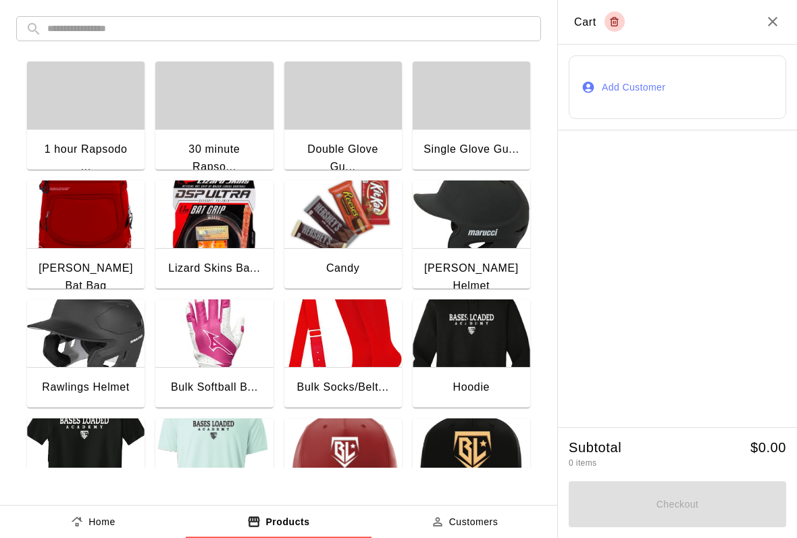
click at [312, 243] on img "button" at bounding box center [343, 214] width 118 height 68
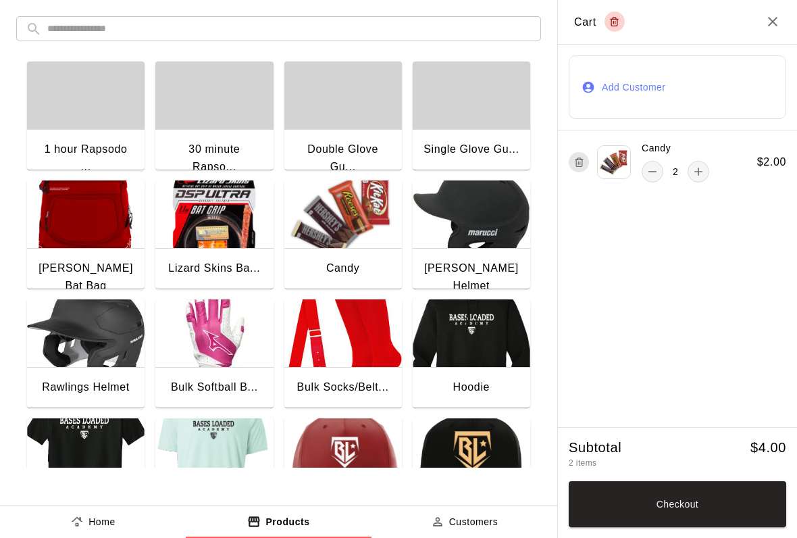
click at [652, 514] on button "Checkout" at bounding box center [678, 504] width 218 height 46
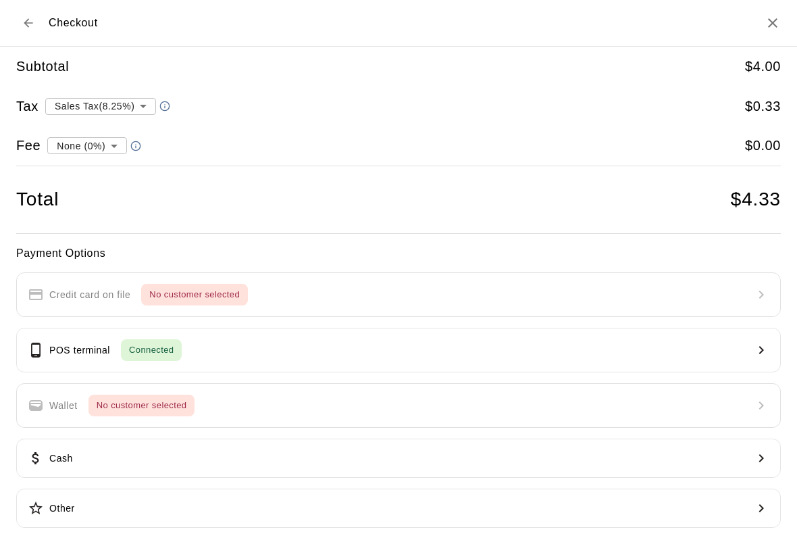
click at [581, 339] on button "POS terminal Connected" at bounding box center [398, 350] width 765 height 45
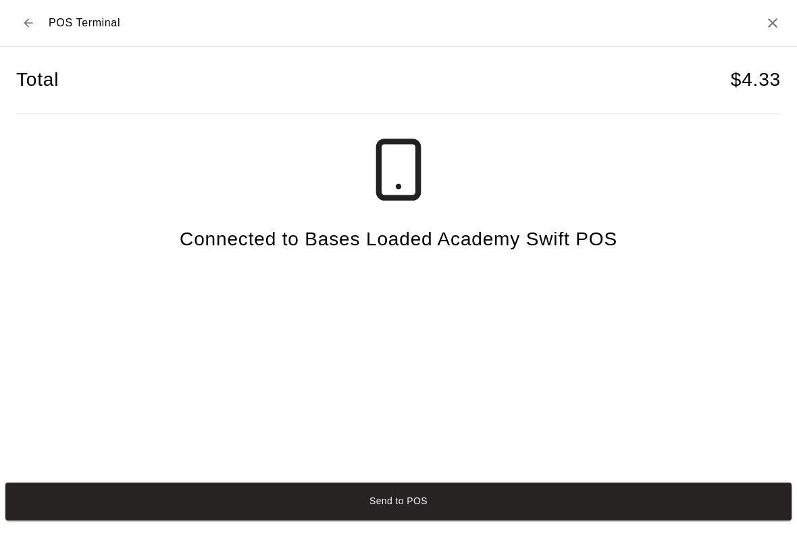
click at [549, 517] on button "Send to POS" at bounding box center [398, 501] width 787 height 38
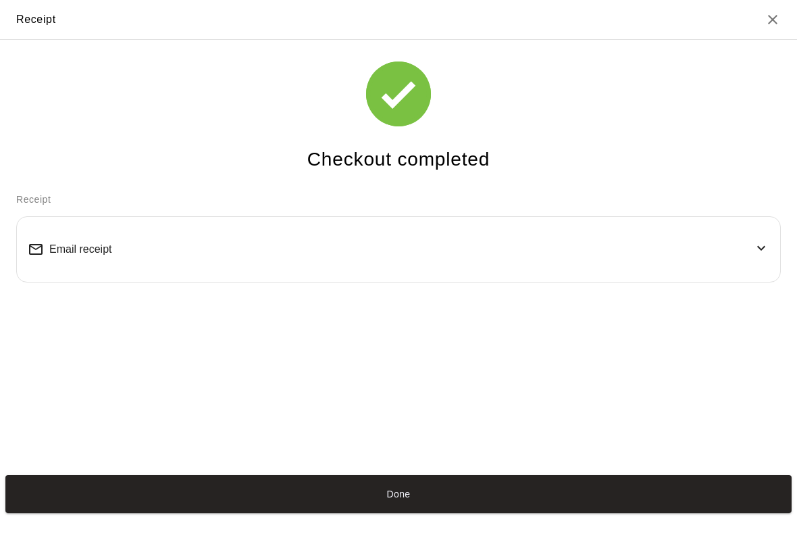
click at [595, 513] on button "Done" at bounding box center [398, 494] width 787 height 38
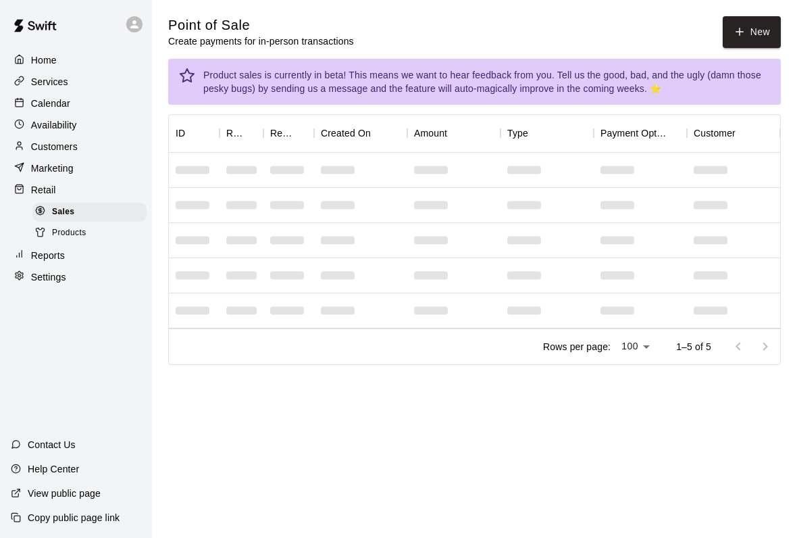
click at [68, 229] on span "Products" at bounding box center [69, 233] width 34 height 14
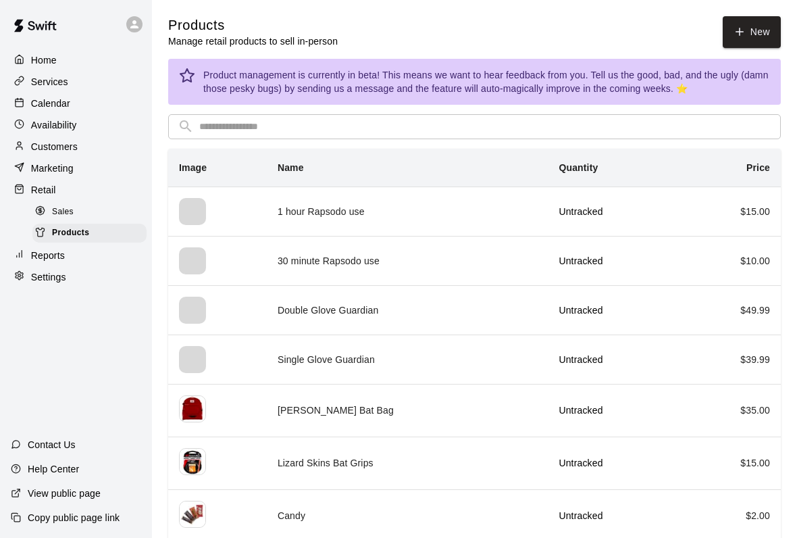
click at [68, 229] on span "Products" at bounding box center [70, 233] width 37 height 14
click at [760, 26] on link "New" at bounding box center [752, 32] width 58 height 32
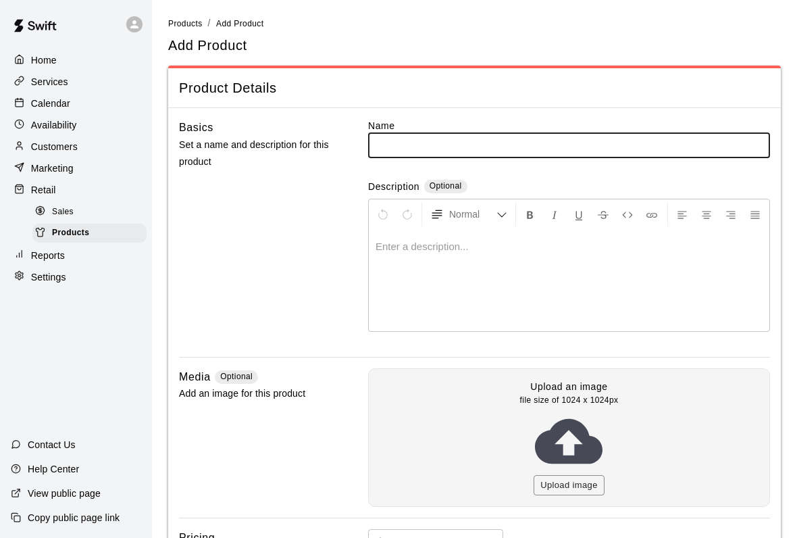
click at [56, 213] on span "Sales" at bounding box center [63, 212] width 22 height 14
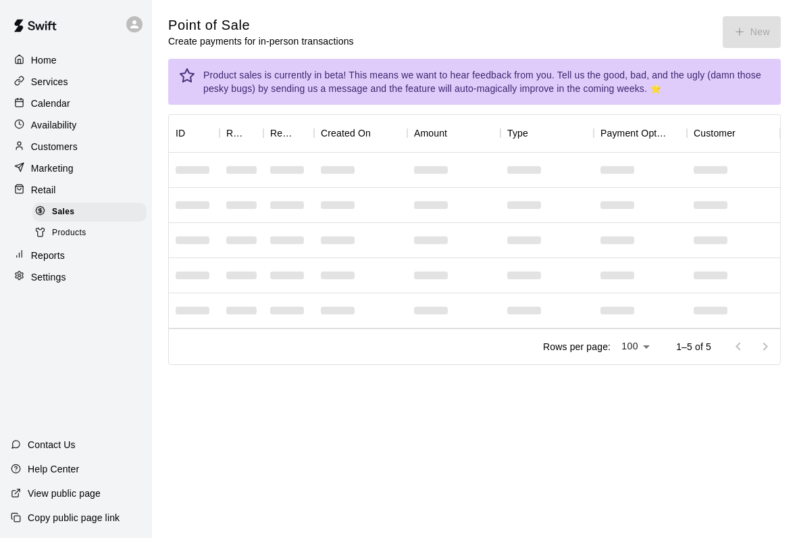
click at [744, 25] on div "Point of Sale Create payments for in-person transactions New" at bounding box center [474, 32] width 613 height 32
click at [762, 29] on button "New" at bounding box center [752, 32] width 58 height 32
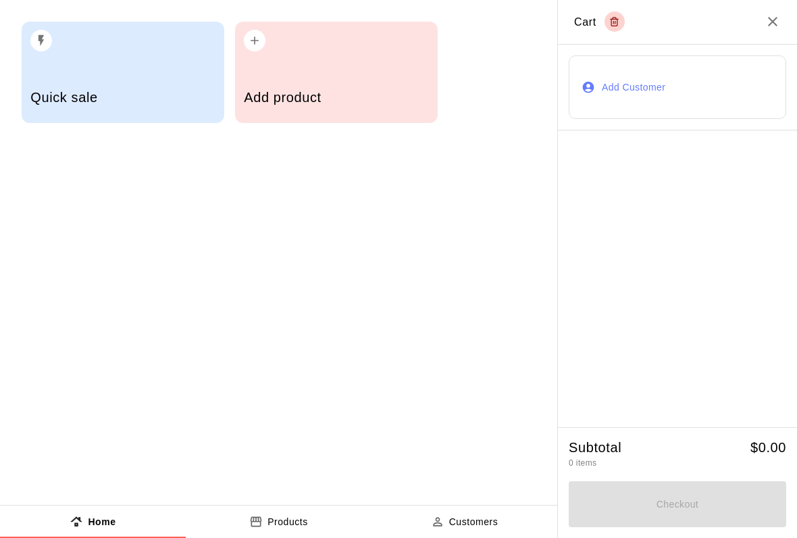
click at [270, 93] on h5 "Add product" at bounding box center [336, 98] width 184 height 18
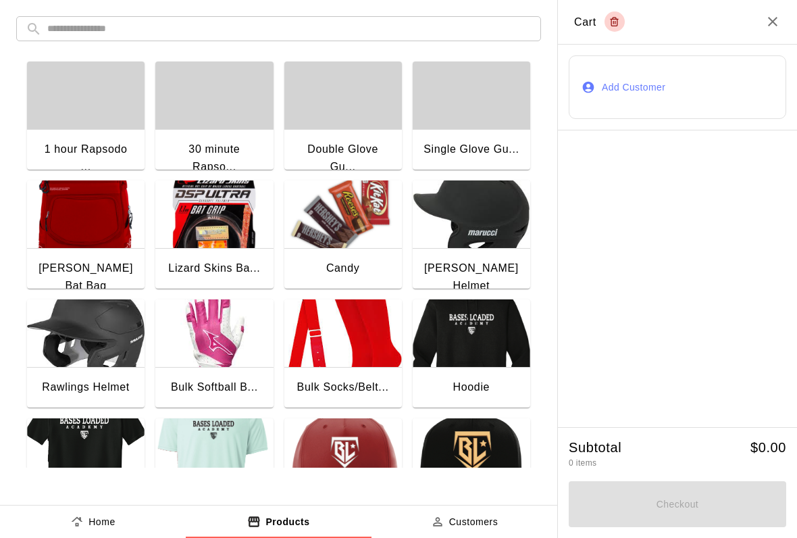
click at [333, 227] on img "button" at bounding box center [343, 214] width 118 height 68
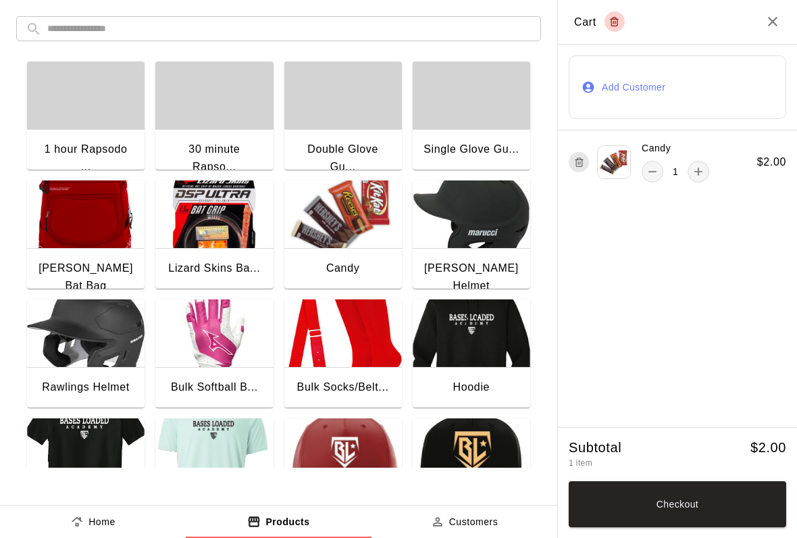
click at [706, 512] on button "Checkout" at bounding box center [678, 504] width 218 height 46
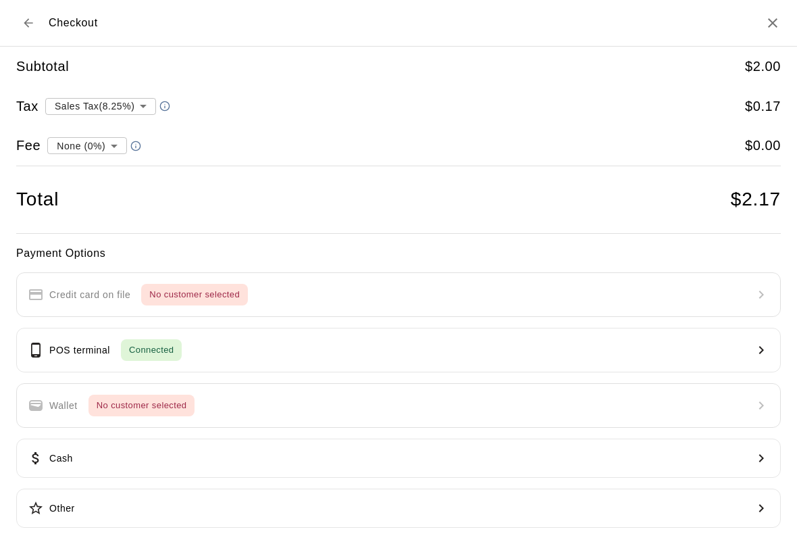
click at [608, 354] on button "POS terminal Connected" at bounding box center [398, 350] width 765 height 45
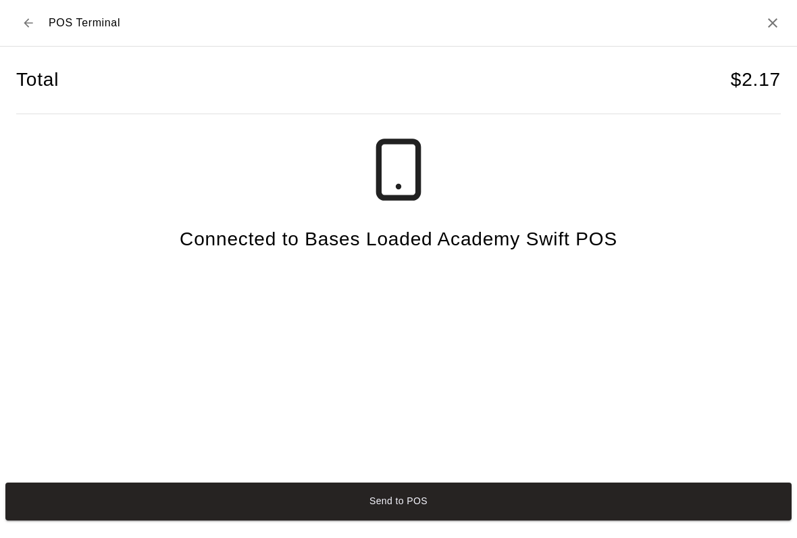
click at [642, 507] on button "Send to POS" at bounding box center [398, 501] width 787 height 38
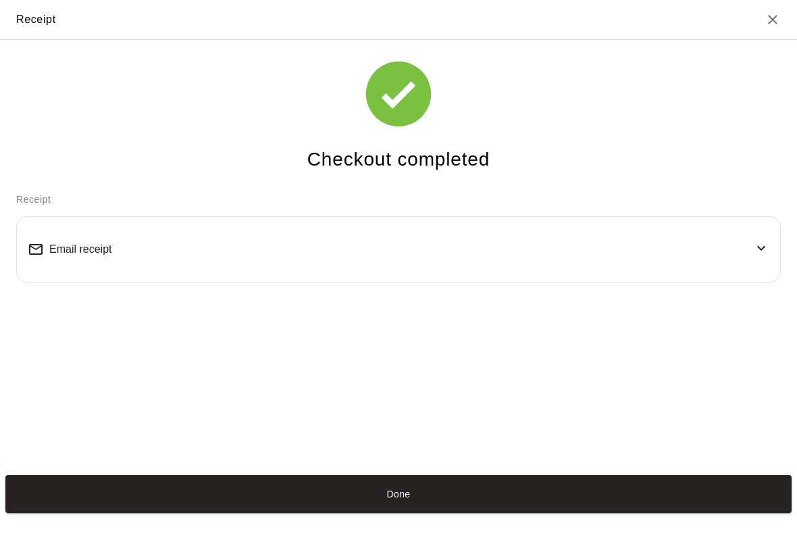
click at [694, 513] on button "Done" at bounding box center [398, 494] width 787 height 38
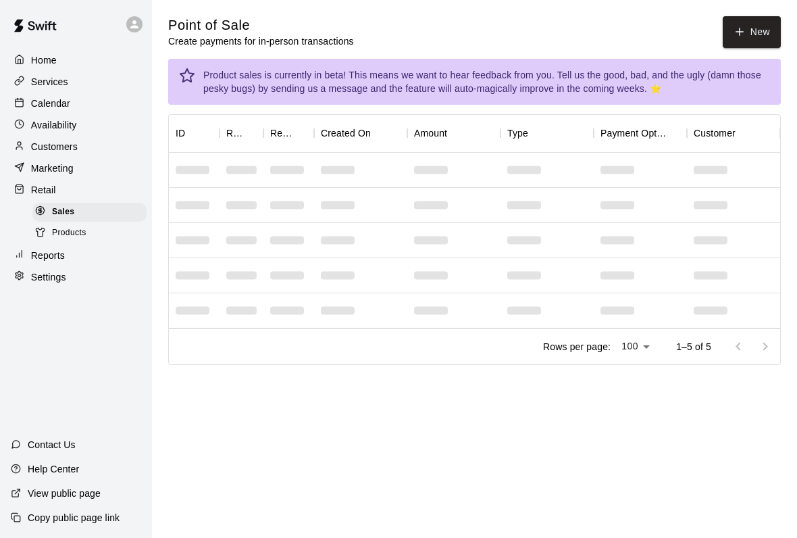
click at [752, 41] on button "New" at bounding box center [752, 32] width 58 height 32
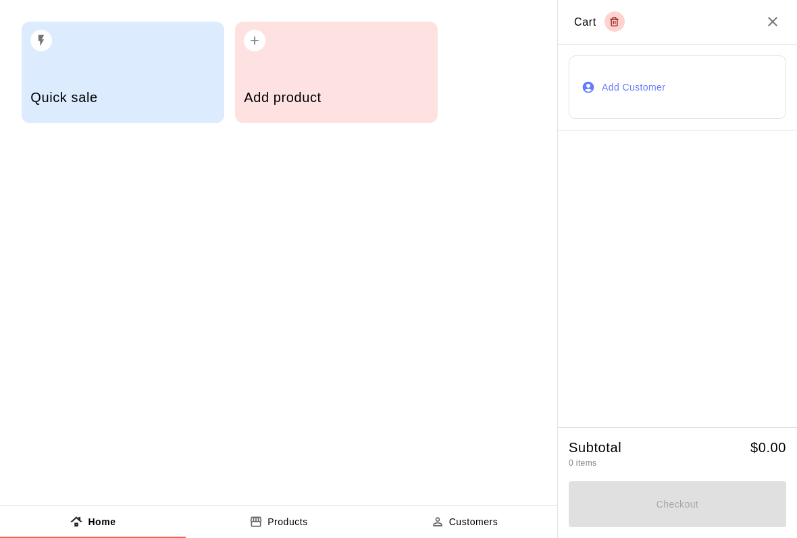
click at [322, 85] on div "Add product" at bounding box center [336, 99] width 184 height 48
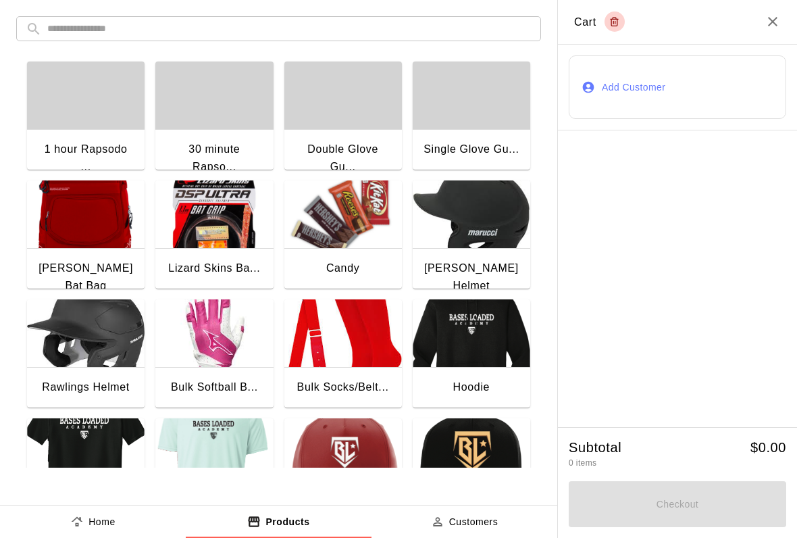
click at [341, 212] on img "button" at bounding box center [343, 214] width 118 height 68
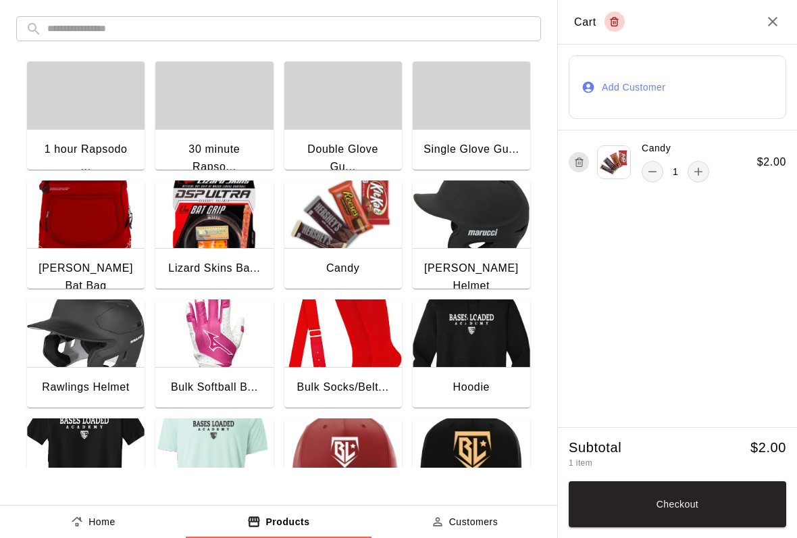
click at [348, 226] on img "button" at bounding box center [343, 214] width 118 height 68
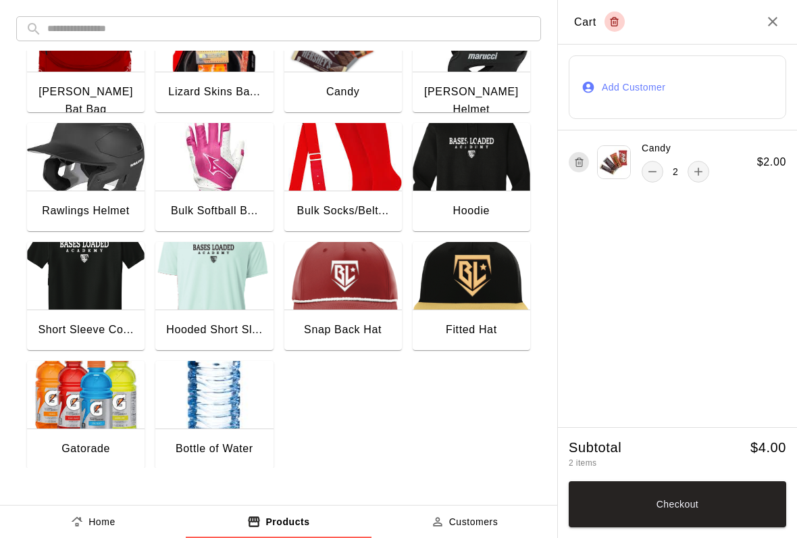
scroll to position [174, 0]
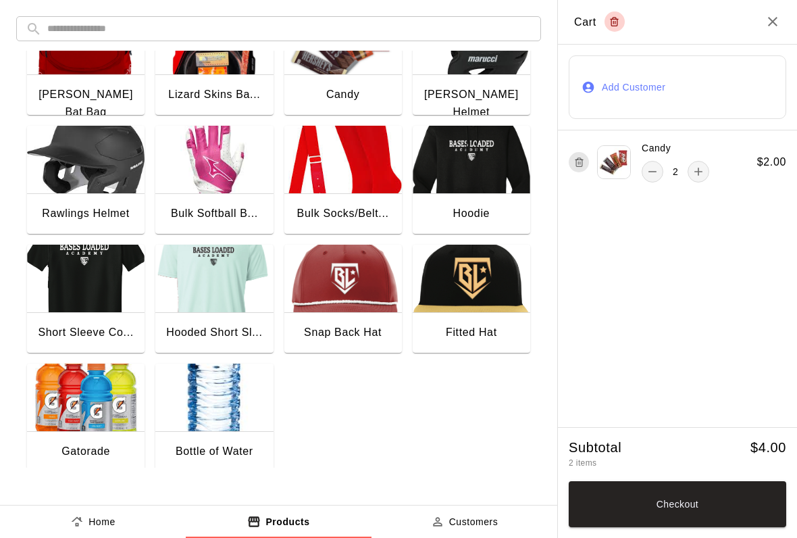
click at [74, 416] on img "button" at bounding box center [86, 398] width 118 height 68
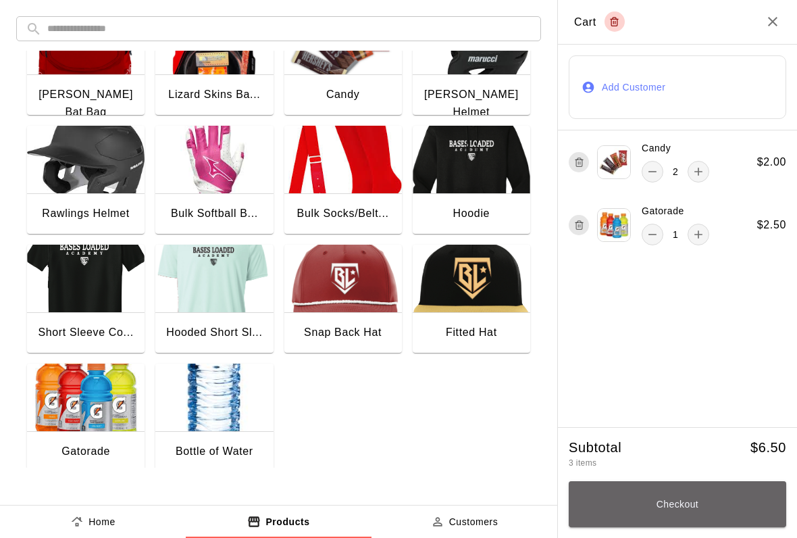
click at [626, 510] on button "Checkout" at bounding box center [678, 504] width 218 height 46
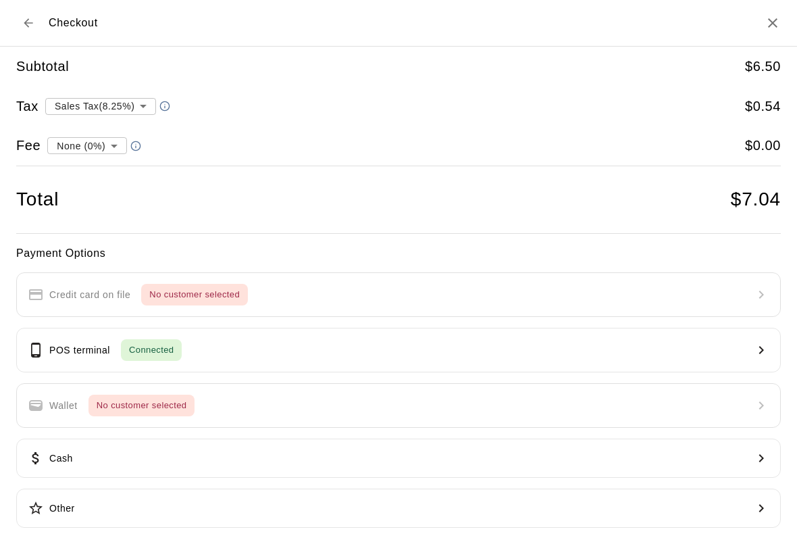
click at [178, 363] on button "POS terminal Connected" at bounding box center [398, 350] width 765 height 45
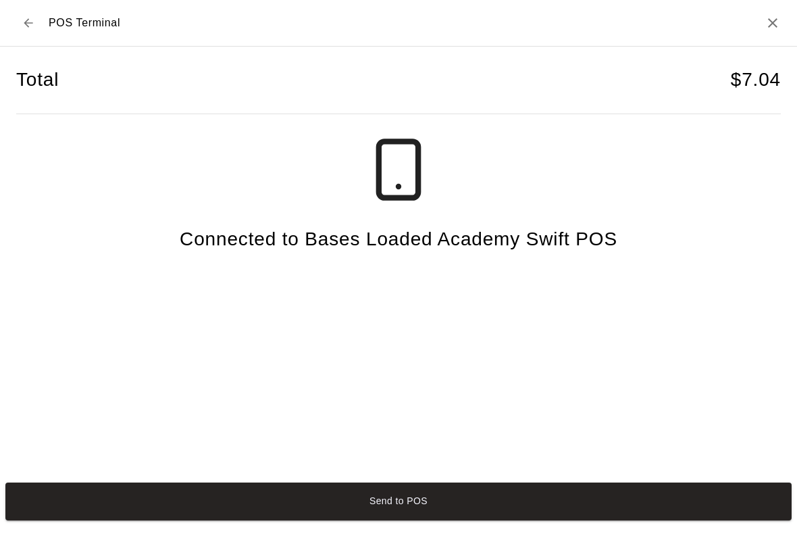
click at [107, 496] on button "Send to POS" at bounding box center [398, 501] width 787 height 38
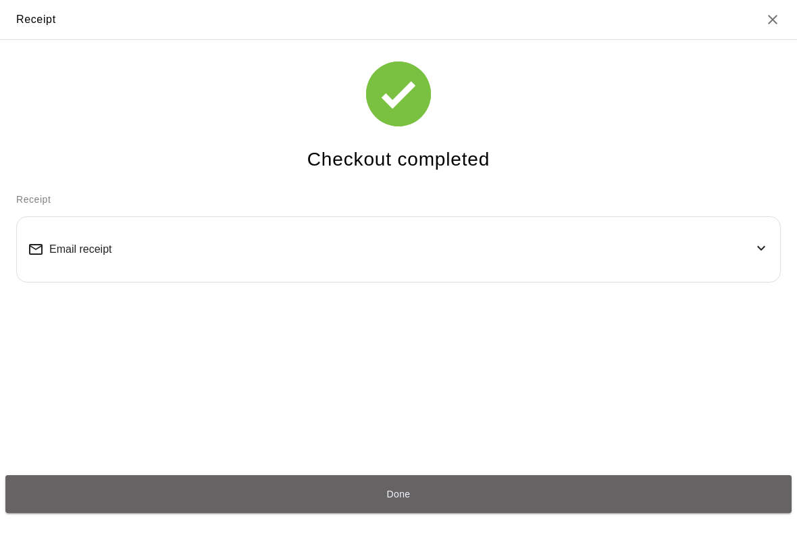
click at [134, 513] on button "Done" at bounding box center [398, 494] width 787 height 38
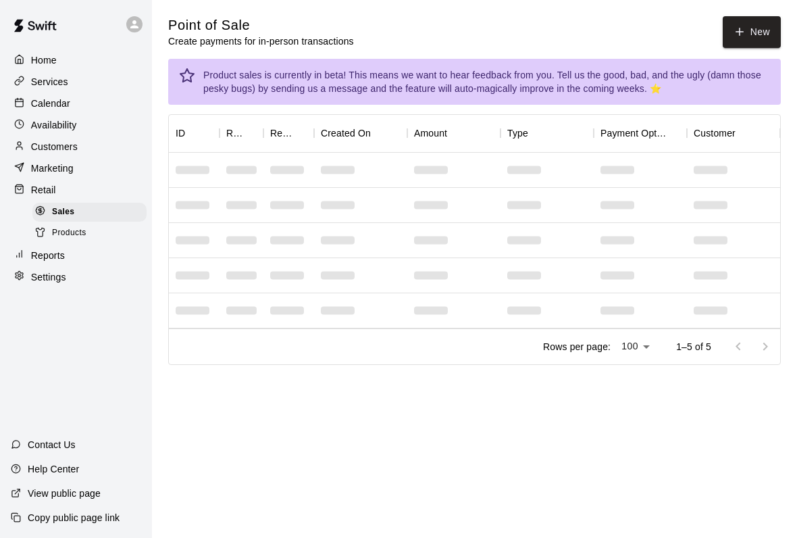
click at [772, 18] on button "New" at bounding box center [752, 32] width 58 height 32
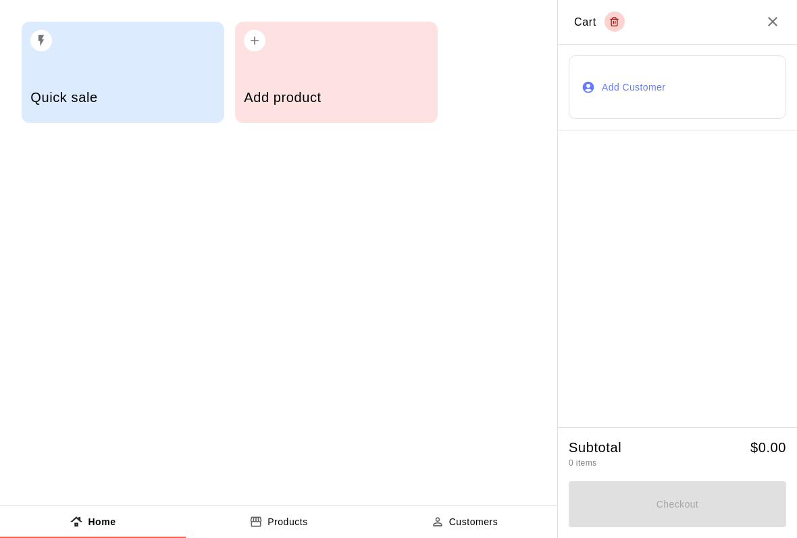
click at [281, 54] on div "Add product" at bounding box center [336, 72] width 203 height 101
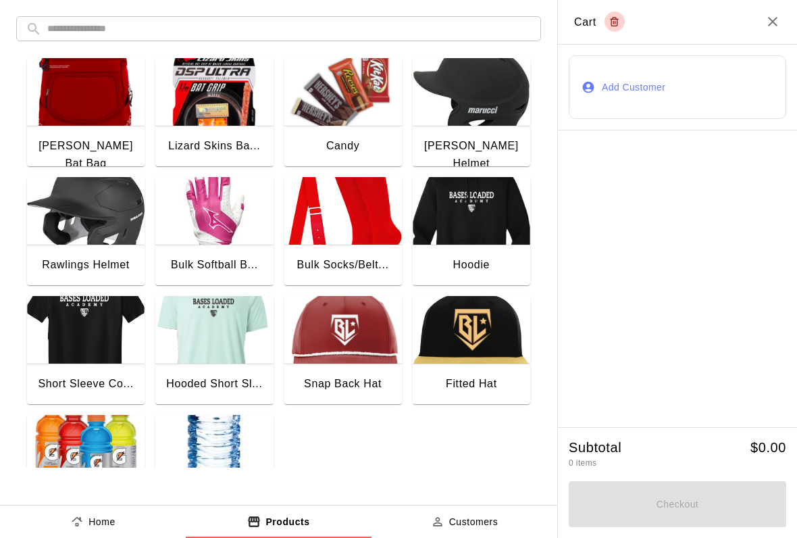
scroll to position [134, 0]
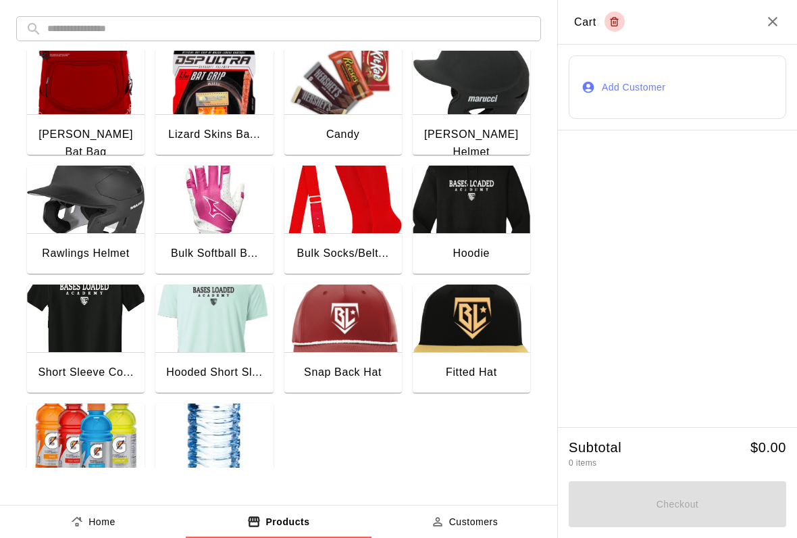
click at [780, 16] on icon "Close" at bounding box center [773, 22] width 16 height 16
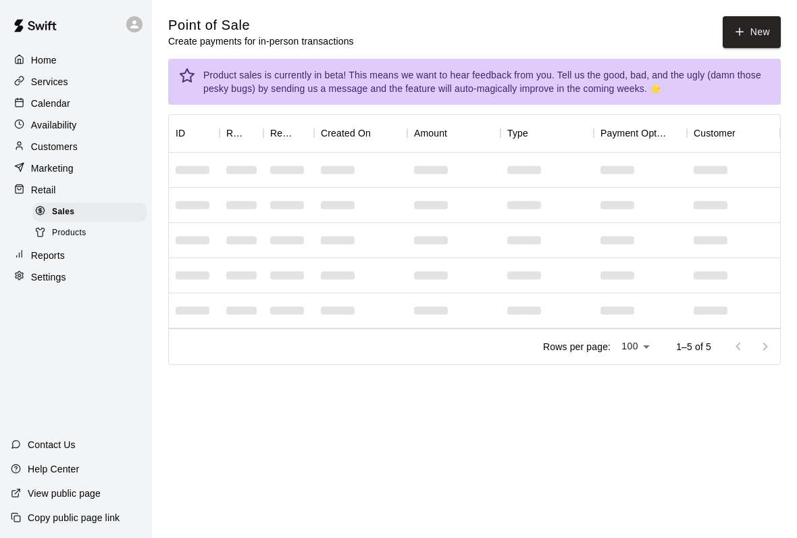
click at [772, 24] on button "New" at bounding box center [752, 32] width 58 height 32
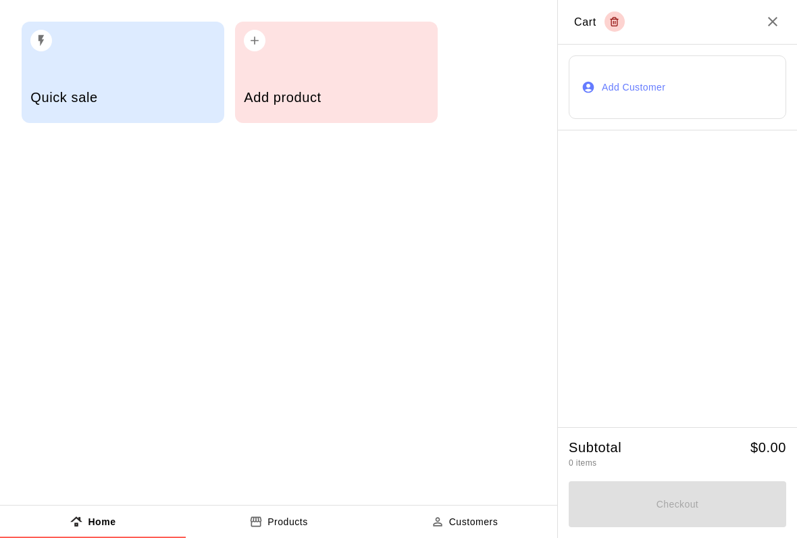
click at [770, 27] on icon "Close" at bounding box center [773, 22] width 16 height 16
